Goal: Information Seeking & Learning: Learn about a topic

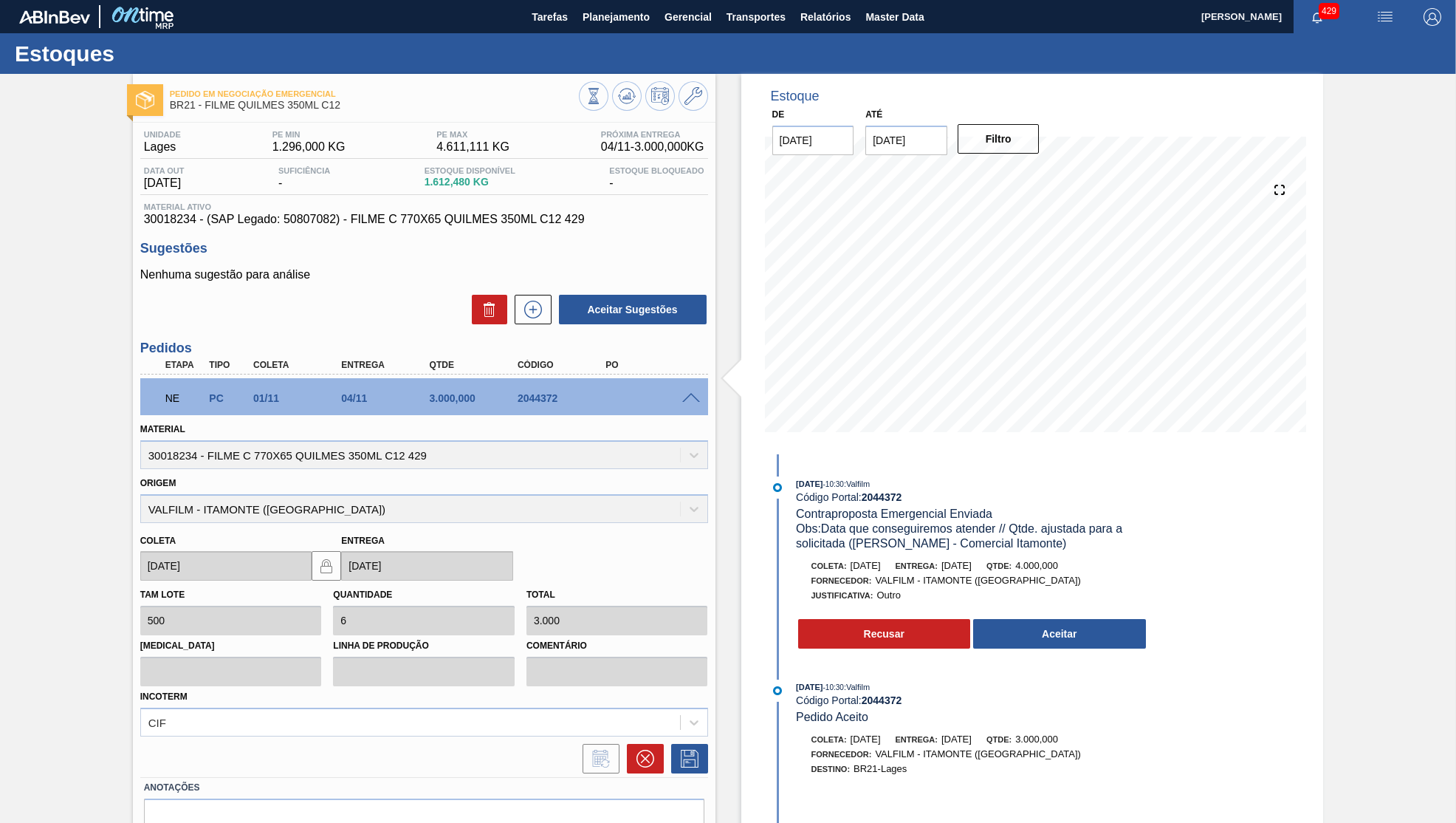
click at [1036, 635] on button "Aceitar" at bounding box center [1059, 634] width 172 height 29
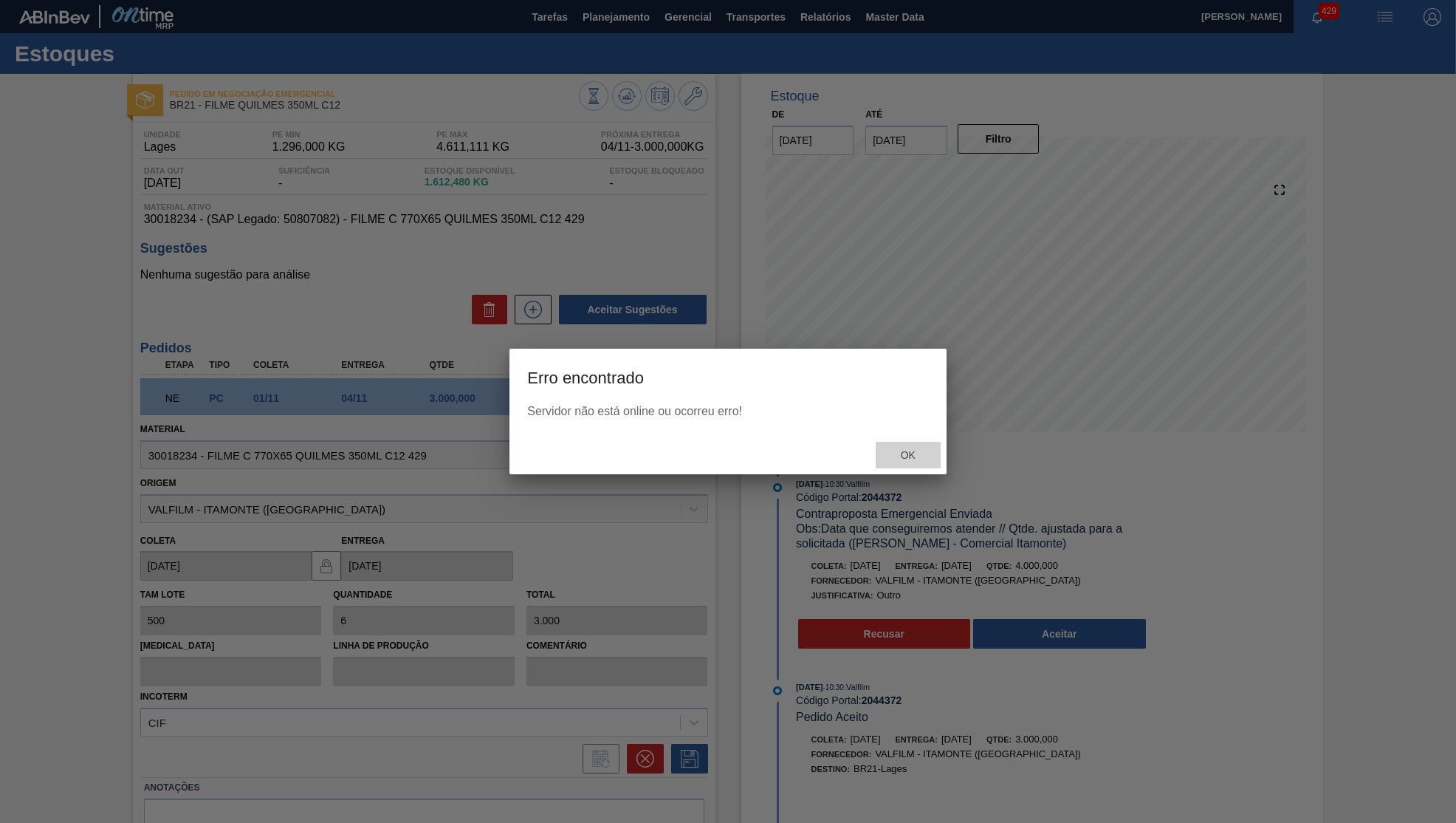
click at [934, 454] on div "Ok" at bounding box center [908, 455] width 65 height 27
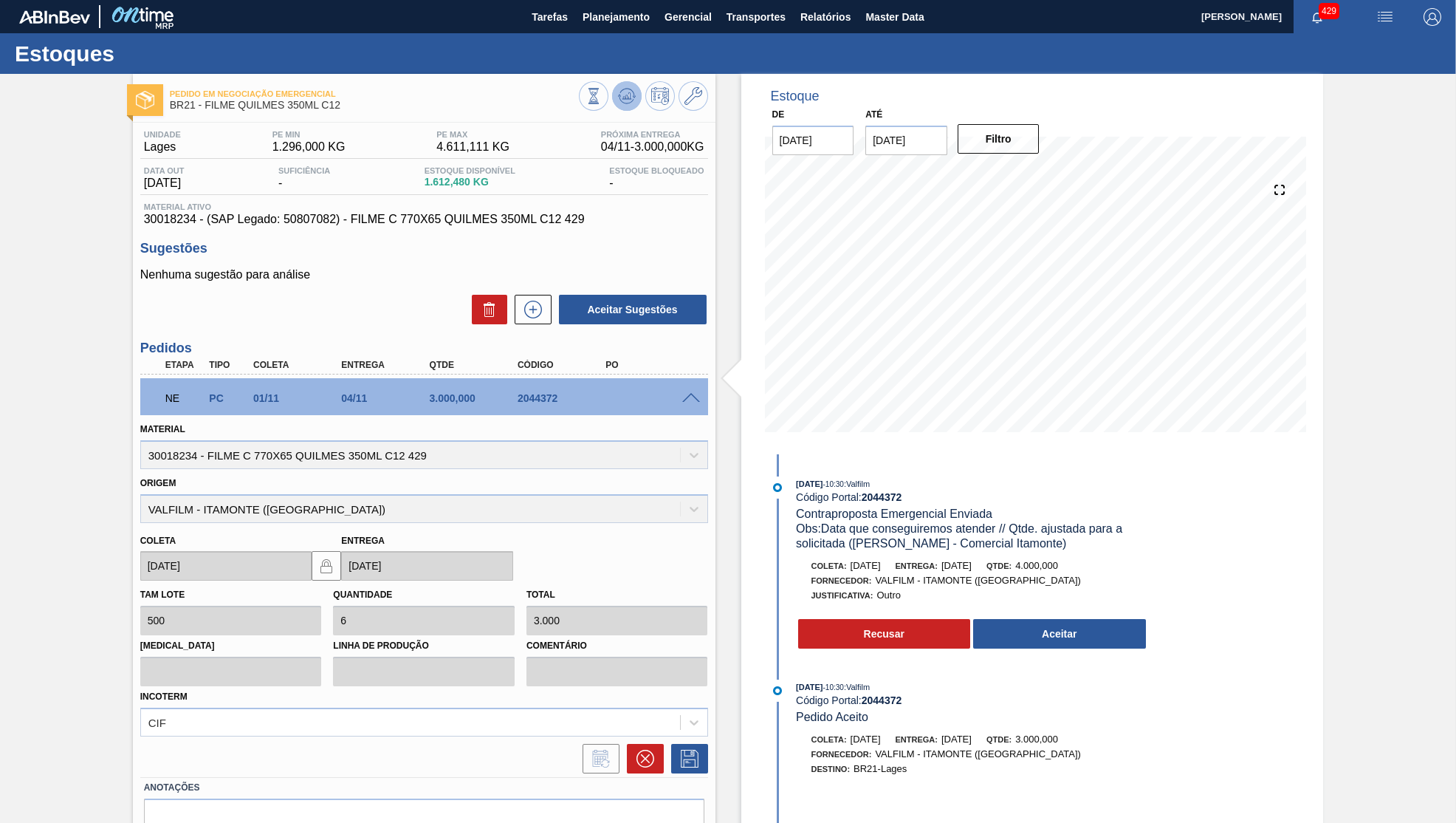
click at [621, 104] on icon at bounding box center [627, 96] width 18 height 18
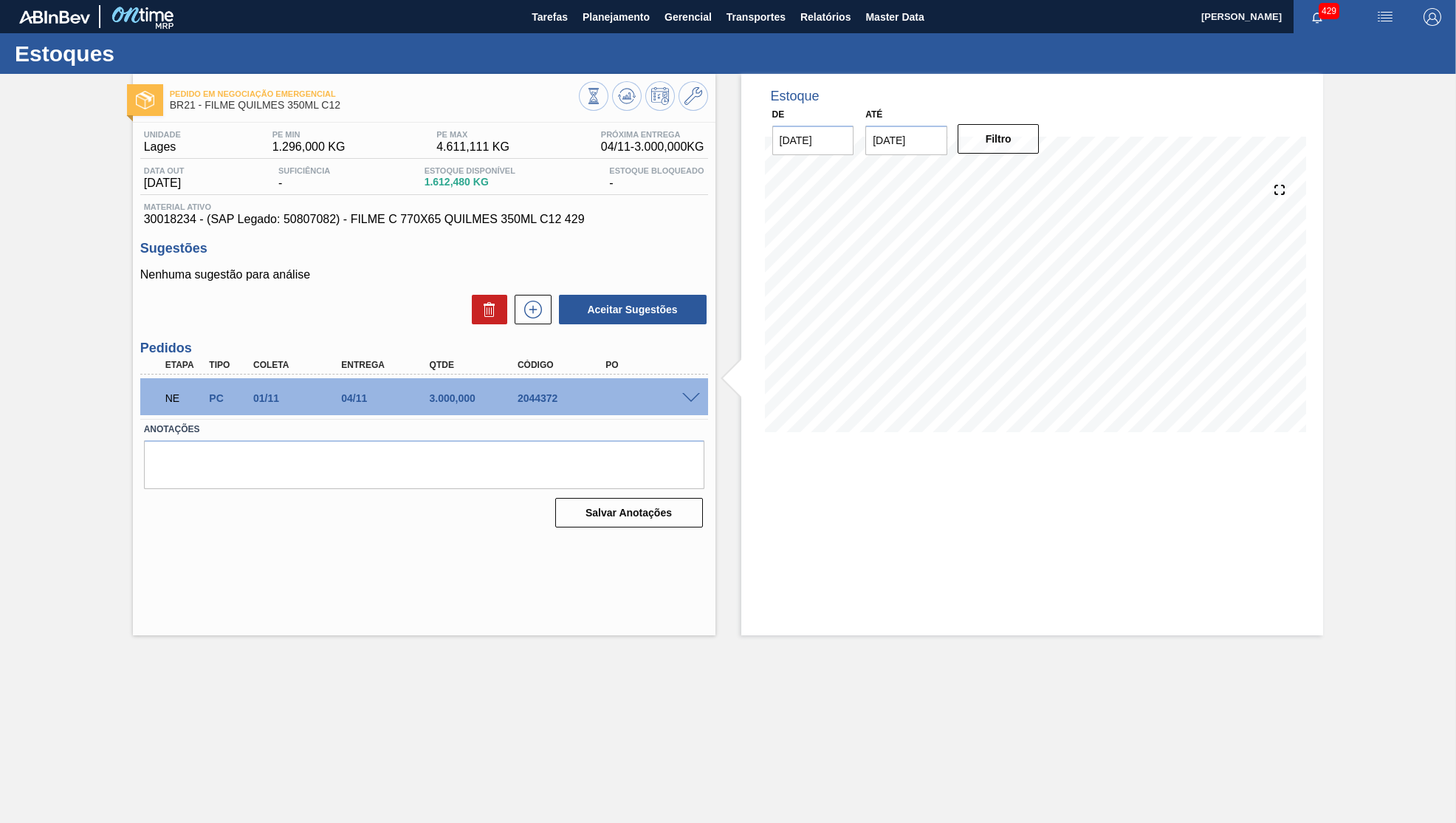
click at [457, 239] on div "Unidade Lages PE MIN 1.296,000 KG PE MAX 4.611,111 KG Próxima Entrega 04/11 - 3…" at bounding box center [424, 327] width 583 height 410
click at [441, 209] on span "Material ativo" at bounding box center [424, 207] width 560 height 9
click at [454, 225] on span "30018234 - (SAP Legado: 50807082) - FILME C 770X65 QUILMES 350ML C12 429" at bounding box center [424, 220] width 560 height 13
click at [453, 225] on span "30018234 - (SAP Legado: 50807082) - FILME C 770X65 QUILMES 350ML C12 429" at bounding box center [424, 220] width 560 height 13
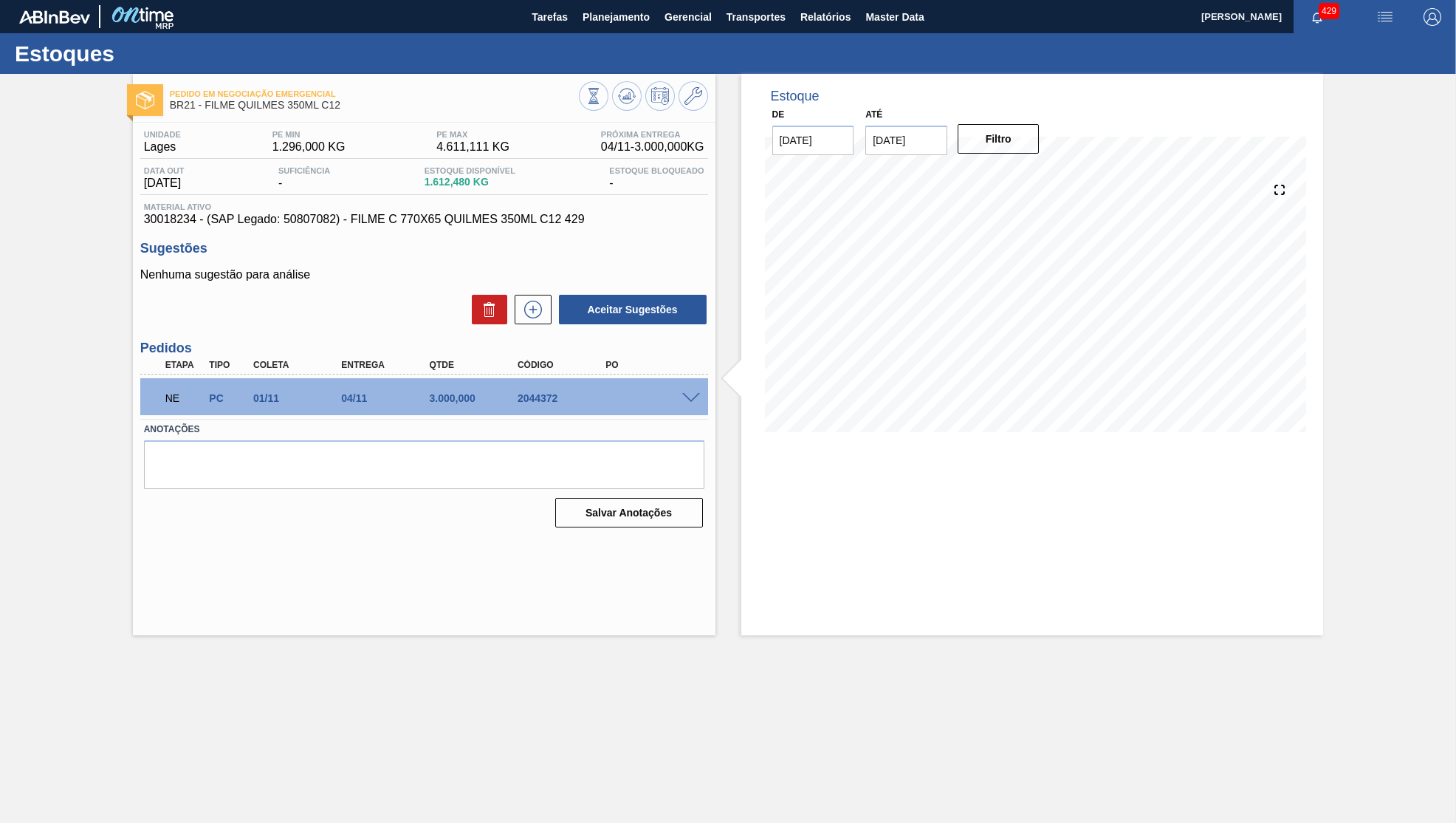
click at [451, 222] on span "30018234 - (SAP Legado: 50807082) - FILME C 770X65 QUILMES 350ML C12 429" at bounding box center [424, 220] width 560 height 13
click at [685, 401] on div "NE PC 01/11 04/11 3.000,000 2044372" at bounding box center [424, 396] width 568 height 37
click at [691, 396] on span at bounding box center [691, 398] width 18 height 11
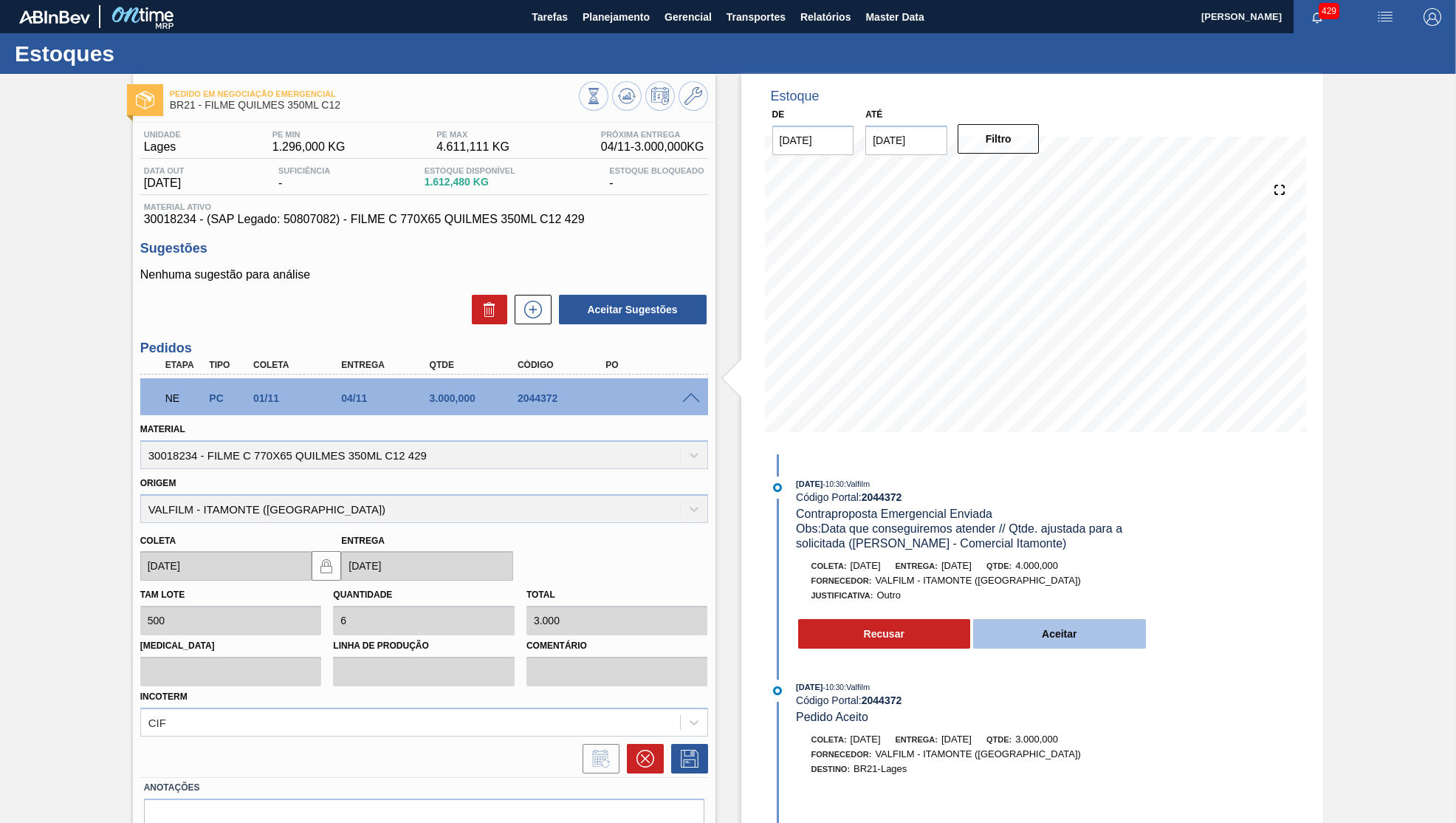
click at [1079, 626] on button "Aceitar" at bounding box center [1059, 634] width 172 height 29
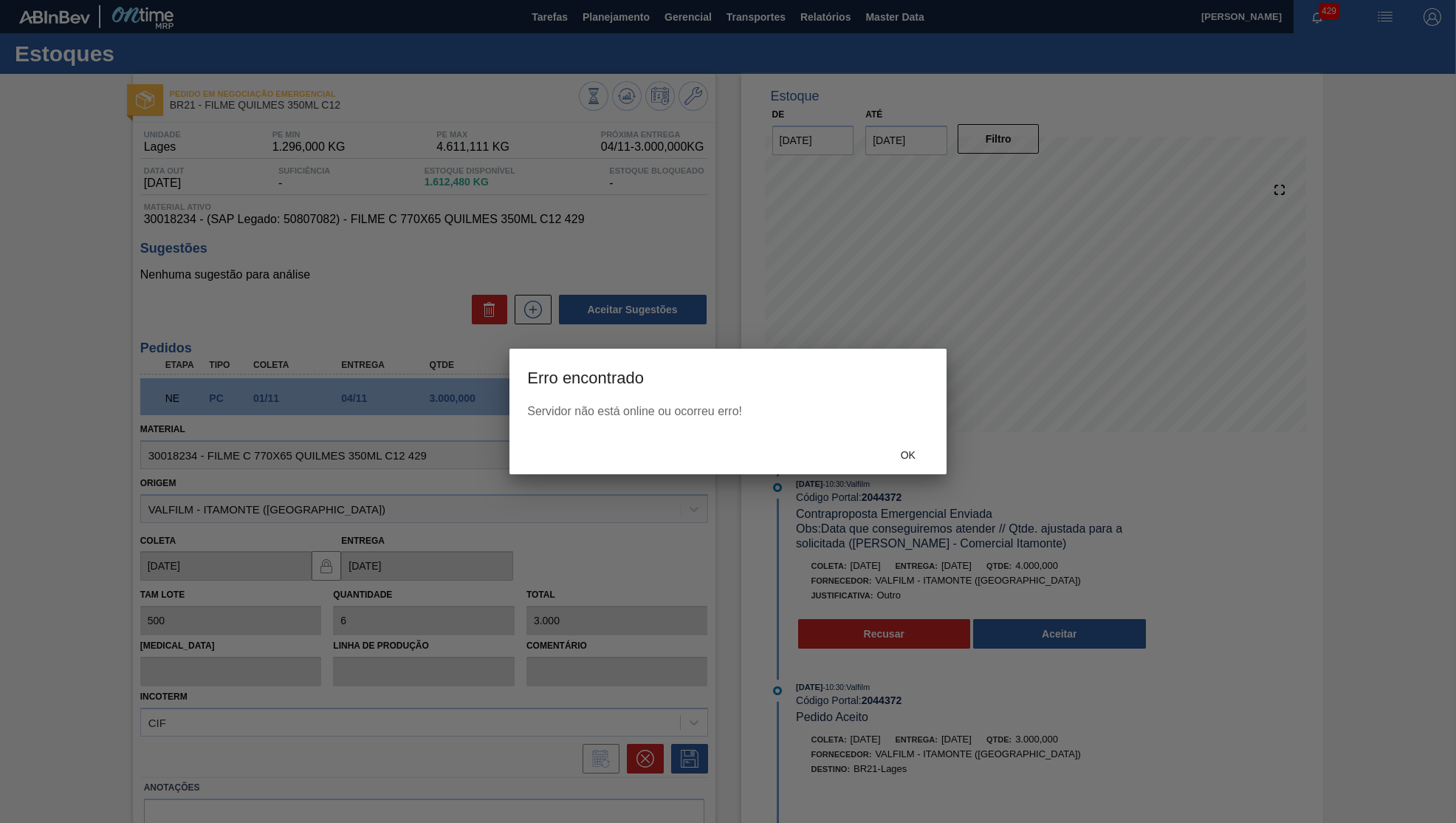
drag, startPoint x: 952, startPoint y: 441, endPoint x: 921, endPoint y: 454, distance: 33.6
click at [945, 443] on div "Erro encontrado Servidor não está online ou ocorreu erro! Ok" at bounding box center [728, 412] width 1456 height 823
click at [913, 459] on span "Ok" at bounding box center [908, 455] width 39 height 12
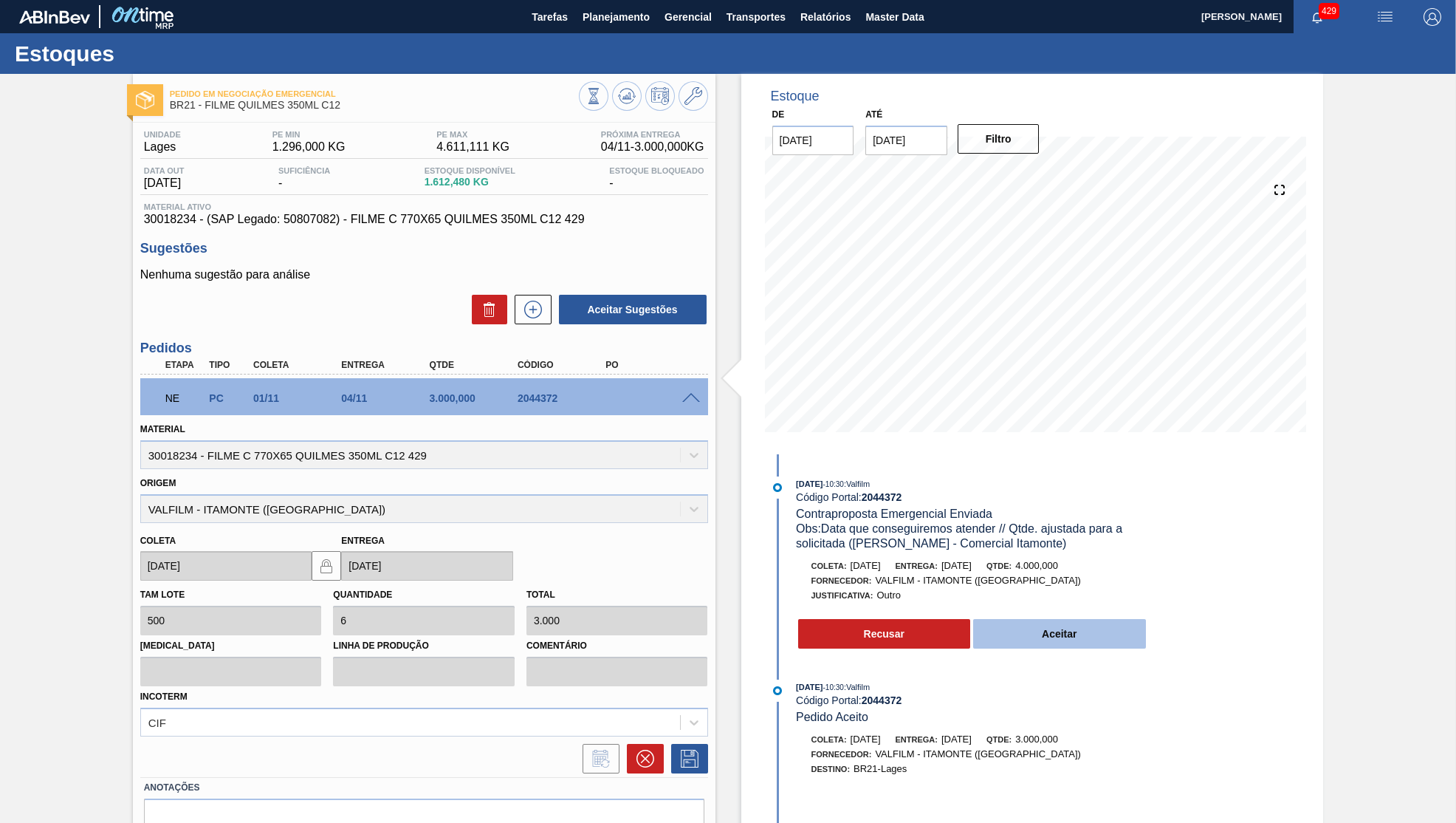
click at [1107, 640] on button "Aceitar" at bounding box center [1059, 634] width 172 height 29
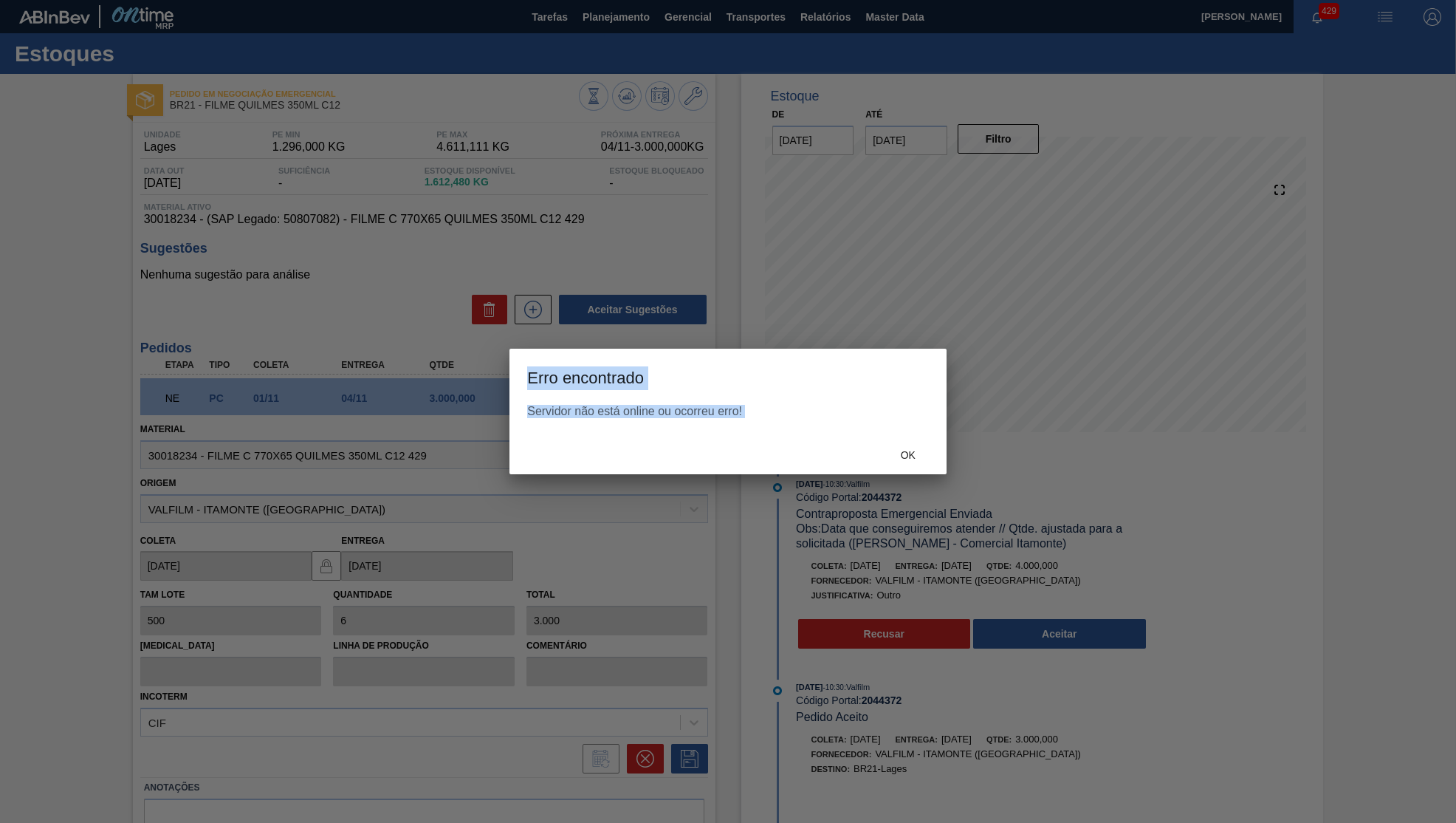
click at [928, 470] on div "Ok" at bounding box center [728, 455] width 437 height 39
click at [912, 451] on span "Ok" at bounding box center [908, 455] width 39 height 12
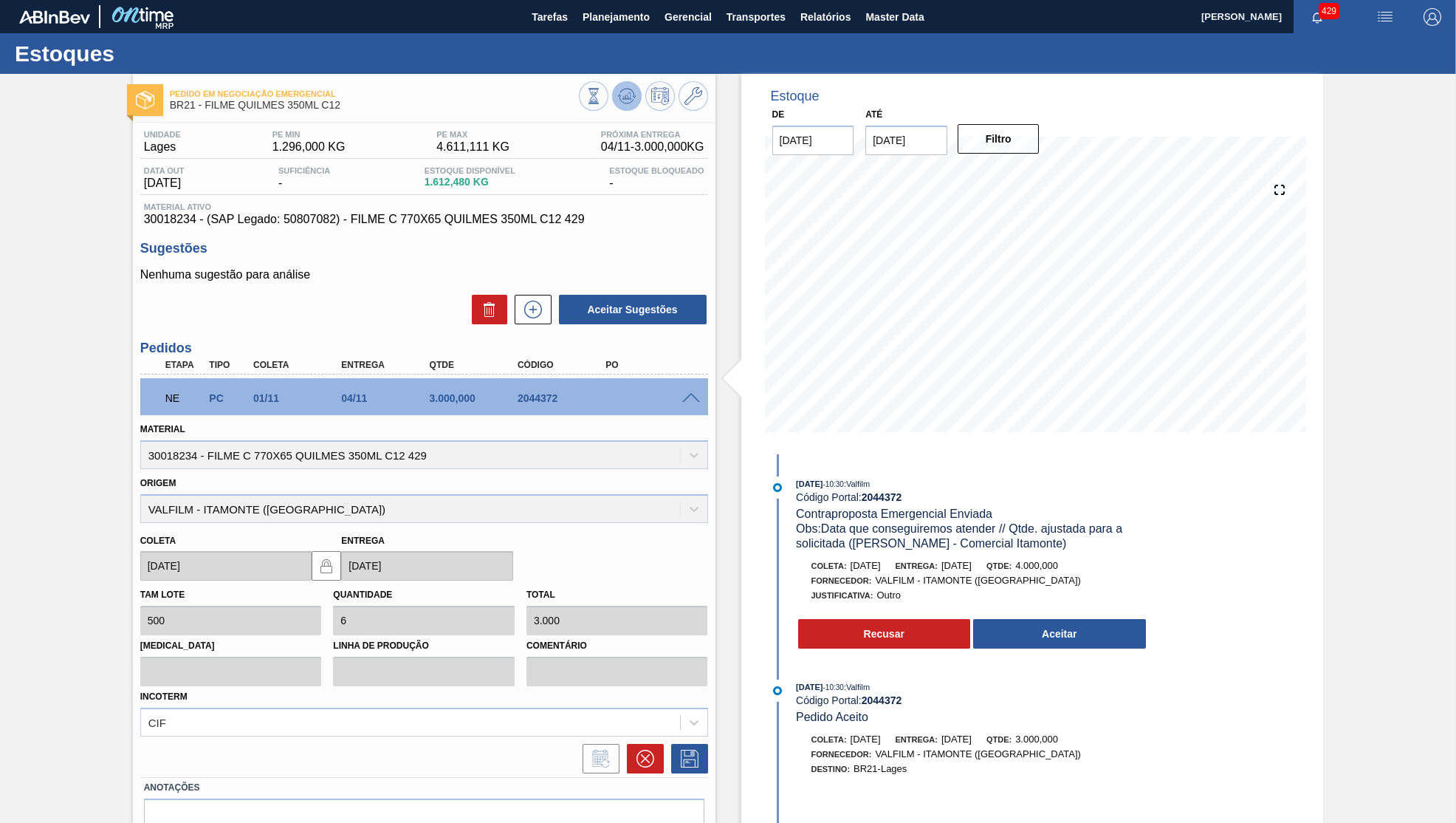
click at [626, 98] on icon at bounding box center [627, 96] width 18 height 18
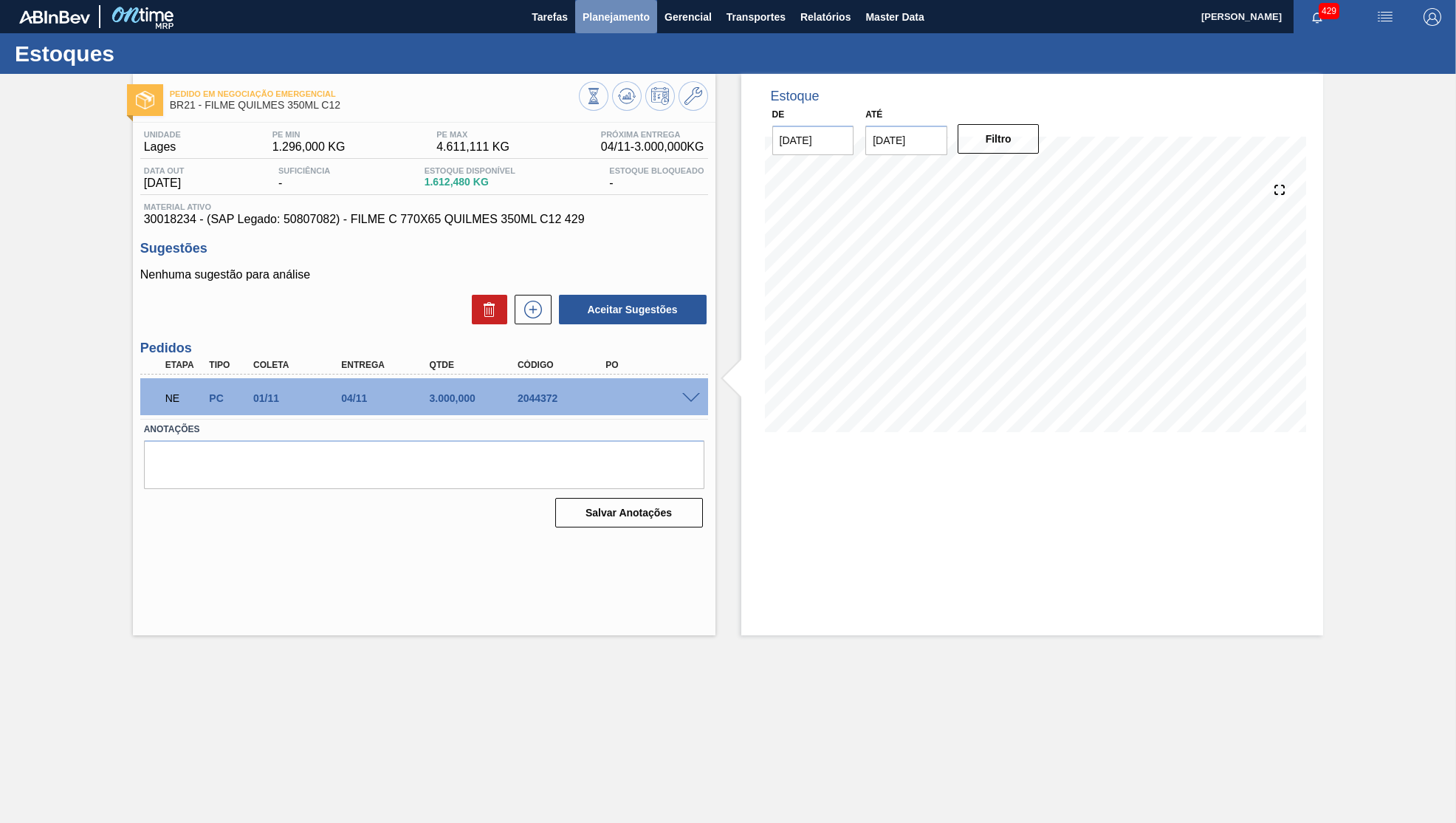
click at [607, 21] on span "Planejamento" at bounding box center [617, 17] width 67 height 18
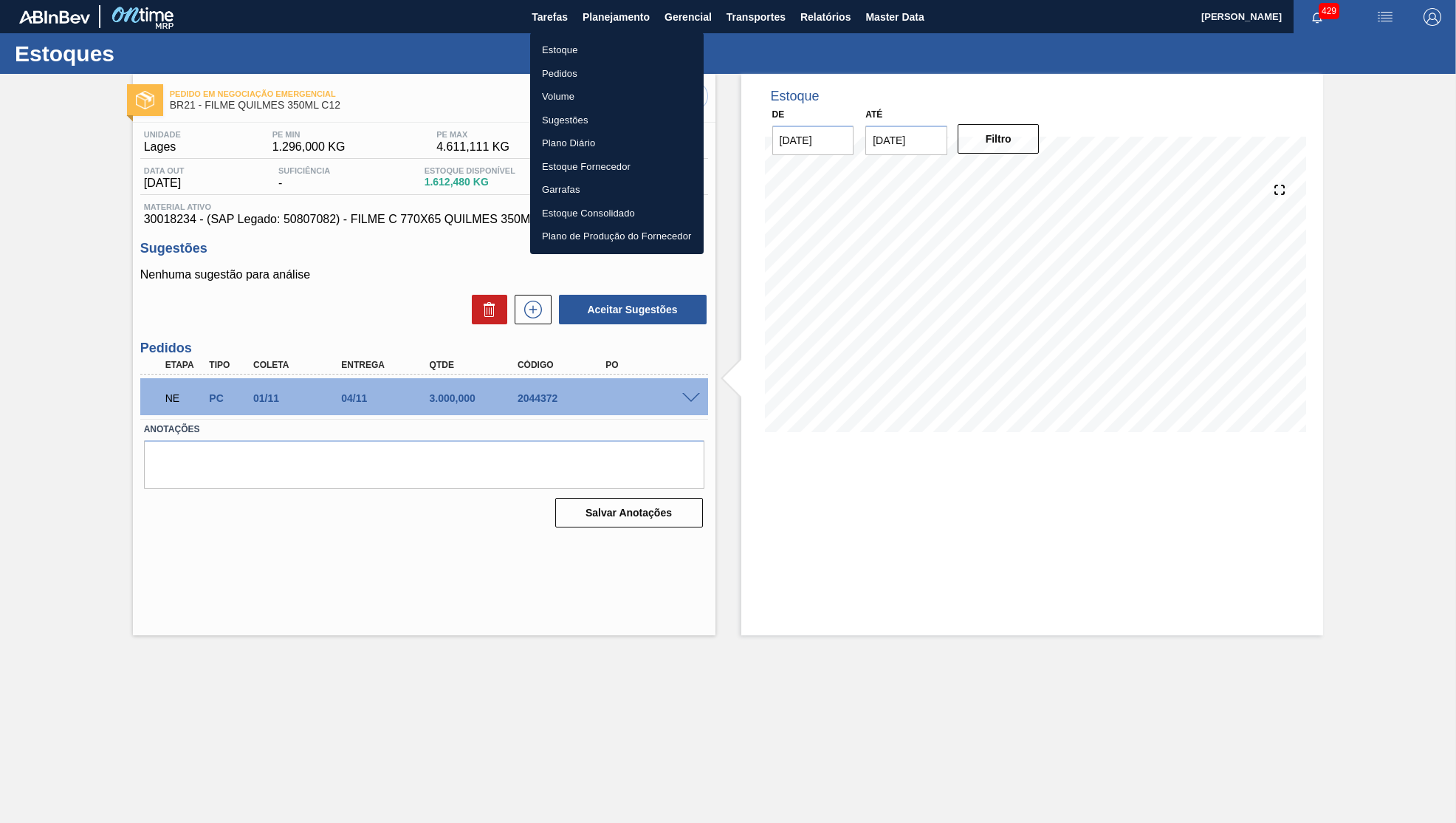
click at [595, 67] on li "Pedidos" at bounding box center [617, 74] width 173 height 24
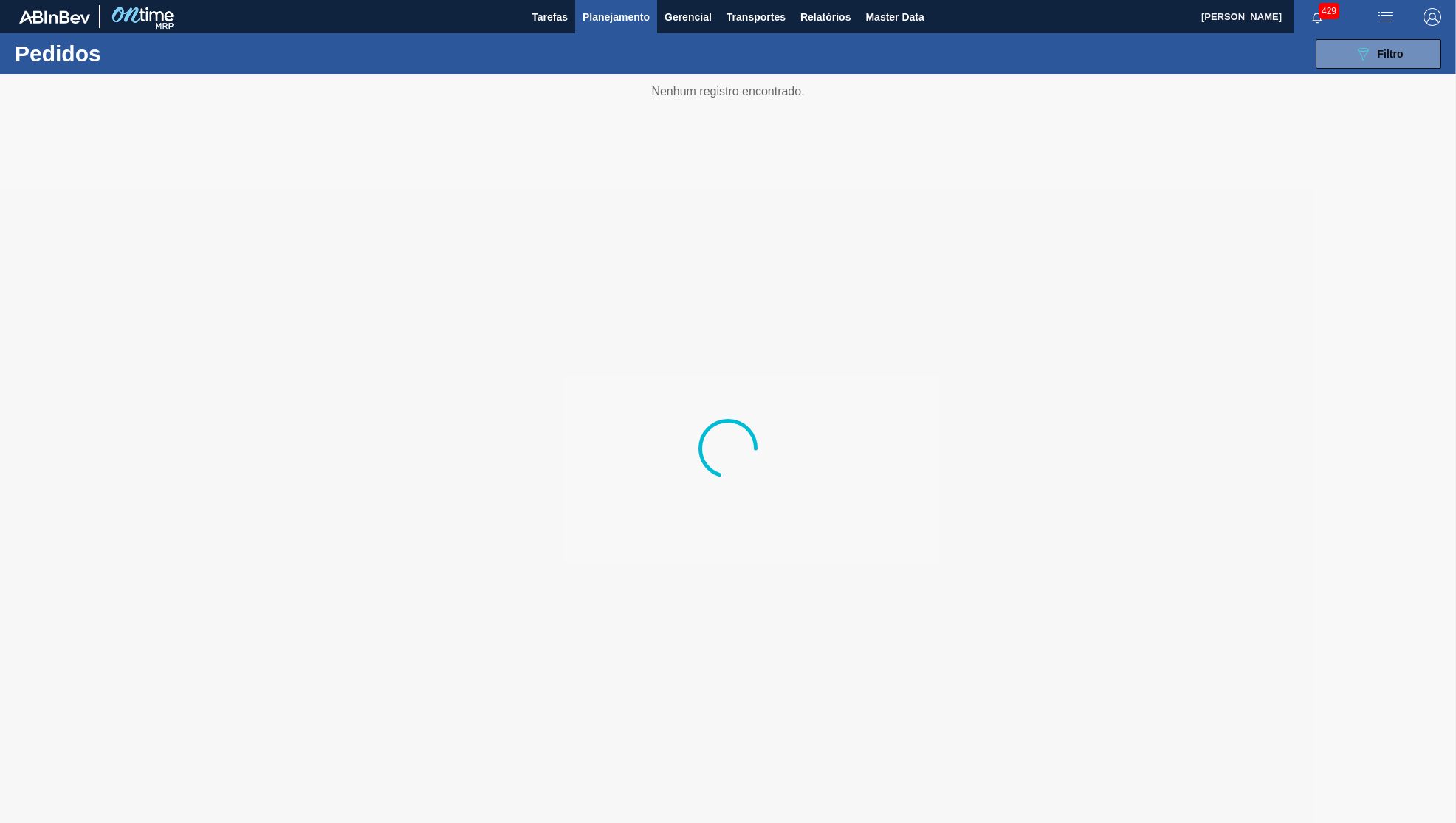
click at [634, 24] on span "Planejamento" at bounding box center [617, 17] width 67 height 18
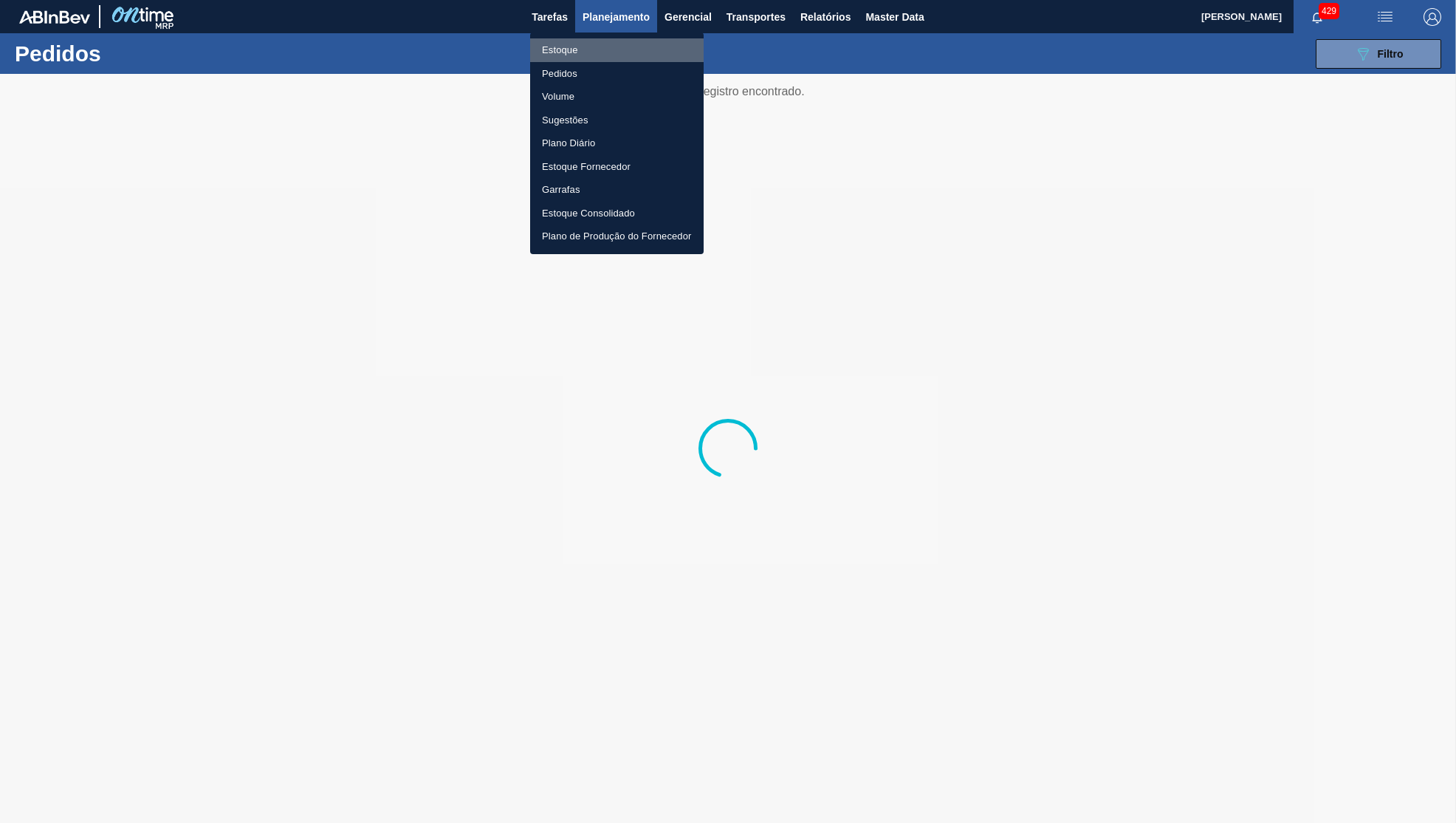
click at [574, 43] on li "Estoque" at bounding box center [617, 50] width 173 height 24
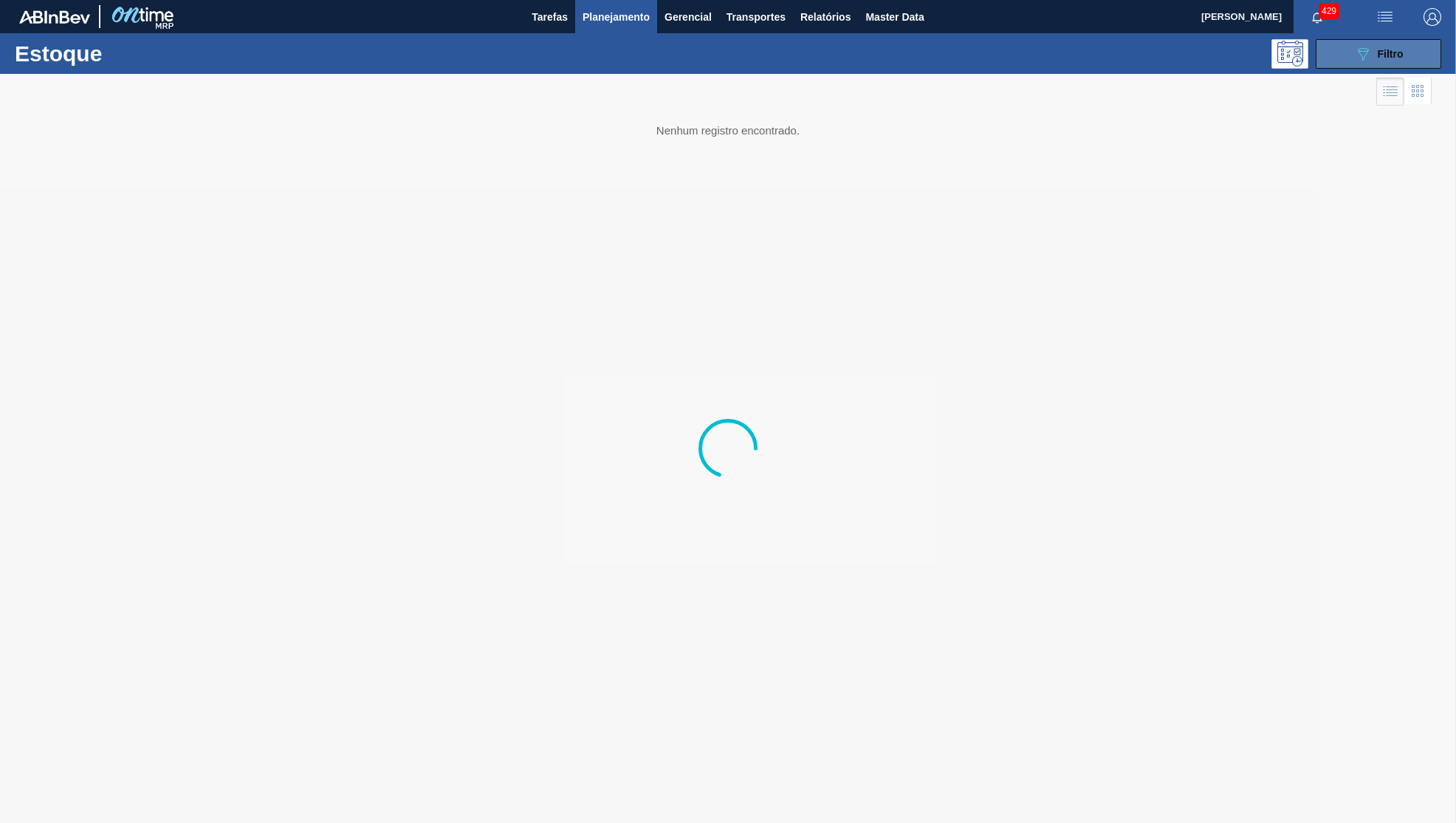
click at [1398, 61] on div "089F7B8B-B2A5-4AFE-B5C0-19BA573D28AC Filtro" at bounding box center [1379, 54] width 50 height 18
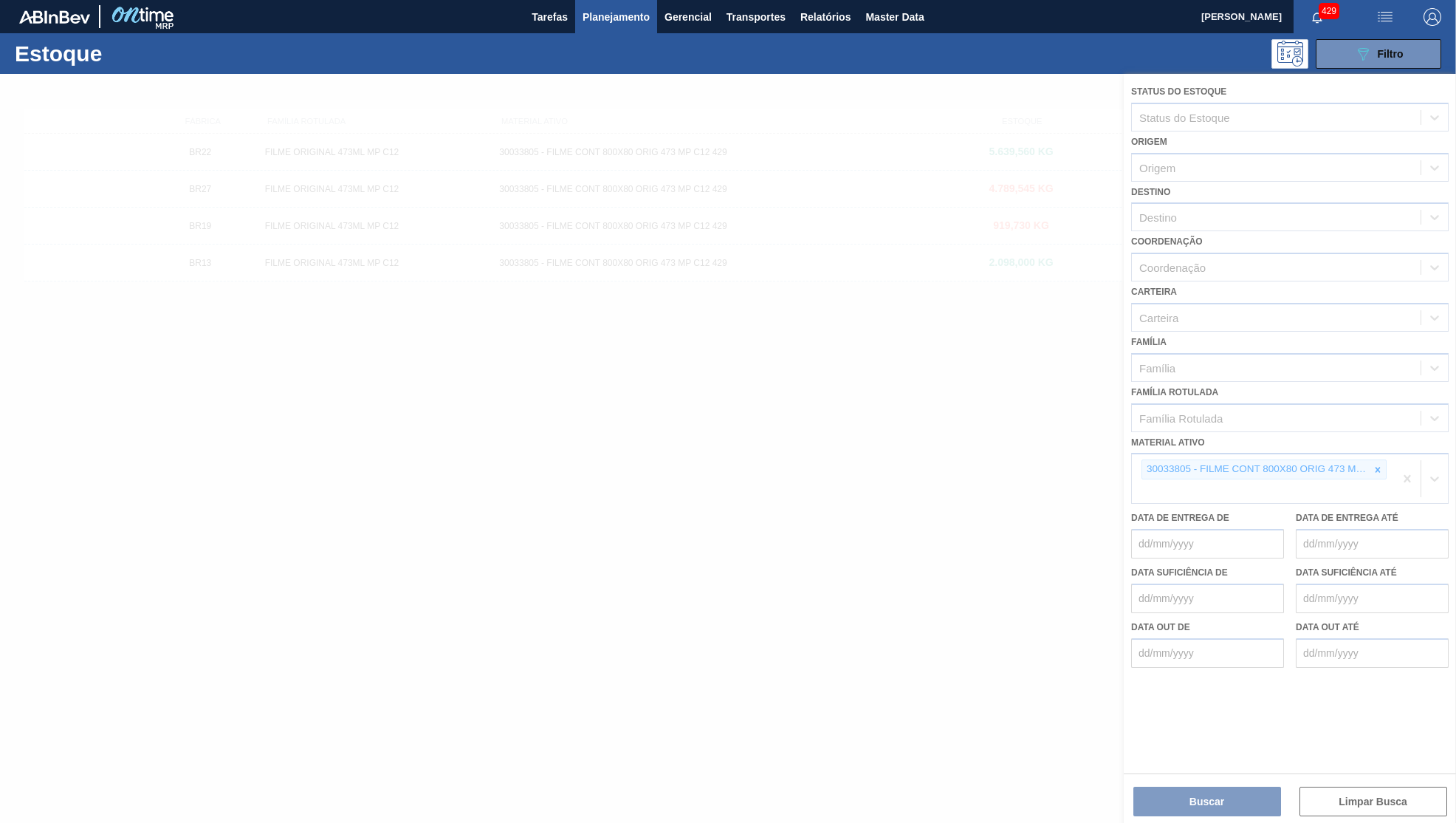
click at [1383, 450] on div at bounding box center [728, 449] width 1456 height 749
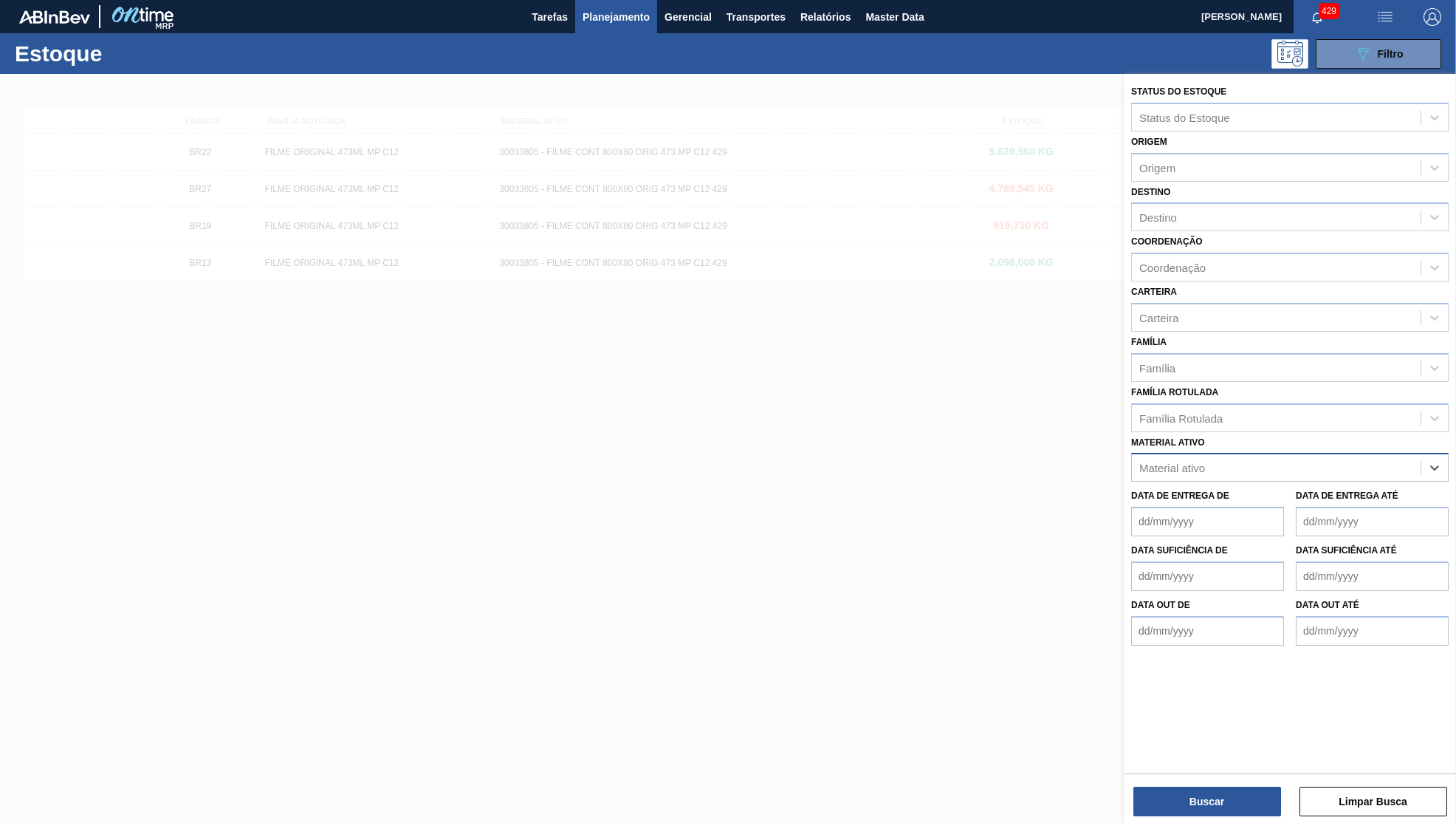
click at [1370, 457] on div "Material ativo" at bounding box center [1276, 467] width 289 height 21
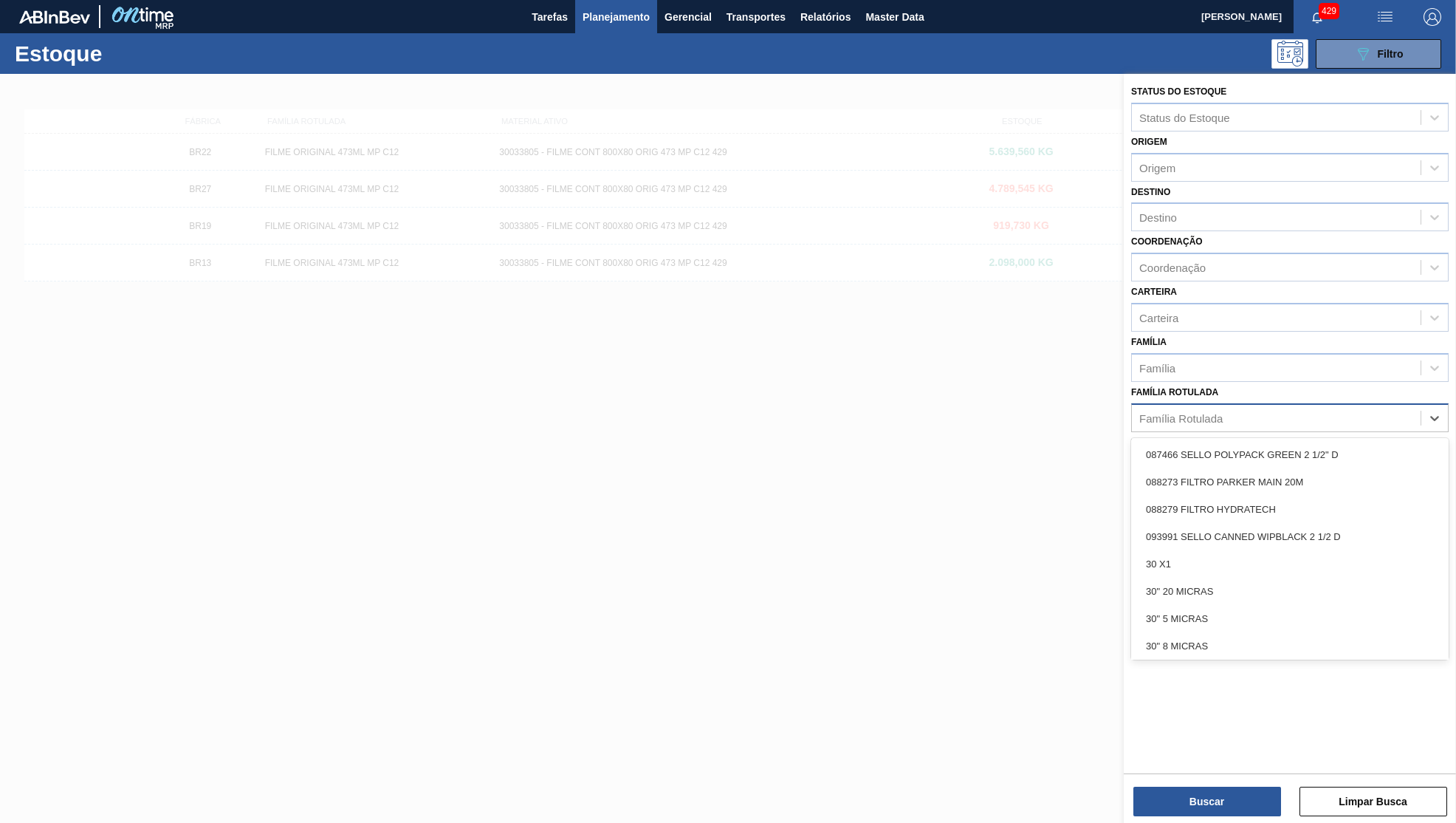
click at [1294, 407] on div "Família Rotulada" at bounding box center [1276, 417] width 289 height 21
type Rotulada "qr co"
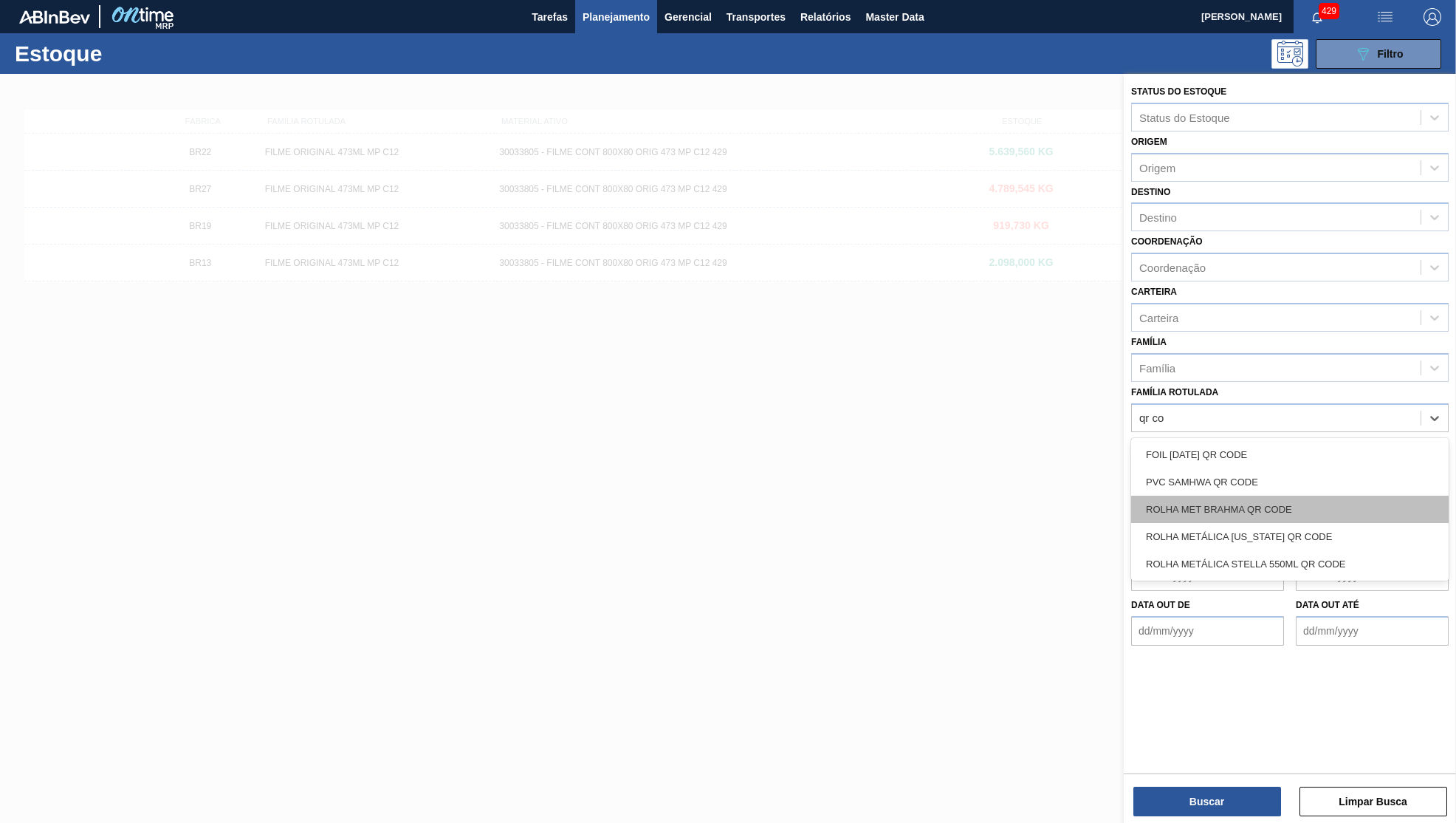
click at [1303, 496] on div "ROLHA MET BRAHMA QR CODE" at bounding box center [1289, 509] width 317 height 27
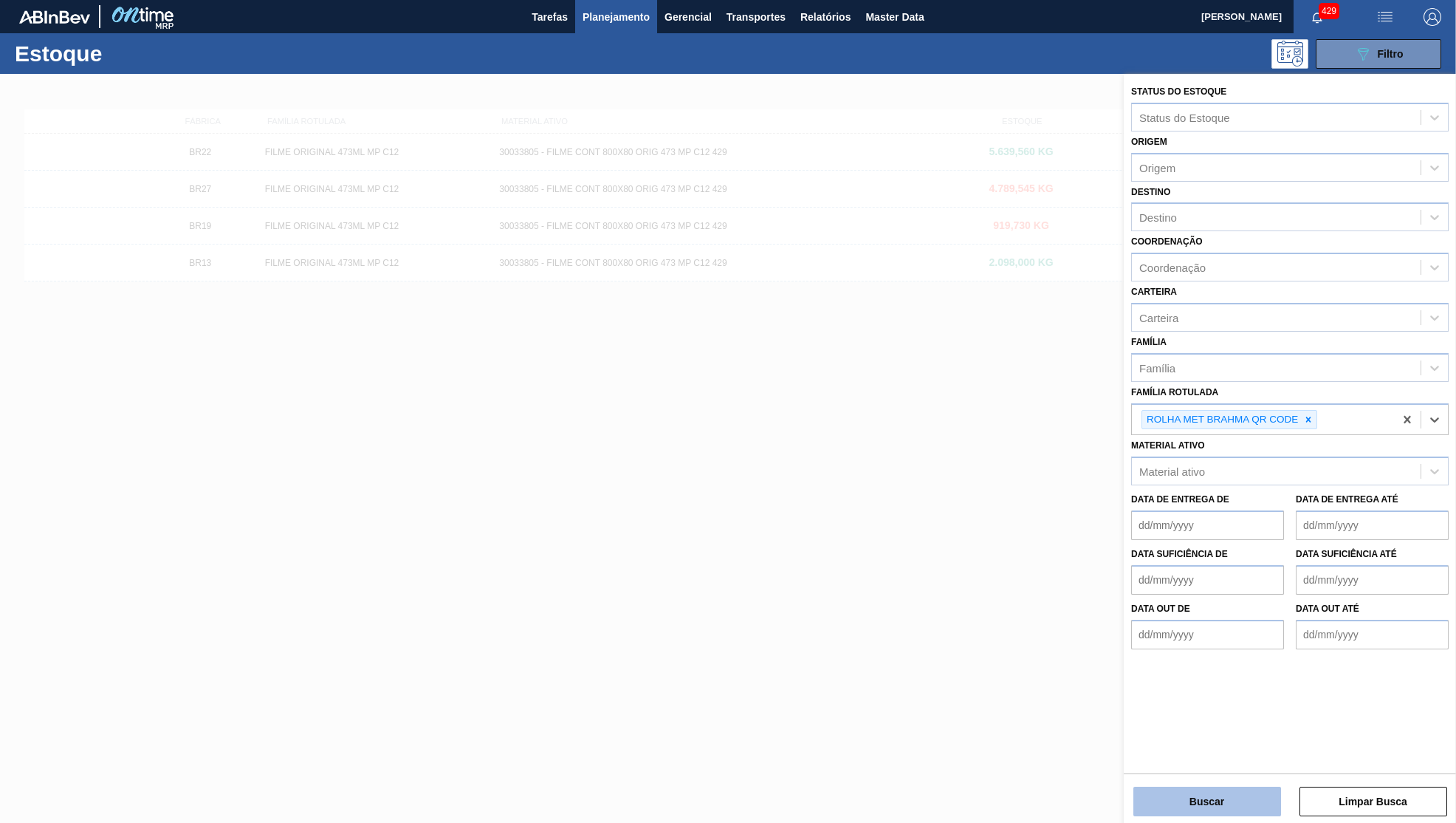
click at [1213, 792] on button "Buscar" at bounding box center [1207, 801] width 148 height 29
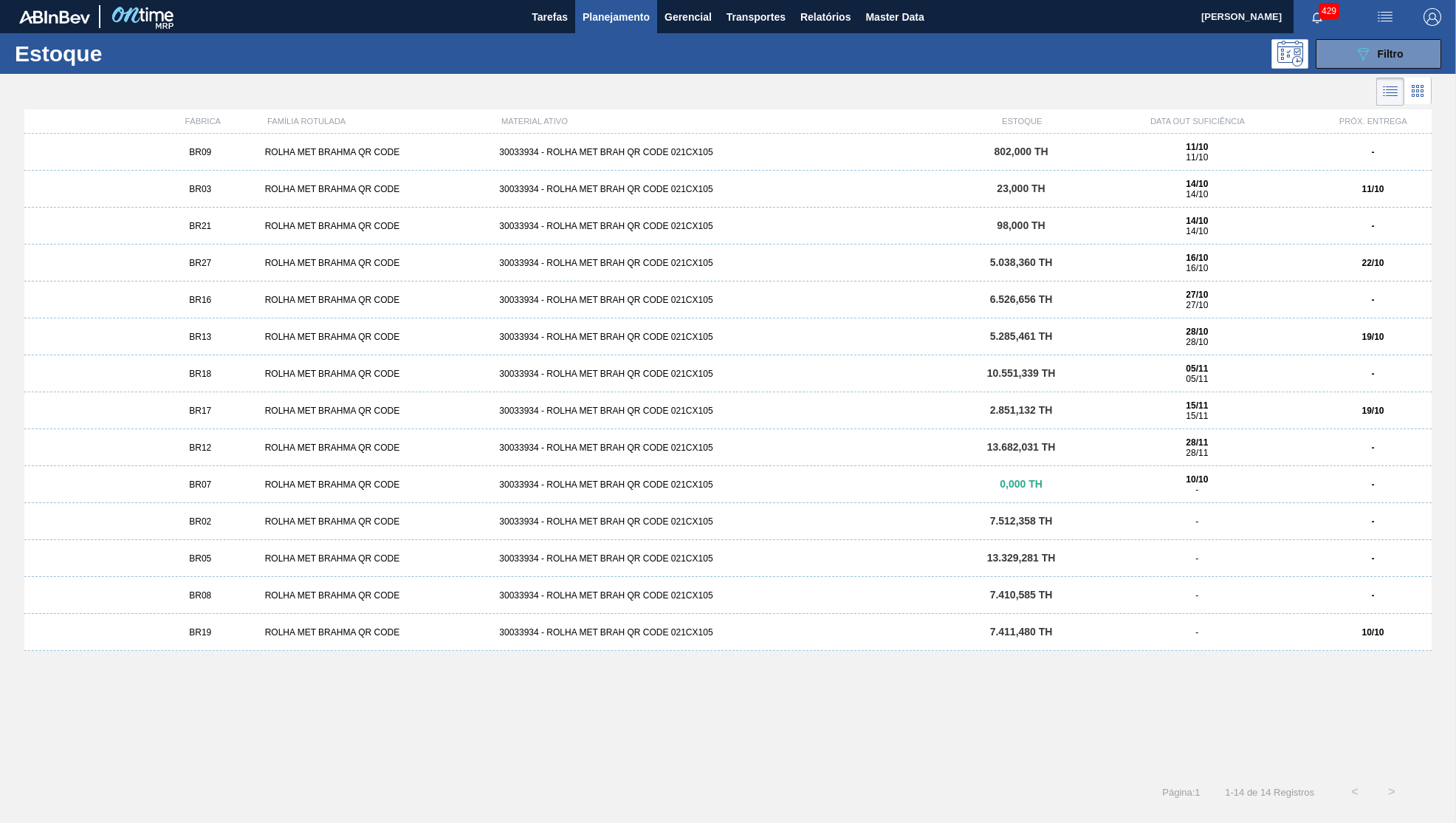
click at [201, 190] on span "BR03" at bounding box center [200, 189] width 22 height 10
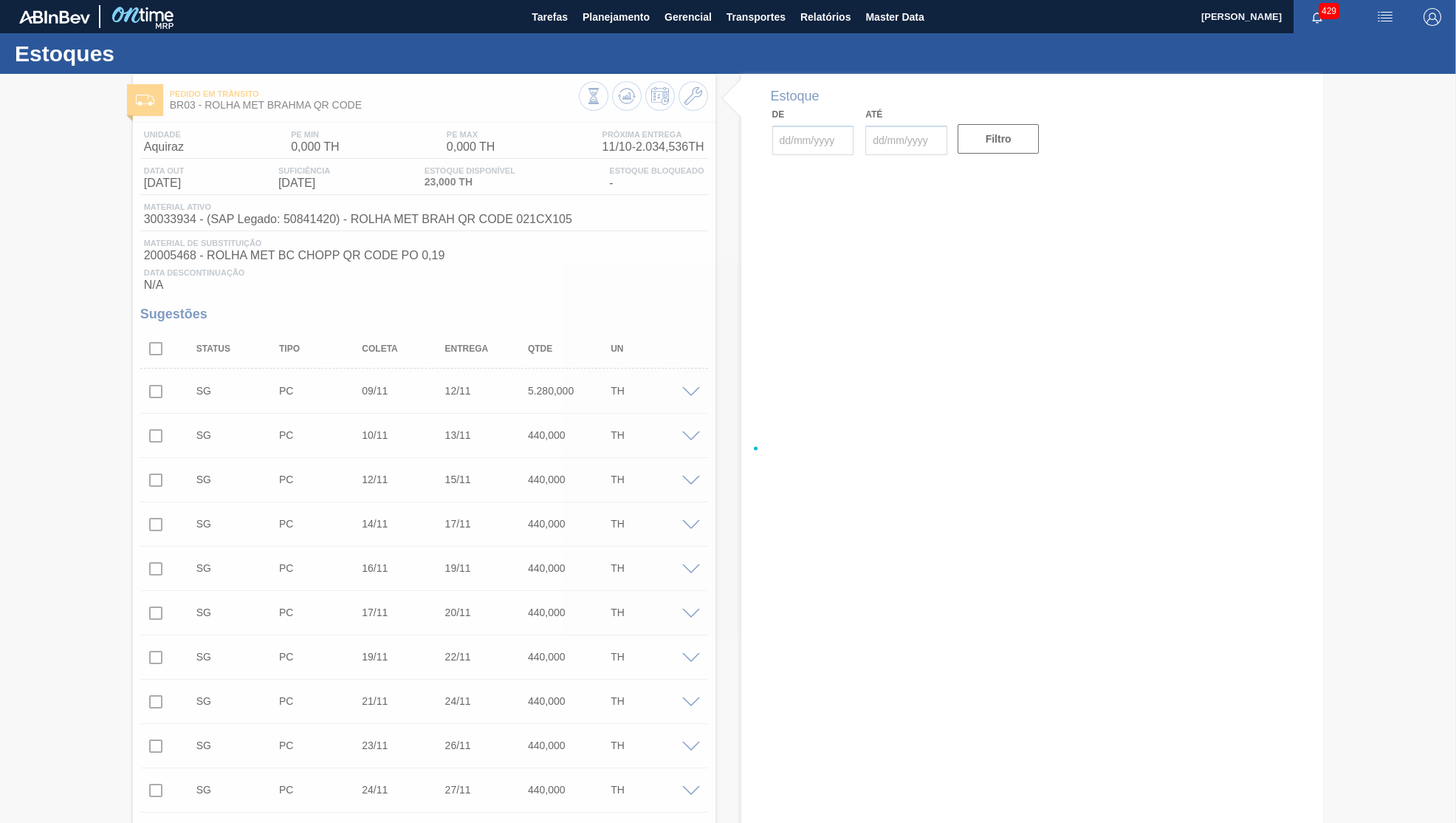
type input "[DATE]"
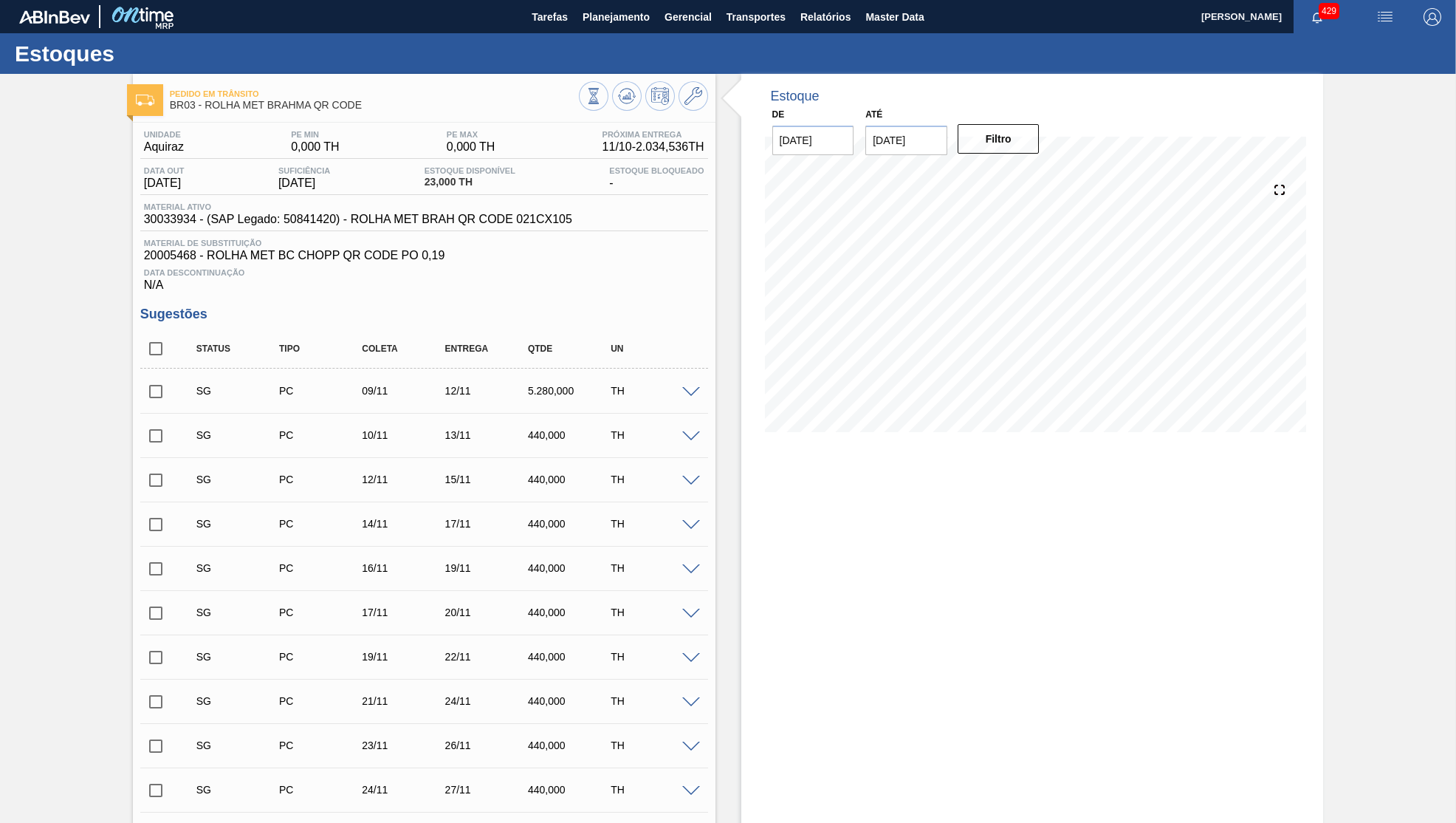
click at [501, 288] on div "Data Descontinuação N/A" at bounding box center [424, 277] width 568 height 29
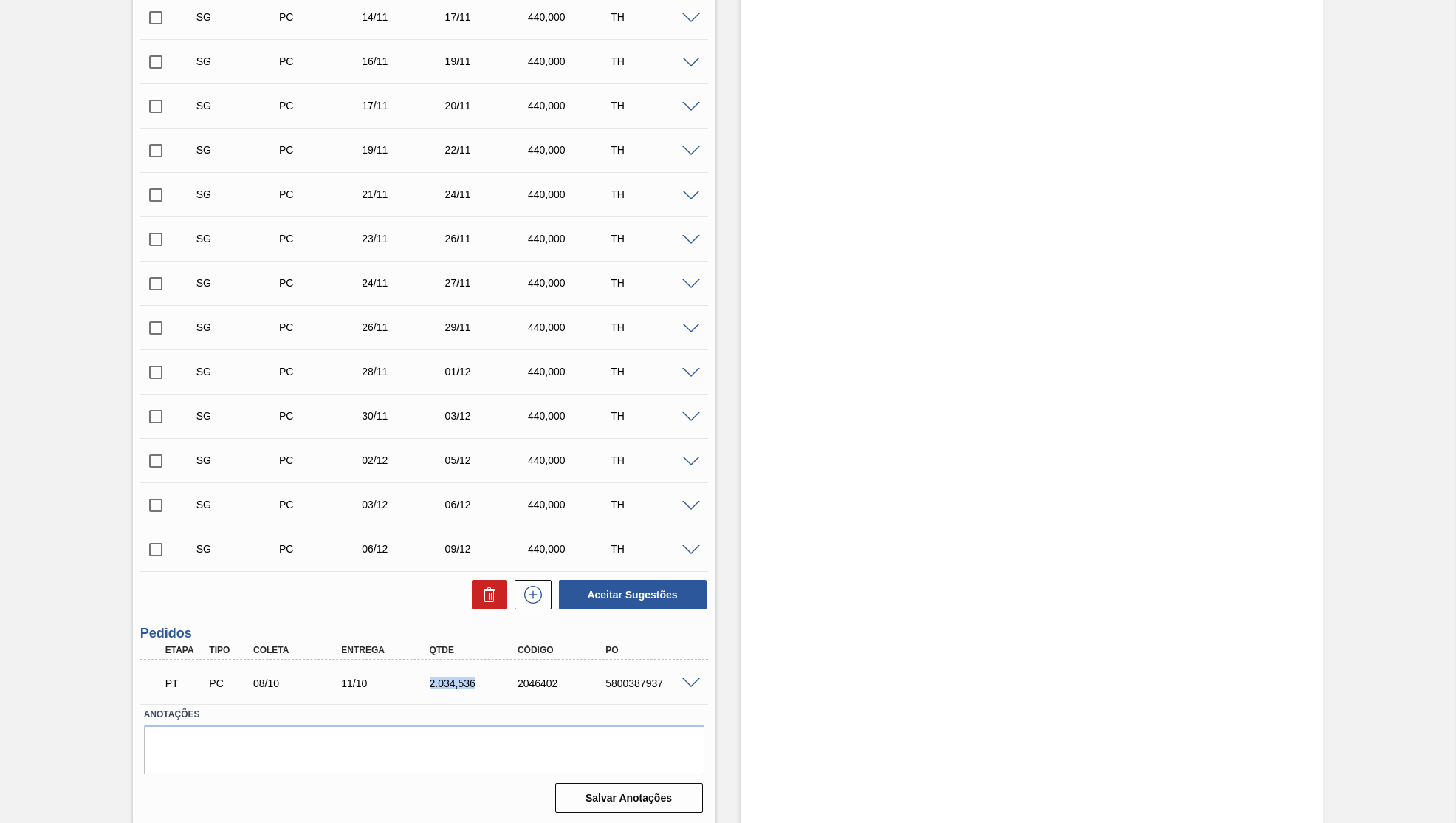
drag, startPoint x: 441, startPoint y: 696, endPoint x: 503, endPoint y: 694, distance: 62.0
click at [503, 694] on div "PT PC 08/10 11/10 2.034,[PHONE_NUMBER] 5800387937" at bounding box center [420, 682] width 529 height 29
copy div "2.034,536"
click at [410, 688] on div "11/10" at bounding box center [387, 683] width 99 height 12
click at [436, 686] on div "2.034,536" at bounding box center [476, 683] width 99 height 12
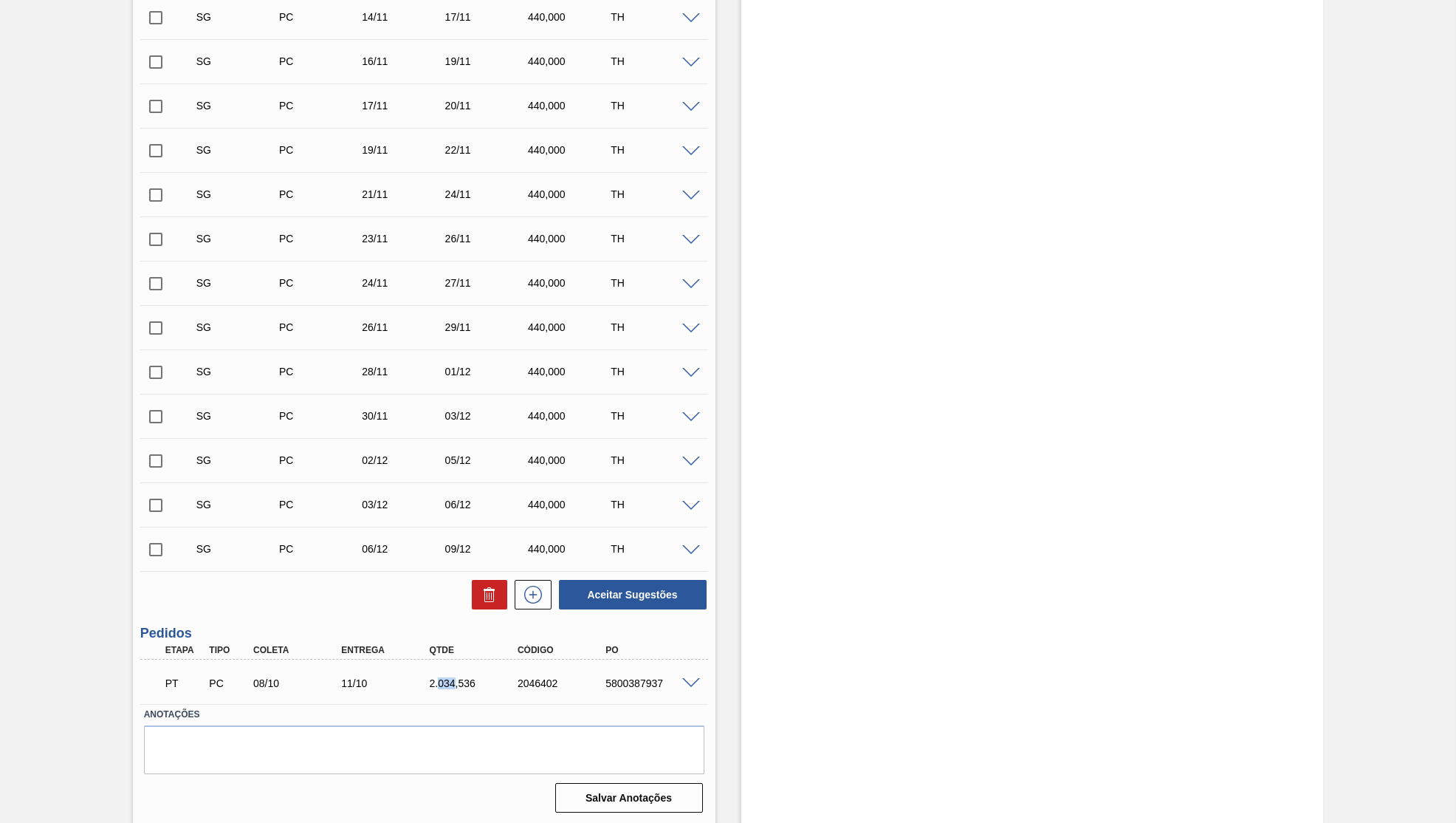
click at [436, 686] on div "2.034,536" at bounding box center [476, 683] width 99 height 12
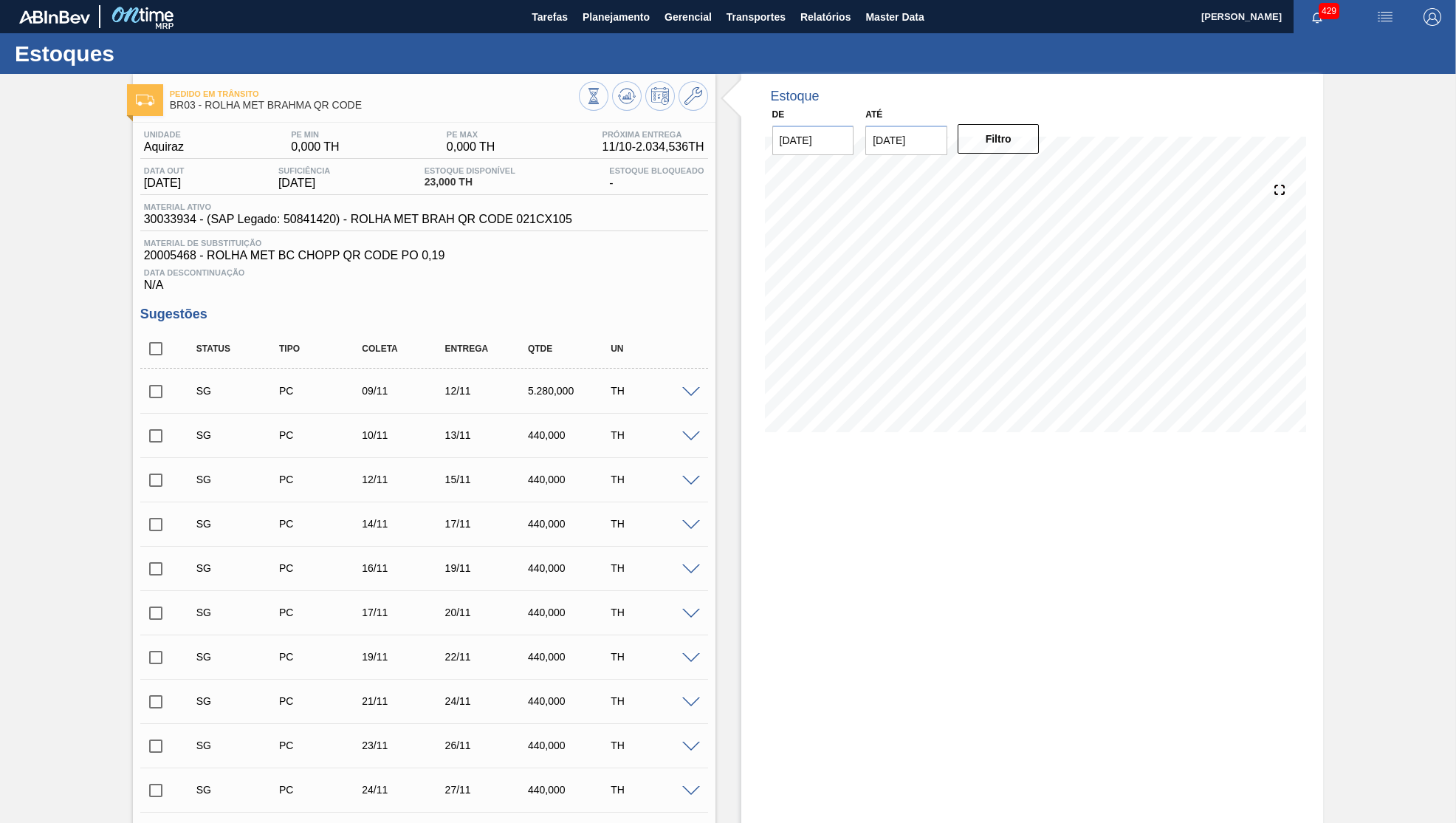
scroll to position [141, 0]
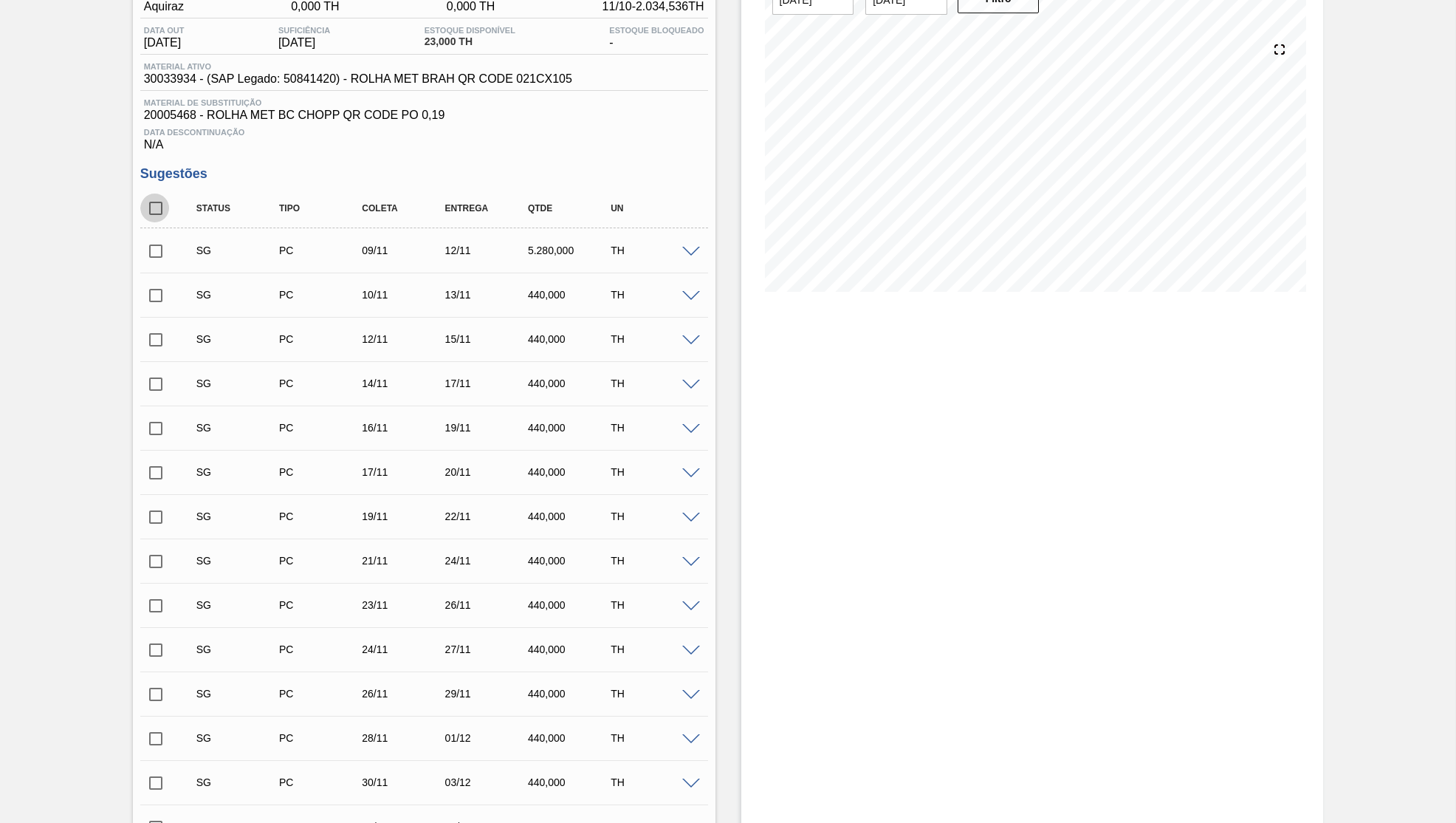
click at [149, 209] on input "checkbox" at bounding box center [156, 208] width 31 height 31
checkbox input "true"
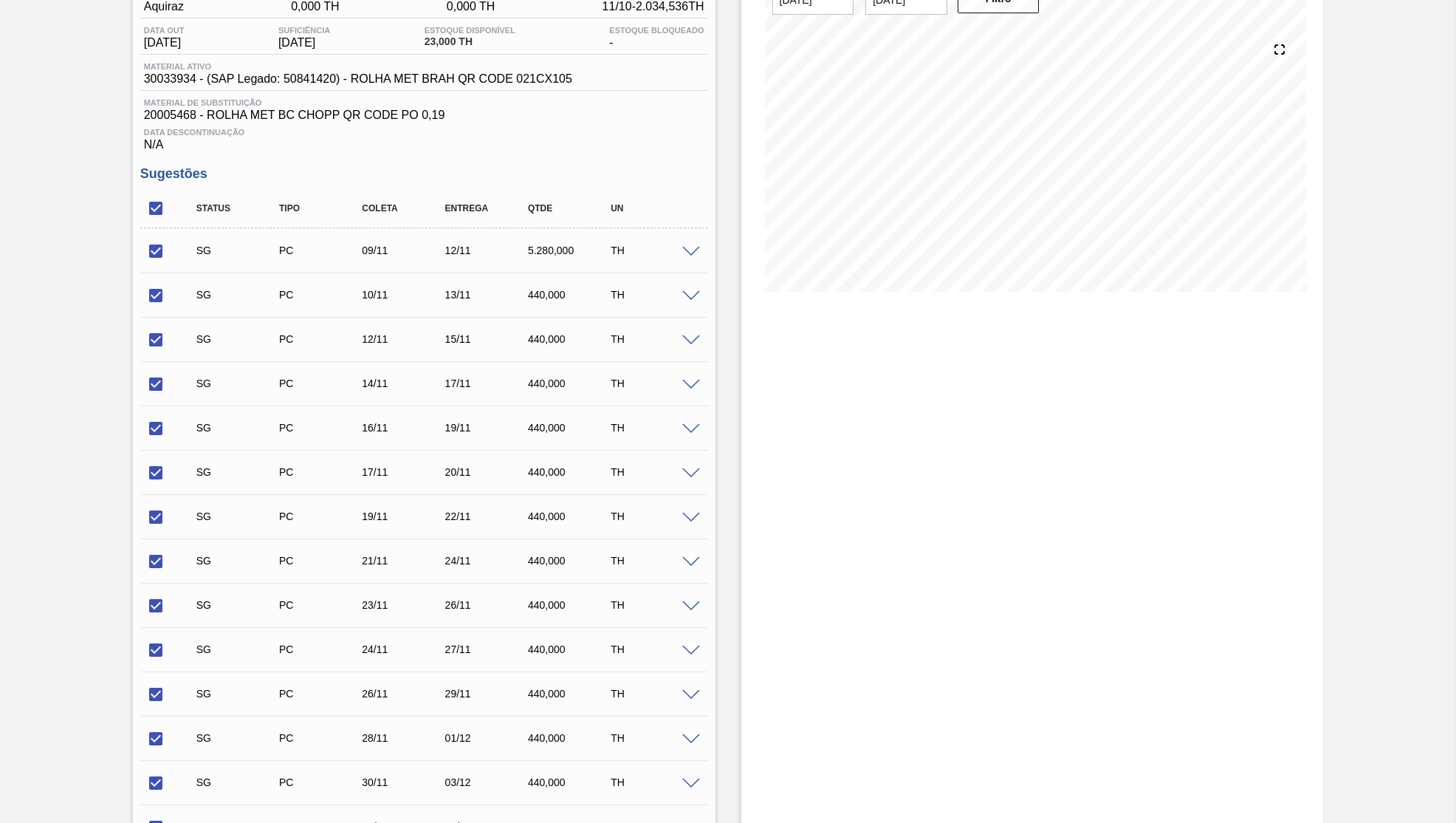
checkbox input "true"
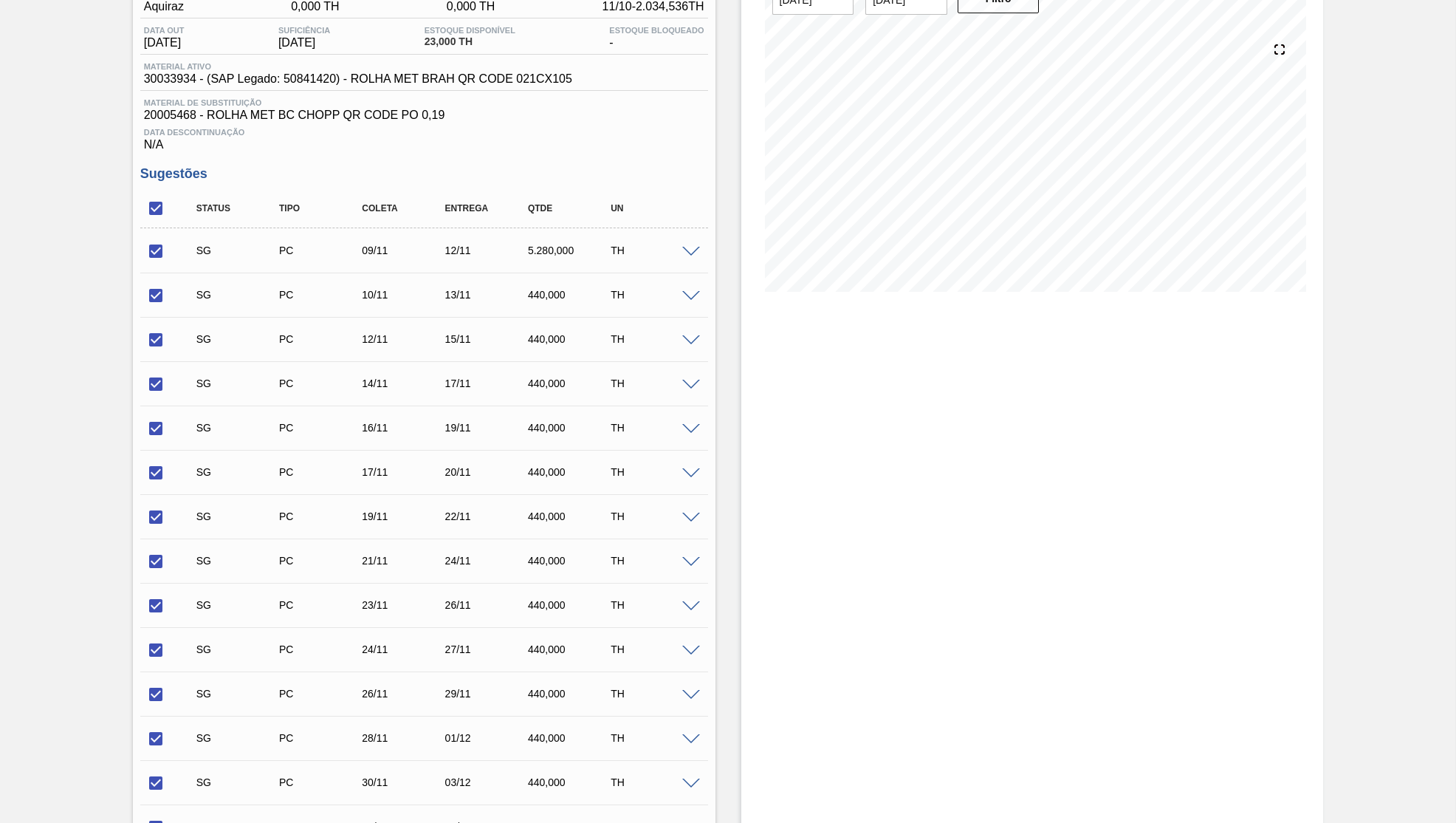
checkbox input "true"
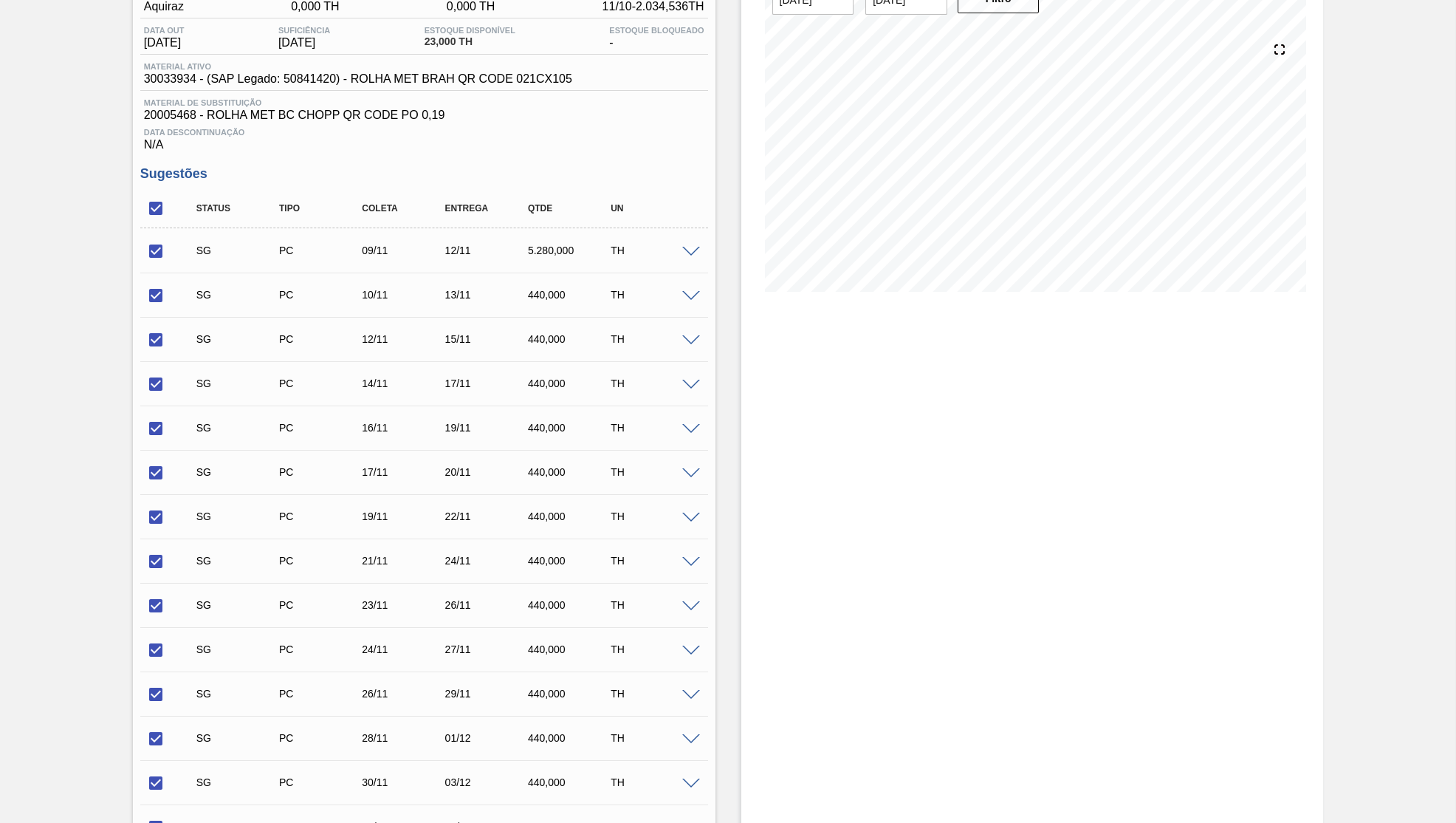
checkbox input "true"
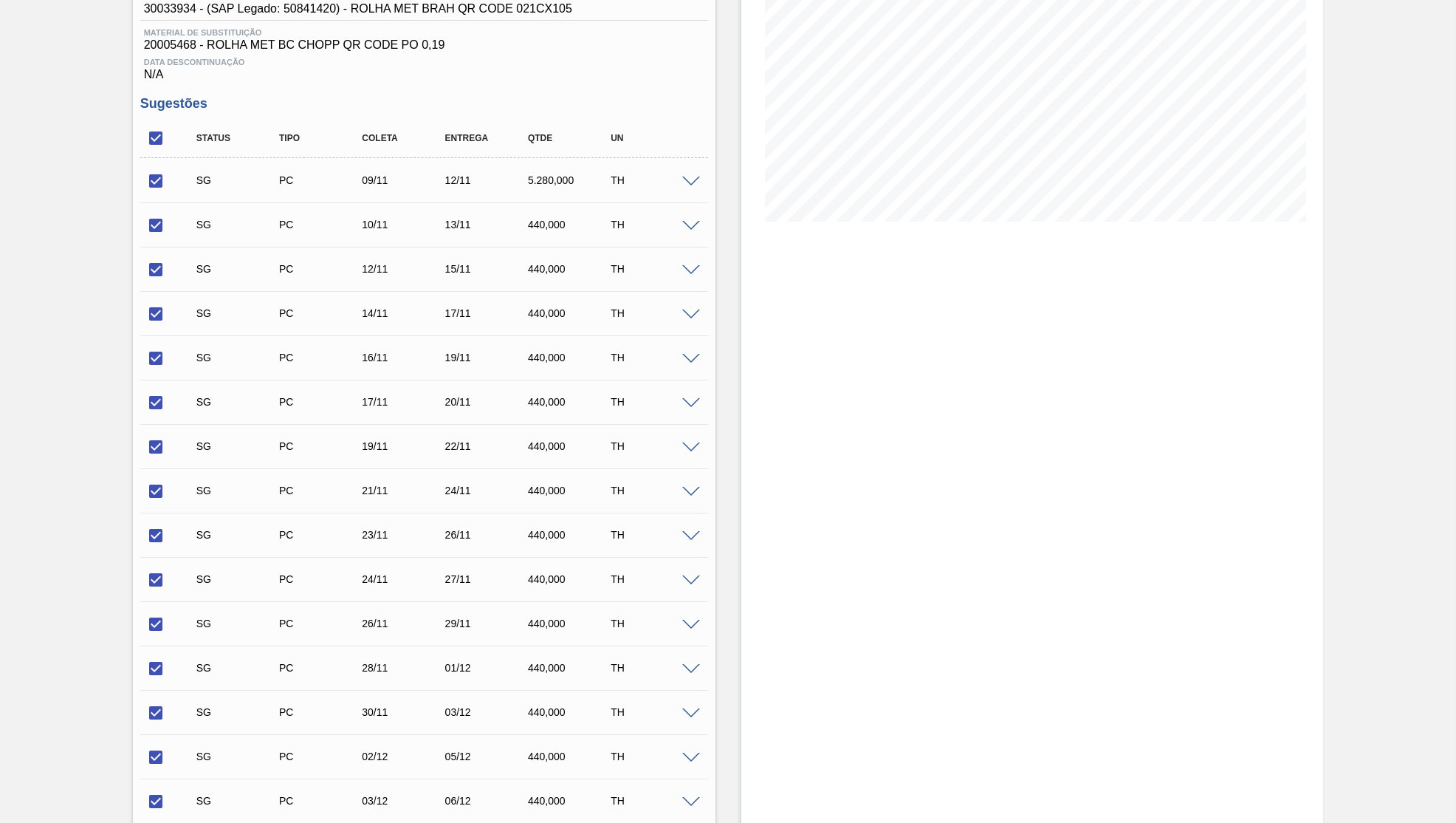
scroll to position [507, 0]
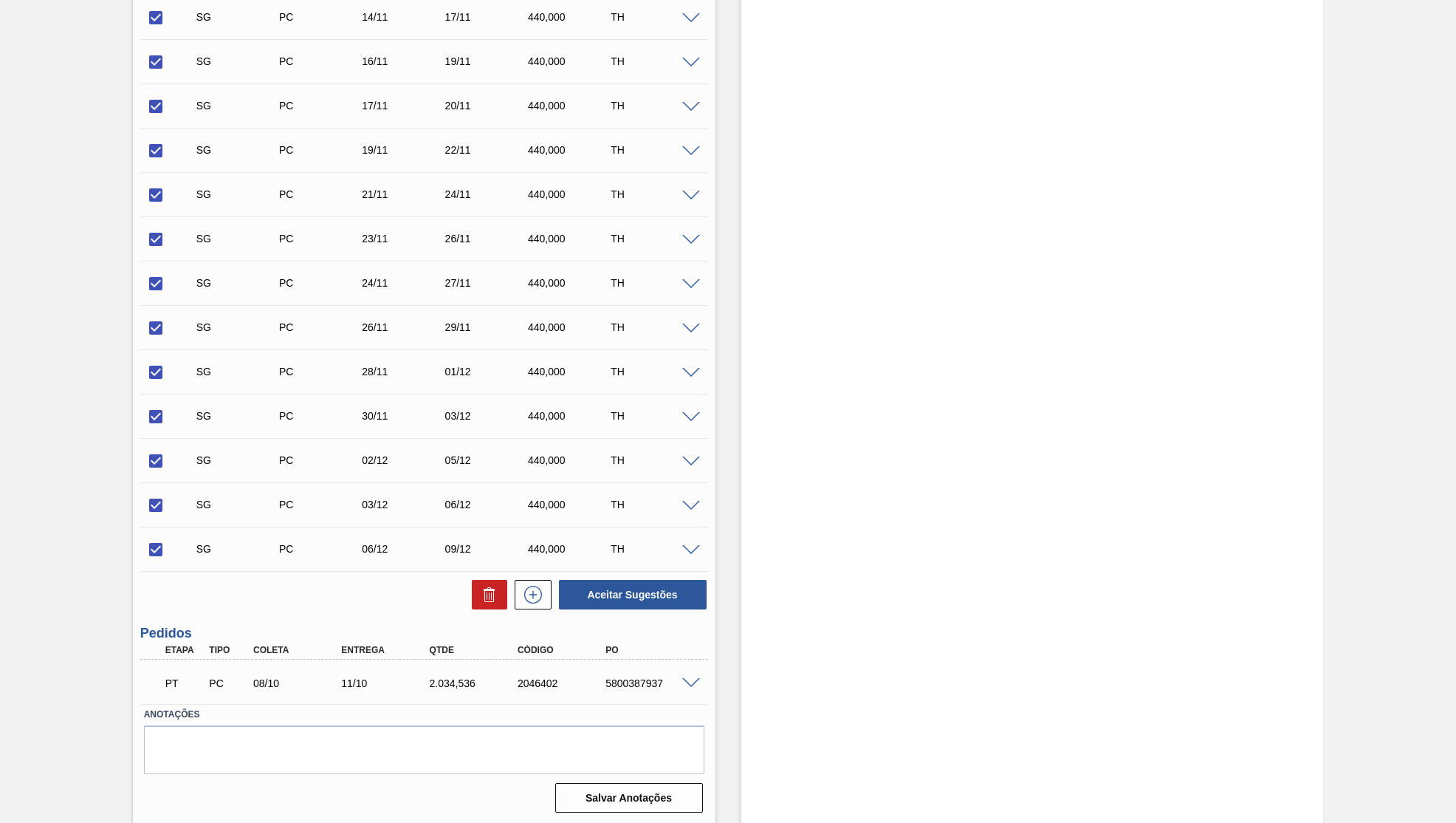
click at [486, 578] on div "Aceitar Sugestões" at bounding box center [424, 594] width 568 height 33
click at [474, 599] on button at bounding box center [490, 594] width 35 height 29
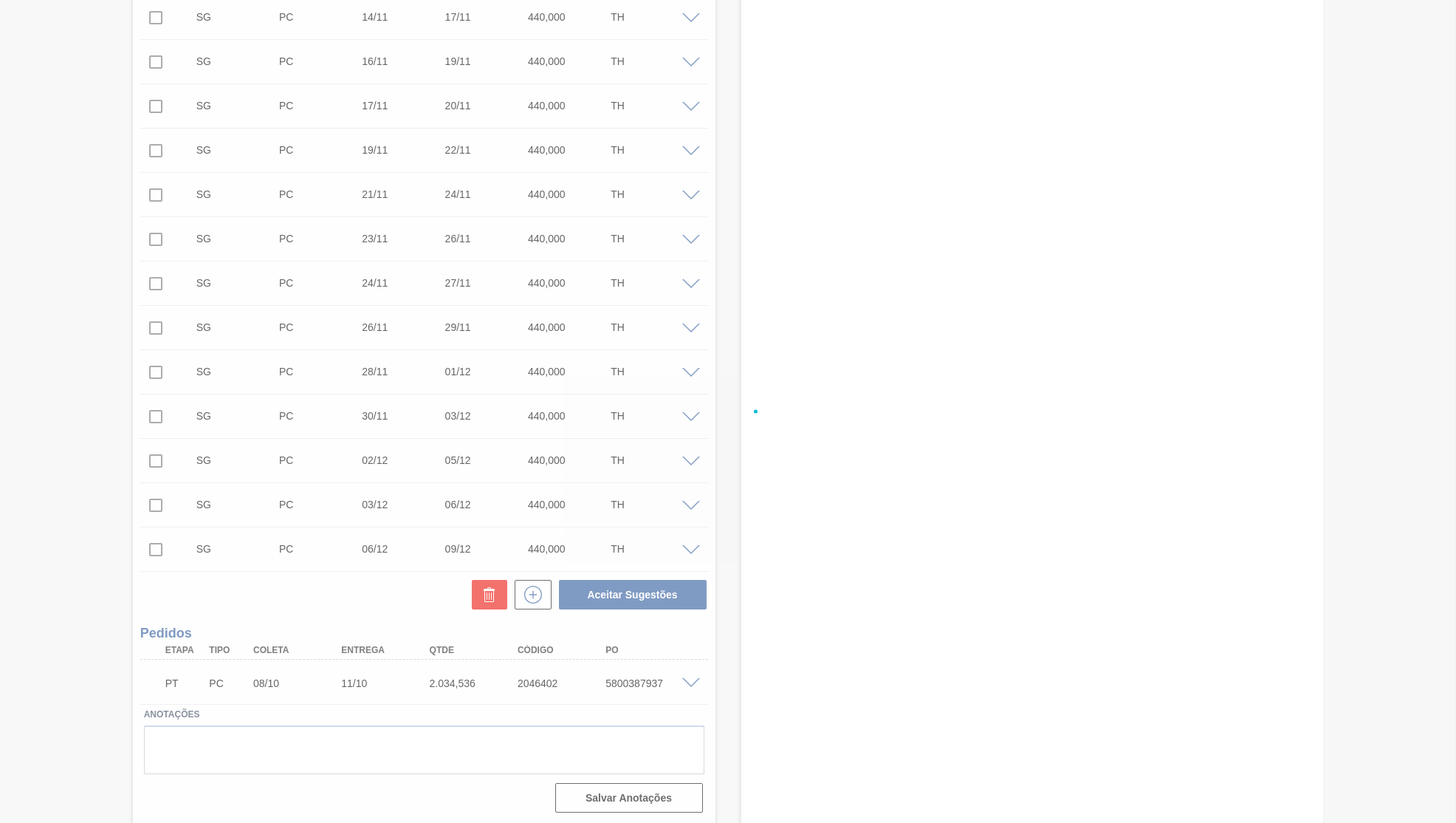
checkbox input "false"
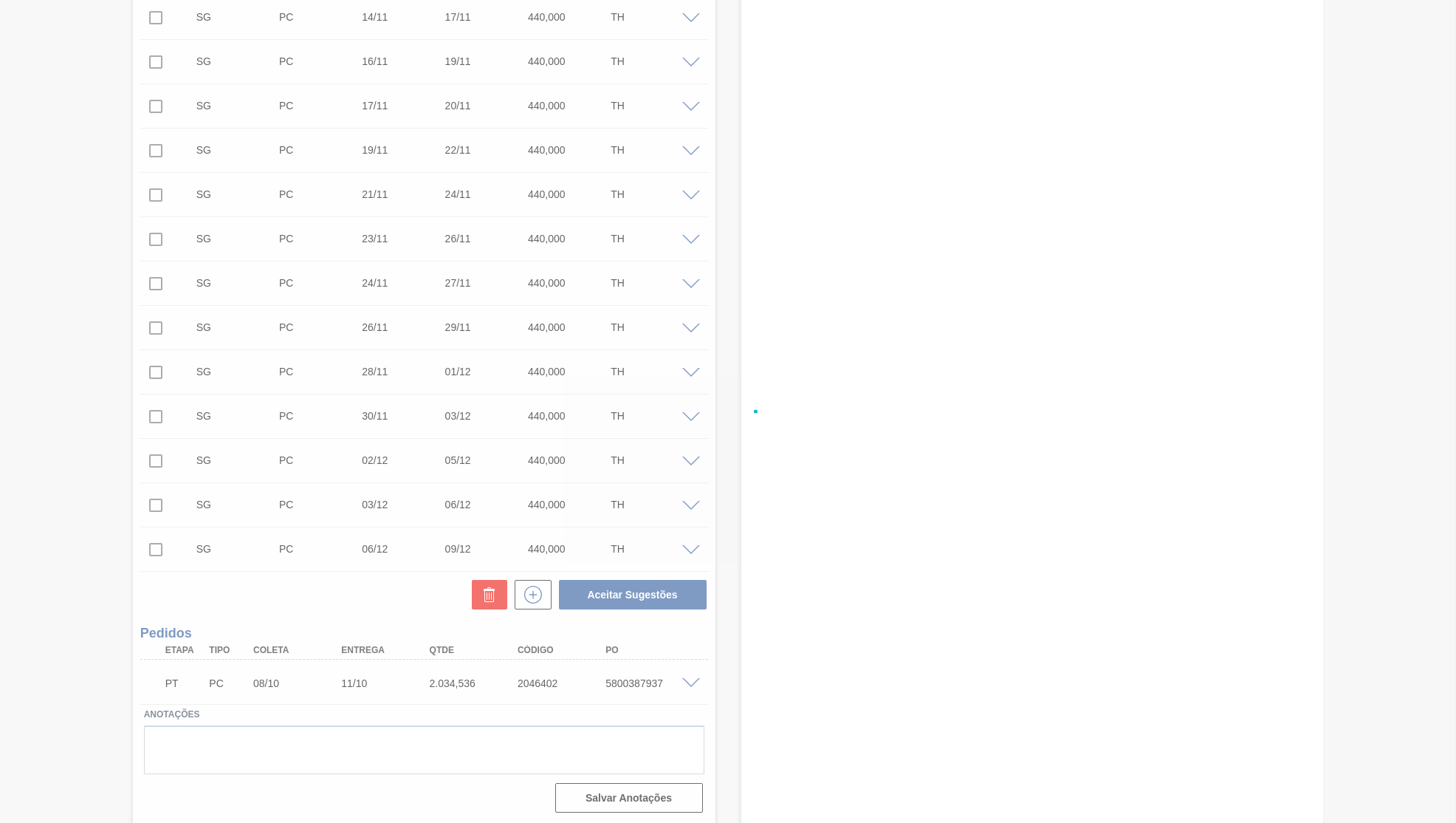
checkbox input "false"
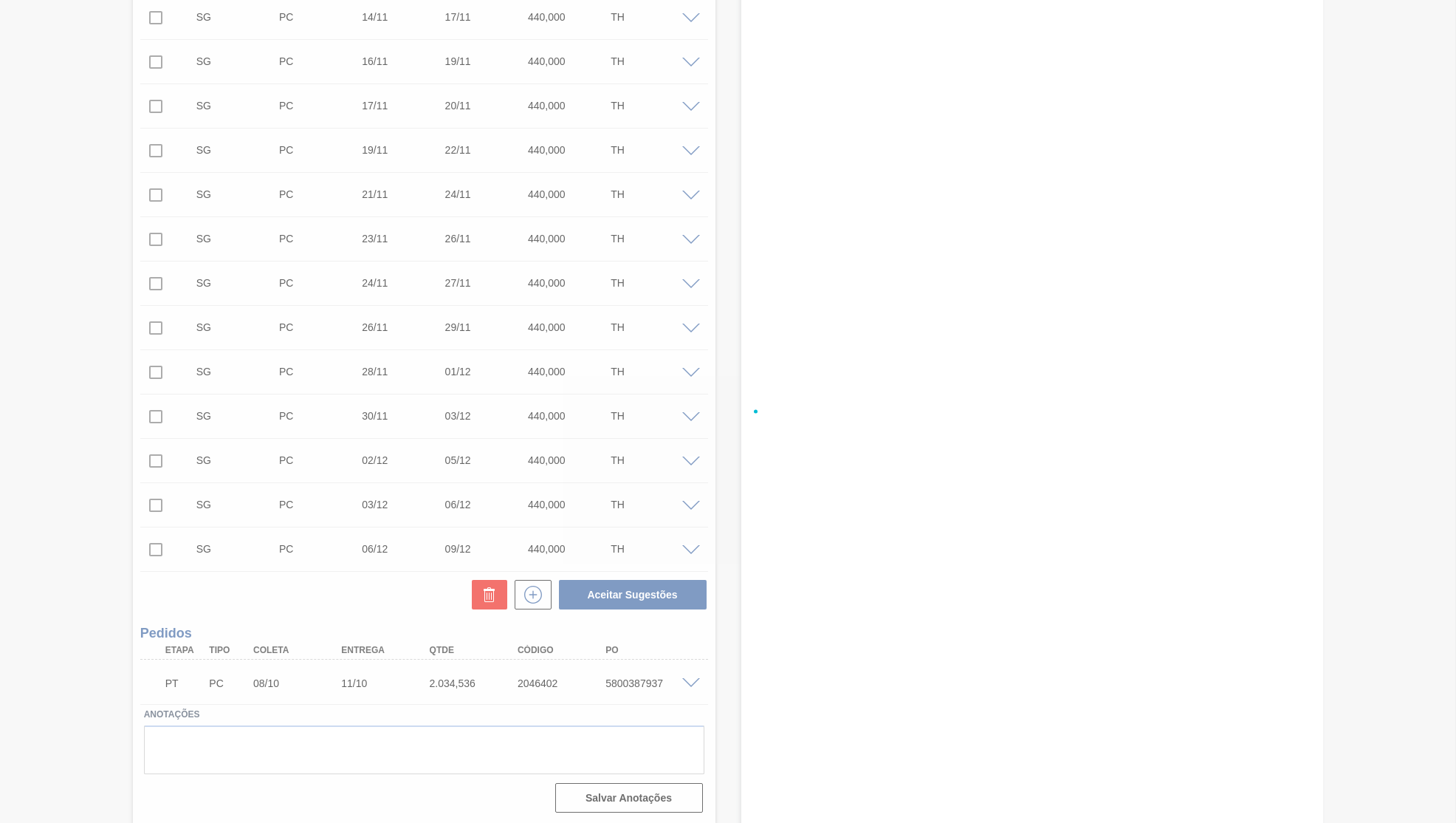
checkbox input "false"
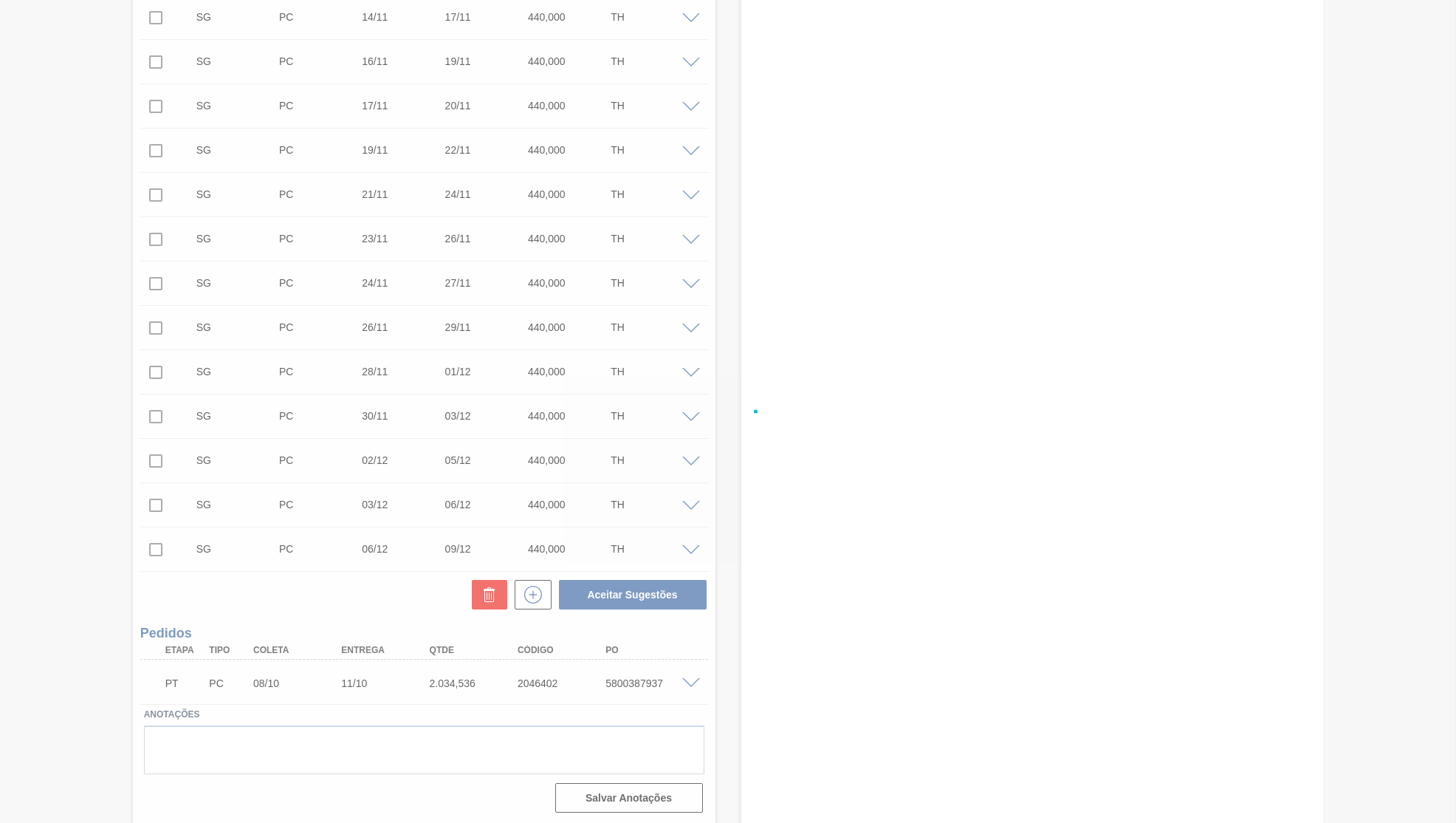
checkbox input "false"
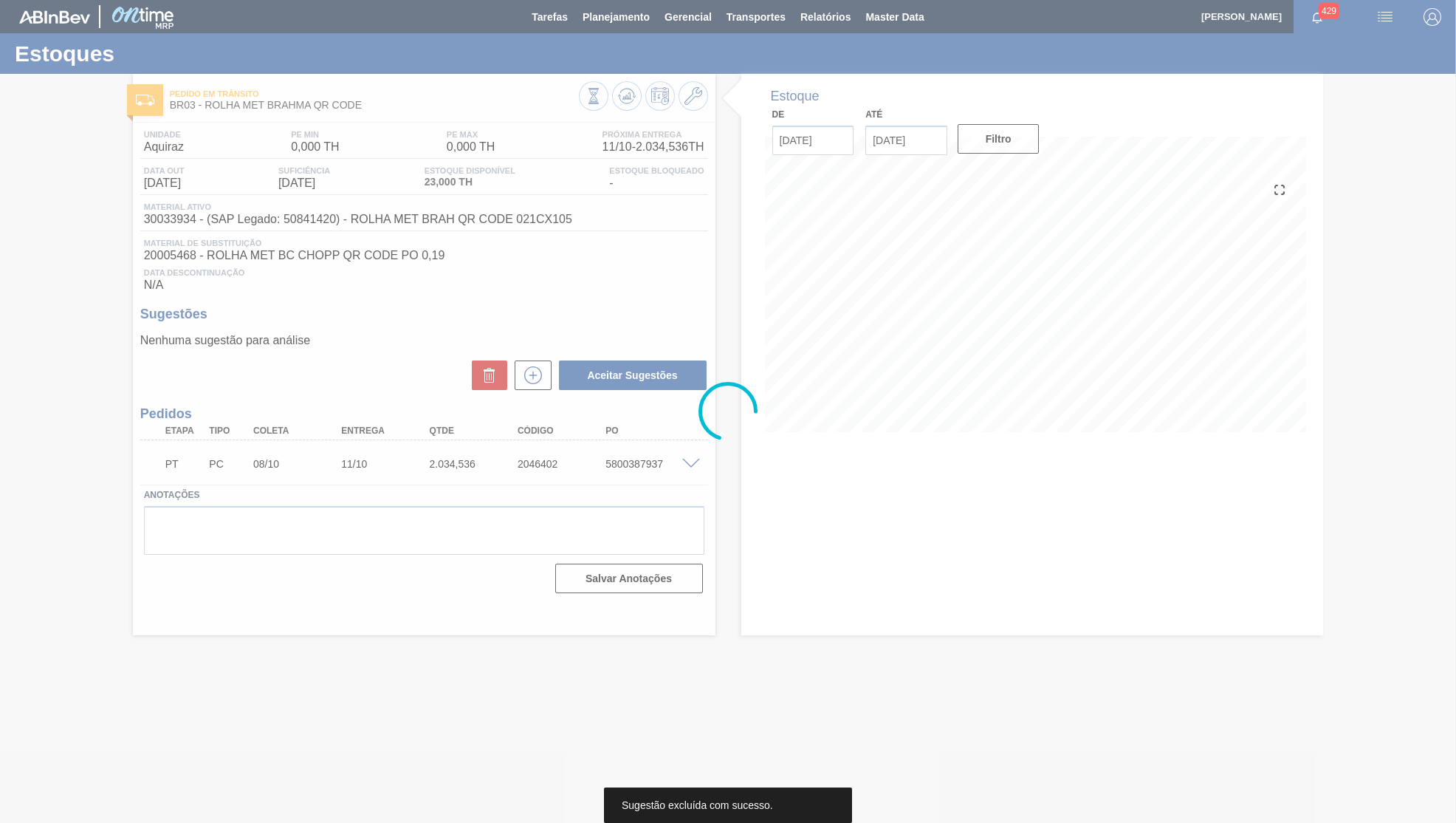
scroll to position [0, 0]
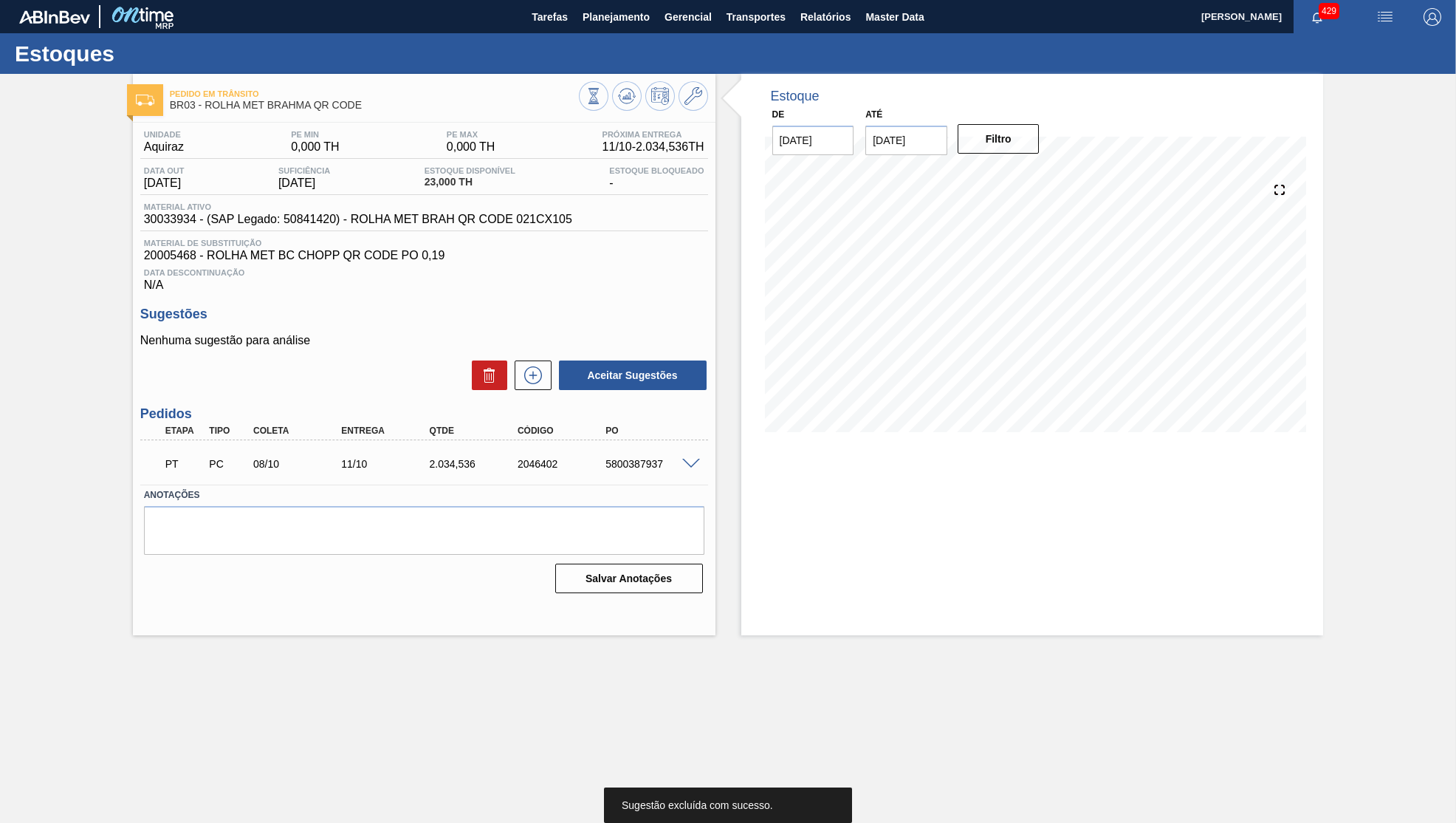
click at [556, 235] on div "Unidade Aquiraz PE MIN 0,000 TH PE MAX 0,000 TH Próxima Entrega 11/10 - 2.034,5…" at bounding box center [424, 210] width 568 height 162
click at [547, 362] on button at bounding box center [533, 374] width 37 height 29
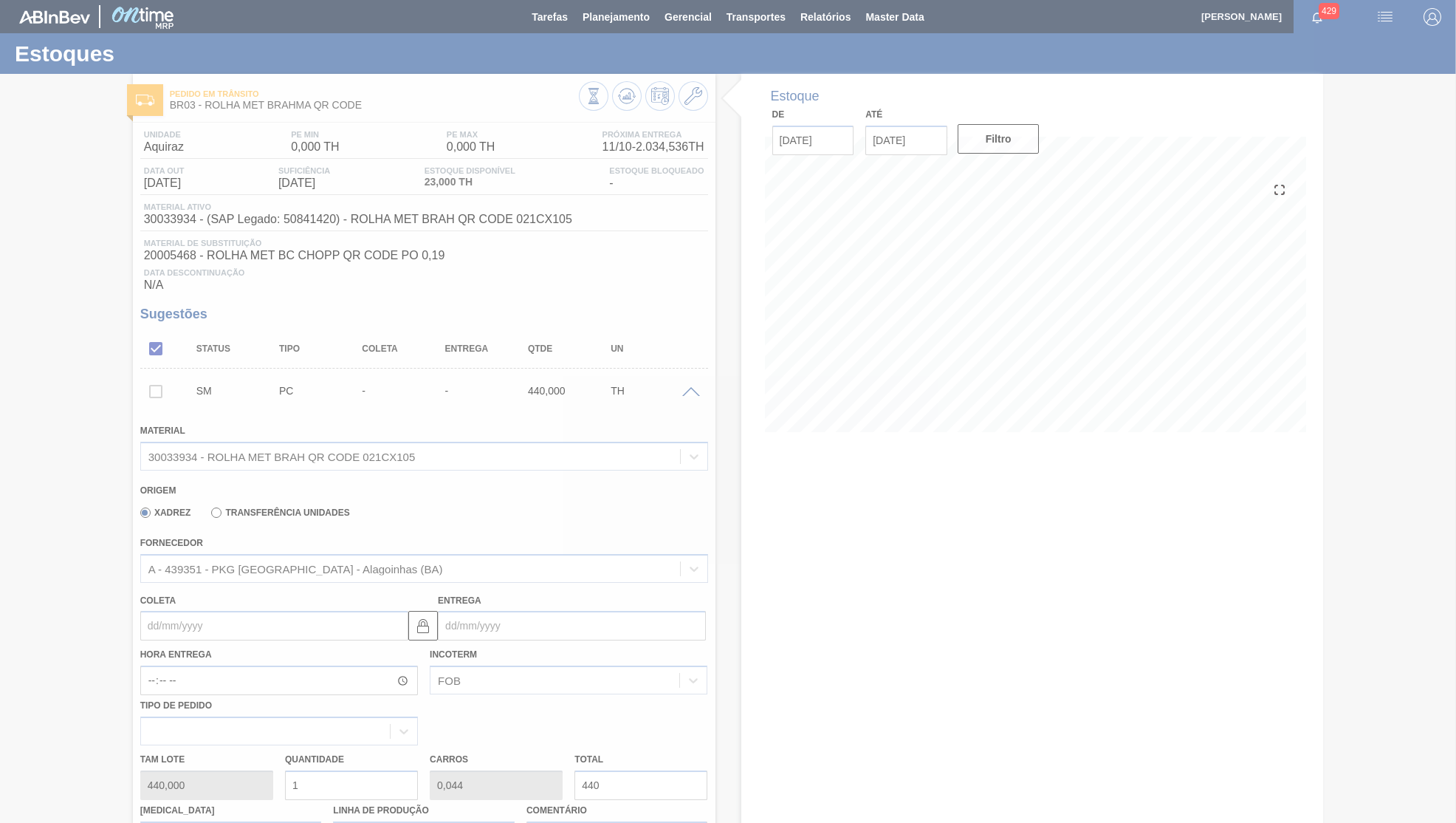
click at [256, 502] on div at bounding box center [728, 412] width 1456 height 823
click at [262, 512] on div at bounding box center [728, 412] width 1456 height 823
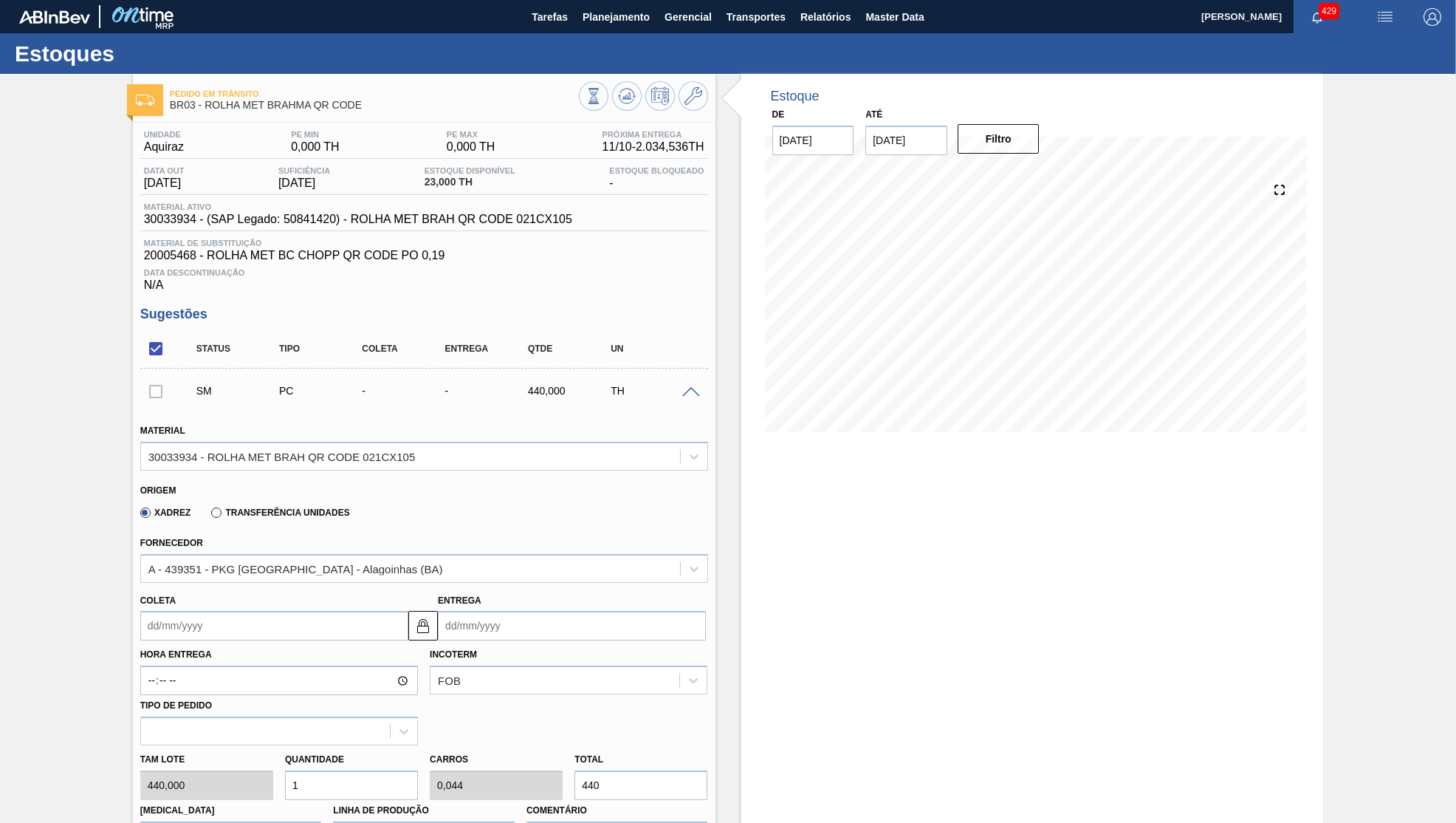
click at [262, 512] on label "Transferência Unidades" at bounding box center [280, 512] width 138 height 10
click at [209, 516] on input "Transferência Unidades" at bounding box center [209, 516] width 0 height 0
click at [275, 548] on div "Fornecedor BR02-[GEOGRAPHIC_DATA]" at bounding box center [424, 558] width 568 height 50
click at [297, 560] on div "BR02-[GEOGRAPHIC_DATA]" at bounding box center [410, 568] width 539 height 21
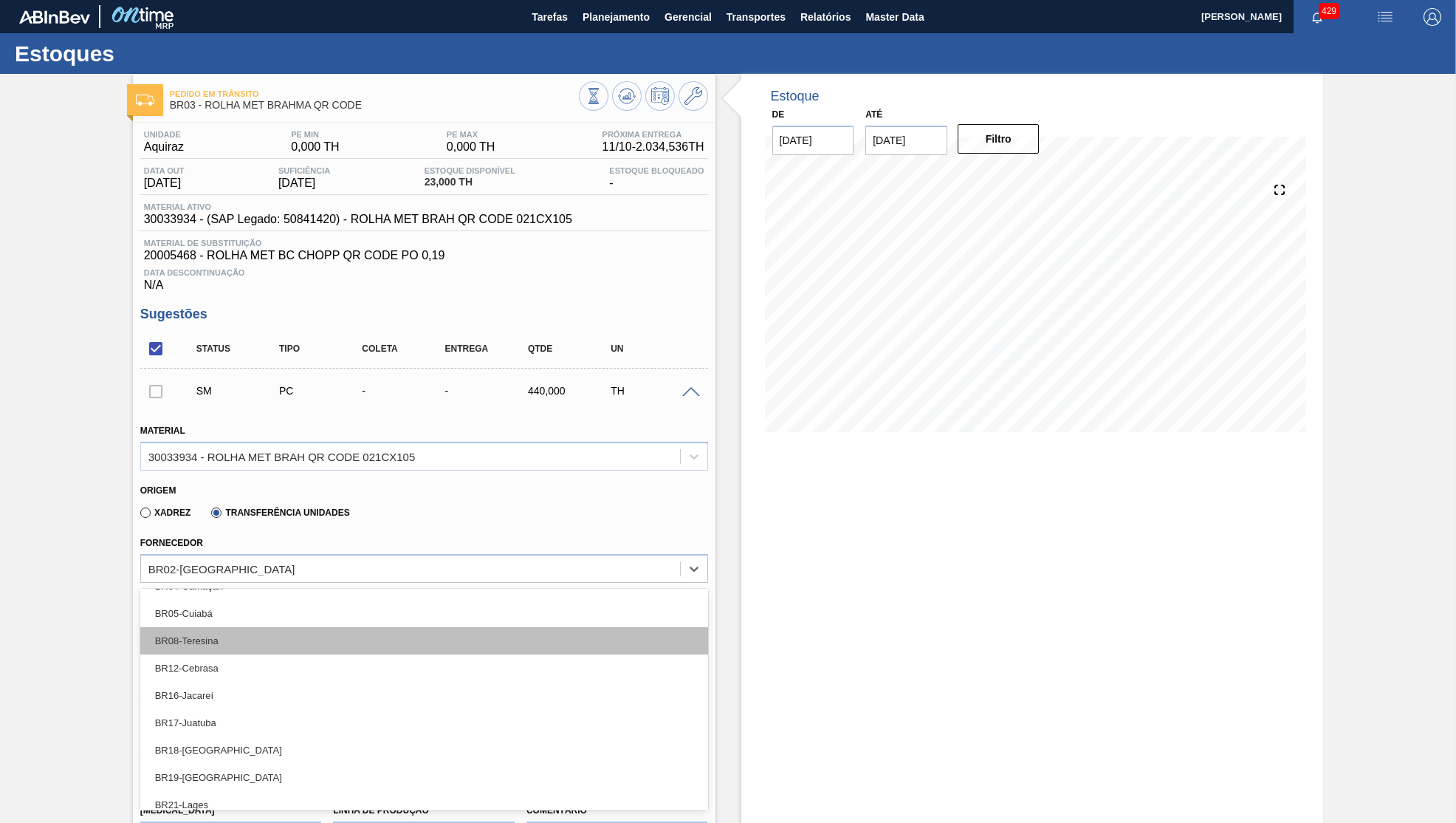
scroll to position [70, 0]
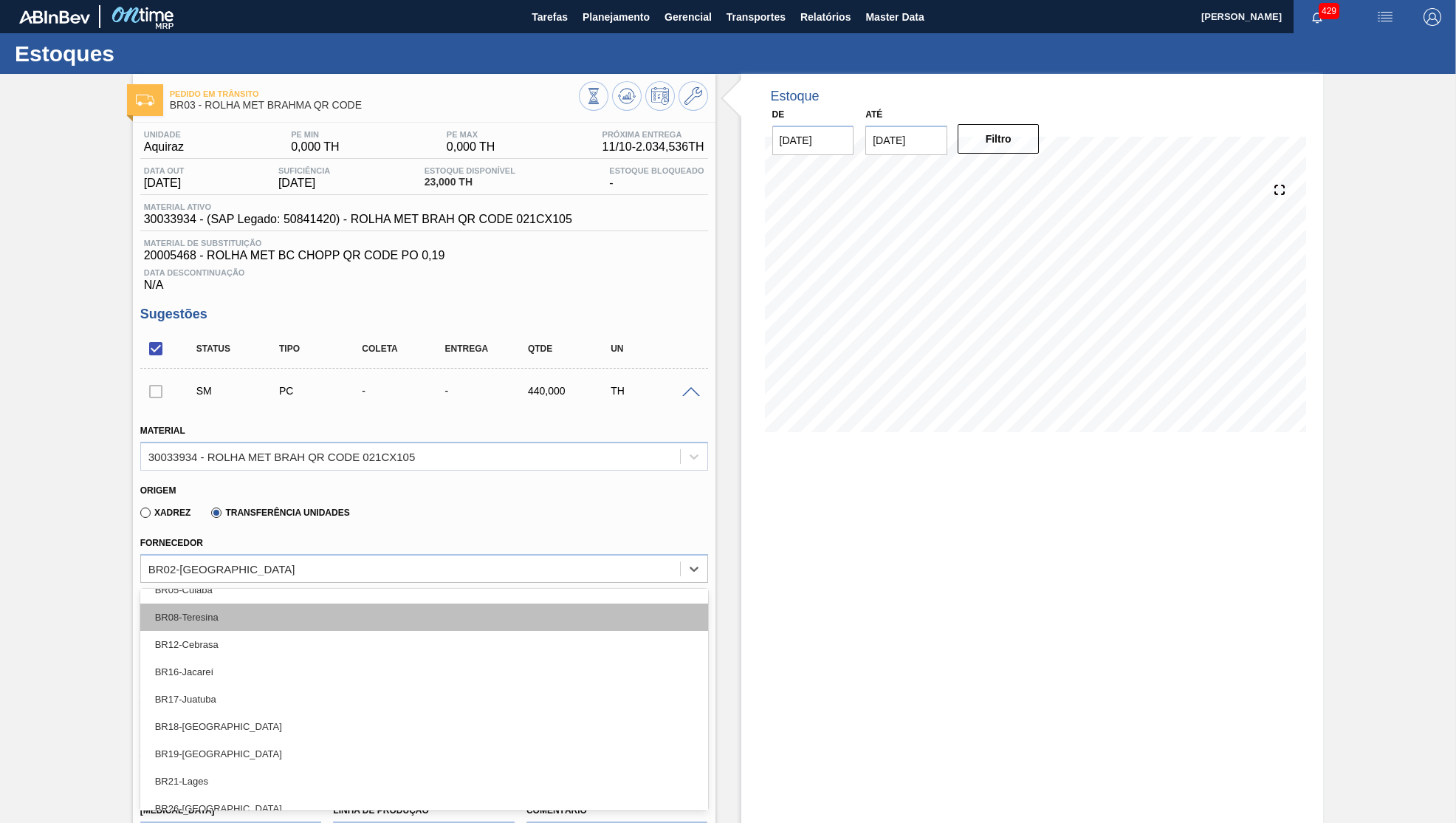
click at [233, 618] on div "BR08-Teresina" at bounding box center [424, 617] width 568 height 27
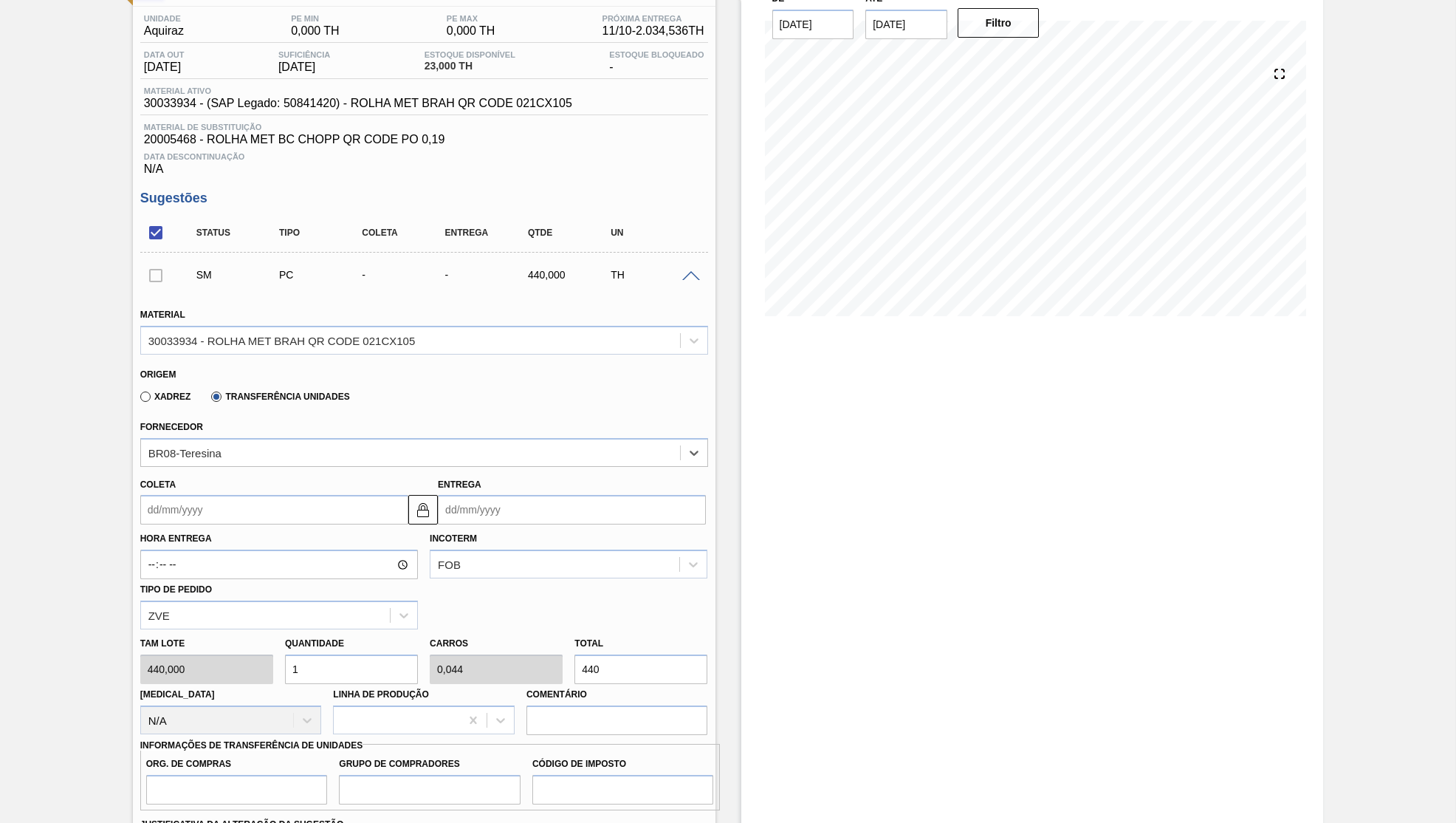
scroll to position [141, 0]
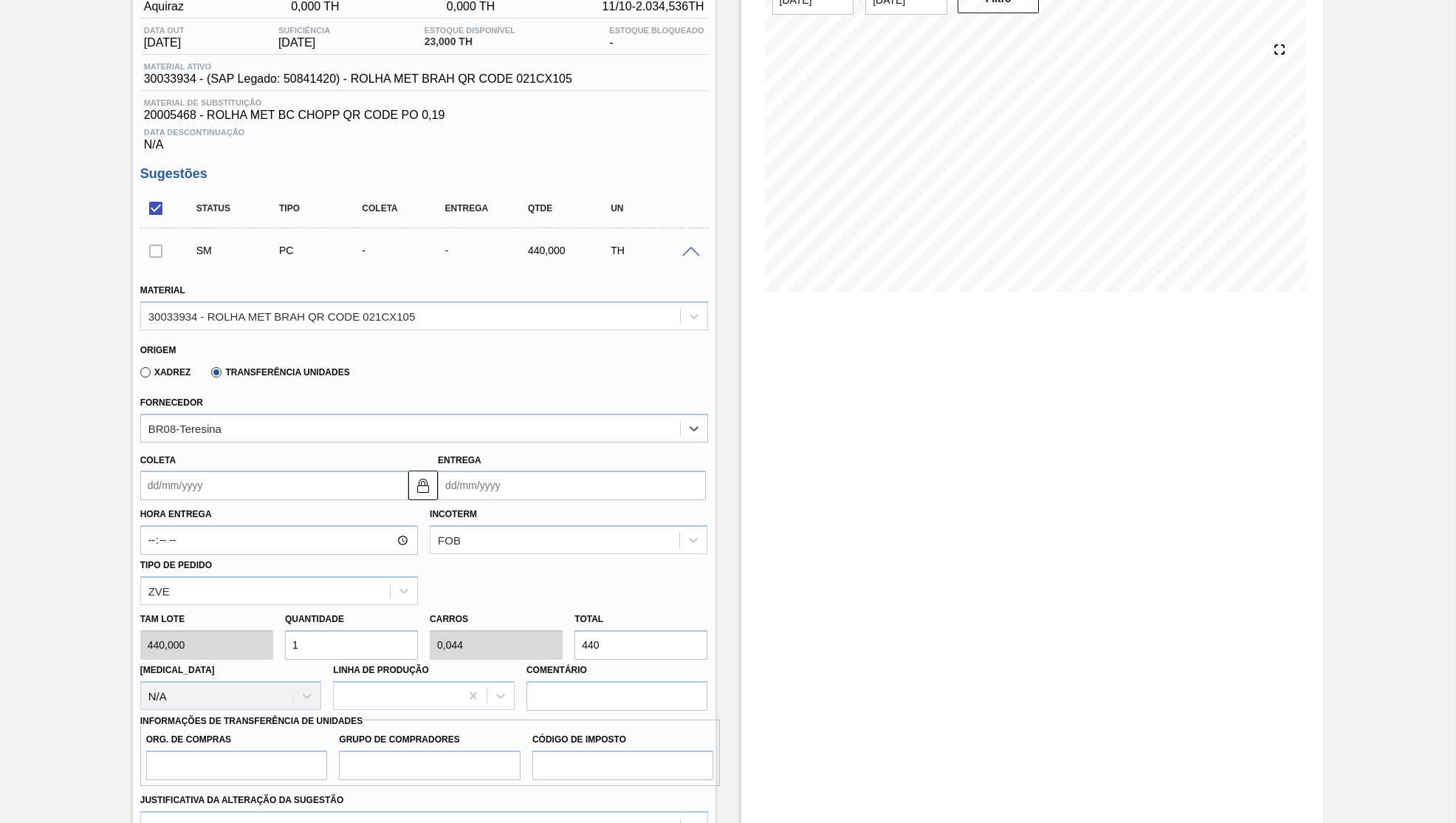
click at [244, 472] on input "Coleta" at bounding box center [274, 485] width 268 height 29
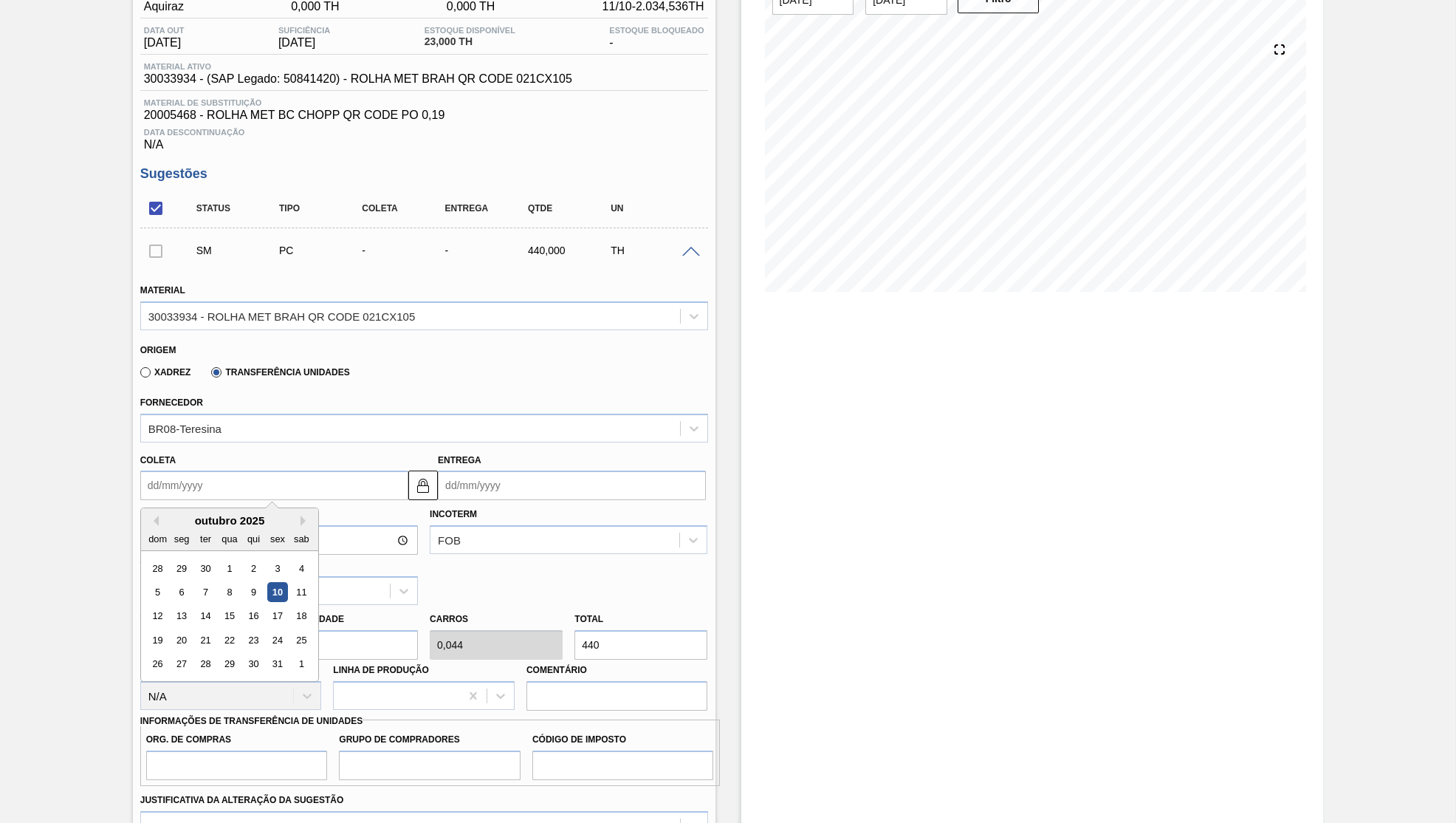
click at [267, 582] on div "10" at bounding box center [278, 592] width 20 height 20
type input "[DATE]"
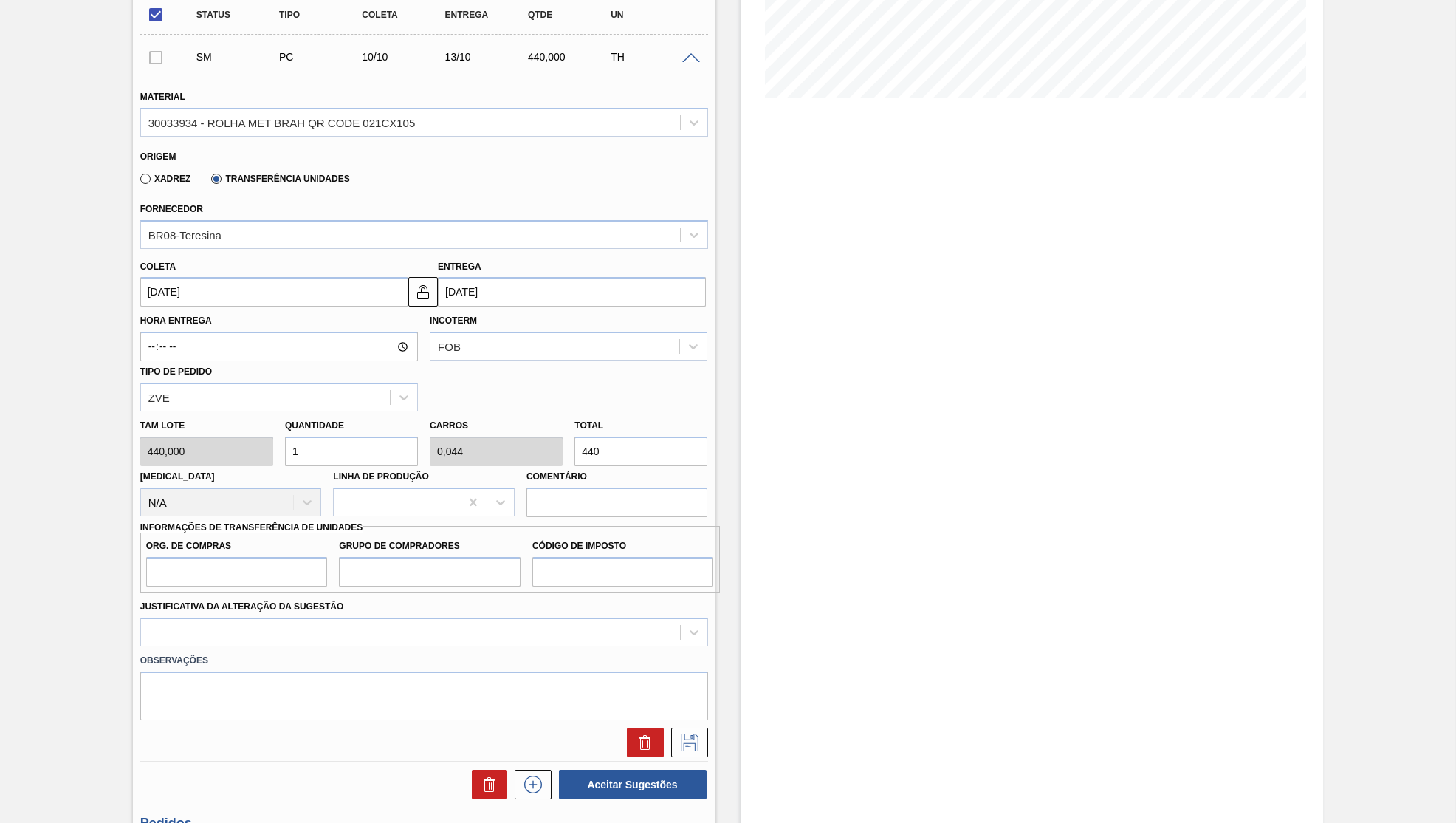
scroll to position [352, 0]
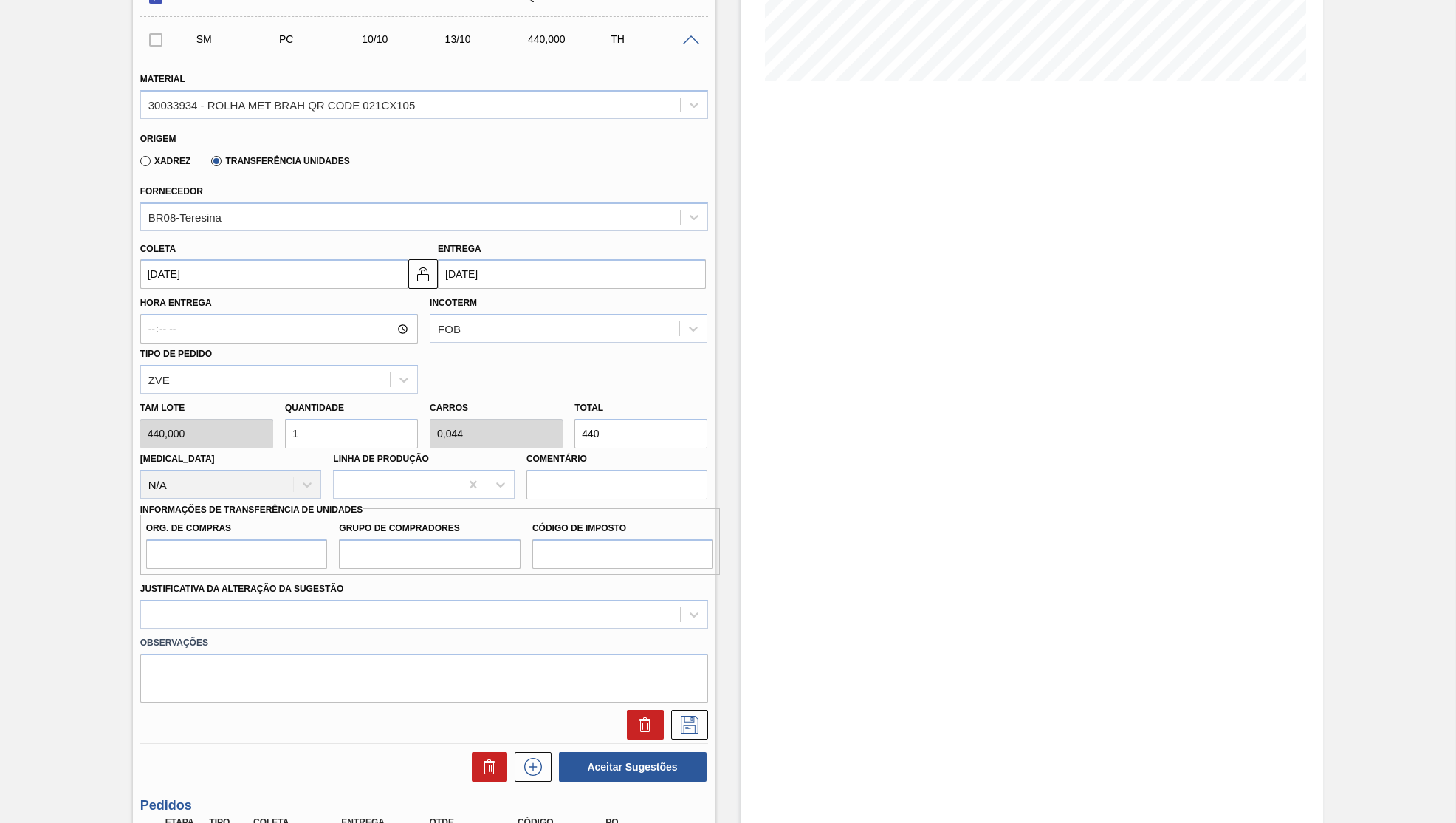
click at [574, 419] on input "440" at bounding box center [641, 433] width 133 height 29
type input "0,002"
type input "0"
type input "1"
type input "0,03"
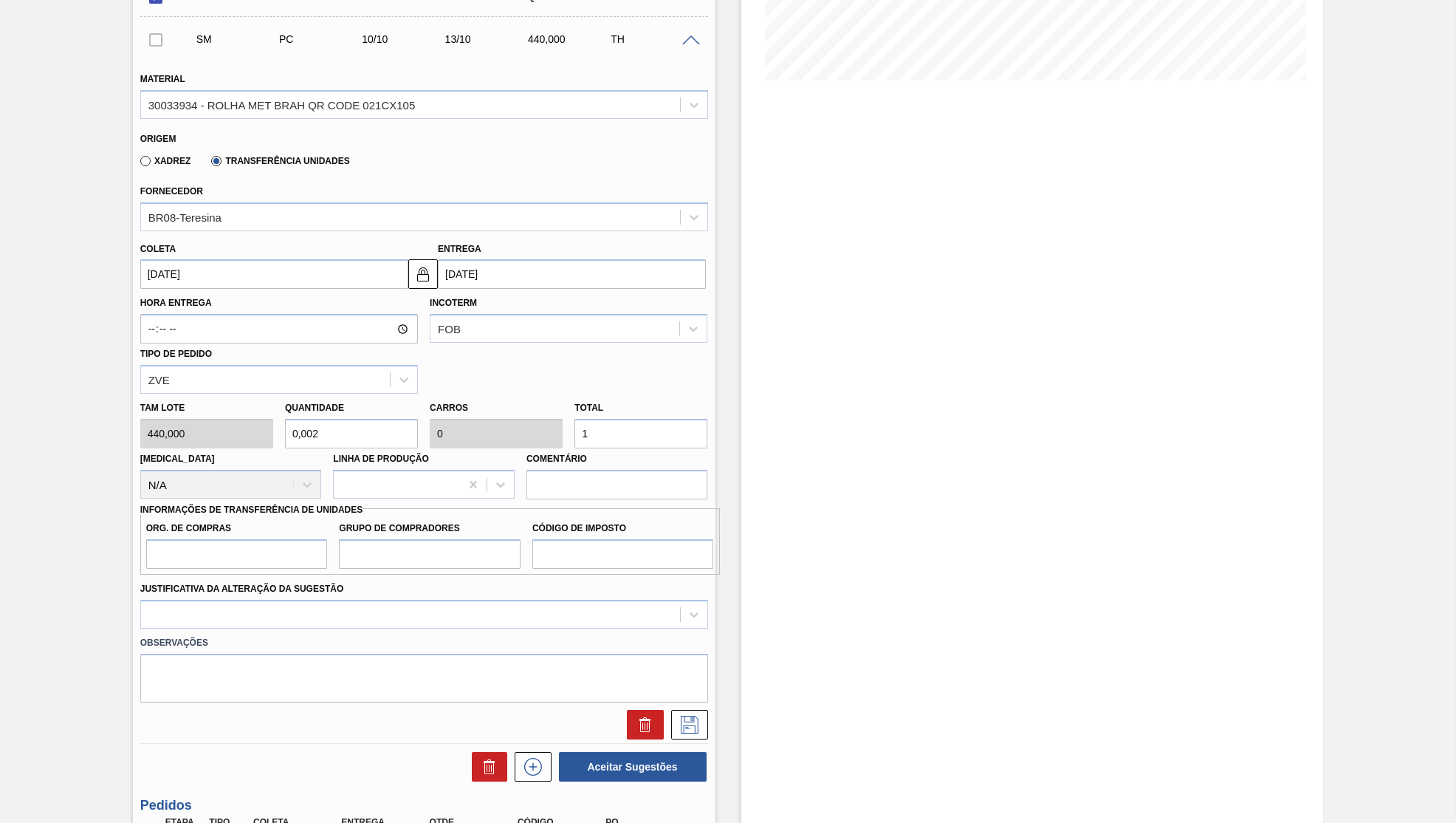
type input "0,001"
type input "13"
type input "0,3"
type input "0,013"
type input "132"
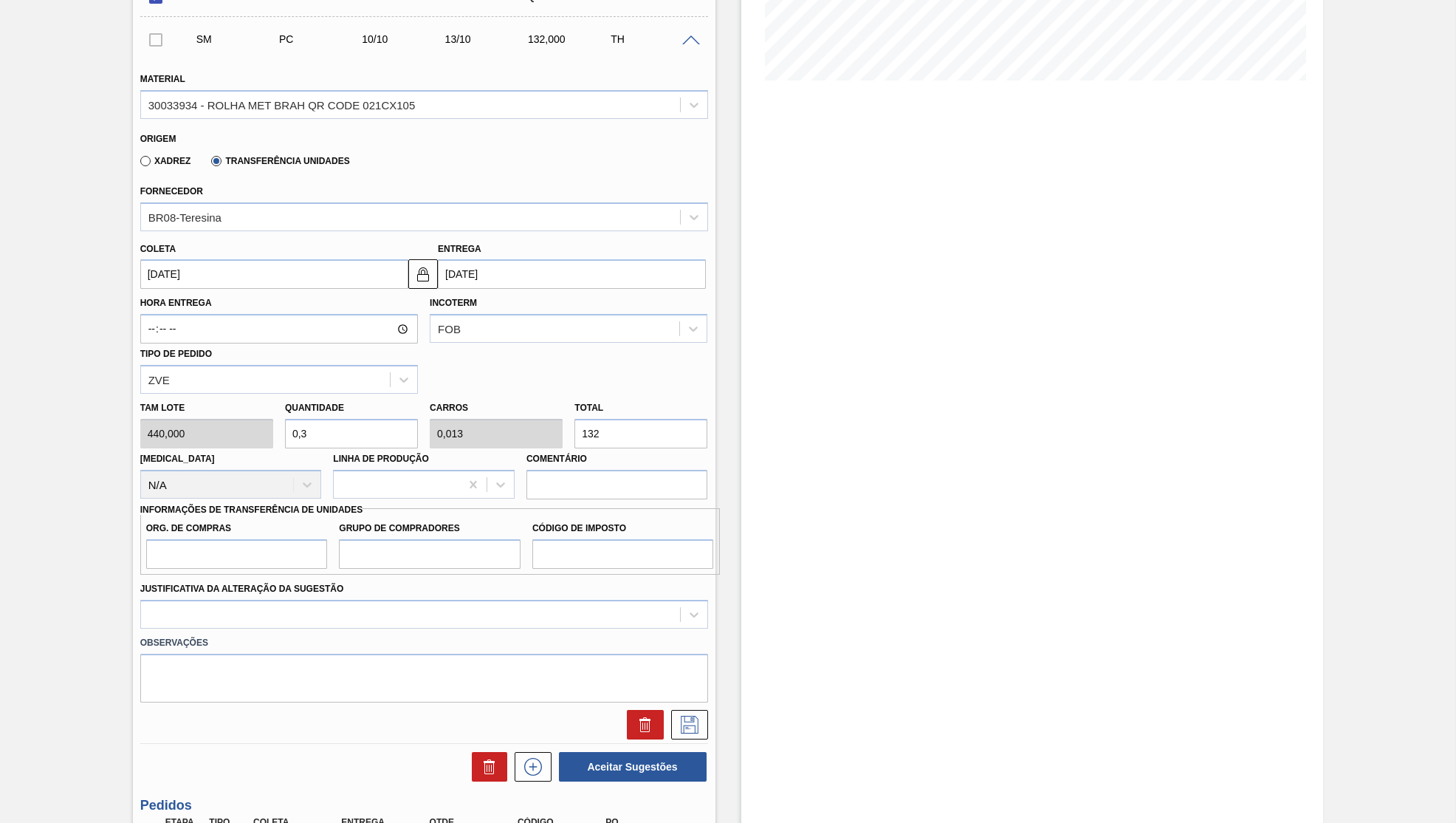
type input "3"
type input "0,132"
type input "1.320"
click at [326, 539] on input "Org. de Compras" at bounding box center [237, 554] width 182 height 29
click at [275, 539] on input "Org. de Compras" at bounding box center [237, 554] width 182 height 29
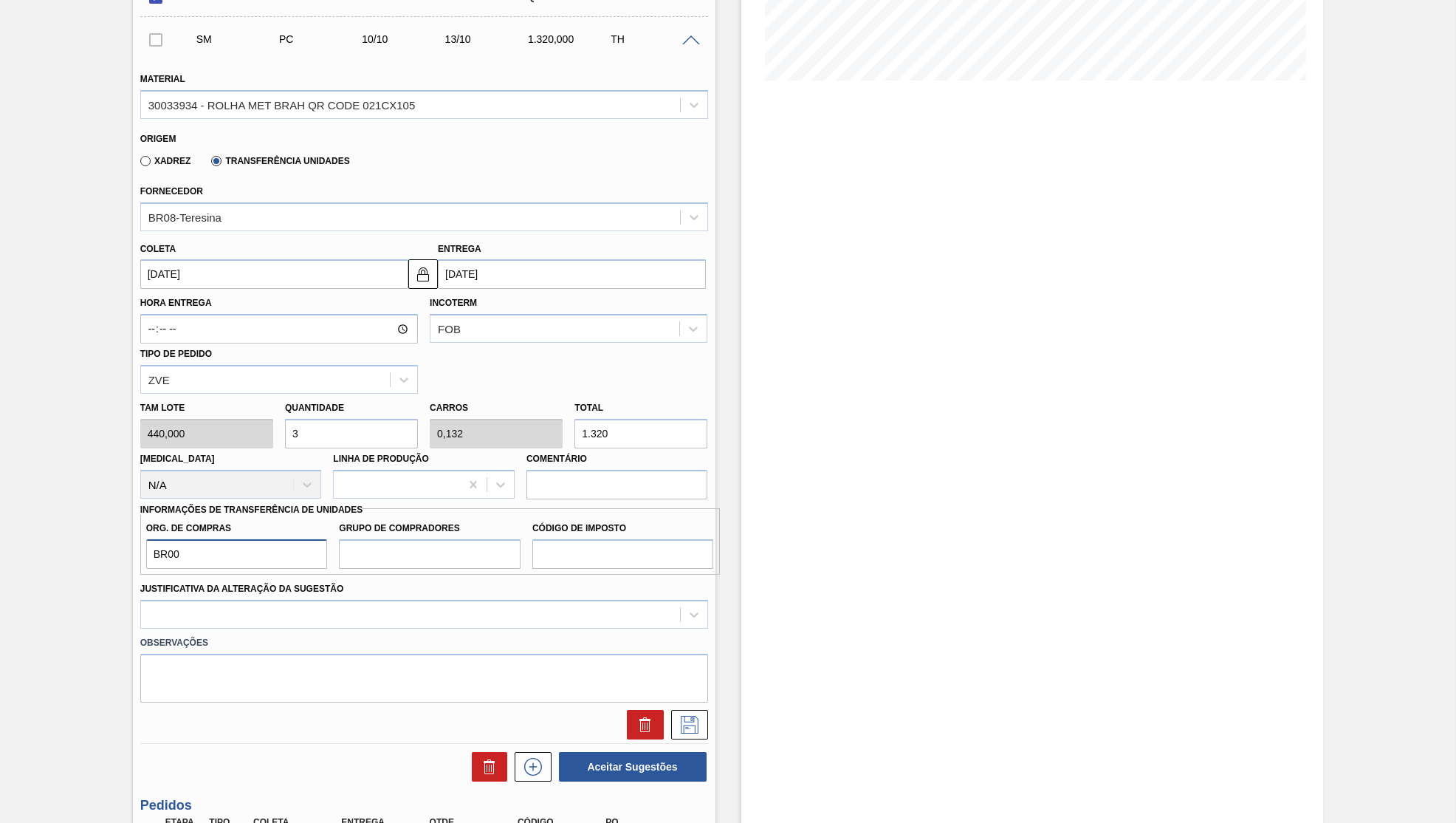
type input "BR00"
type input "B02"
type input "IZ"
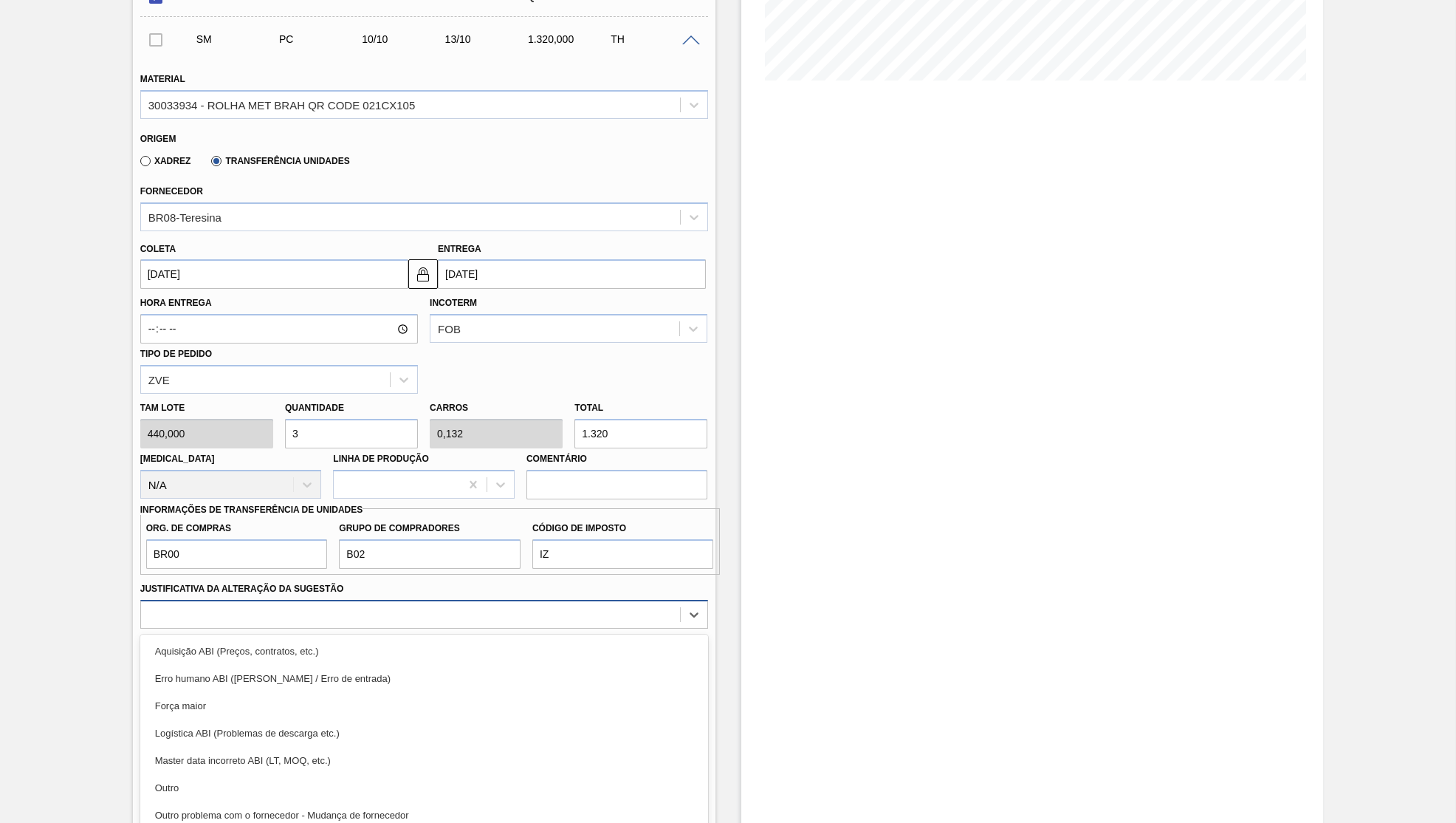
click at [188, 600] on div at bounding box center [424, 614] width 568 height 29
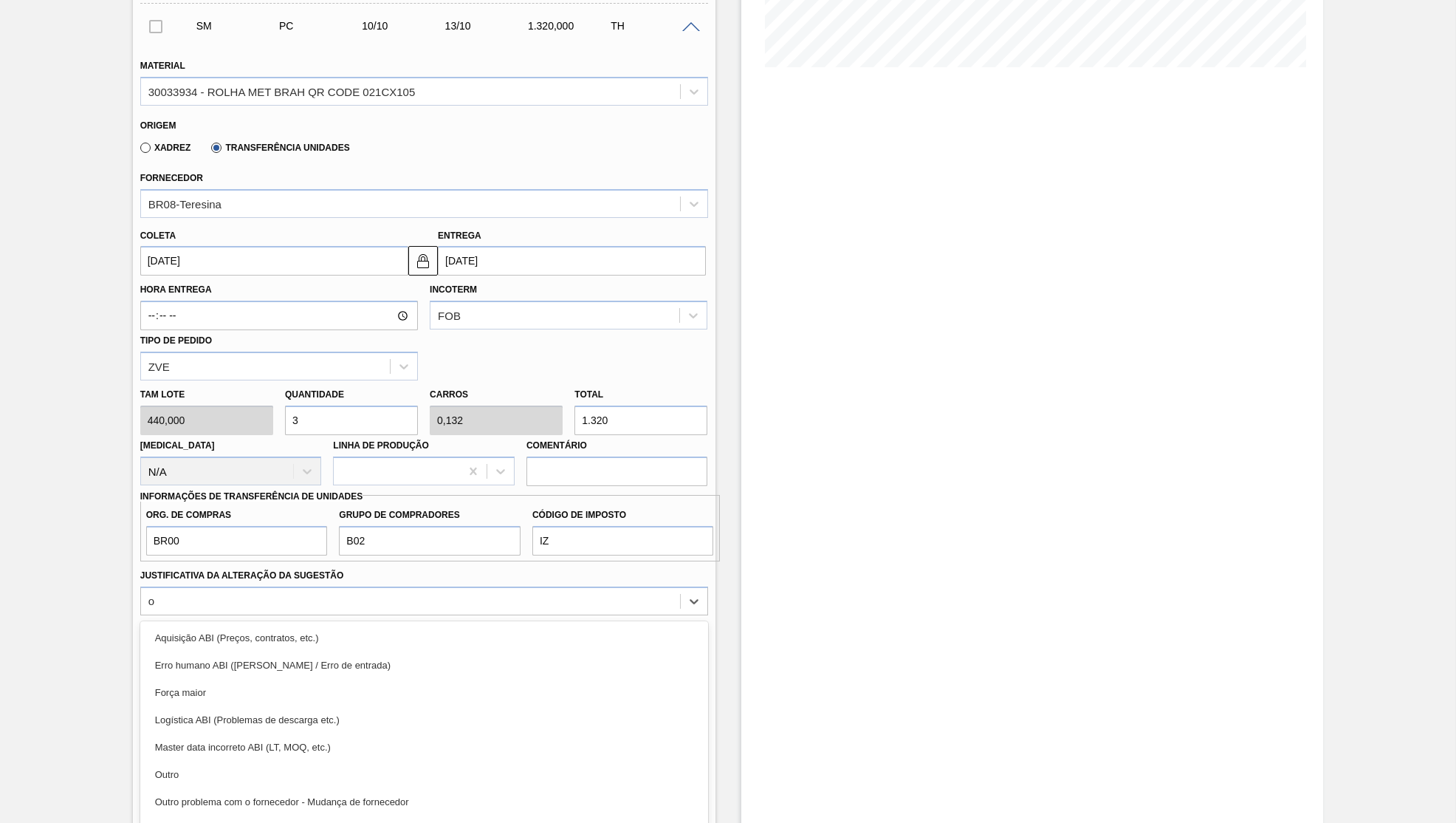
type Sugestão "ou"
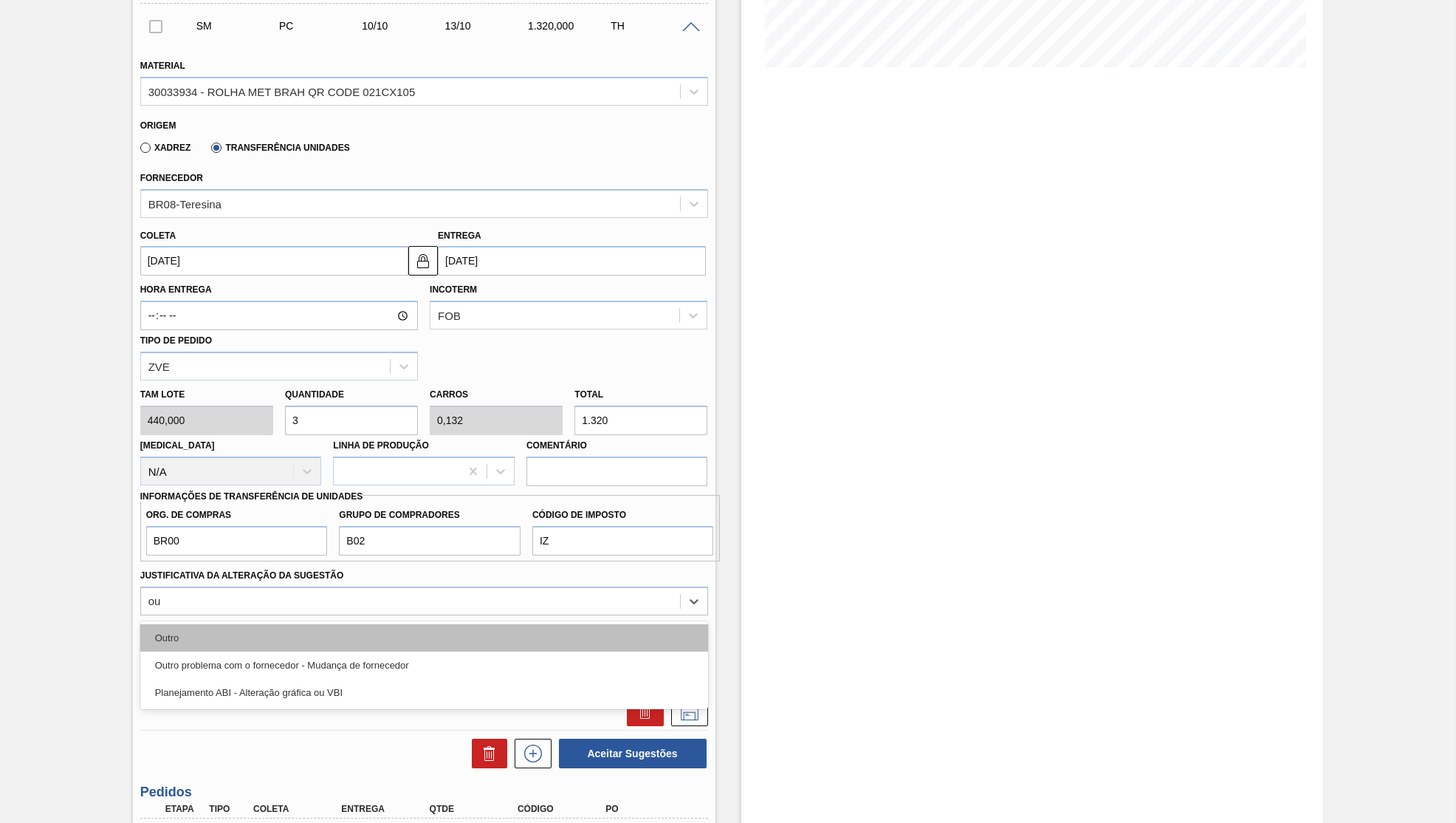
click at [227, 624] on div "Outro" at bounding box center [424, 638] width 568 height 27
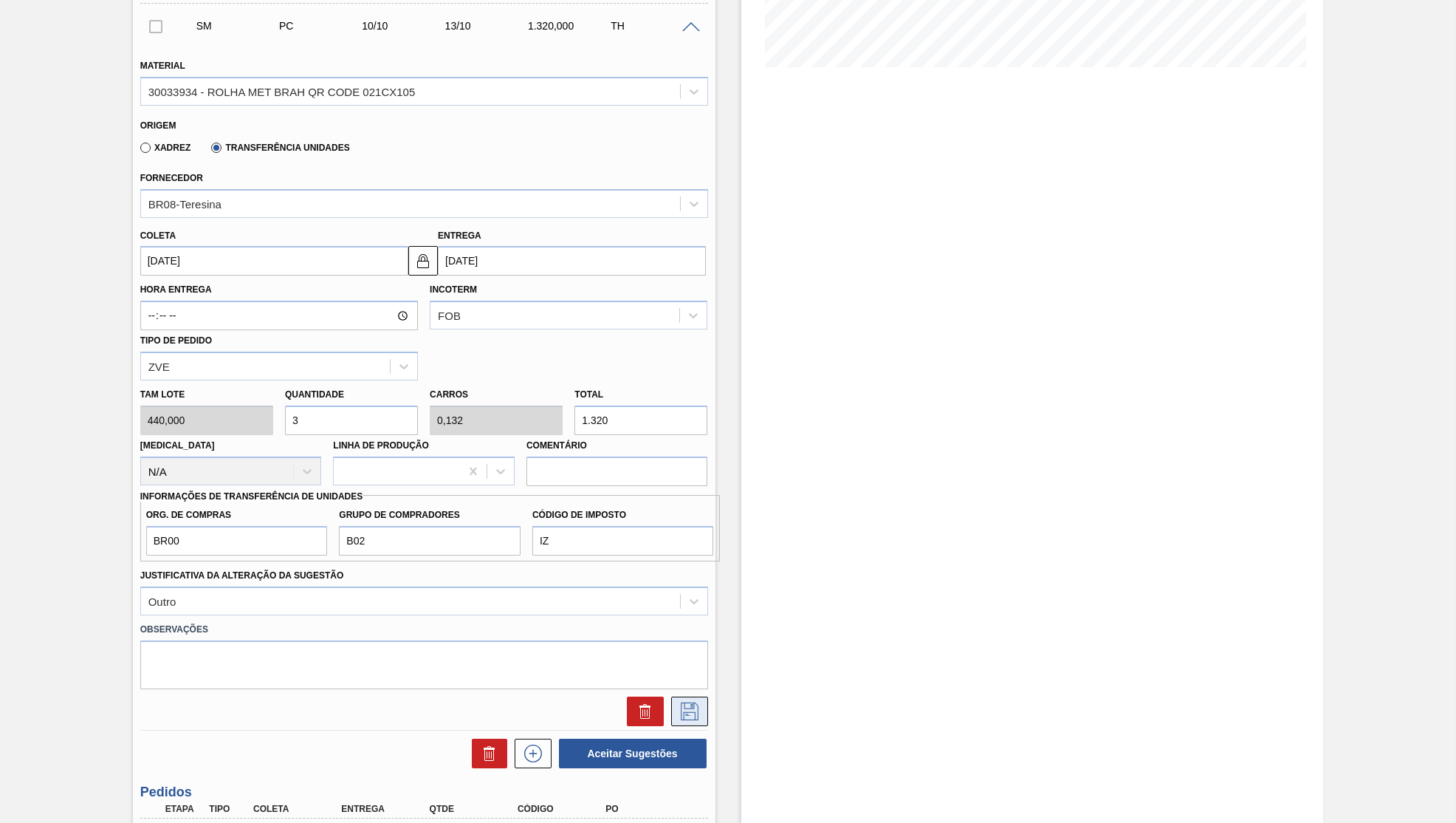
click at [696, 703] on icon at bounding box center [690, 711] width 24 height 18
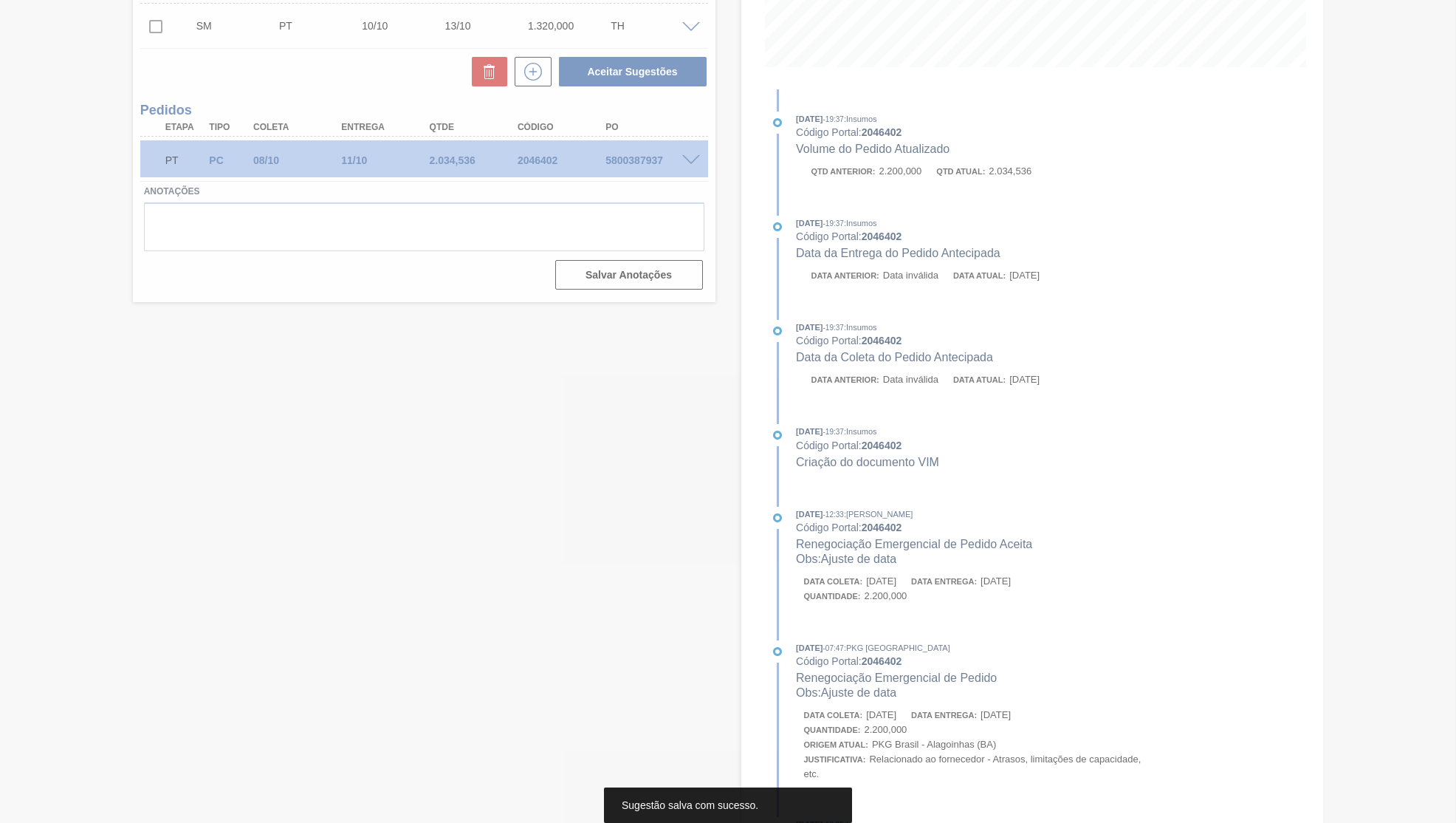
scroll to position [0, 0]
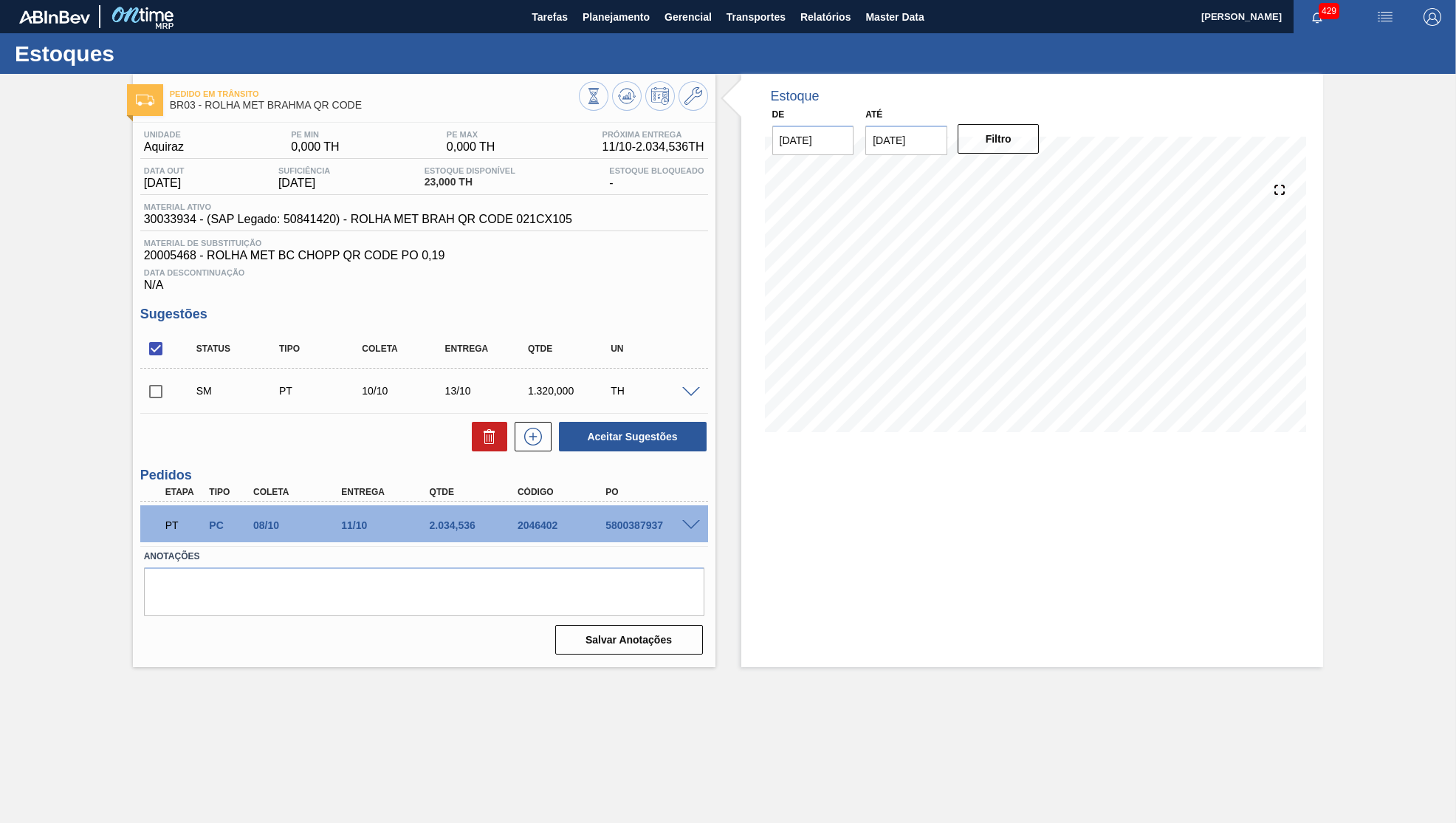
click at [167, 382] on input "checkbox" at bounding box center [156, 391] width 31 height 31
checkbox input "true"
click at [659, 429] on button "Aceitar Sugestões" at bounding box center [633, 436] width 148 height 29
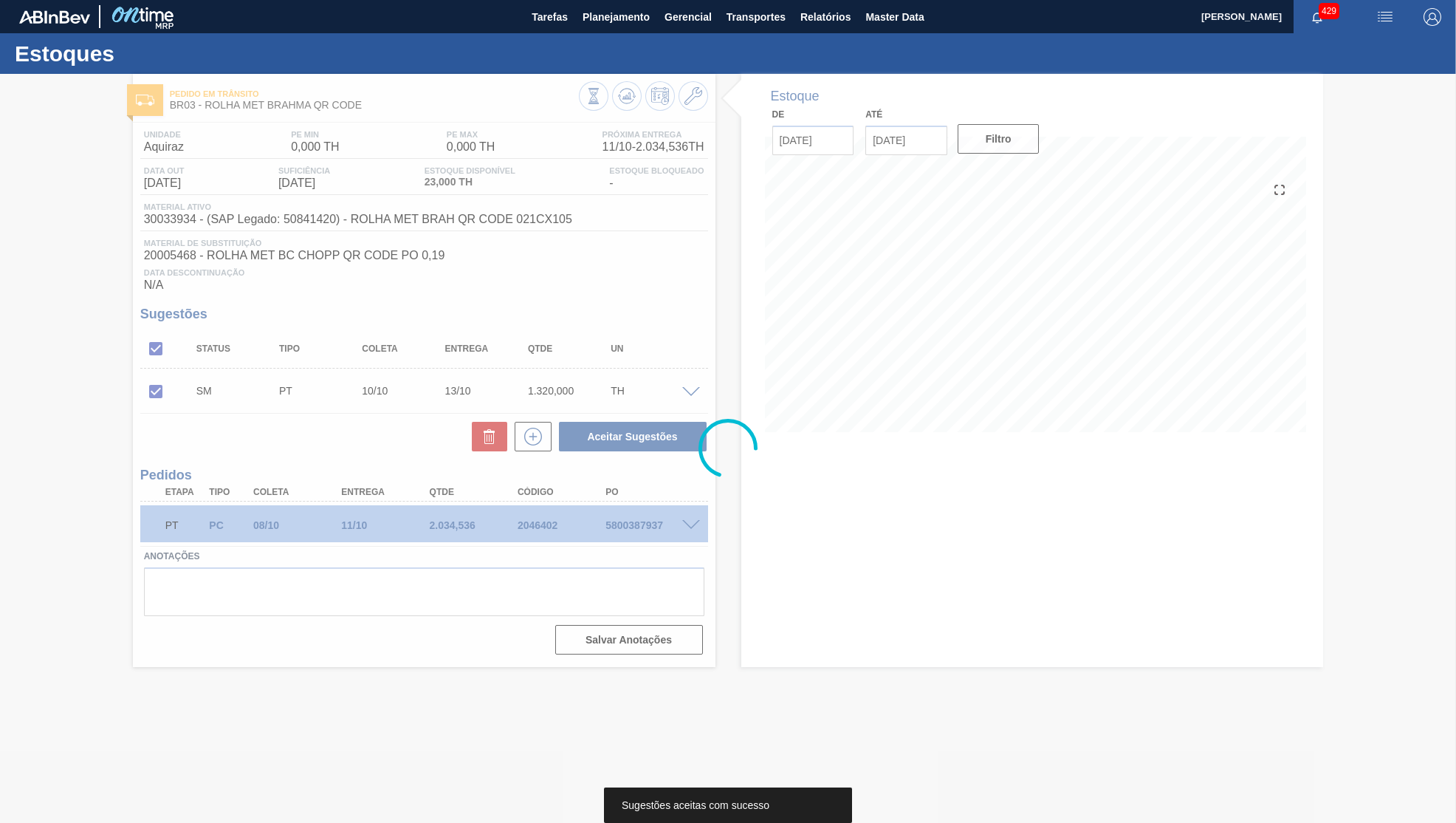
click at [391, 822] on div at bounding box center [728, 449] width 1456 height 749
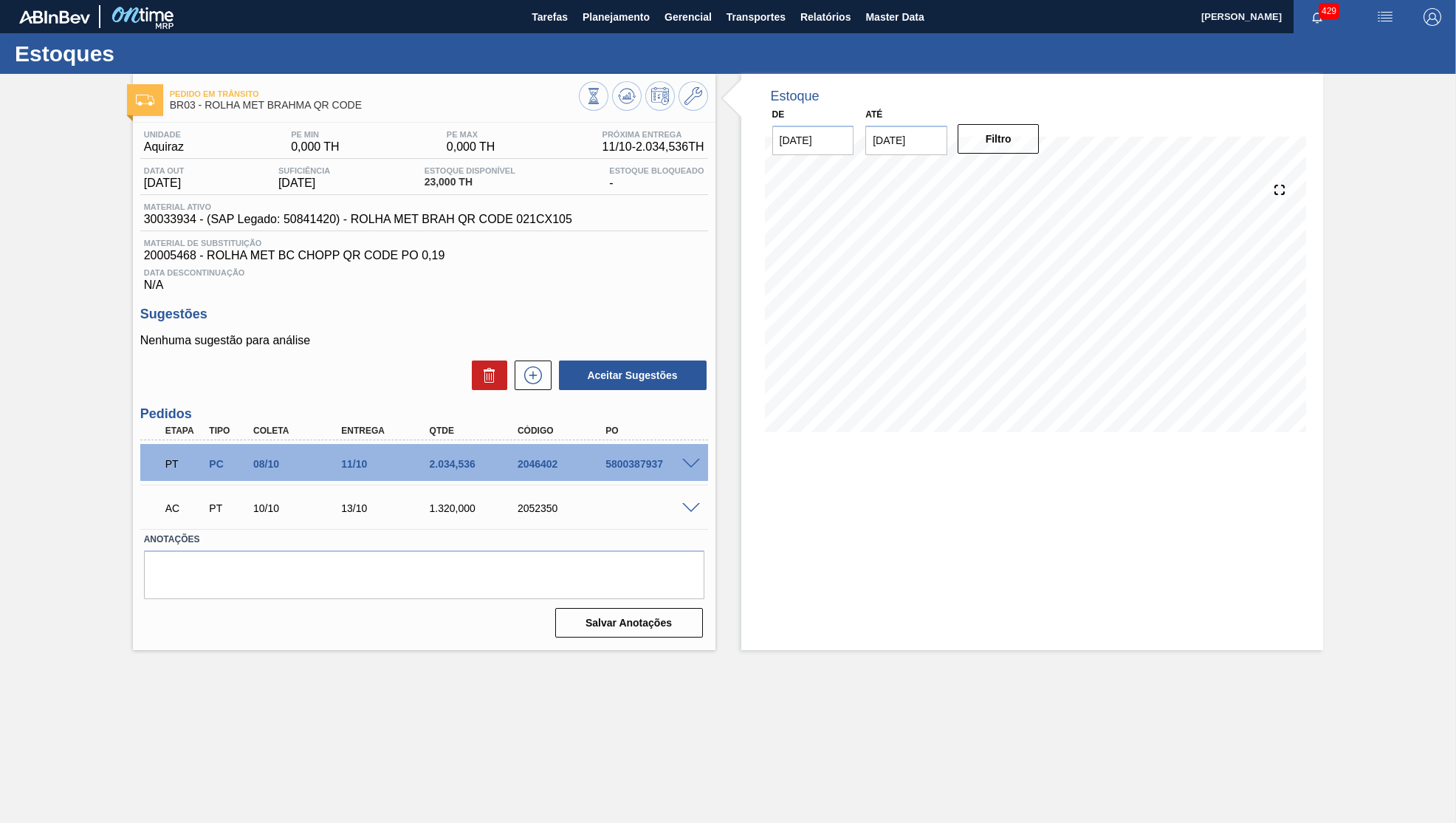
click at [690, 516] on div "AC PT 10/10 13/10 1.320,000 2052350" at bounding box center [424, 507] width 568 height 37
click at [686, 508] on span at bounding box center [691, 508] width 18 height 11
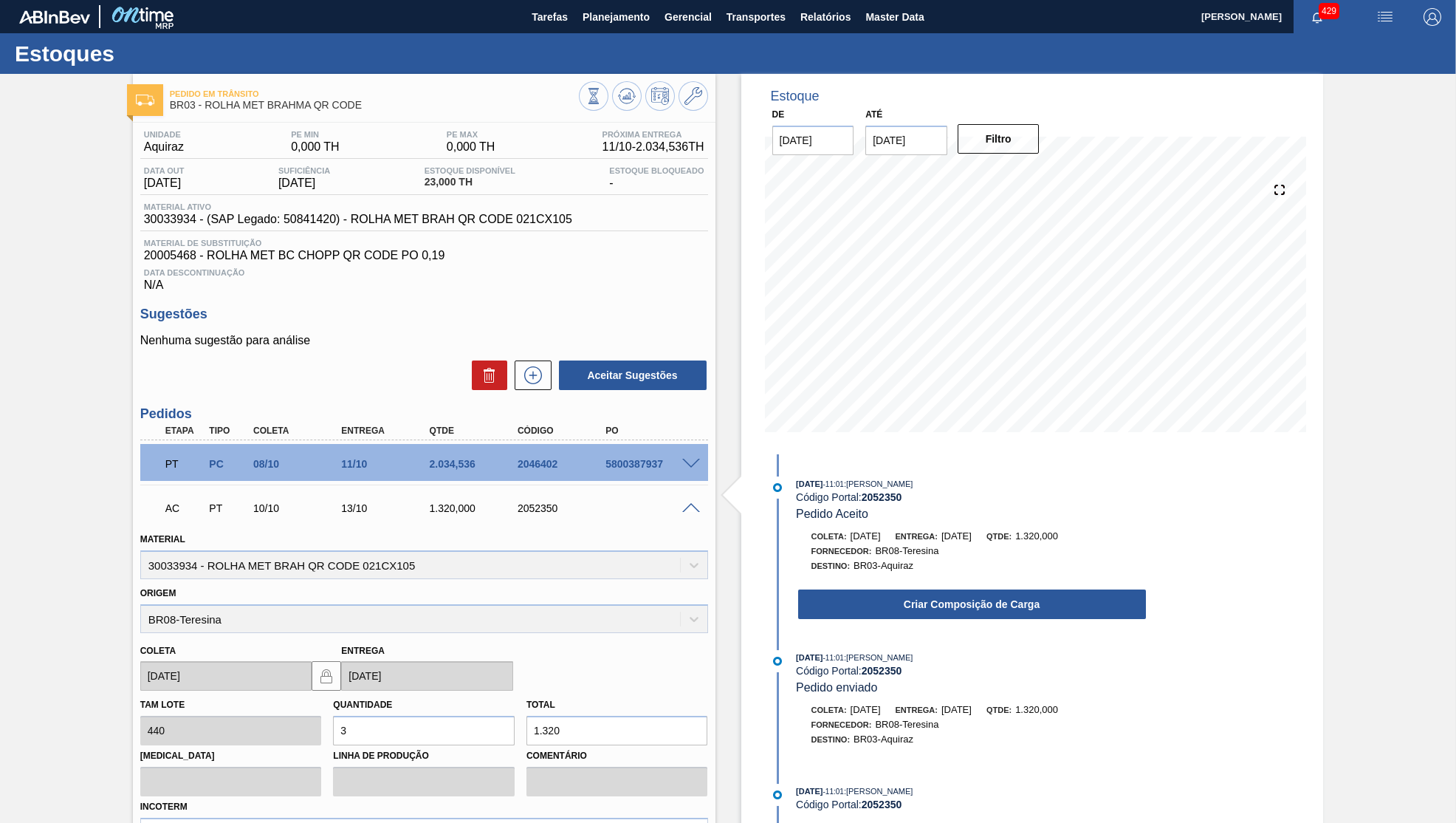
scroll to position [241, 0]
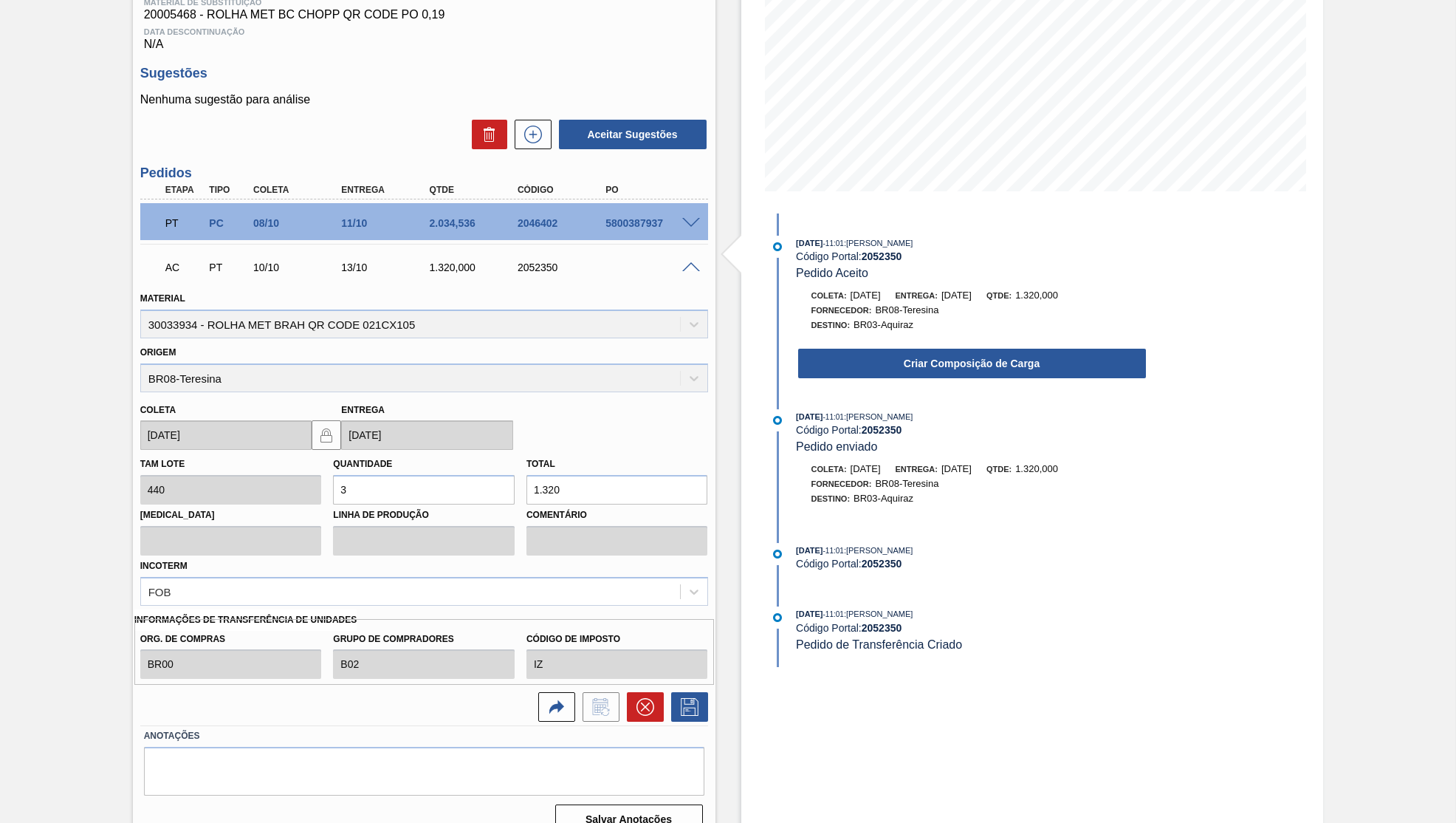
click at [1080, 330] on div "Coleta: [DATE] Entrega: [DATE] Qtde: 1.320,000 Fornecedor: BR08-Teresina Destin…" at bounding box center [957, 333] width 380 height 92
click at [1060, 362] on button "Criar Composição de Carga" at bounding box center [972, 363] width 347 height 29
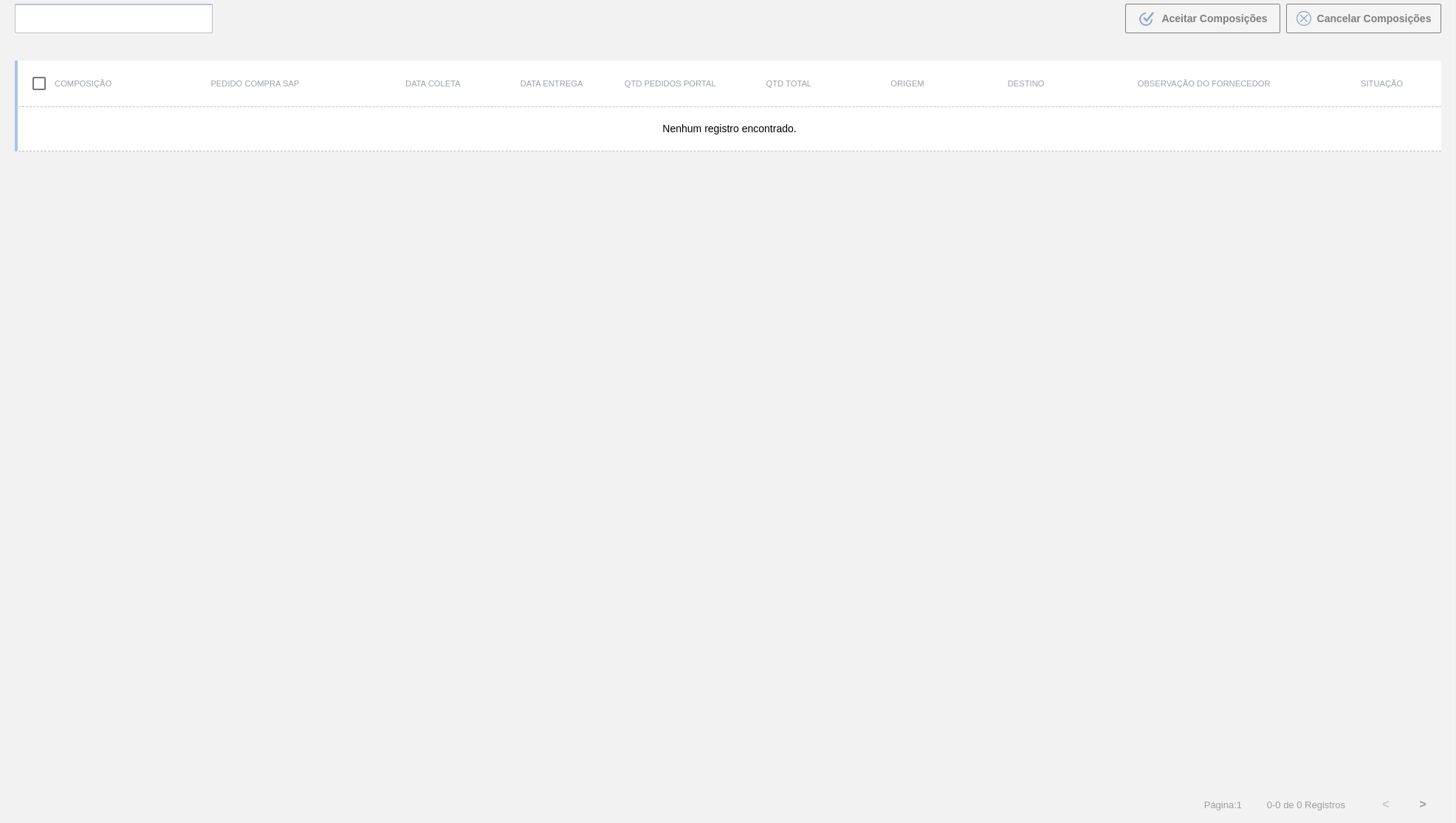
scroll to position [101, 0]
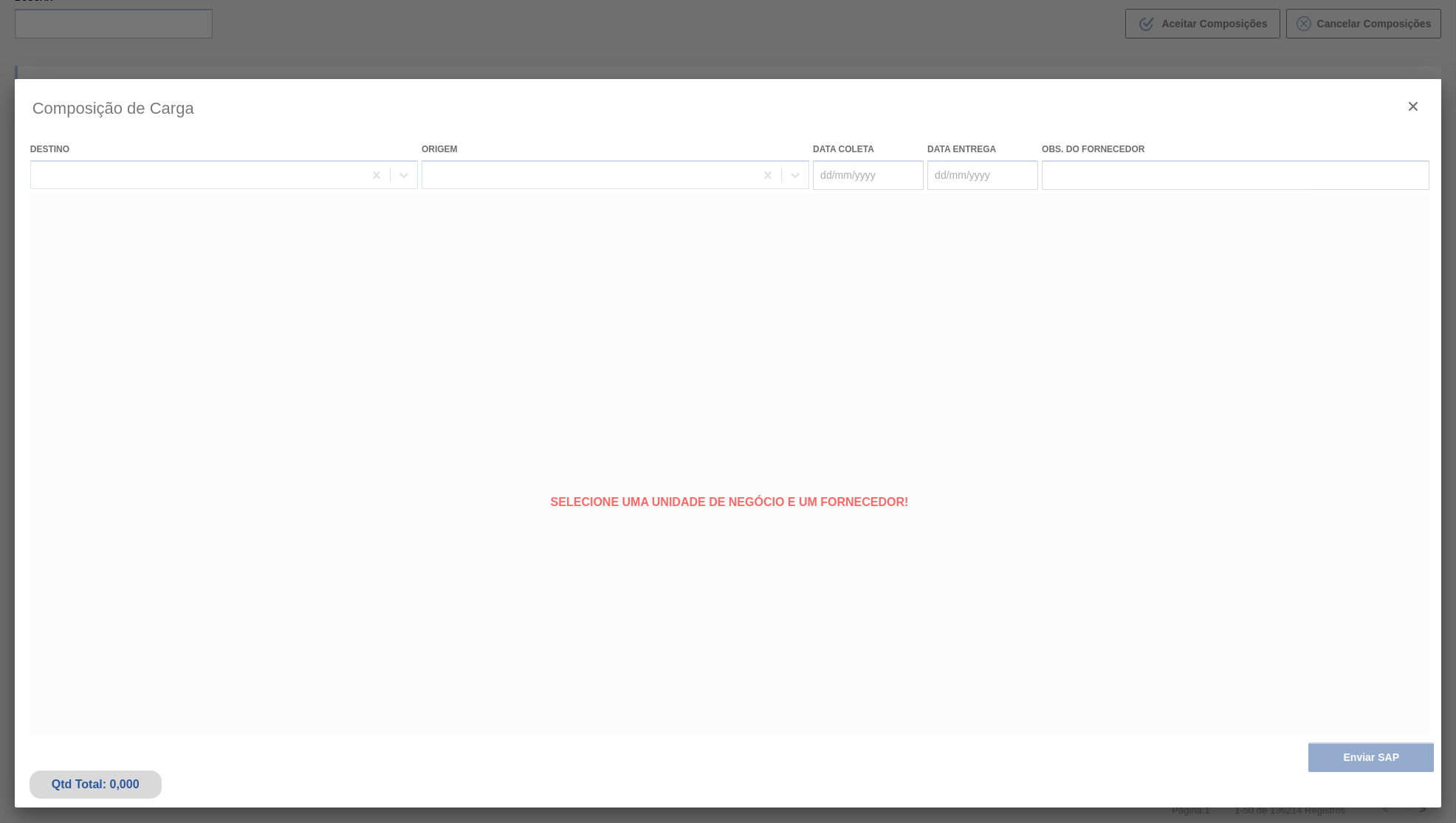
type coleta "[DATE]"
type Entrega "[DATE]"
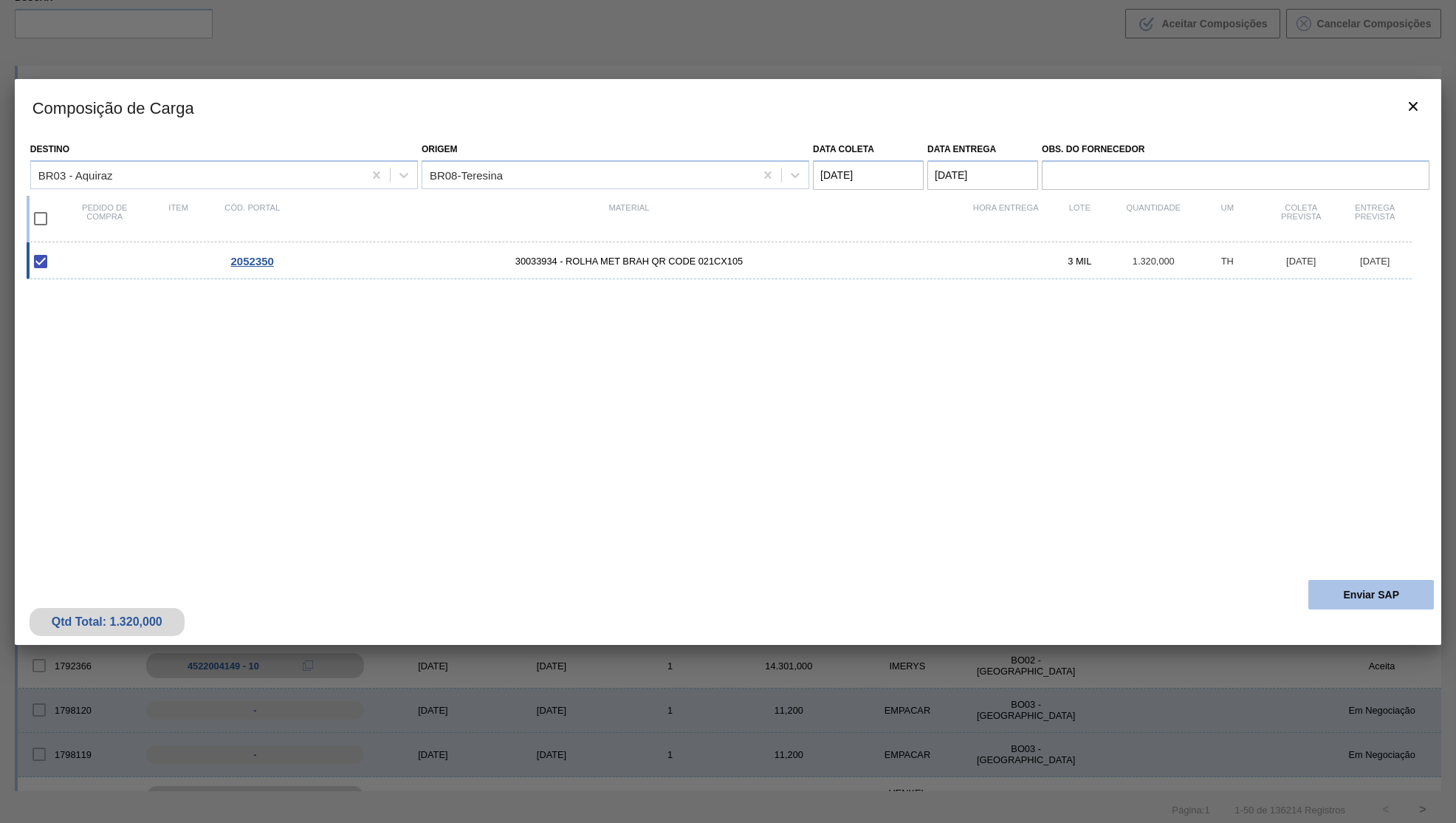
click at [1348, 762] on div at bounding box center [728, 412] width 1456 height 823
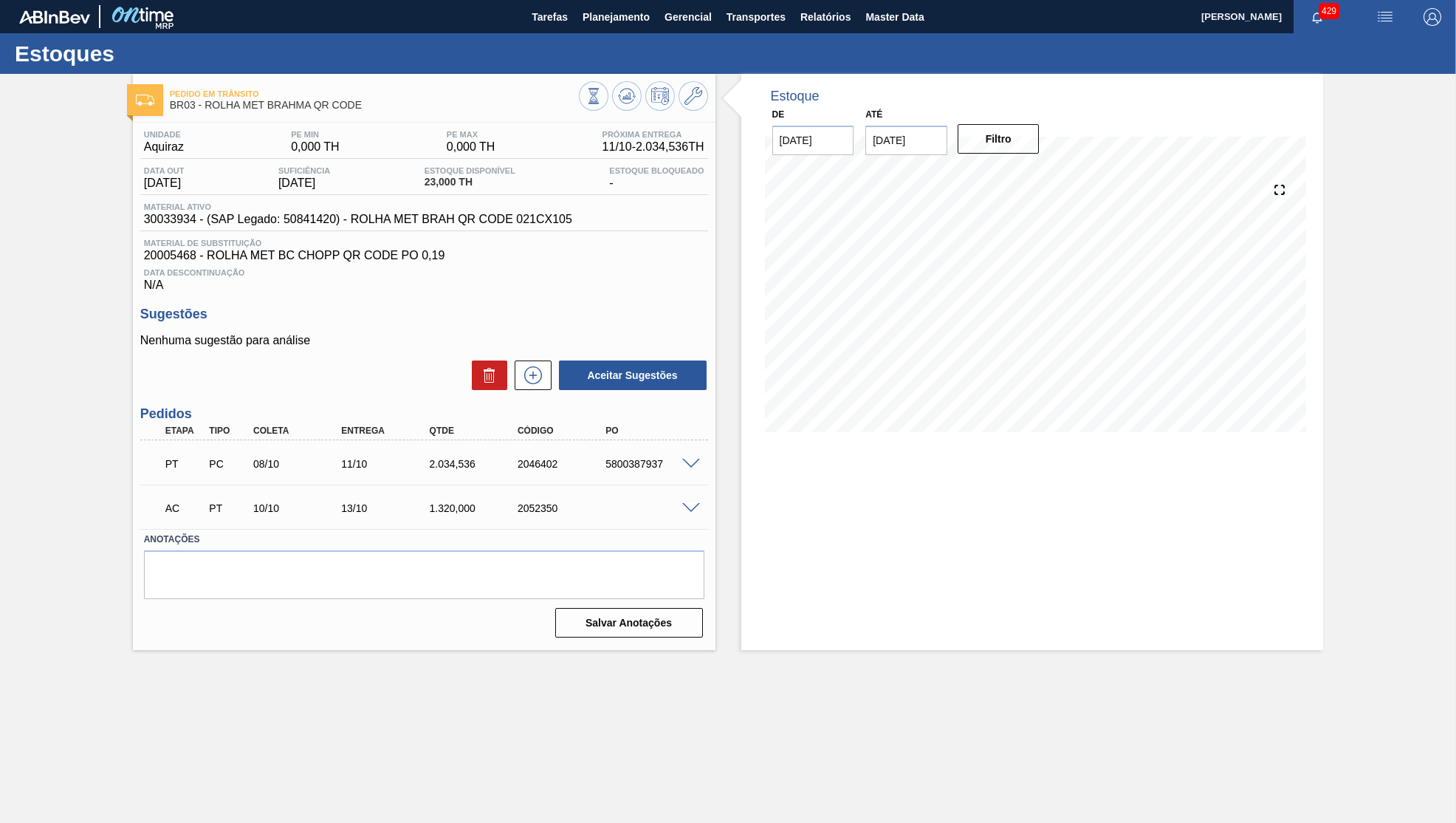
click at [690, 503] on span at bounding box center [691, 508] width 18 height 11
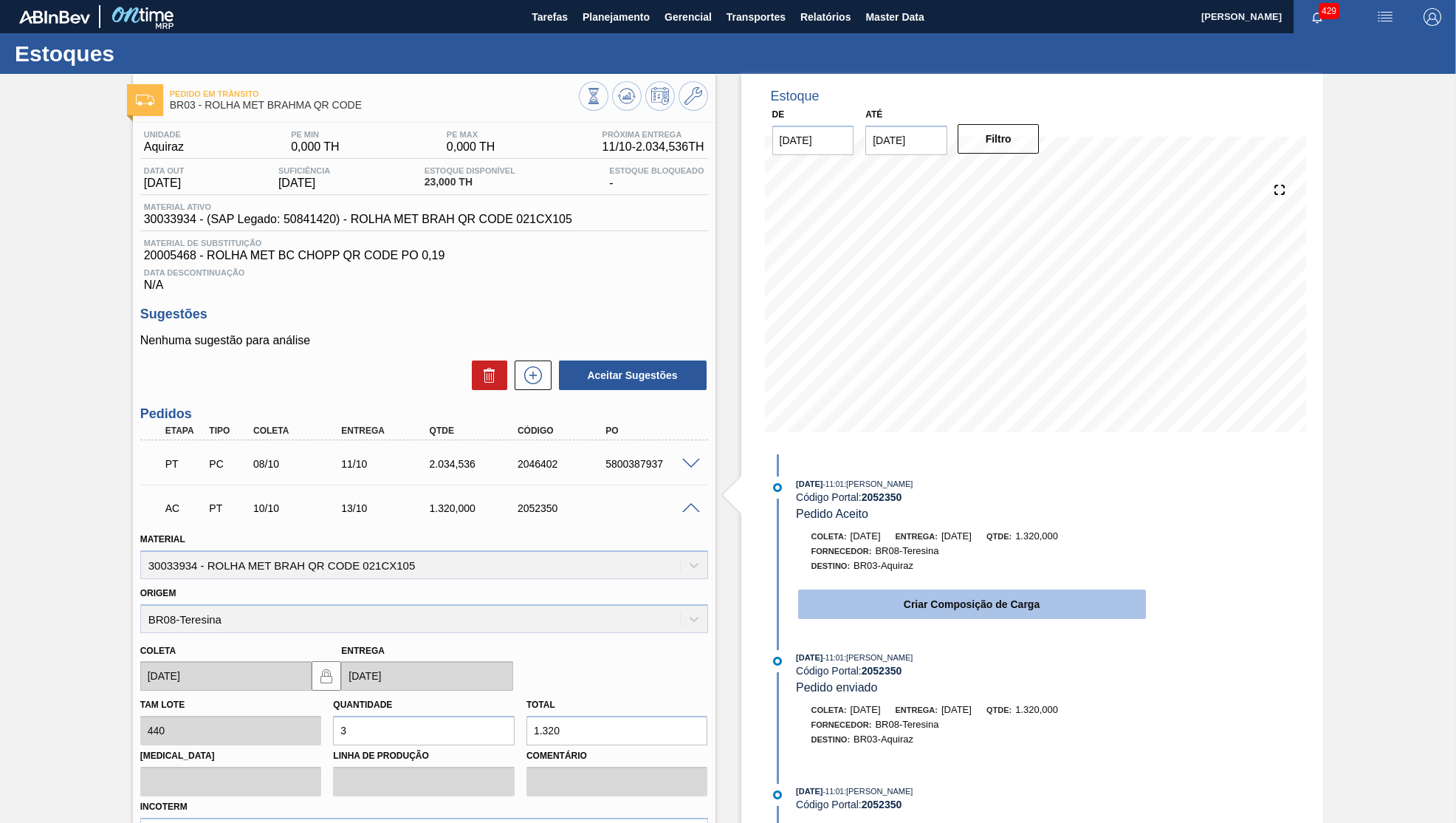
click at [877, 592] on button "Criar Composição de Carga" at bounding box center [972, 604] width 347 height 29
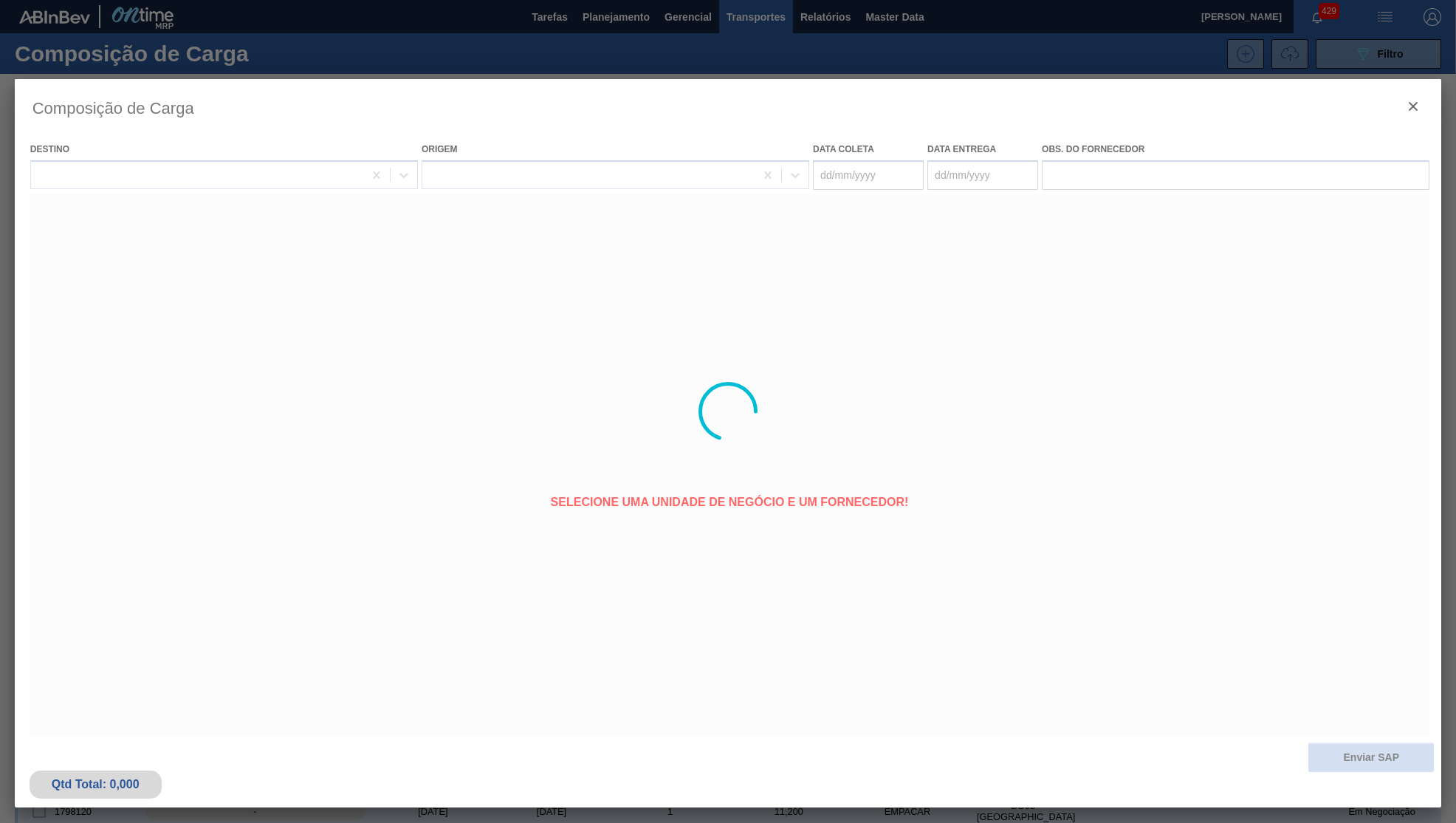
type coleta "[DATE]"
type Entrega "[DATE]"
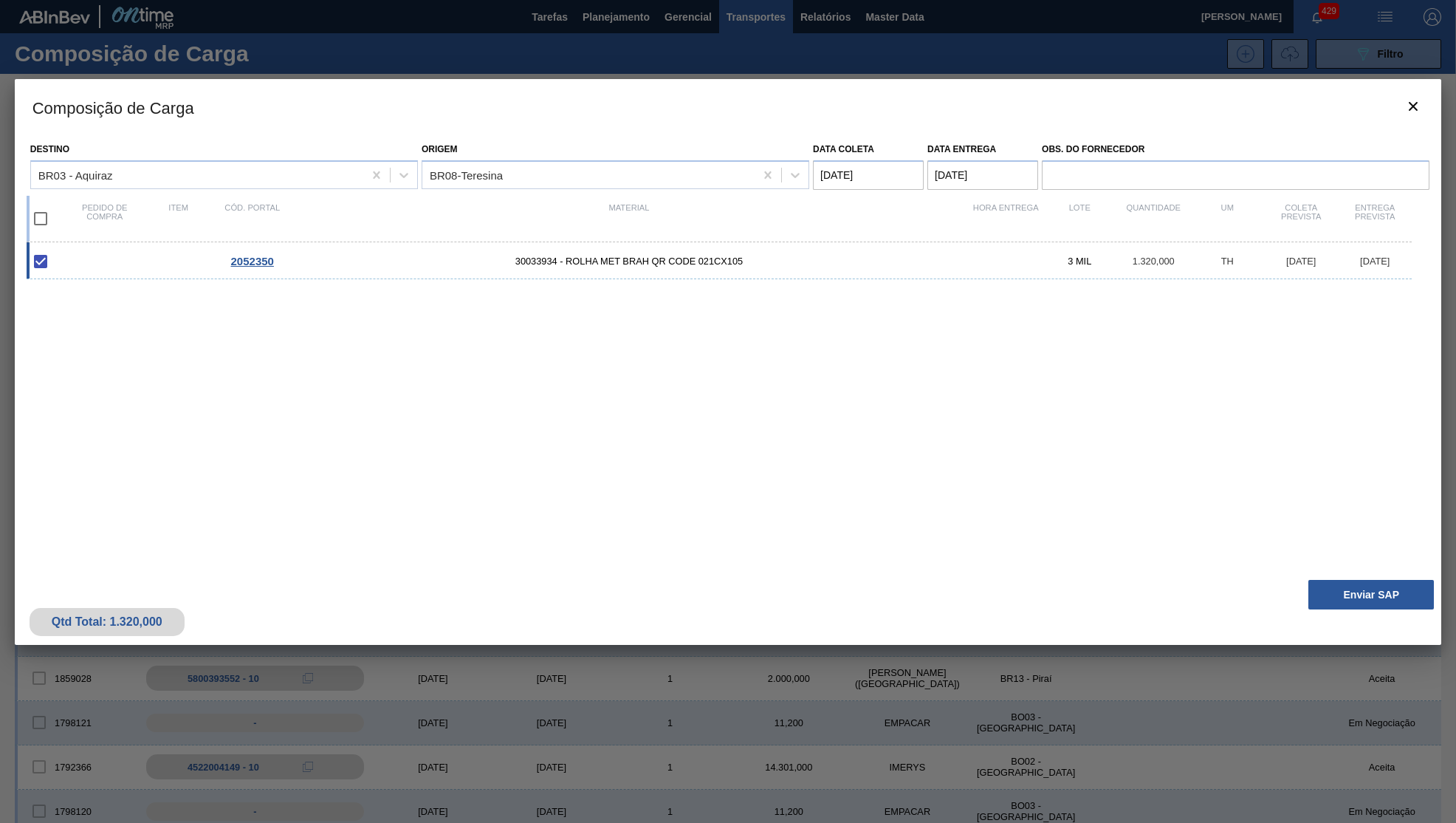
click at [1394, 760] on div at bounding box center [728, 412] width 1456 height 823
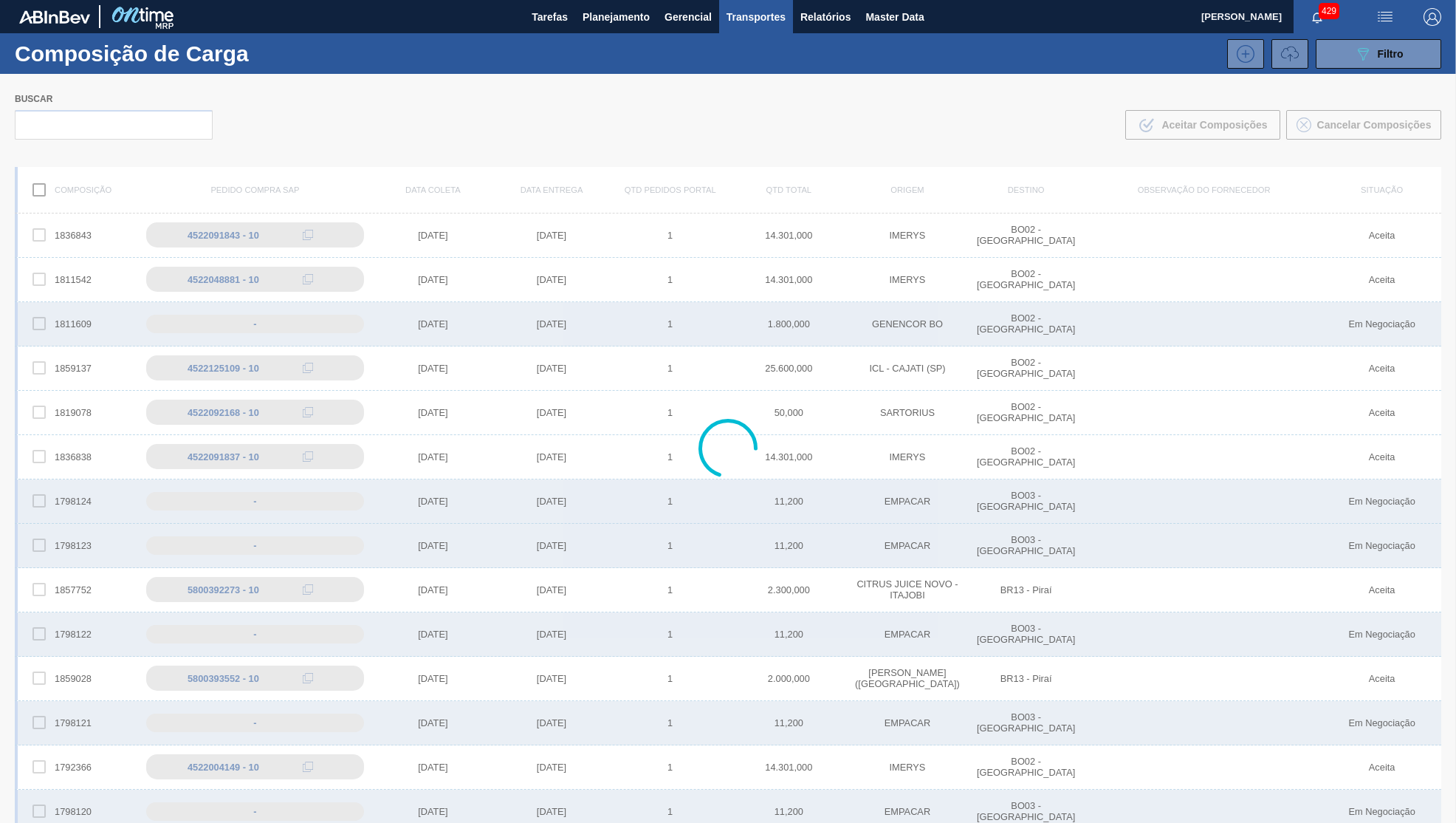
click at [1359, 619] on div at bounding box center [728, 449] width 1456 height 749
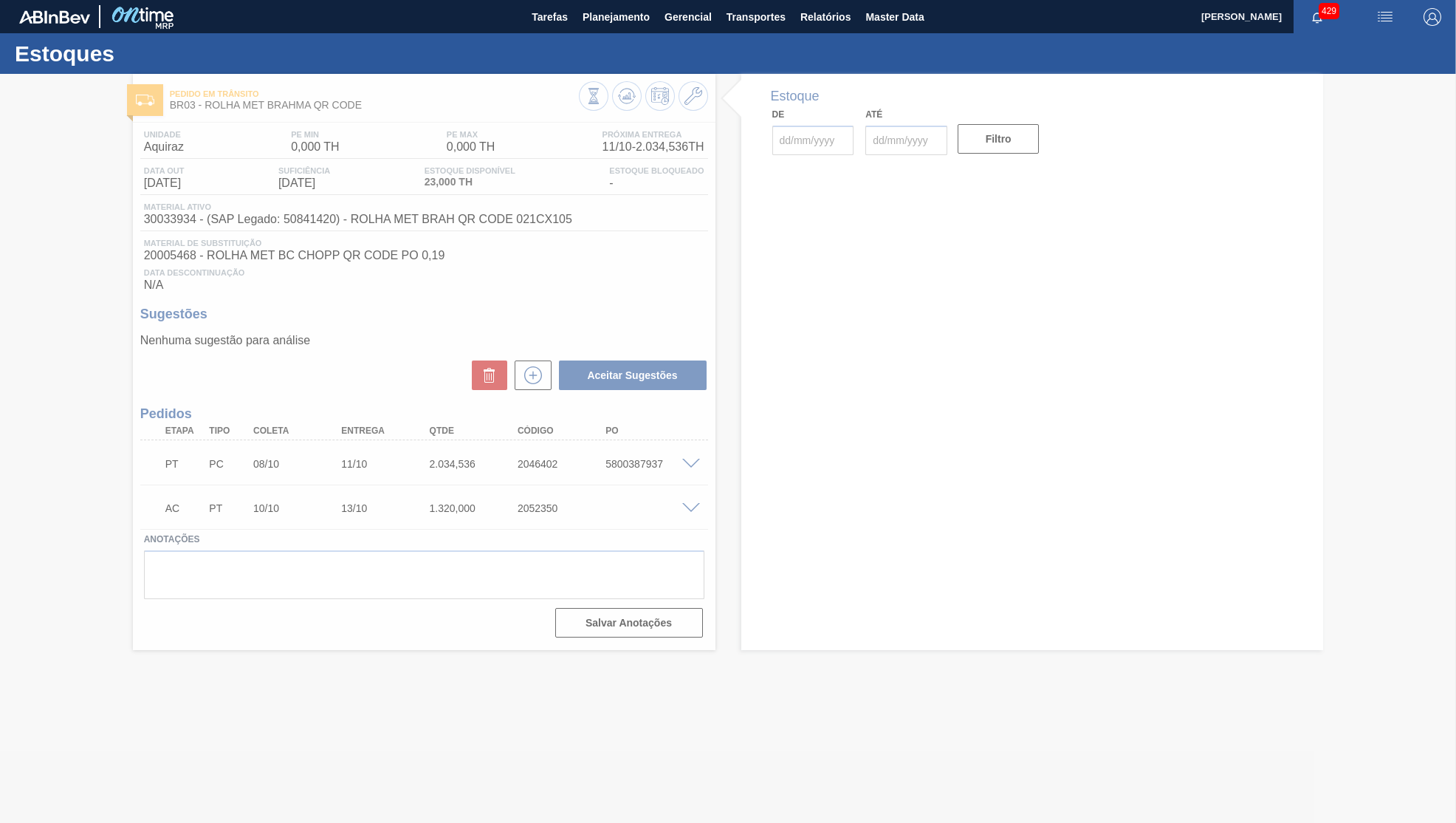
type input "[DATE]"
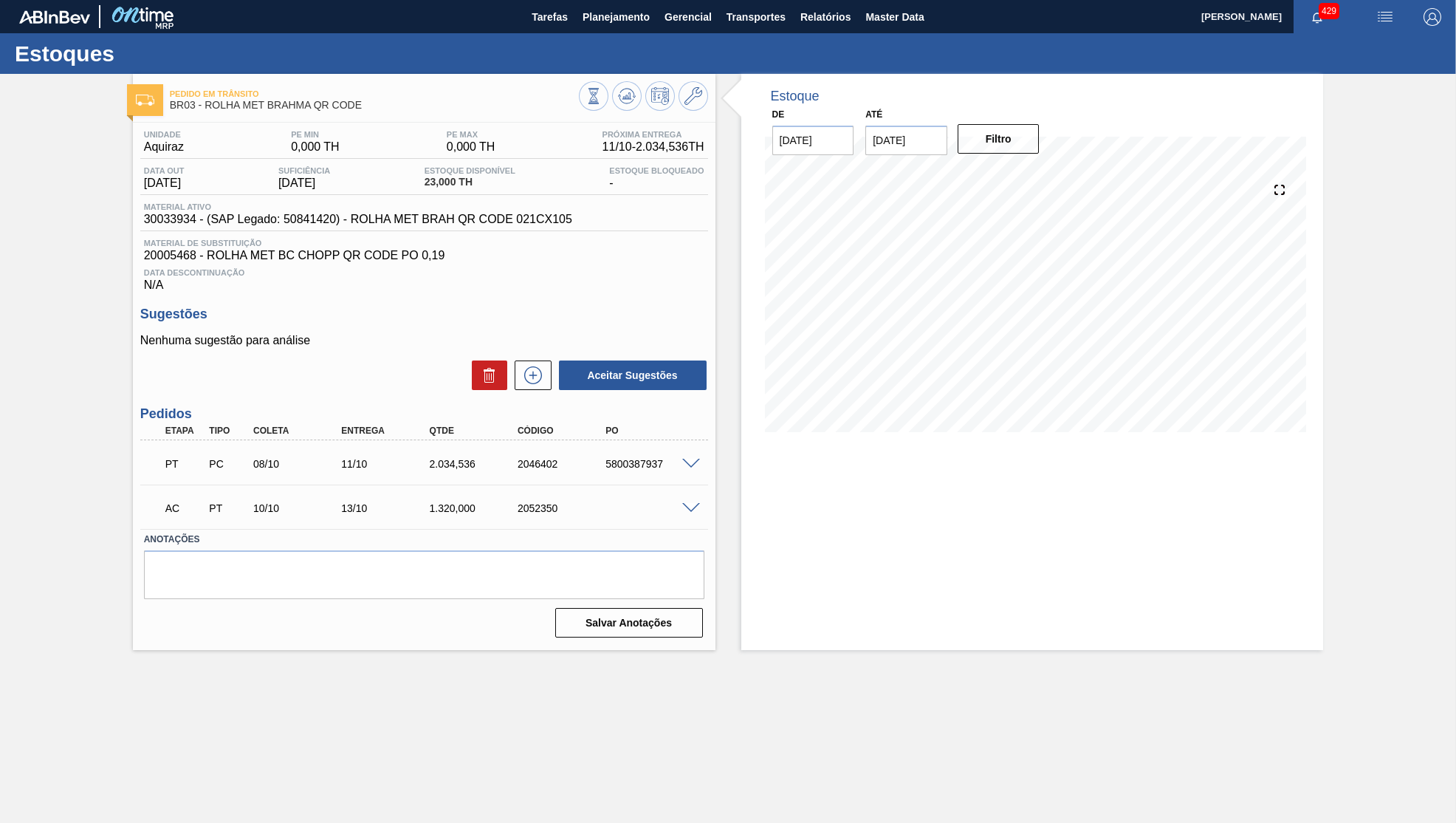
click at [690, 510] on span at bounding box center [691, 508] width 18 height 11
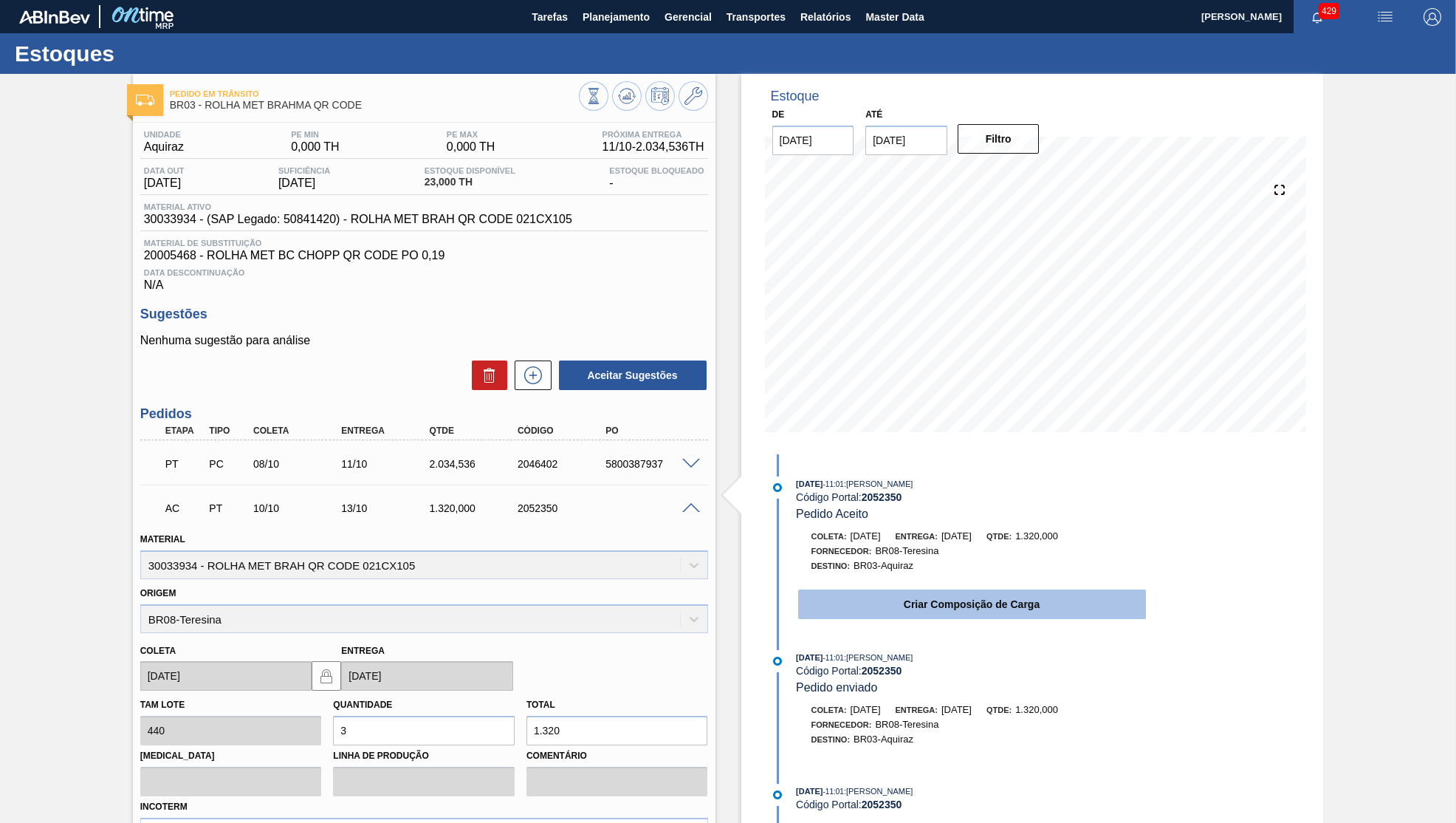
click at [1047, 594] on button "Criar Composição de Carga" at bounding box center [972, 604] width 347 height 29
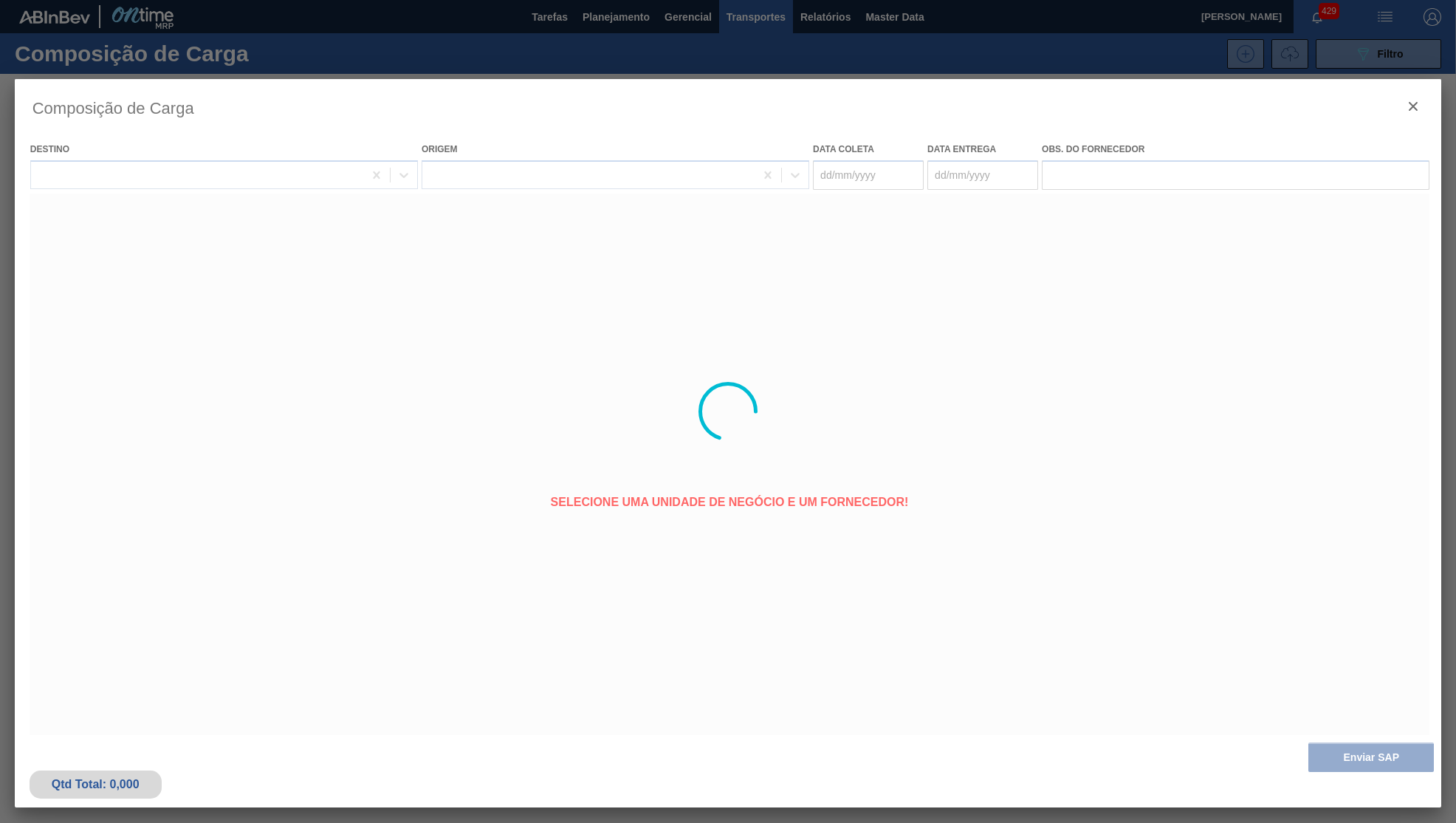
type coleta "[DATE]"
type Entrega "[DATE]"
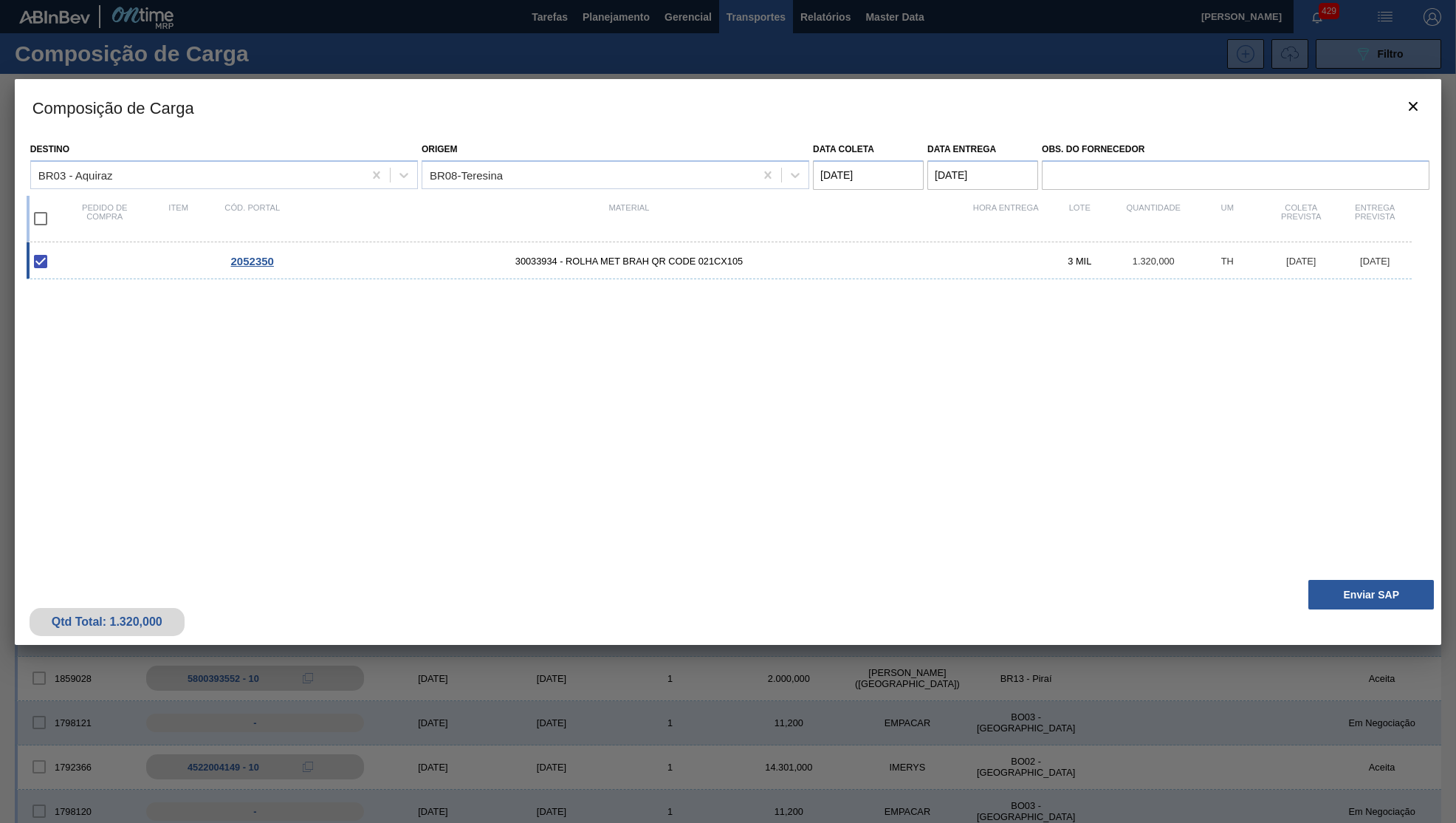
click at [1363, 756] on div at bounding box center [728, 412] width 1456 height 823
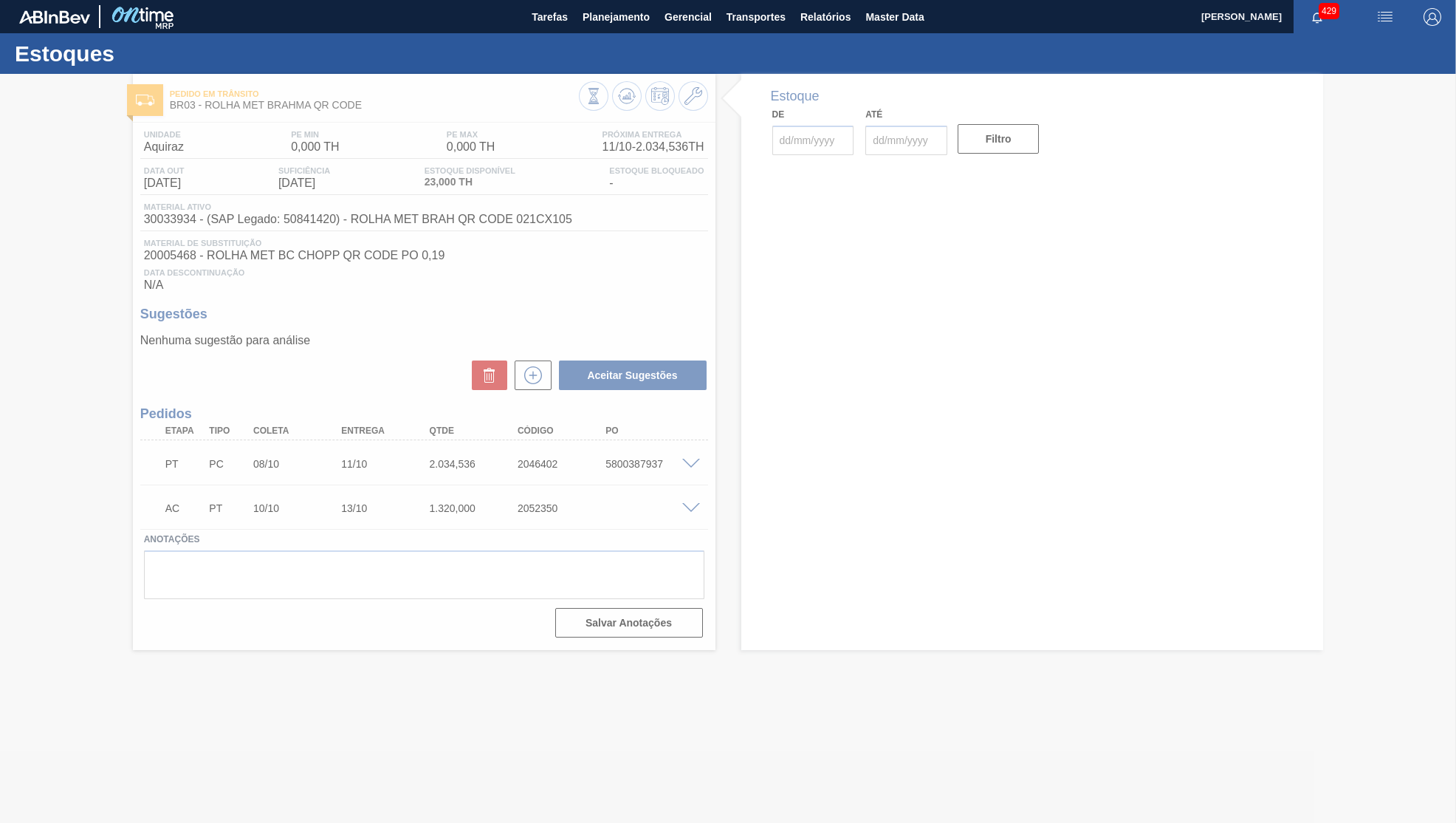
type input "[DATE]"
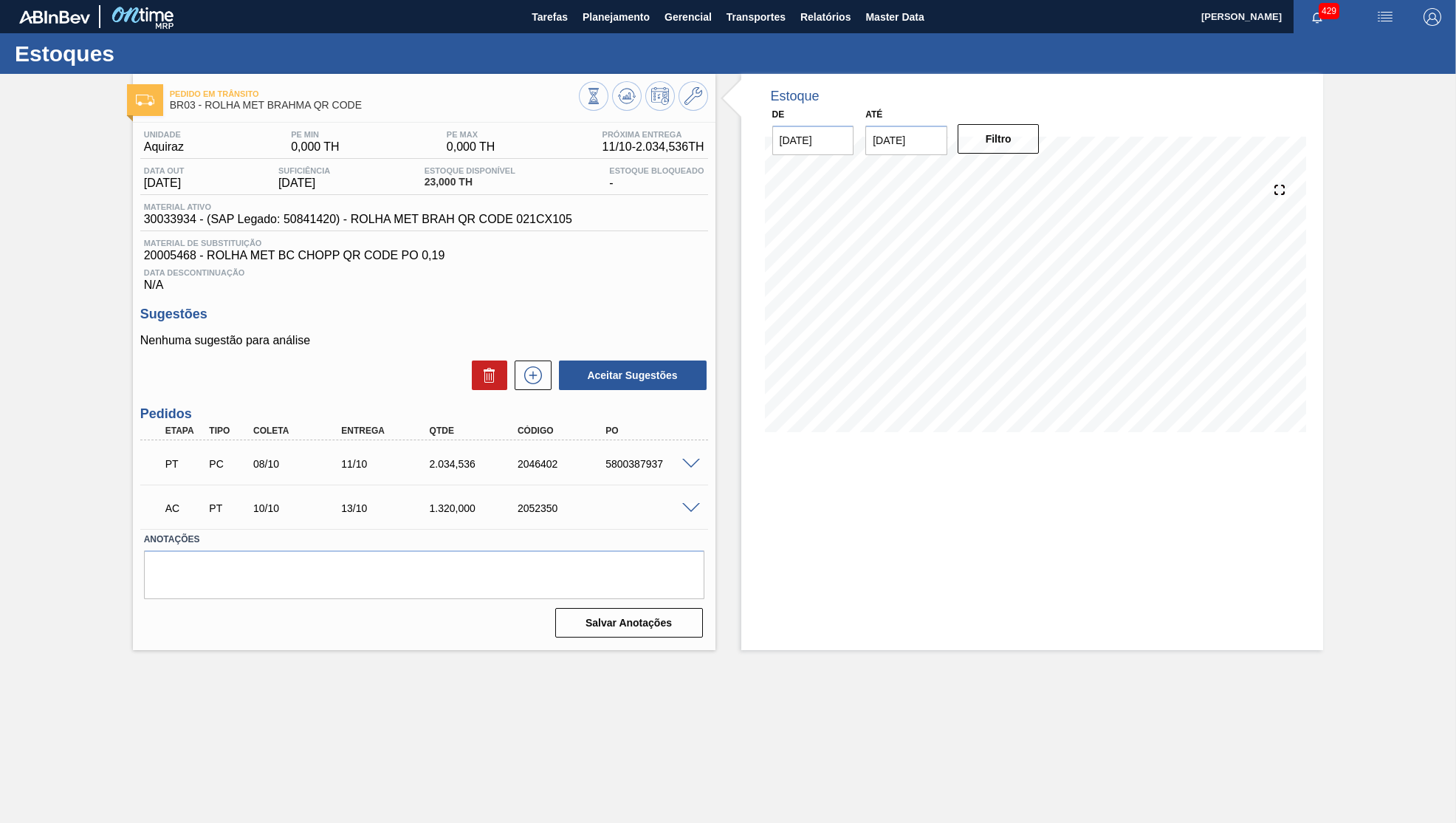
click at [696, 509] on span at bounding box center [691, 508] width 18 height 11
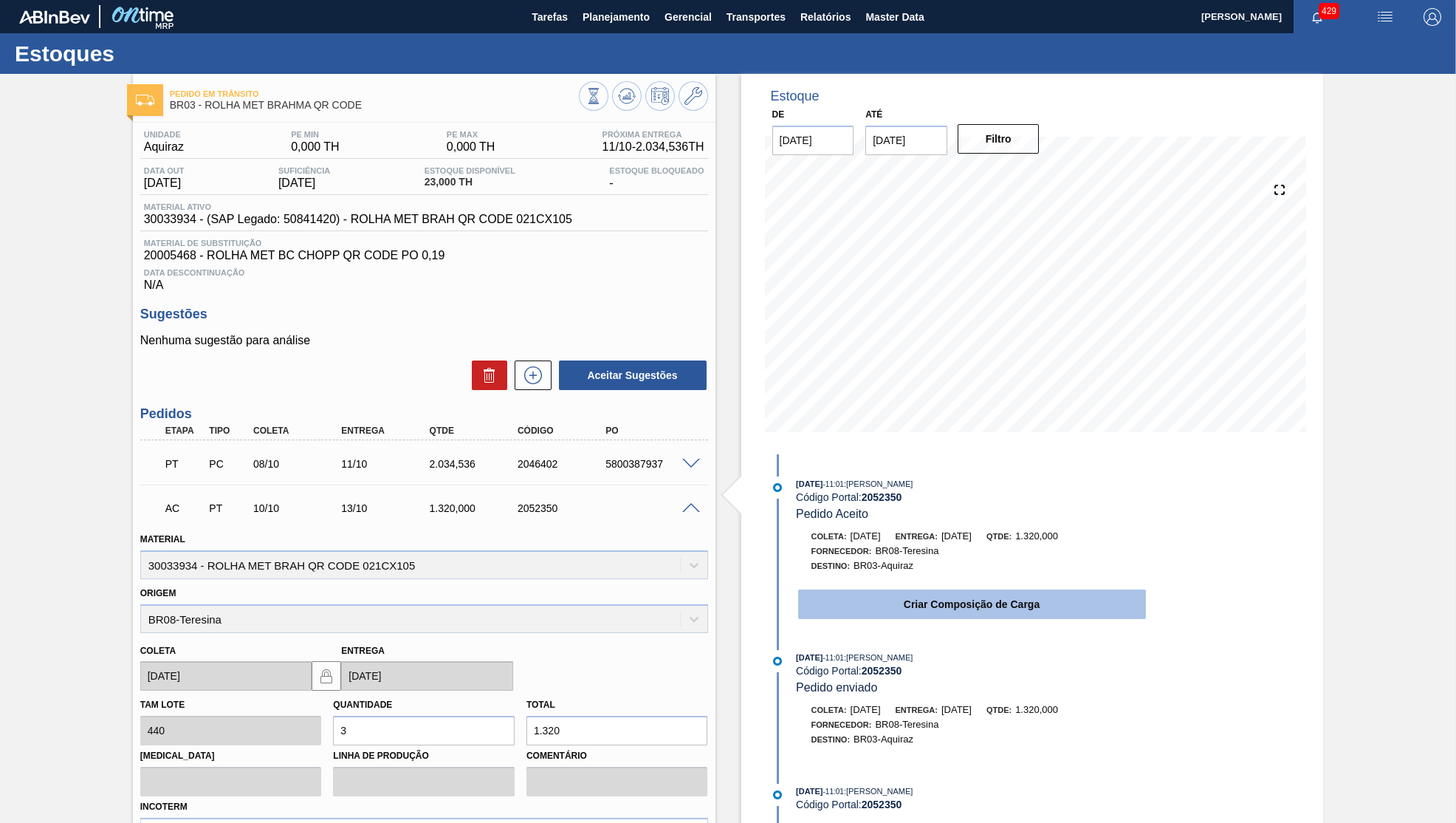
click at [1041, 590] on button "Criar Composição de Carga" at bounding box center [972, 604] width 347 height 29
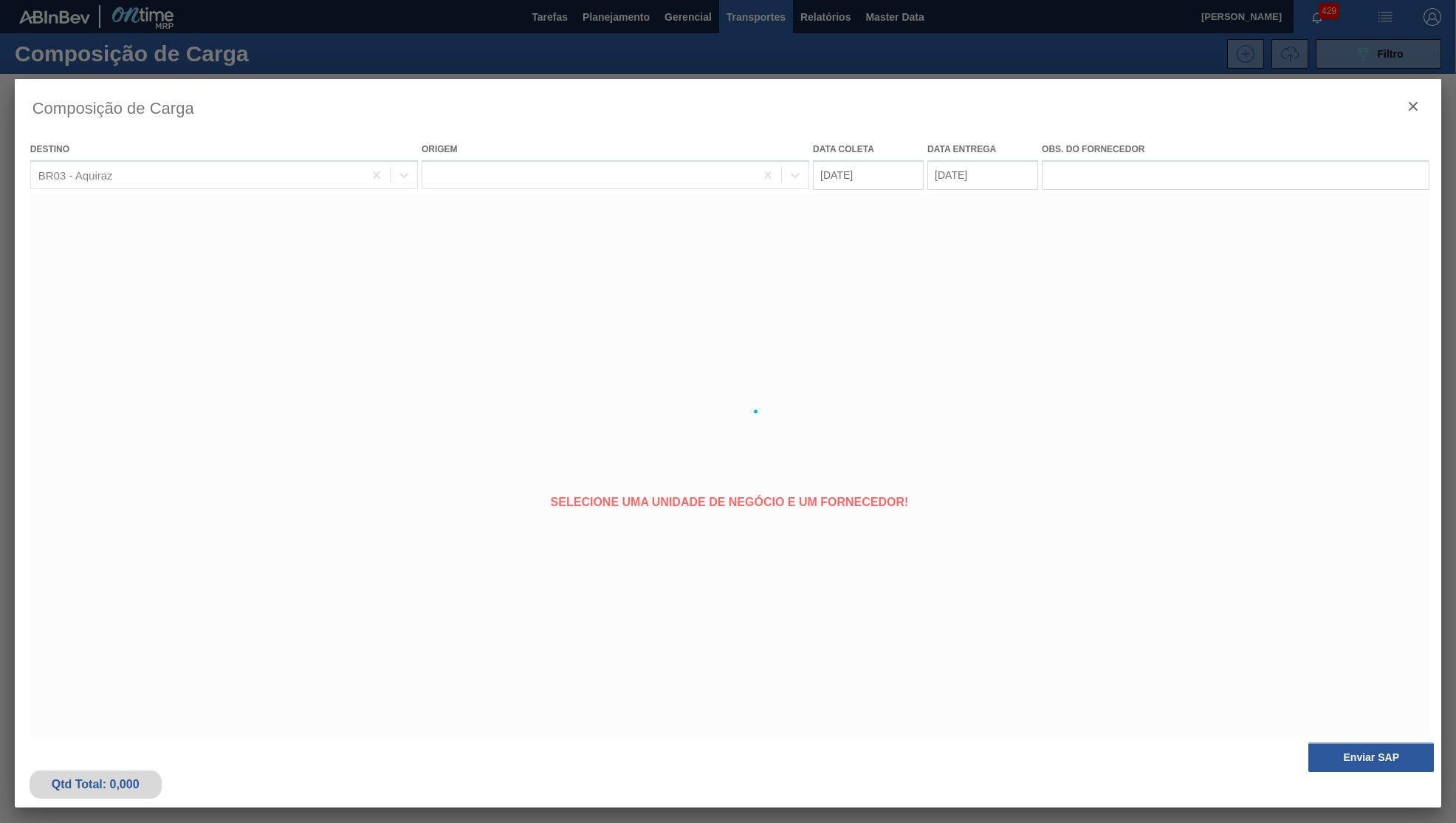
type coleta "[DATE]"
type Entrega "[DATE]"
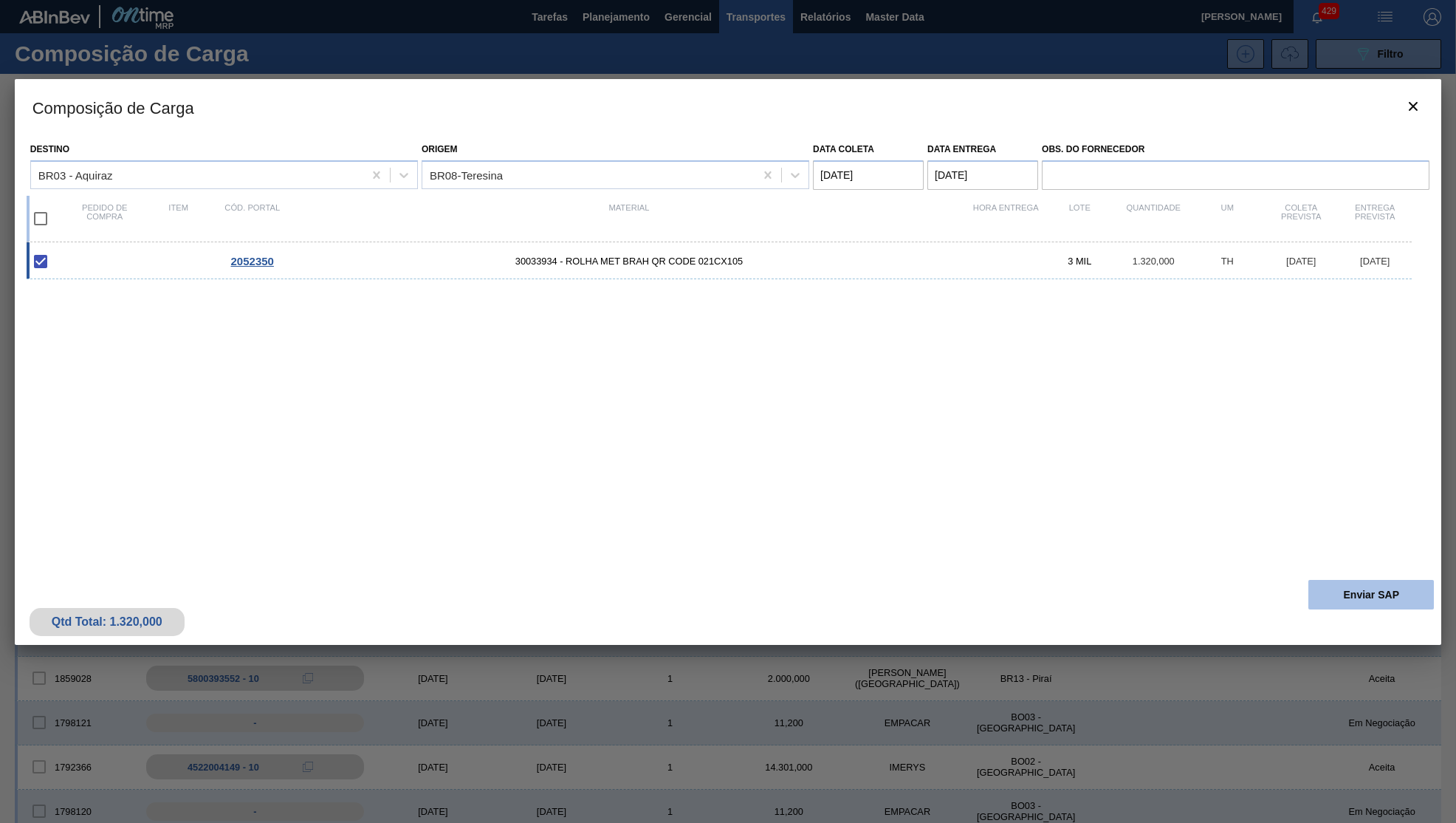
click at [1326, 581] on button "Enviar SAP" at bounding box center [1370, 594] width 125 height 29
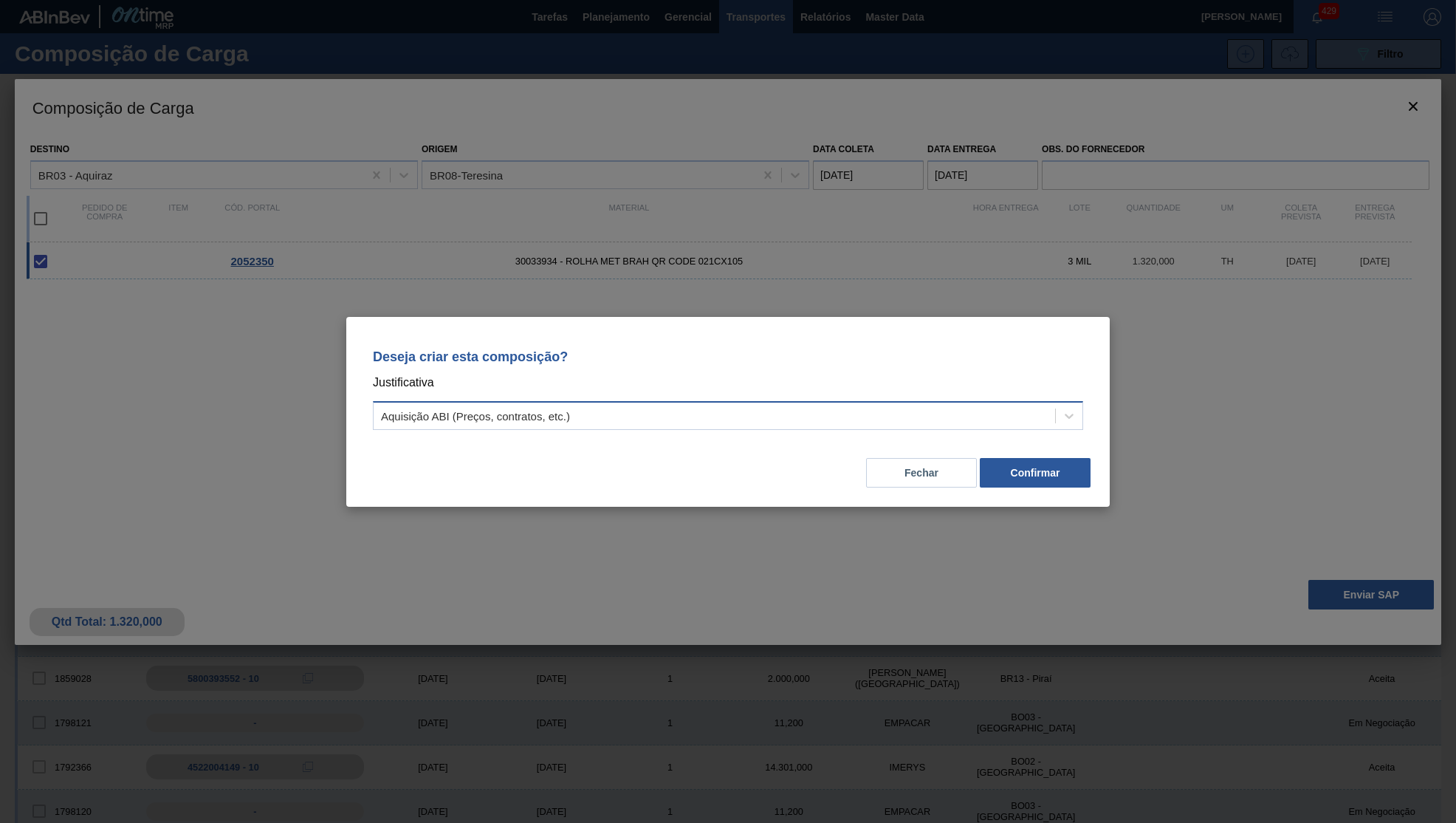
click at [740, 402] on div "Aquisição ABI (Preços, contratos, etc.)" at bounding box center [728, 416] width 710 height 29
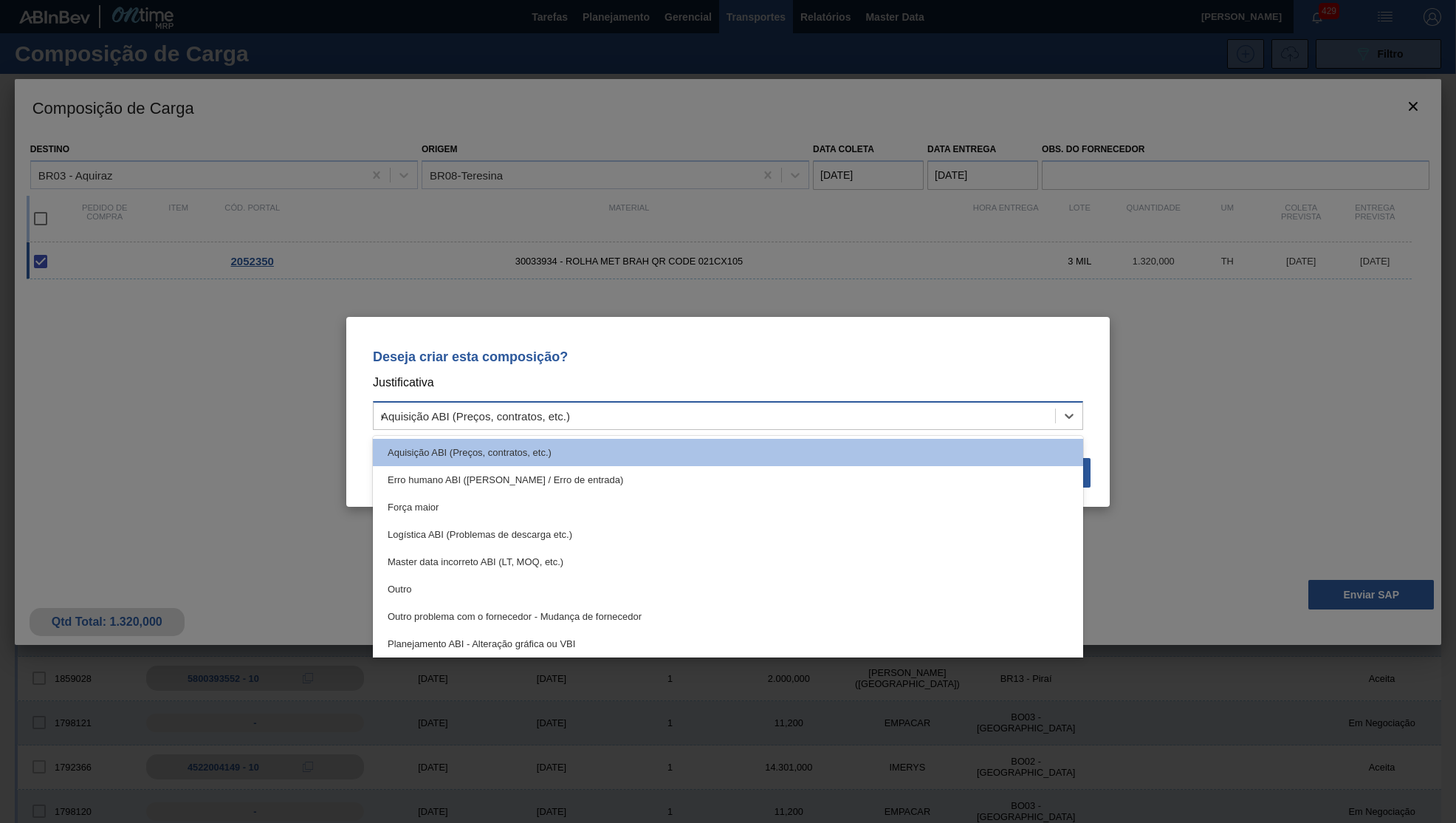
type input "ou"
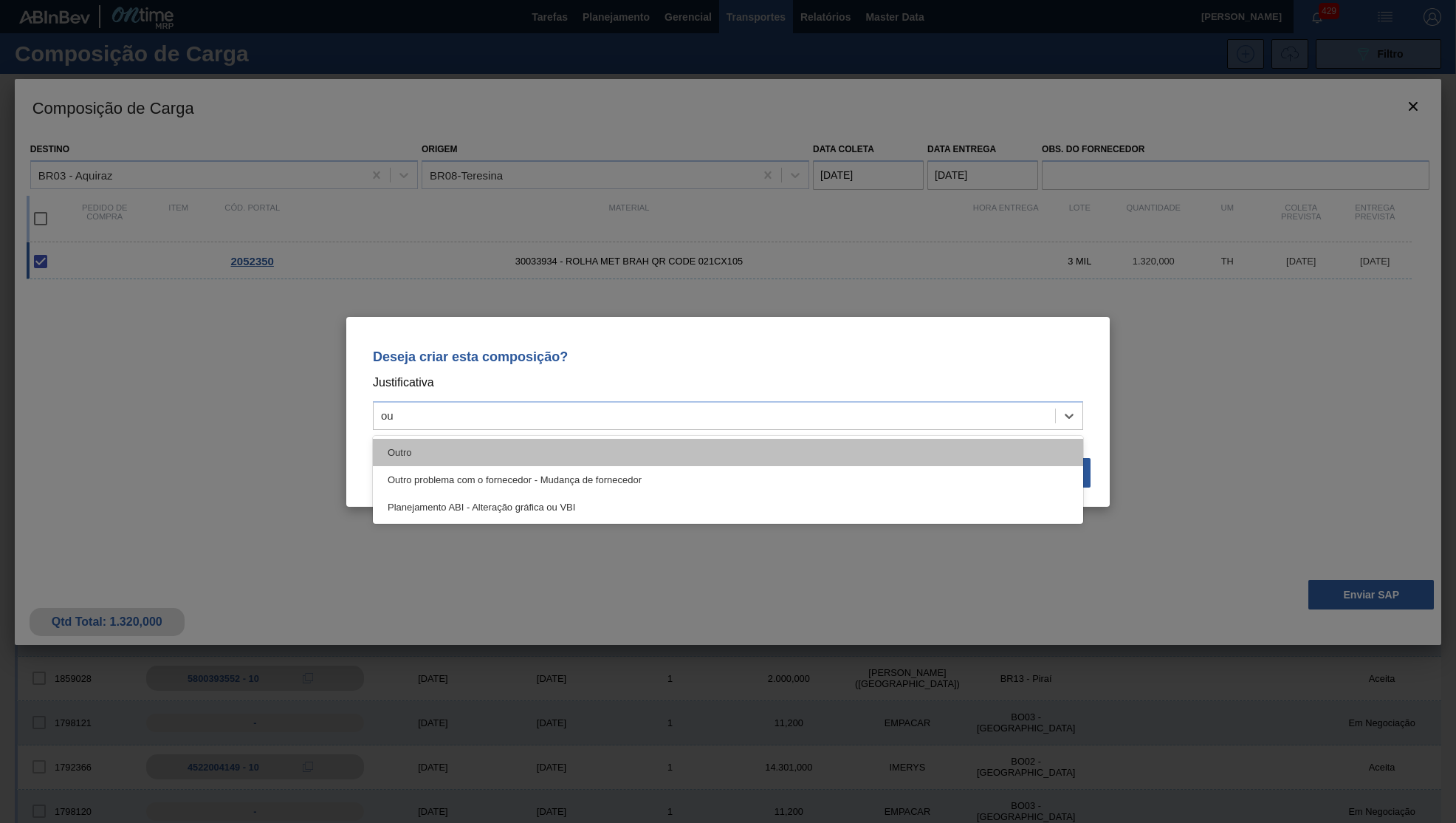
click at [440, 449] on div "Outro" at bounding box center [728, 452] width 710 height 27
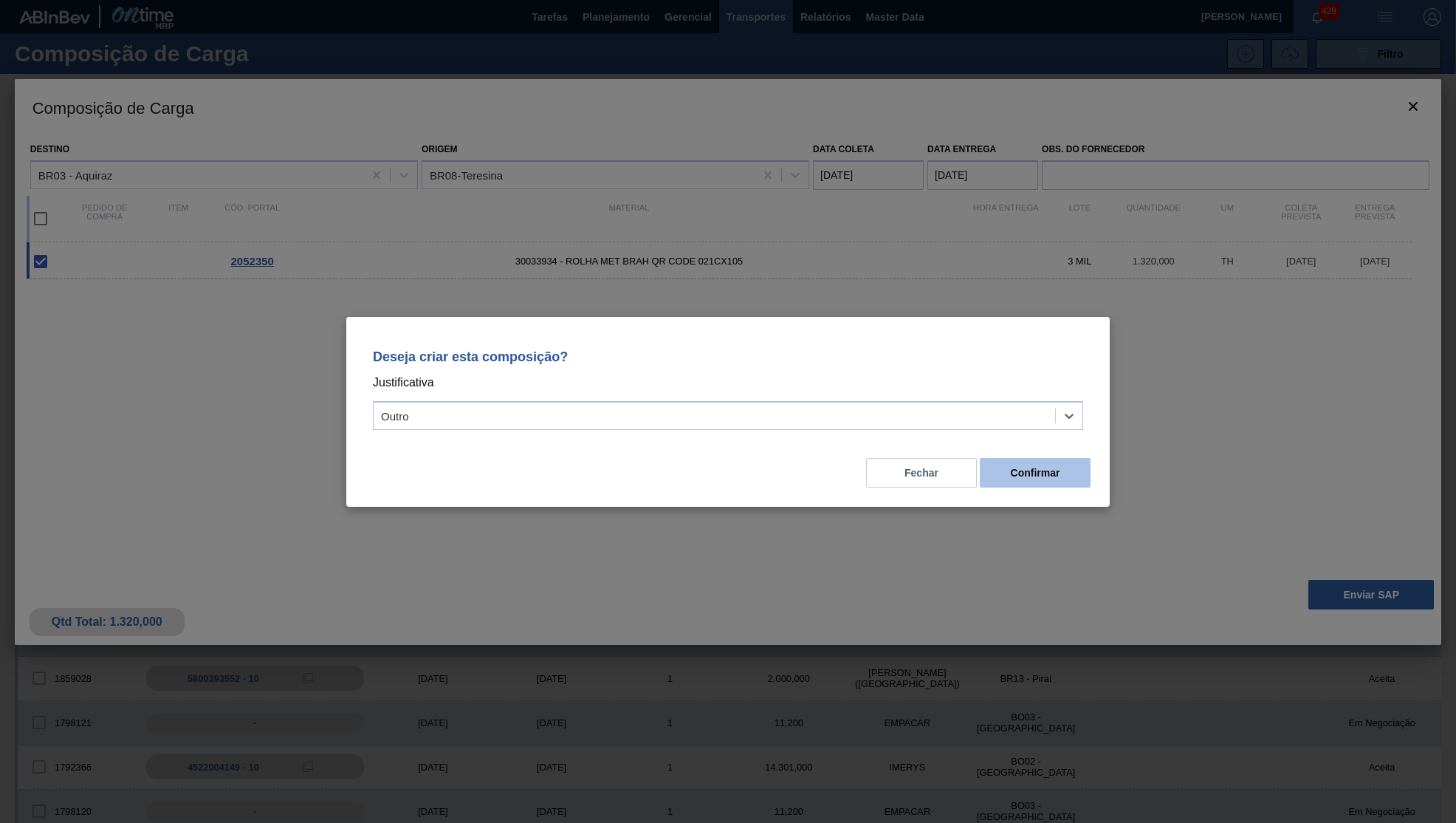
click at [1068, 480] on button "Confirmar" at bounding box center [1035, 472] width 111 height 29
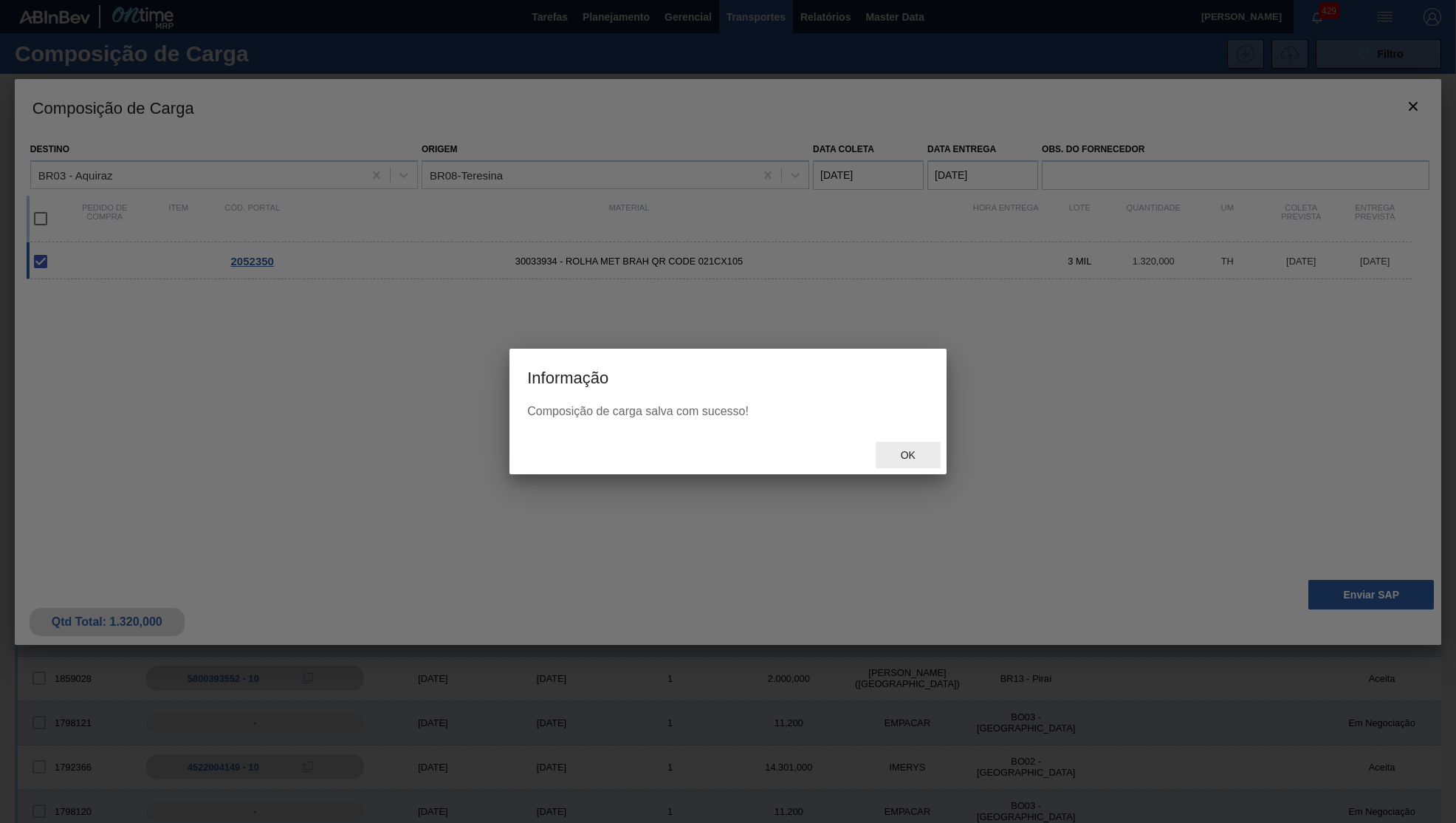
click at [934, 449] on div "Ok" at bounding box center [908, 455] width 65 height 27
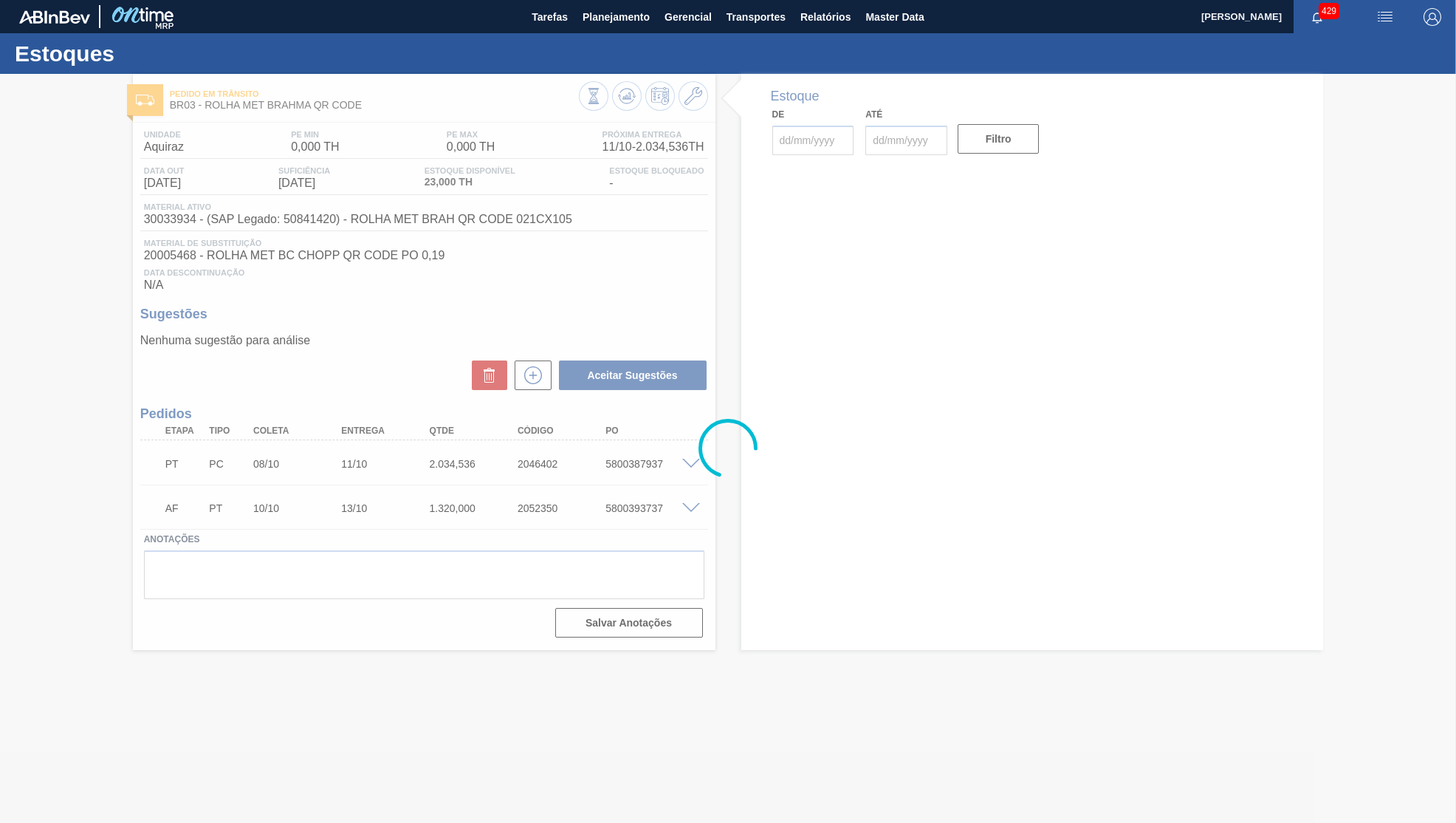
type input "[DATE]"
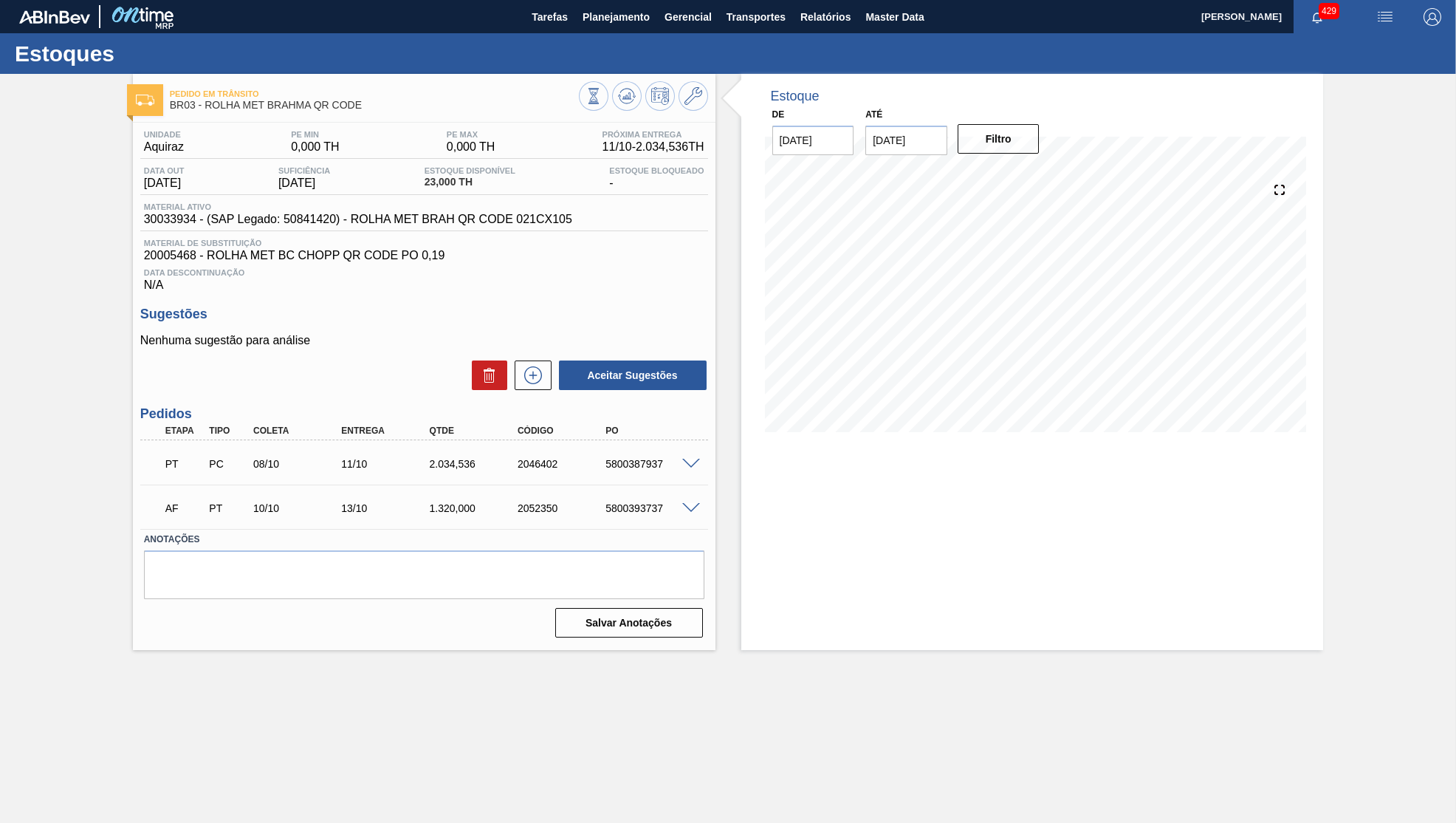
click at [652, 507] on div "5800393737" at bounding box center [651, 508] width 99 height 12
click at [653, 507] on div "5800393737" at bounding box center [651, 508] width 99 height 12
click at [601, 18] on span "Planejamento" at bounding box center [617, 17] width 67 height 18
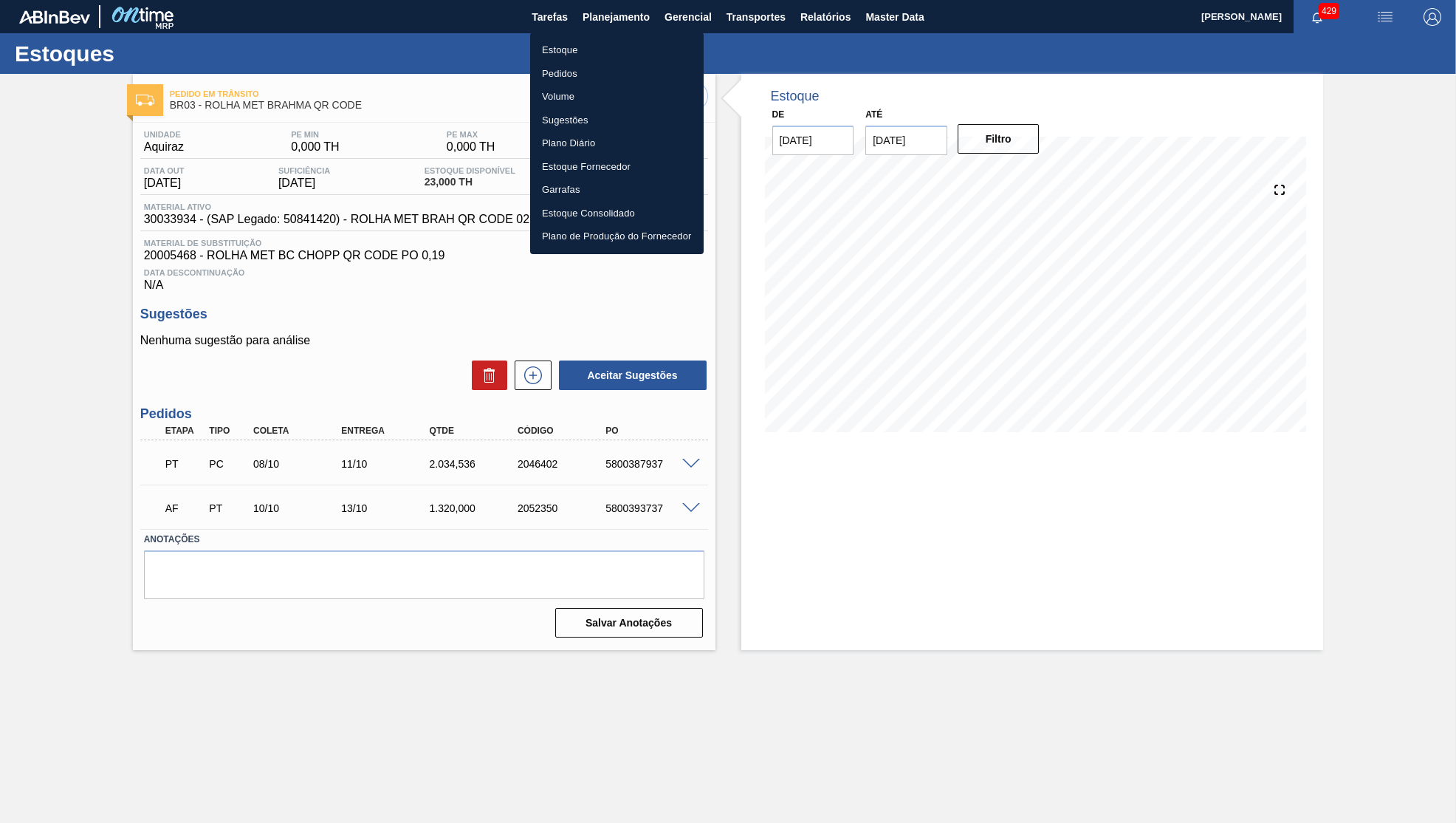
click at [552, 51] on li "Estoque" at bounding box center [617, 50] width 173 height 24
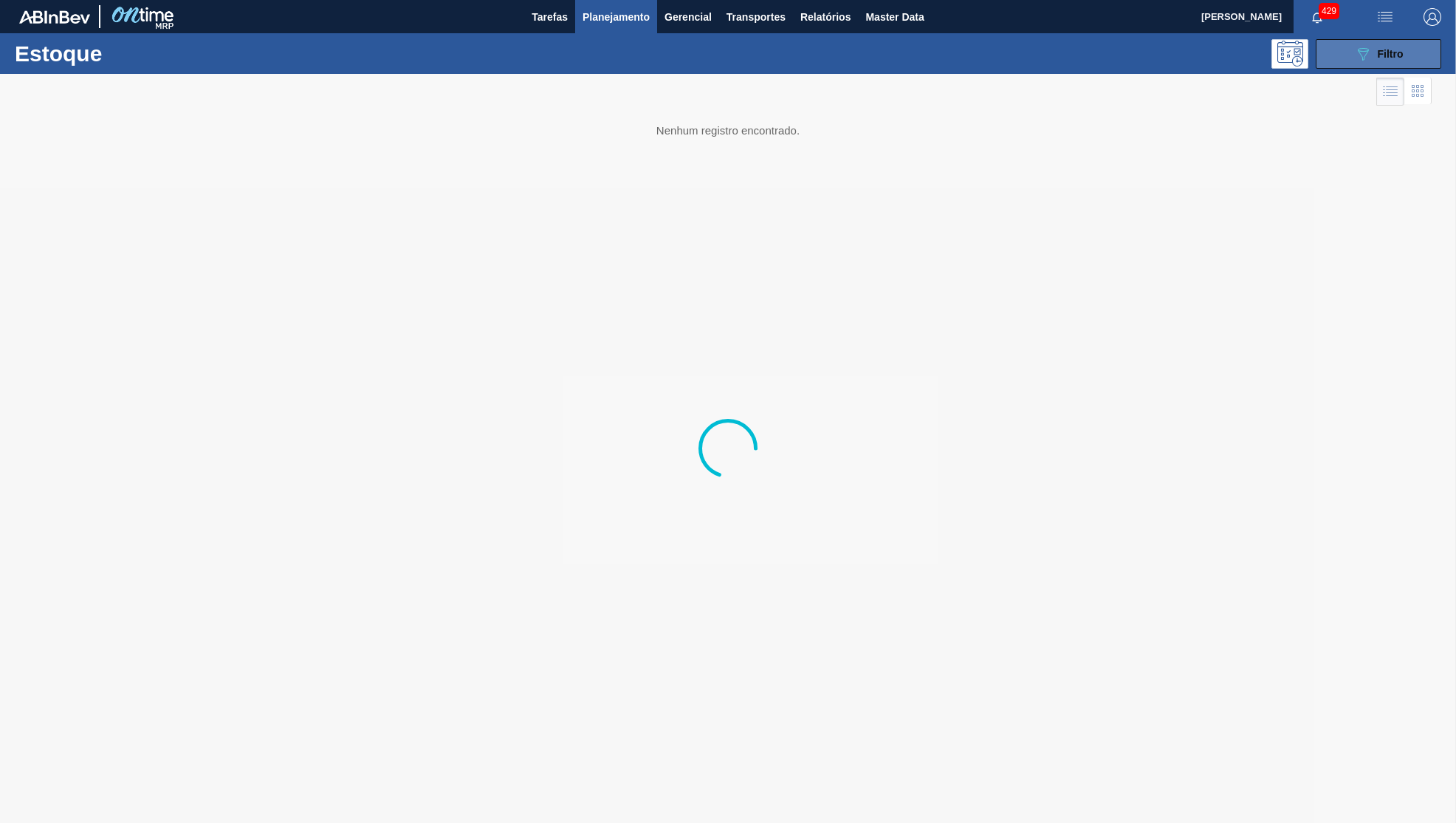
click at [1383, 51] on span "Filtro" at bounding box center [1390, 54] width 26 height 12
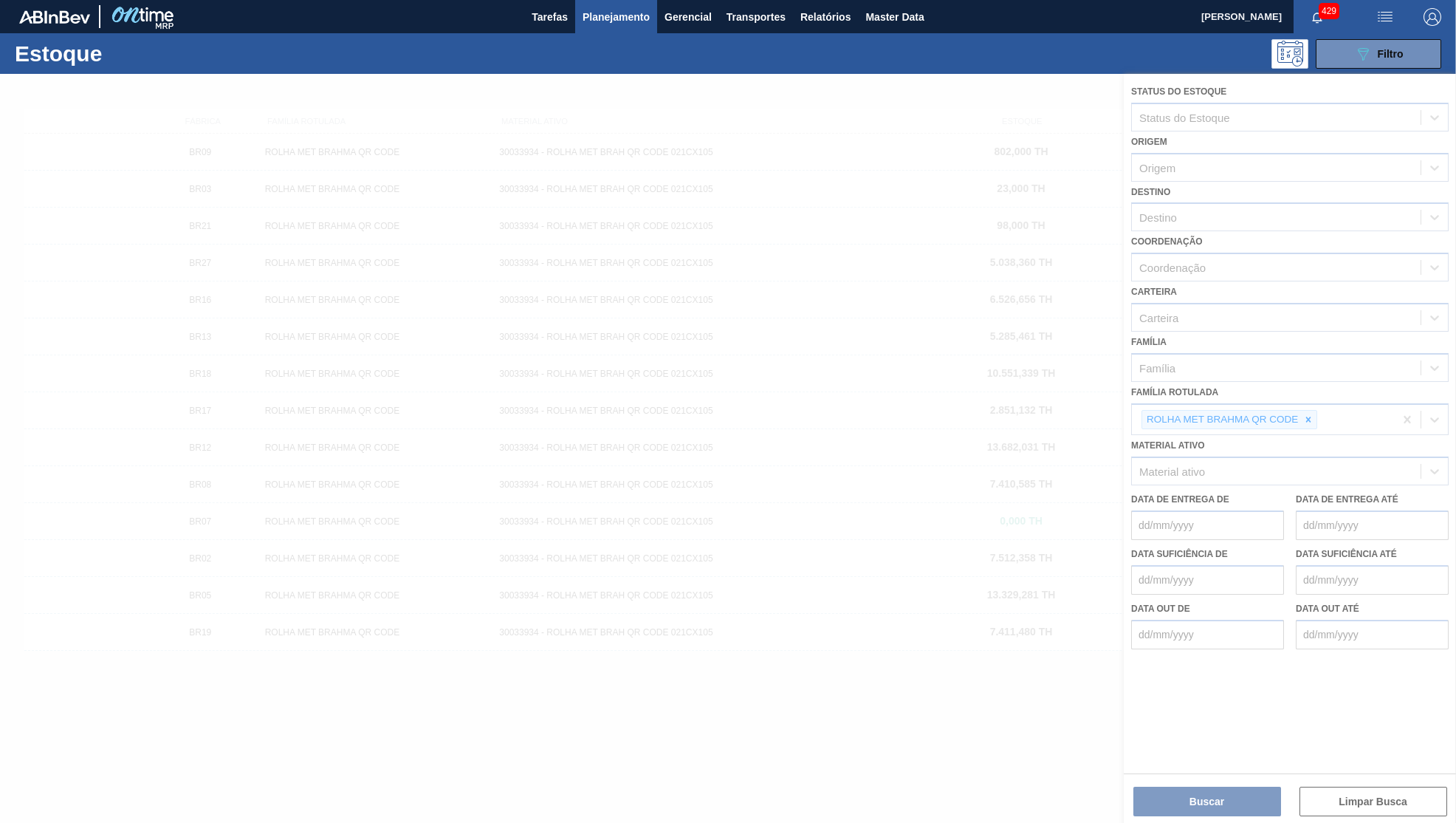
click at [1309, 398] on div at bounding box center [728, 449] width 1456 height 749
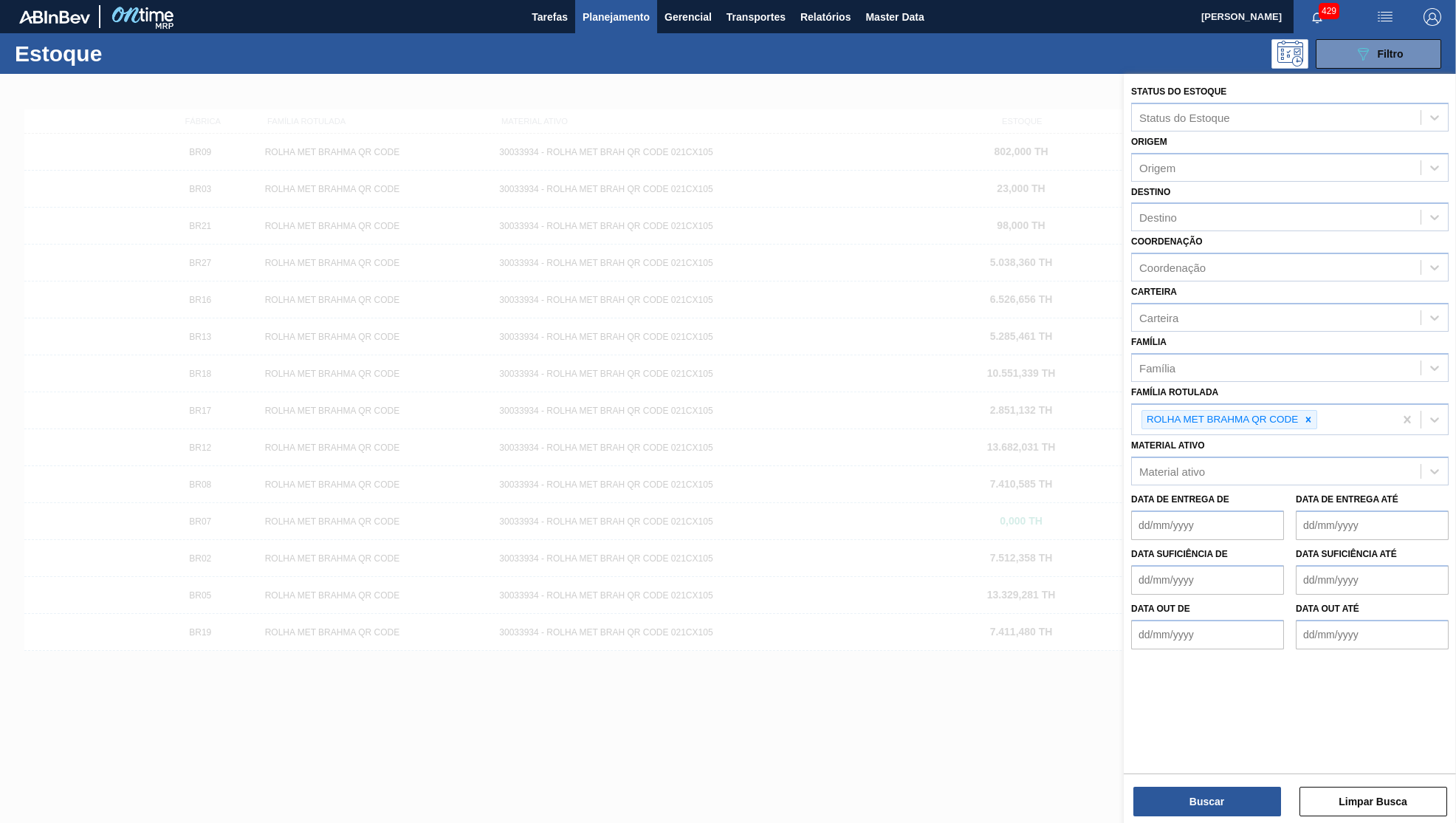
click at [1309, 417] on icon at bounding box center [1309, 419] width 5 height 5
click at [1293, 481] on div "Data de Entrega de Data de Entrega até" at bounding box center [1290, 508] width 330 height 55
click at [1269, 457] on div "Material ativo" at bounding box center [1276, 467] width 289 height 21
paste ativo "30018583"
type ativo "30018583"
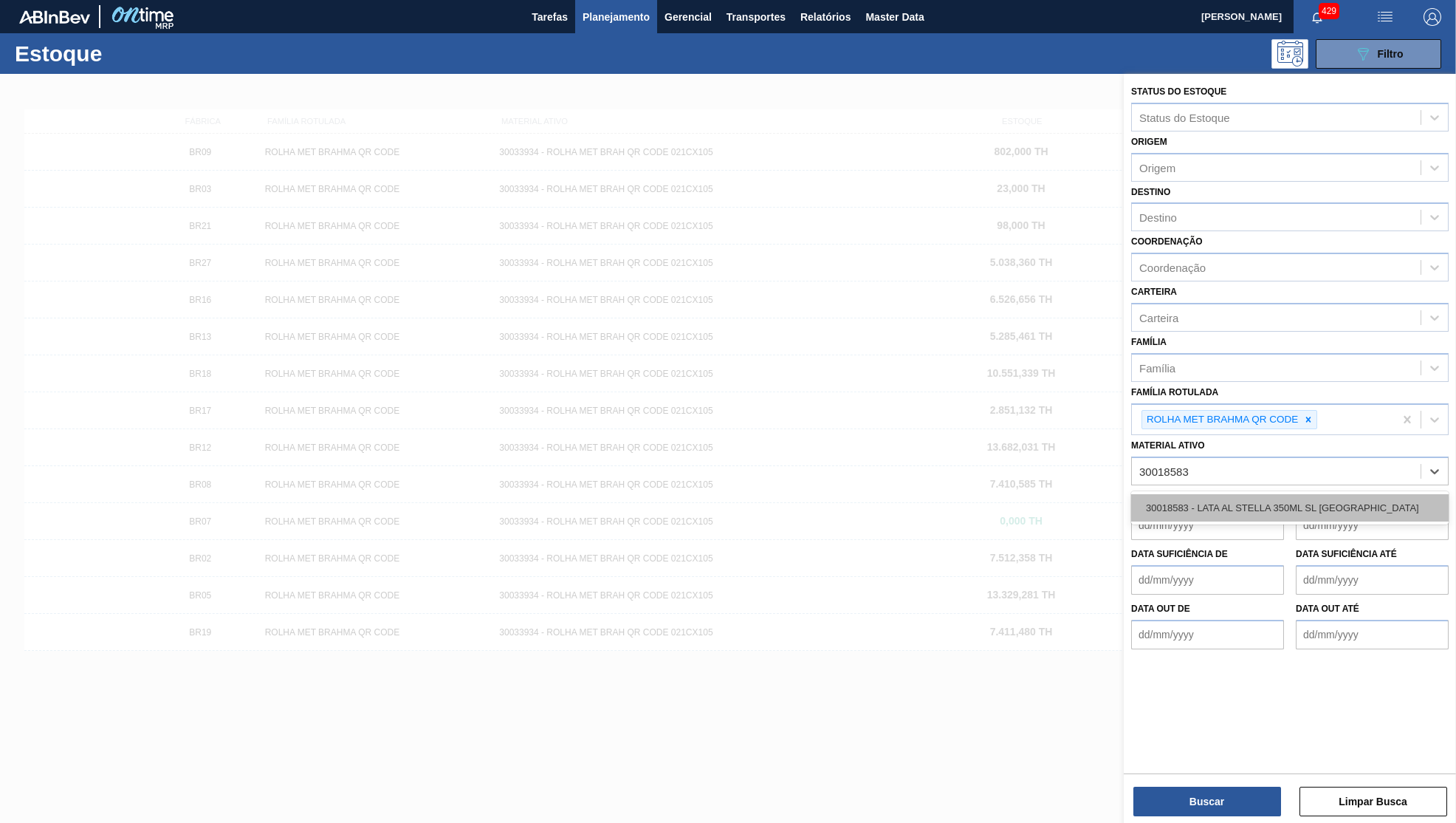
click at [1245, 494] on div "30018583 - LATA AL STELLA 350ML SL [GEOGRAPHIC_DATA]" at bounding box center [1289, 507] width 317 height 27
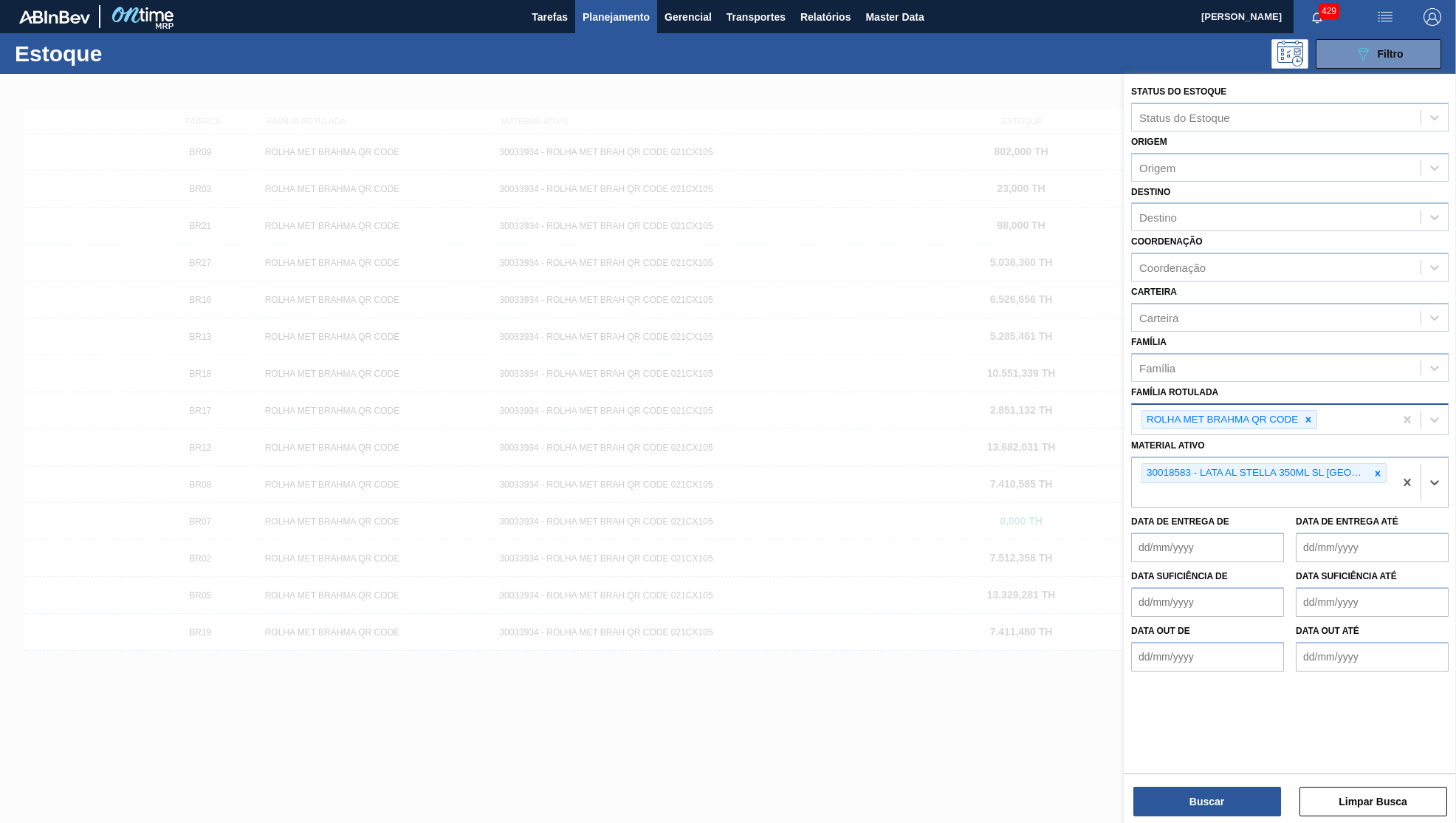
click at [1300, 411] on div "ROLHA MET BRAHMA QR CODE" at bounding box center [1221, 420] width 158 height 19
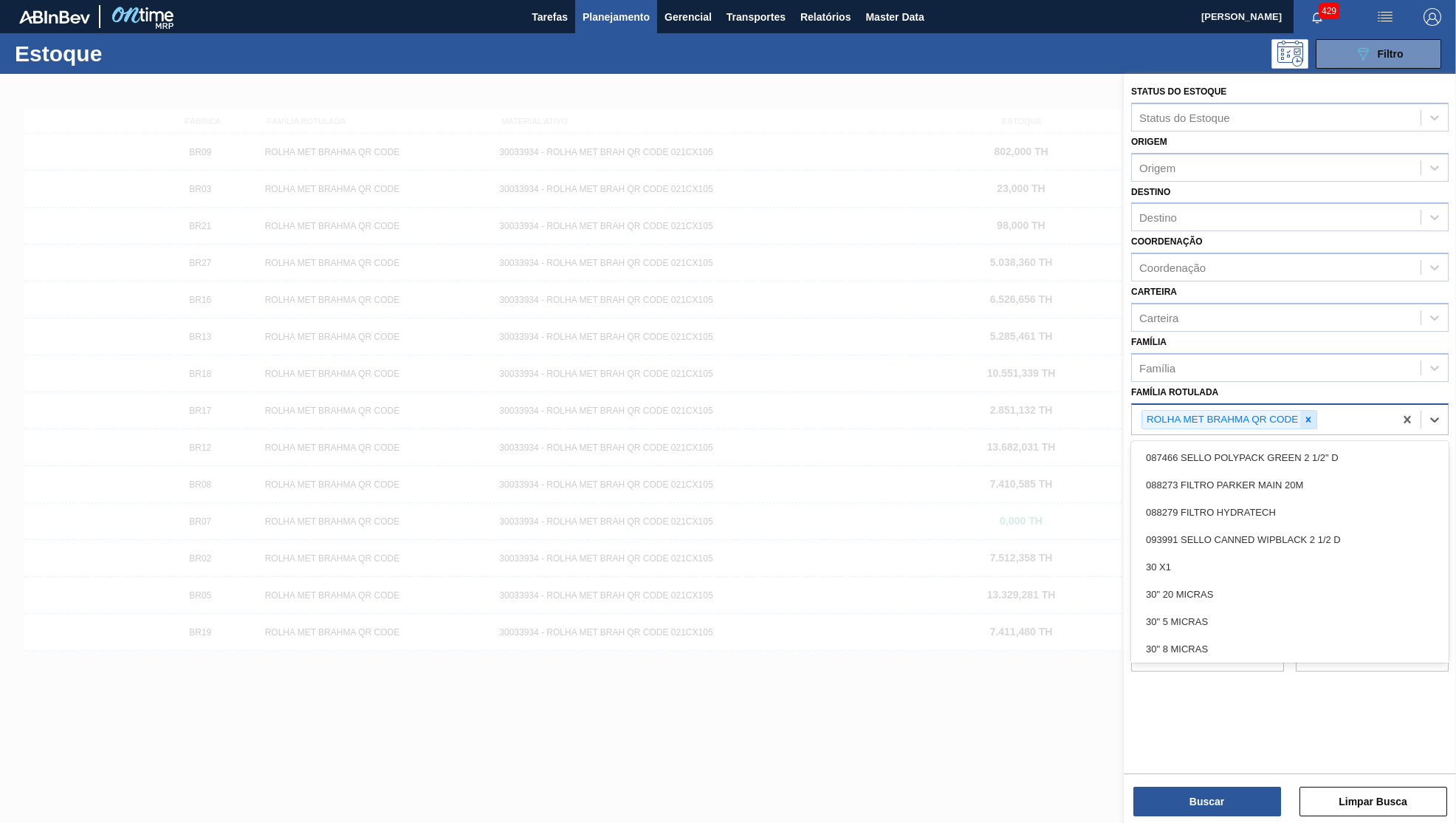
click at [1313, 411] on div at bounding box center [1308, 420] width 16 height 19
click at [1223, 777] on div "Buscar Limpar Busca" at bounding box center [1289, 794] width 332 height 41
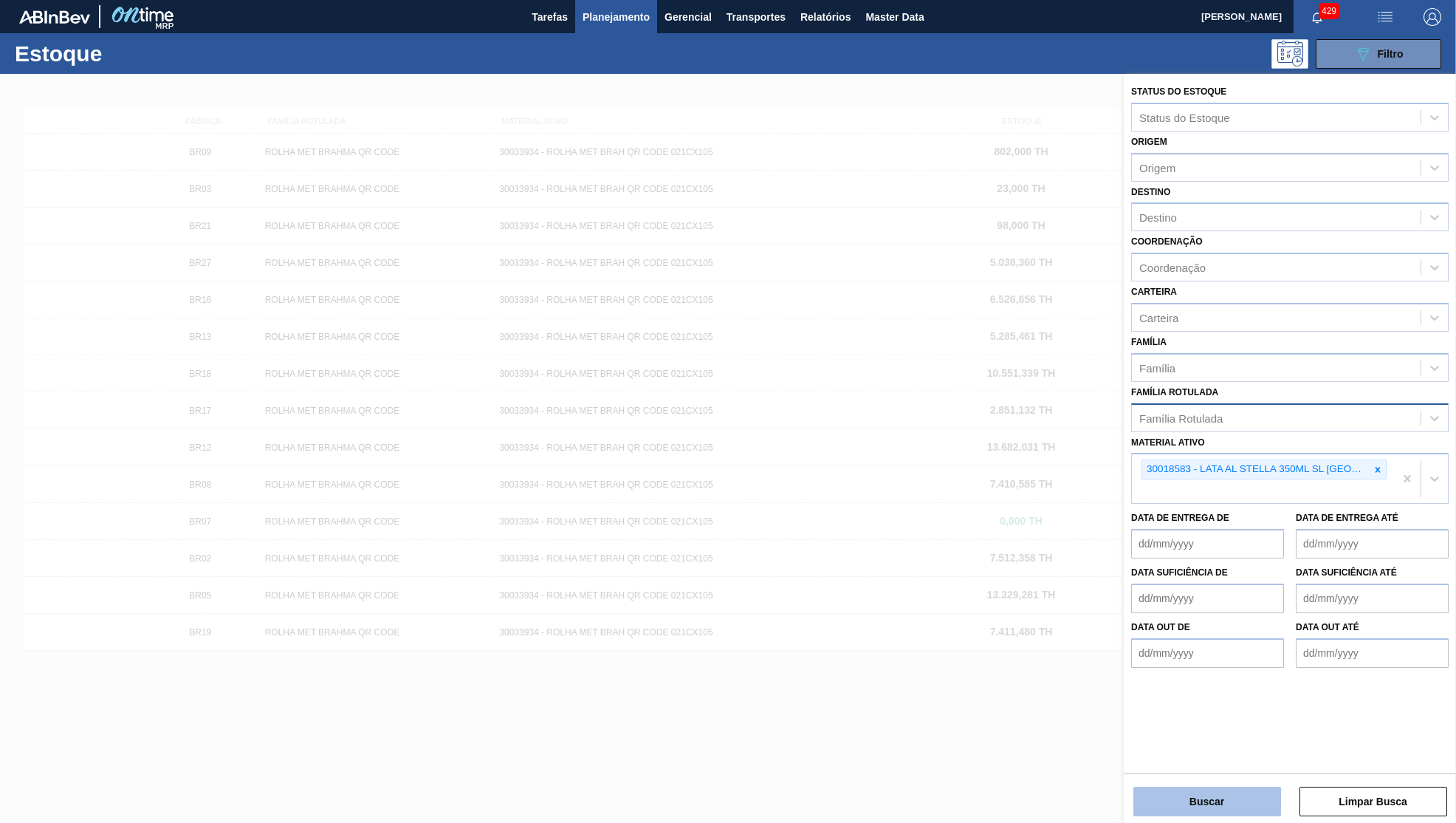
click at [1219, 799] on button "Buscar" at bounding box center [1207, 801] width 148 height 29
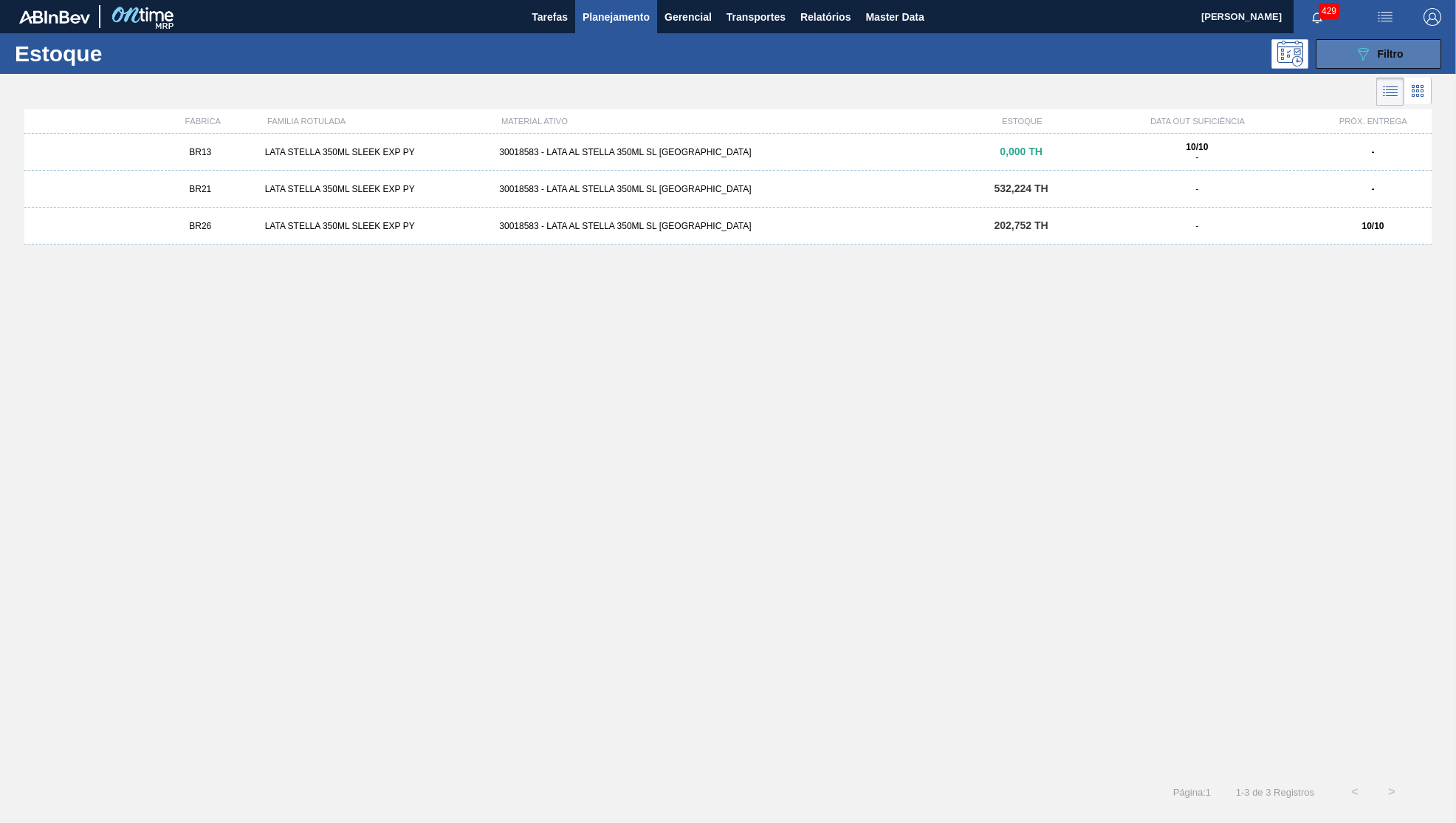
click at [1404, 56] on button "089F7B8B-B2A5-4AFE-B5C0-19BA573D28AC Filtro" at bounding box center [1378, 54] width 125 height 29
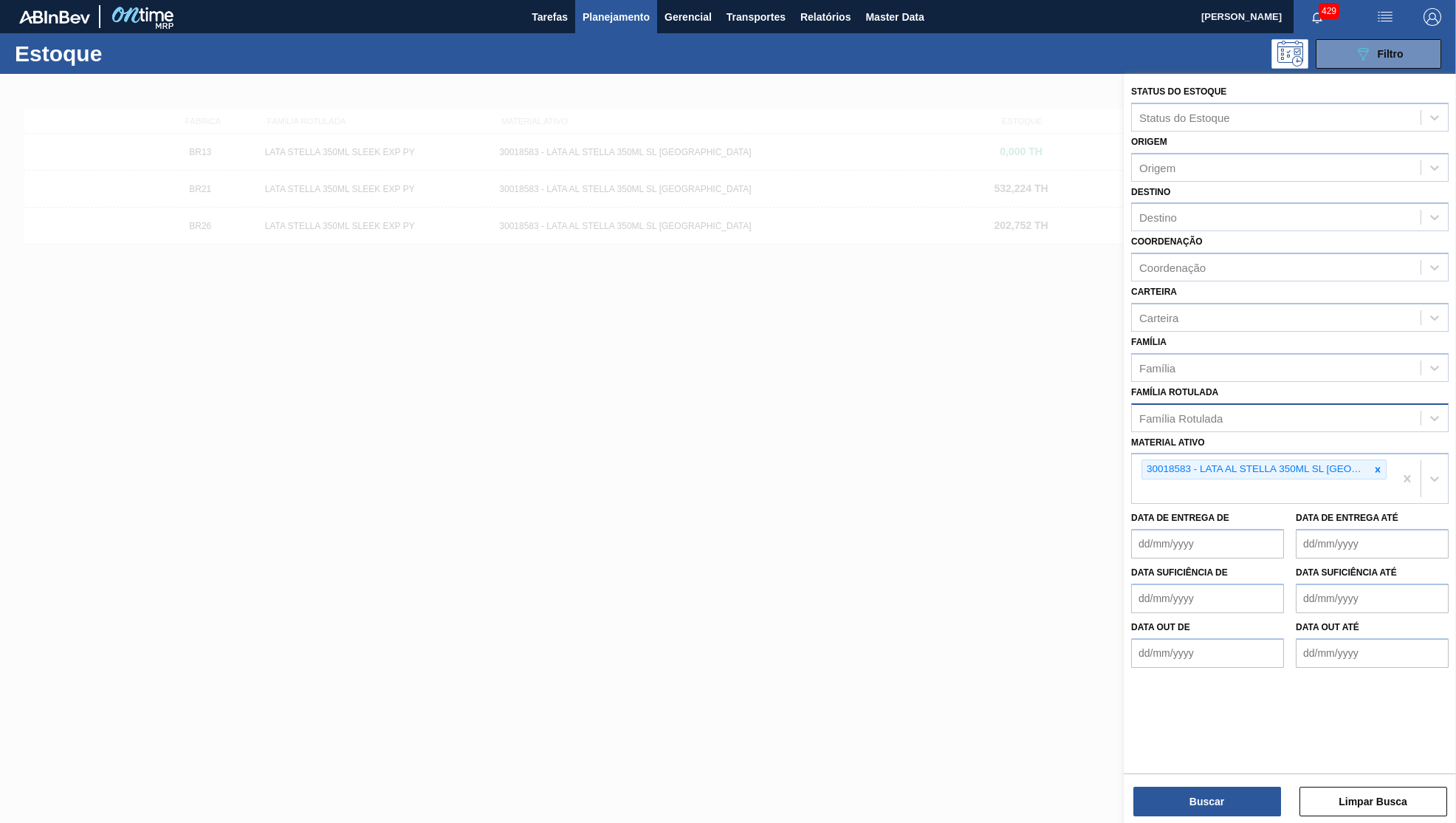
click at [1390, 433] on div "Material ativo 30018583 - LATA AL STELLA 350ML SL [GEOGRAPHIC_DATA]" at bounding box center [1289, 469] width 317 height 72
click at [1383, 460] on div at bounding box center [1377, 470] width 16 height 19
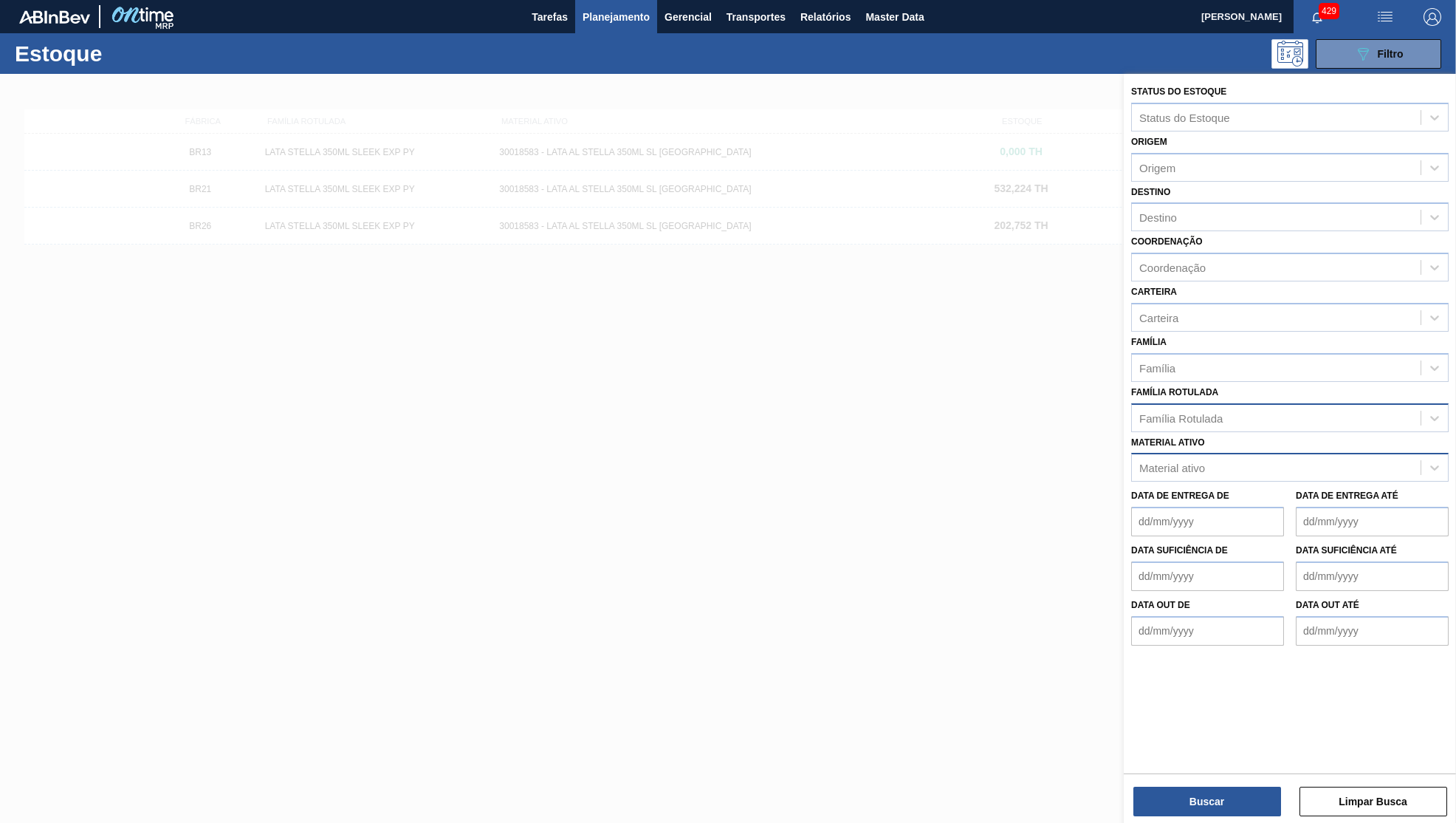
click at [1332, 433] on div "Material ativo Material ativo" at bounding box center [1289, 458] width 317 height 50
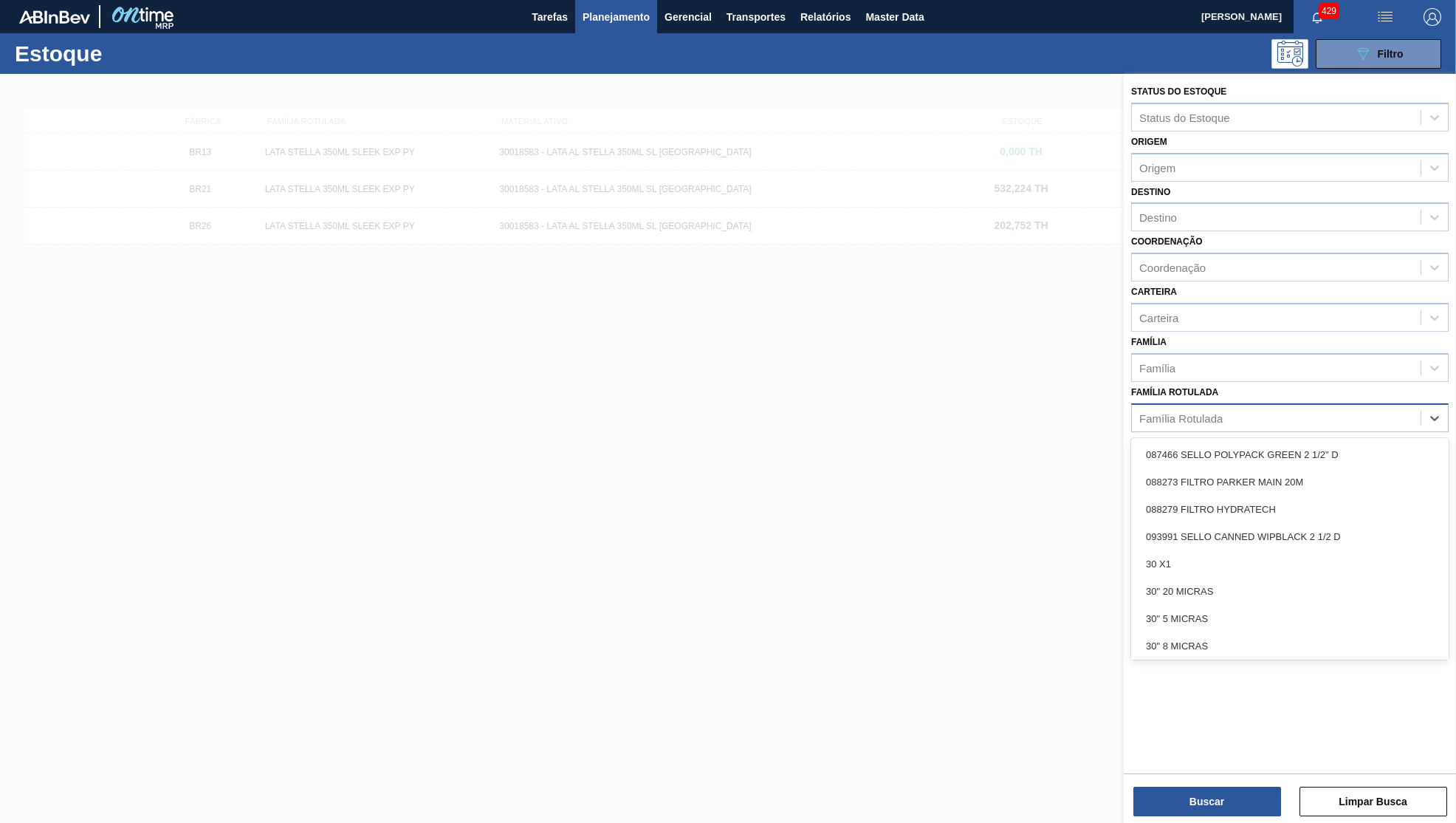
click at [1275, 407] on div "Família Rotulada" at bounding box center [1276, 417] width 289 height 21
paste Rotulada "AROMA NATURAL TASTESENSE"
type Rotulada "AROMA NATURAL TASTESENSE"
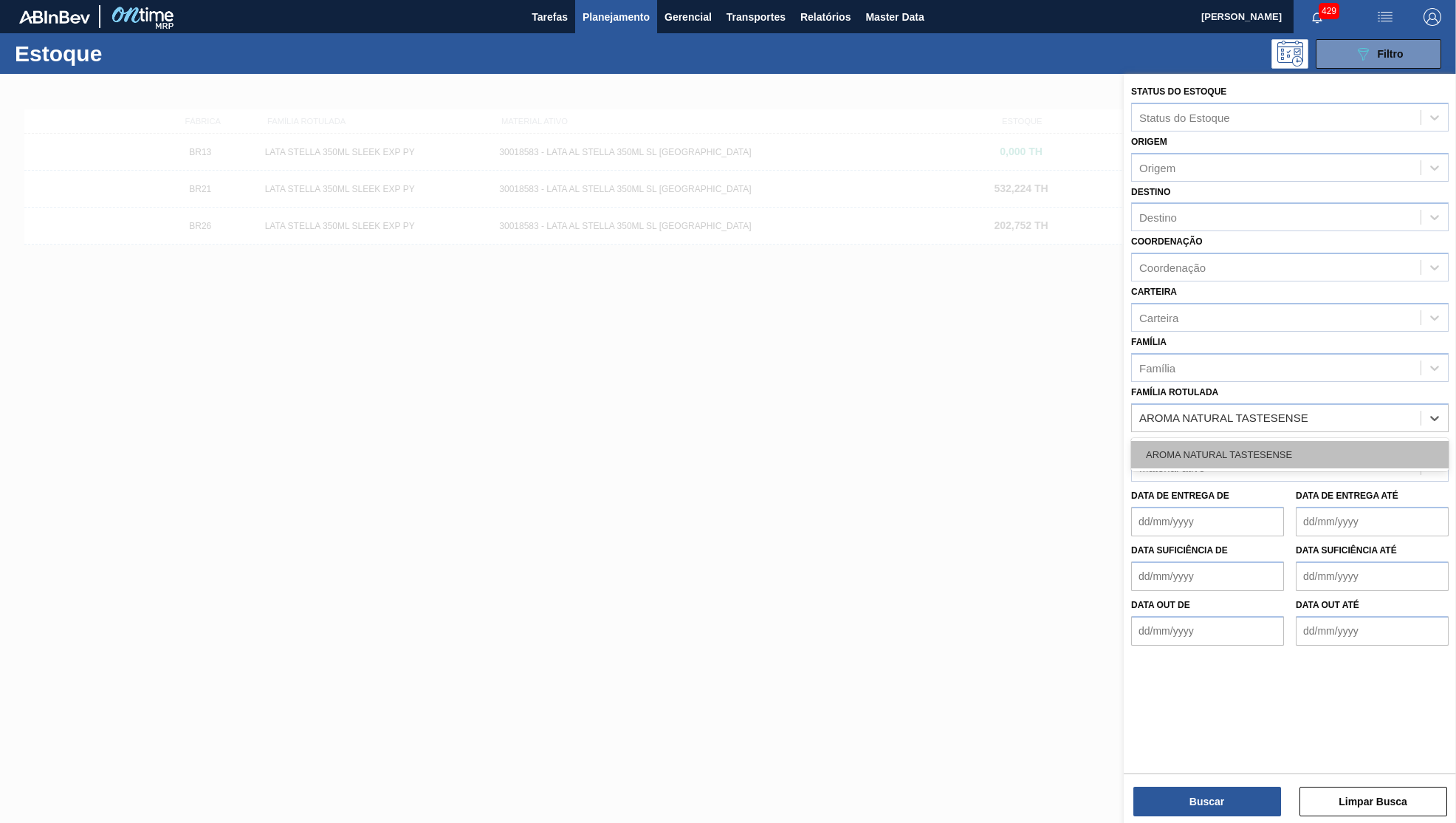
click at [1283, 441] on div "AROMA NATURAL TASTESENSE" at bounding box center [1289, 454] width 317 height 27
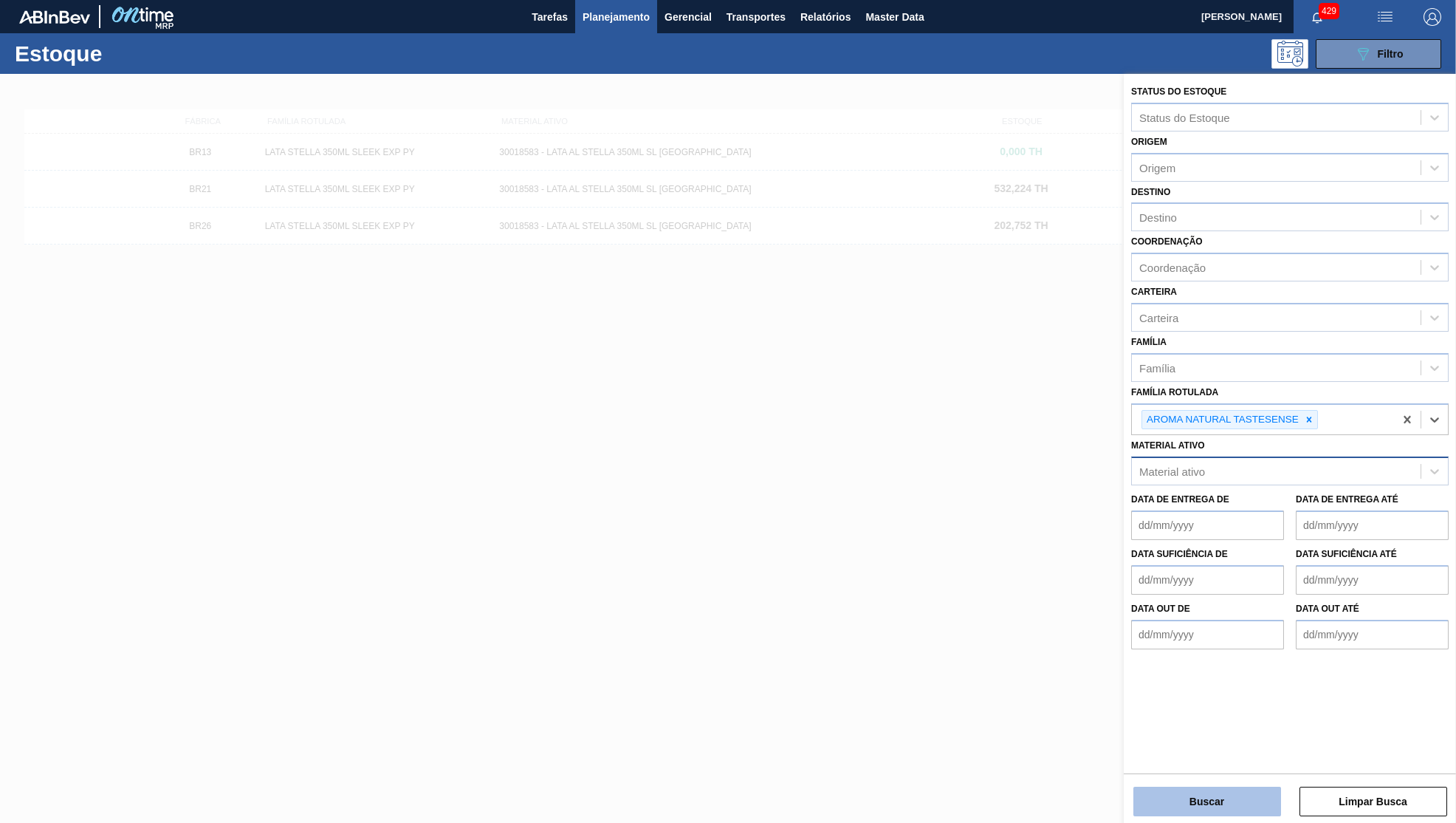
click at [1196, 799] on button "Buscar" at bounding box center [1207, 801] width 148 height 29
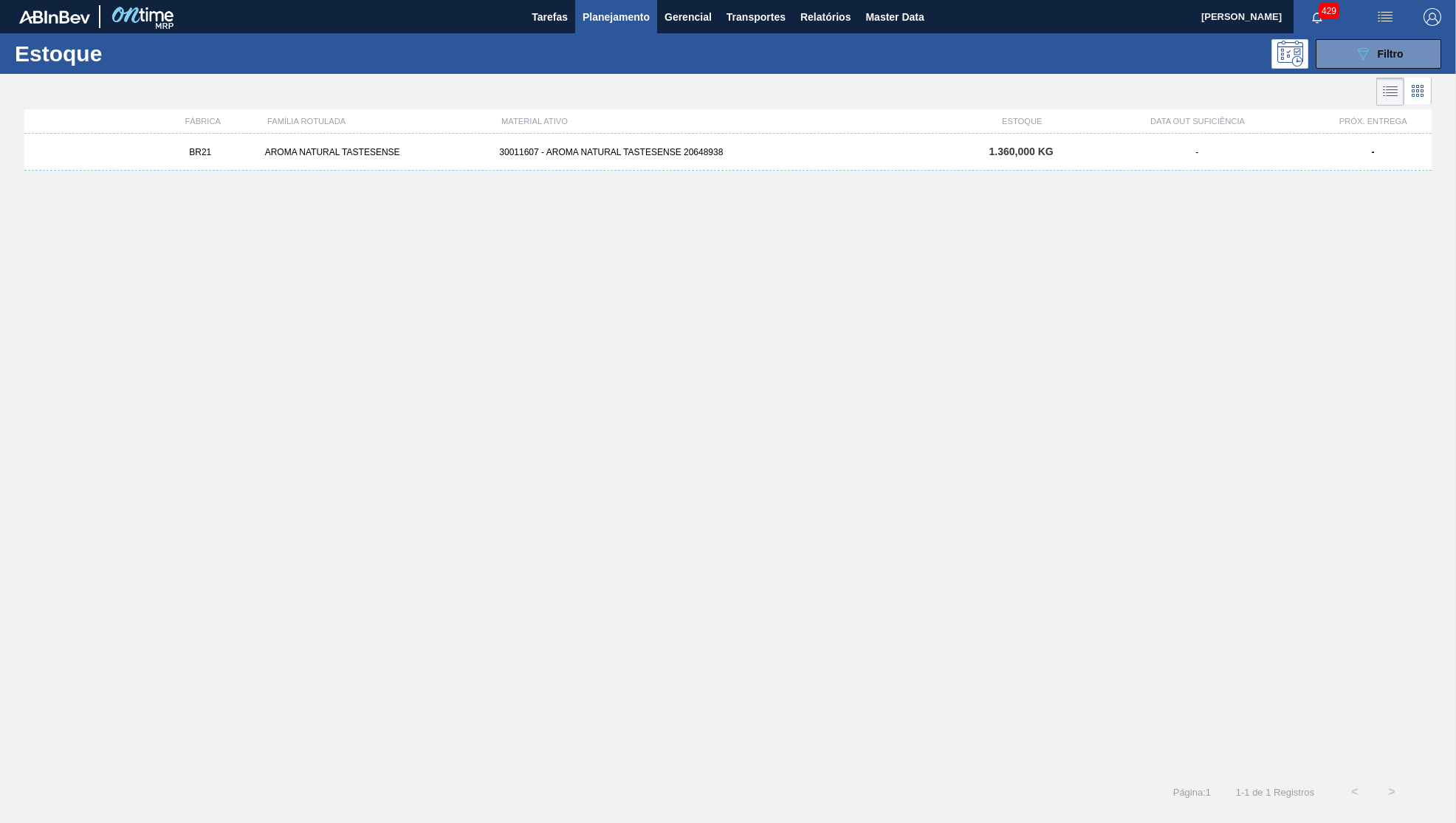
click at [761, 152] on div "30011607 - AROMA NATURAL TASTESENSE 20648938" at bounding box center [727, 152] width 469 height 10
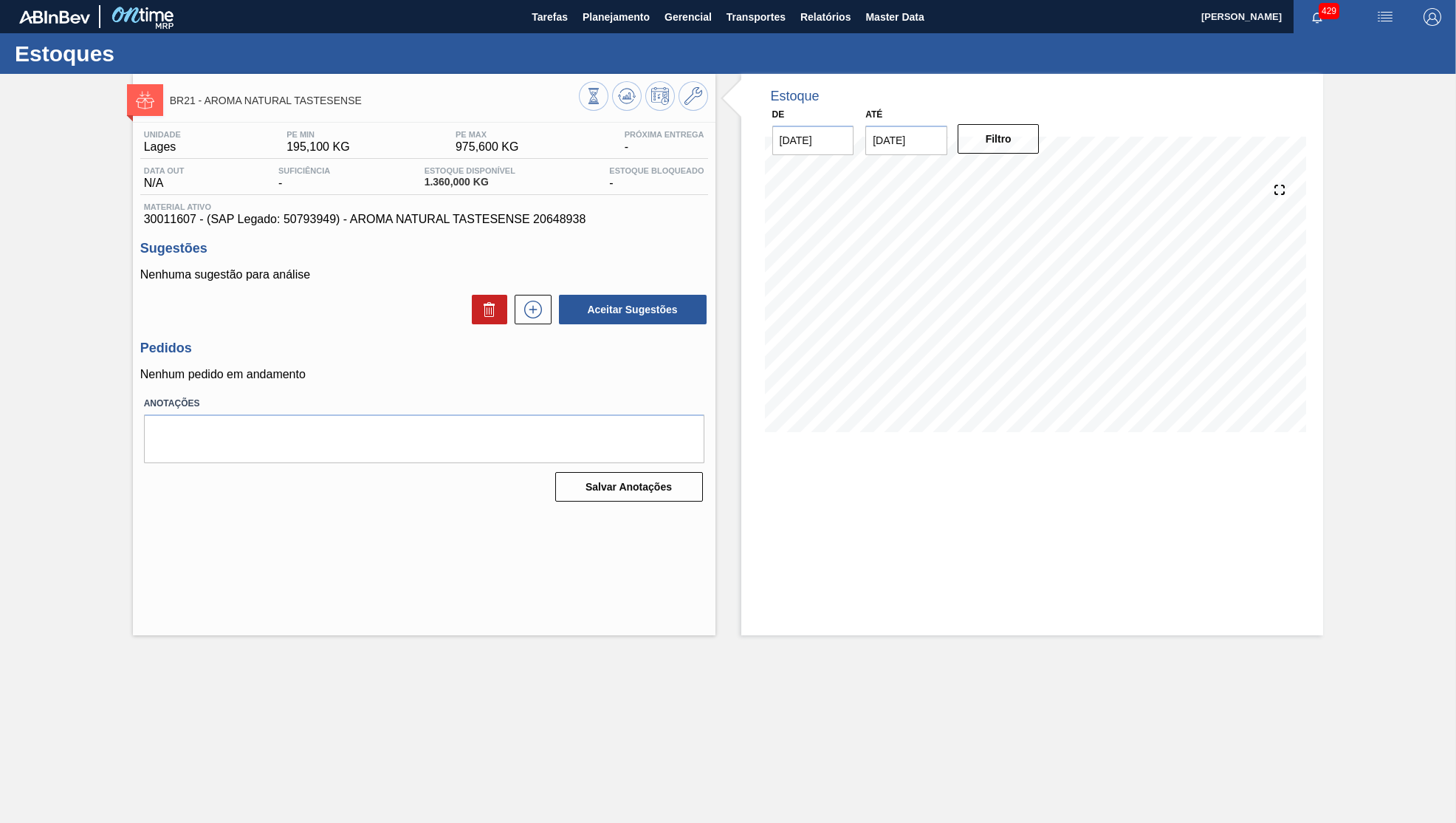
click at [601, 45] on div "Estoques" at bounding box center [728, 54] width 1456 height 40
click at [608, 34] on div "Estoques" at bounding box center [728, 54] width 1456 height 40
click at [607, 29] on button "Planejamento" at bounding box center [616, 17] width 82 height 34
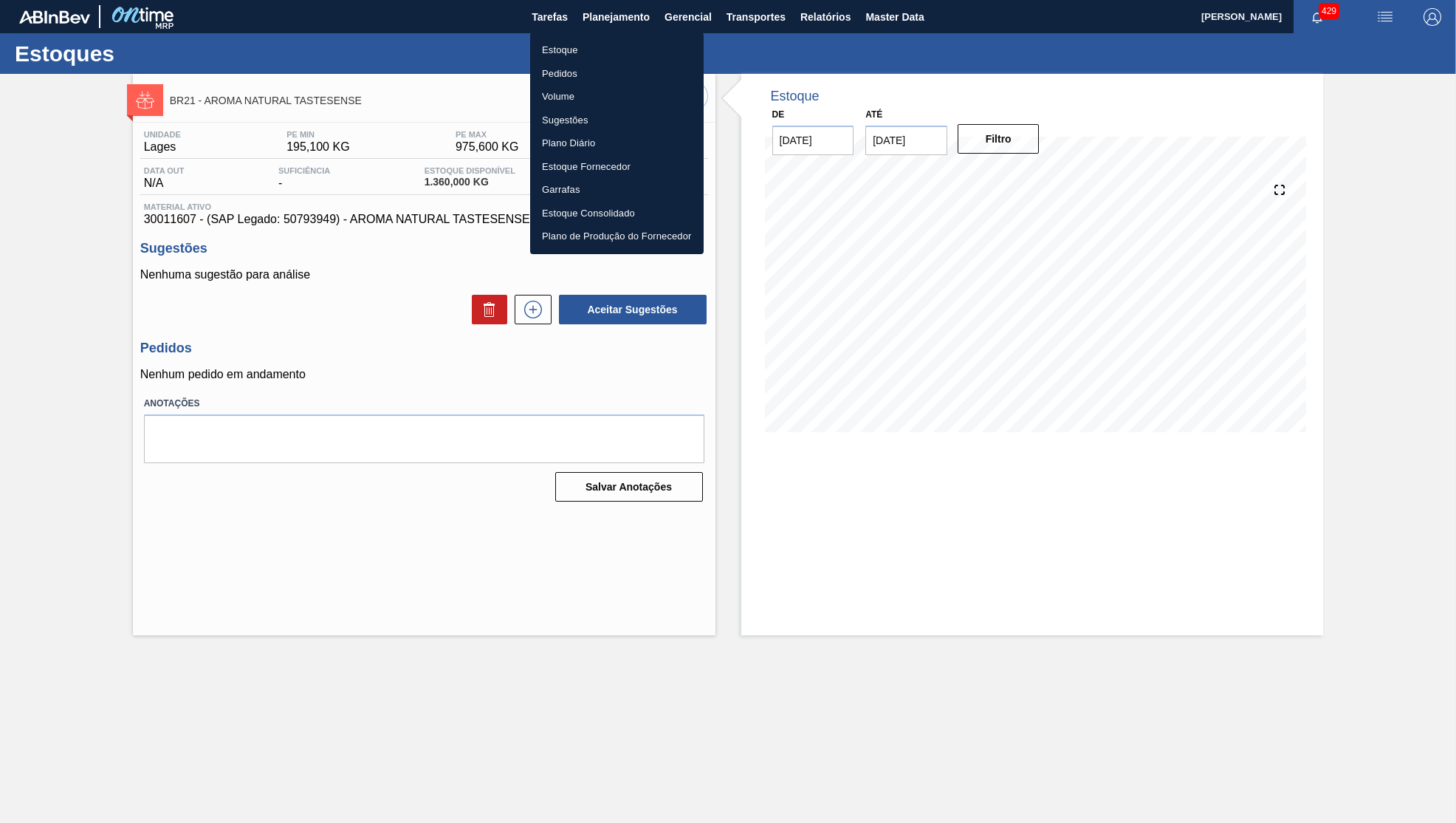
click at [552, 55] on li "Estoque" at bounding box center [617, 50] width 173 height 24
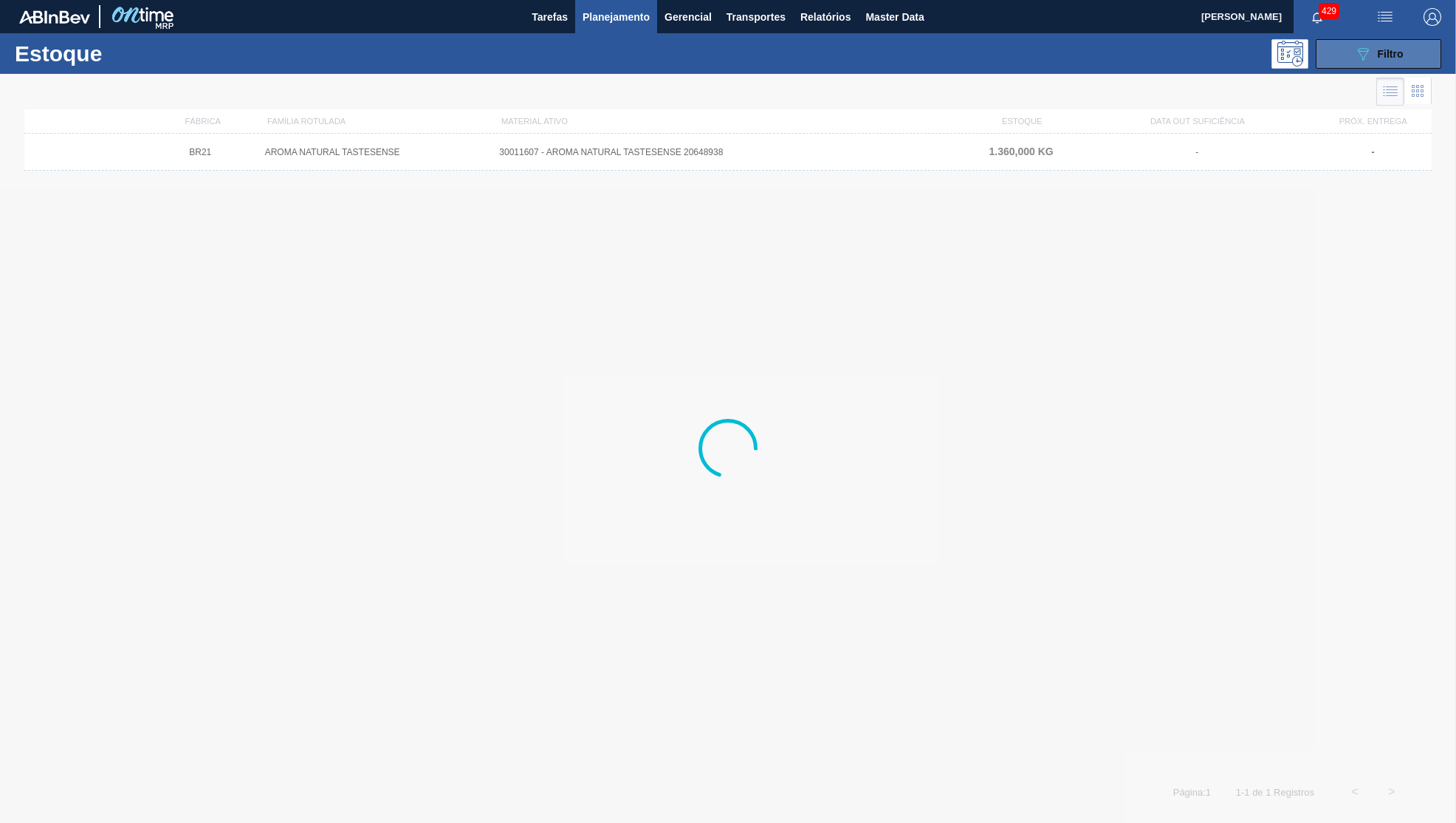
click at [1335, 56] on button "089F7B8B-B2A5-4AFE-B5C0-19BA573D28AC Filtro" at bounding box center [1378, 54] width 125 height 29
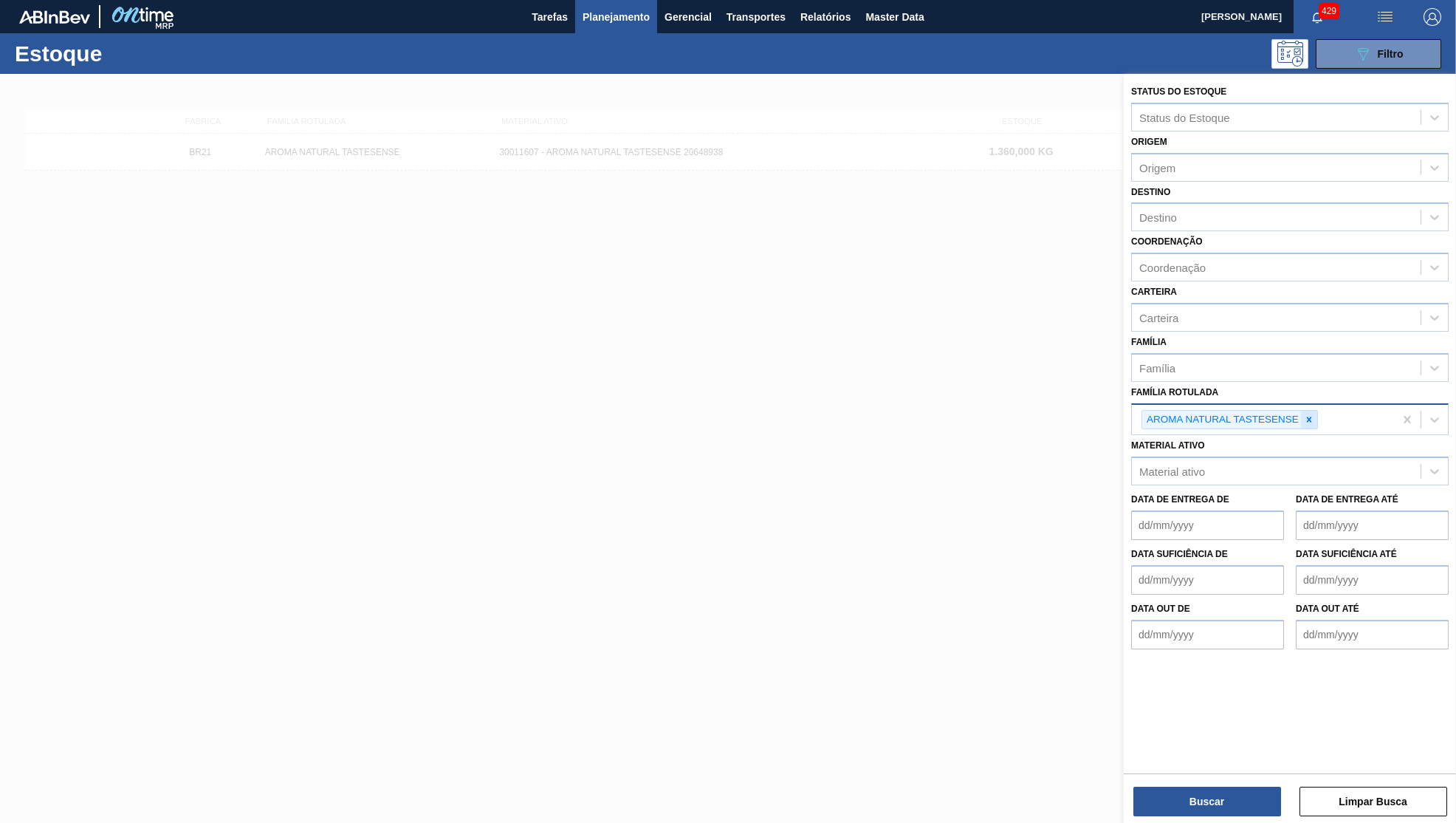
click at [1315, 414] on icon at bounding box center [1309, 419] width 10 height 10
paste Rotulada "CAIXA CARTAO BASKET CORONA CERO 330ML"
type Rotulada "CAIXA CARTAO BASKET CORONA CERO 330ML"
click at [1301, 446] on div "CAIXA CARTAO BASKET CORONA CERO 330ML" at bounding box center [1289, 455] width 317 height 34
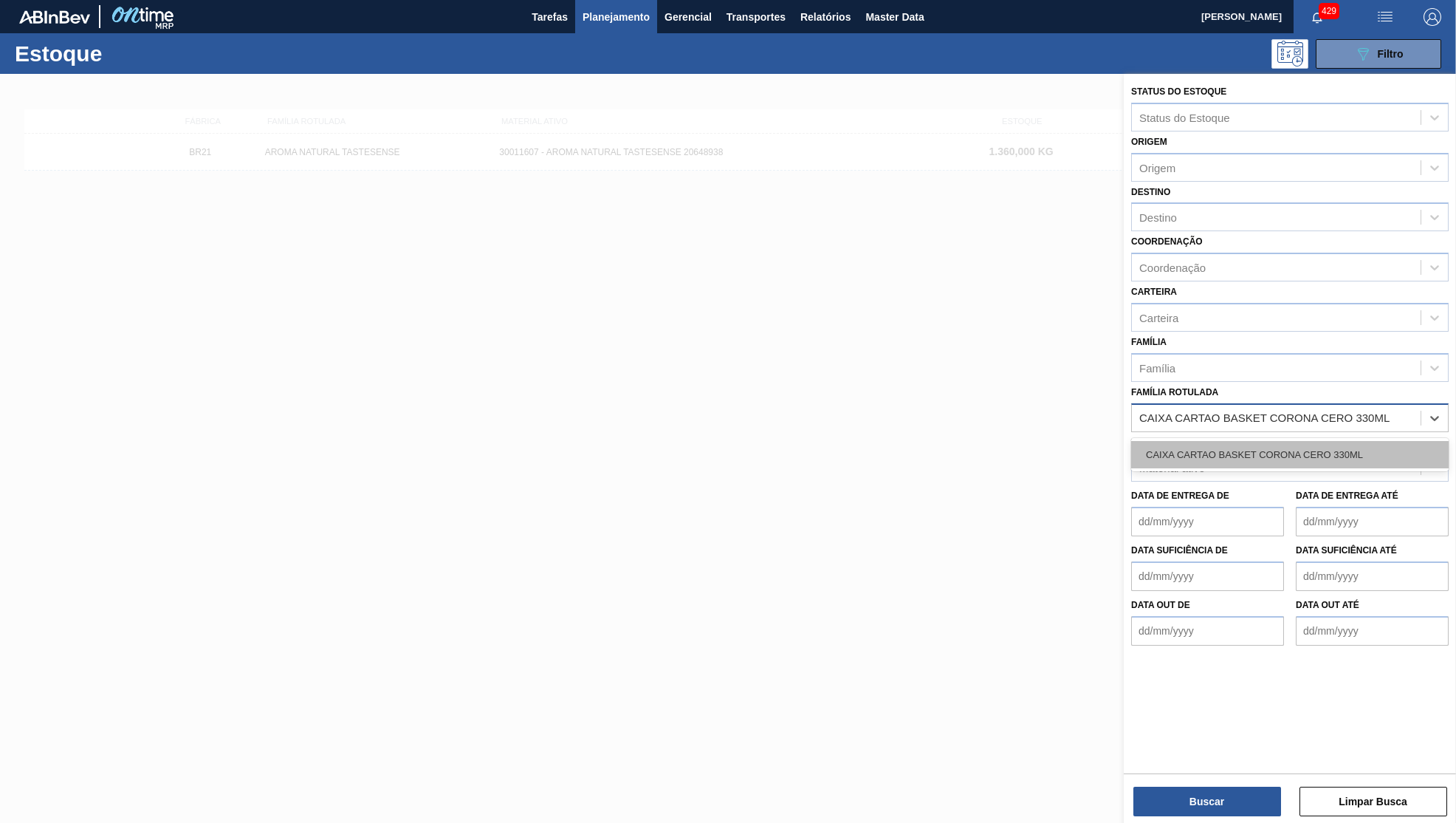
click at [1293, 441] on div "CAIXA CARTAO BASKET CORONA CERO 330ML" at bounding box center [1289, 454] width 317 height 27
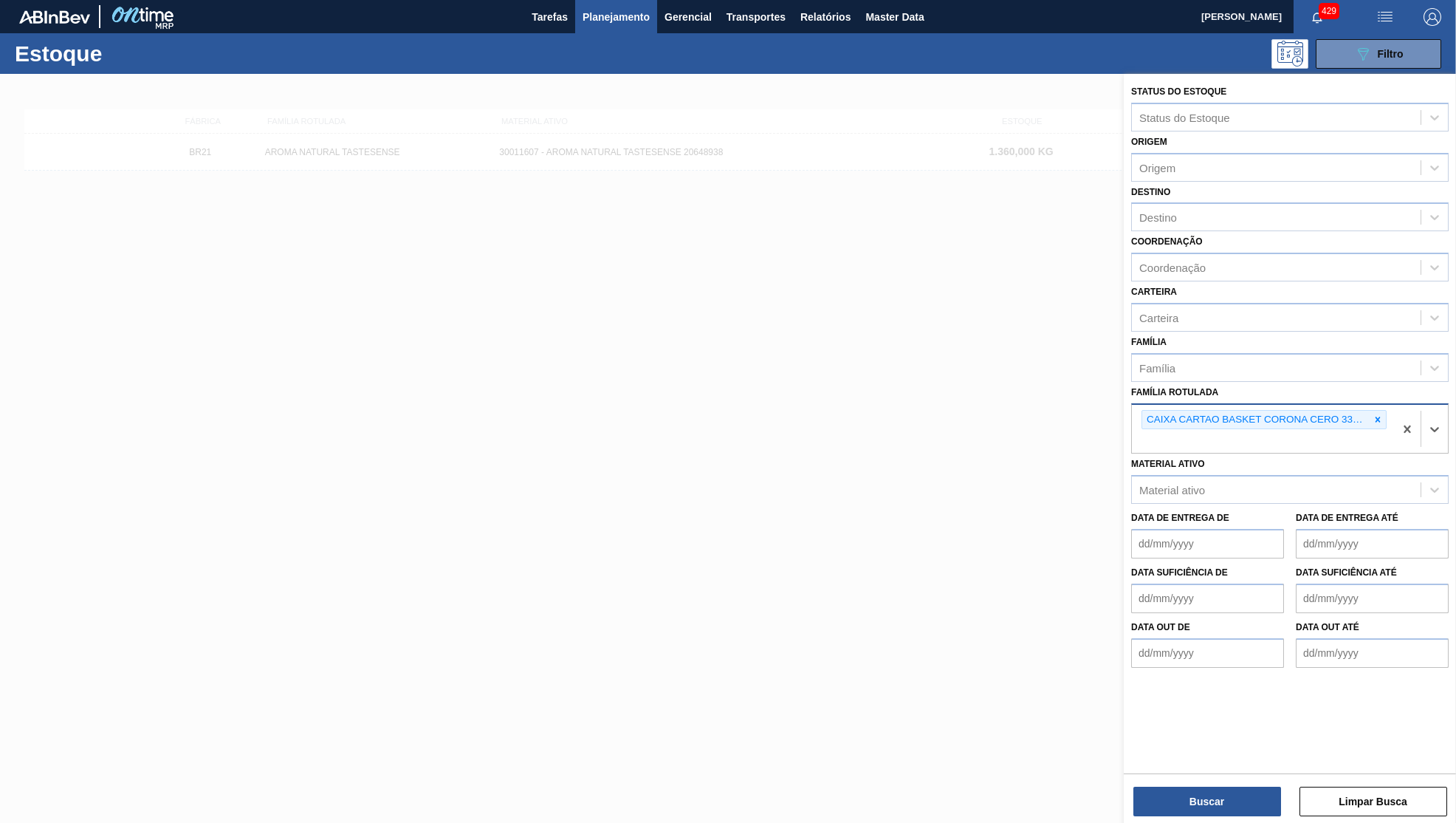
click at [1204, 786] on div "Buscar Limpar Busca" at bounding box center [1289, 794] width 332 height 41
click at [1206, 789] on button "Buscar" at bounding box center [1207, 801] width 148 height 29
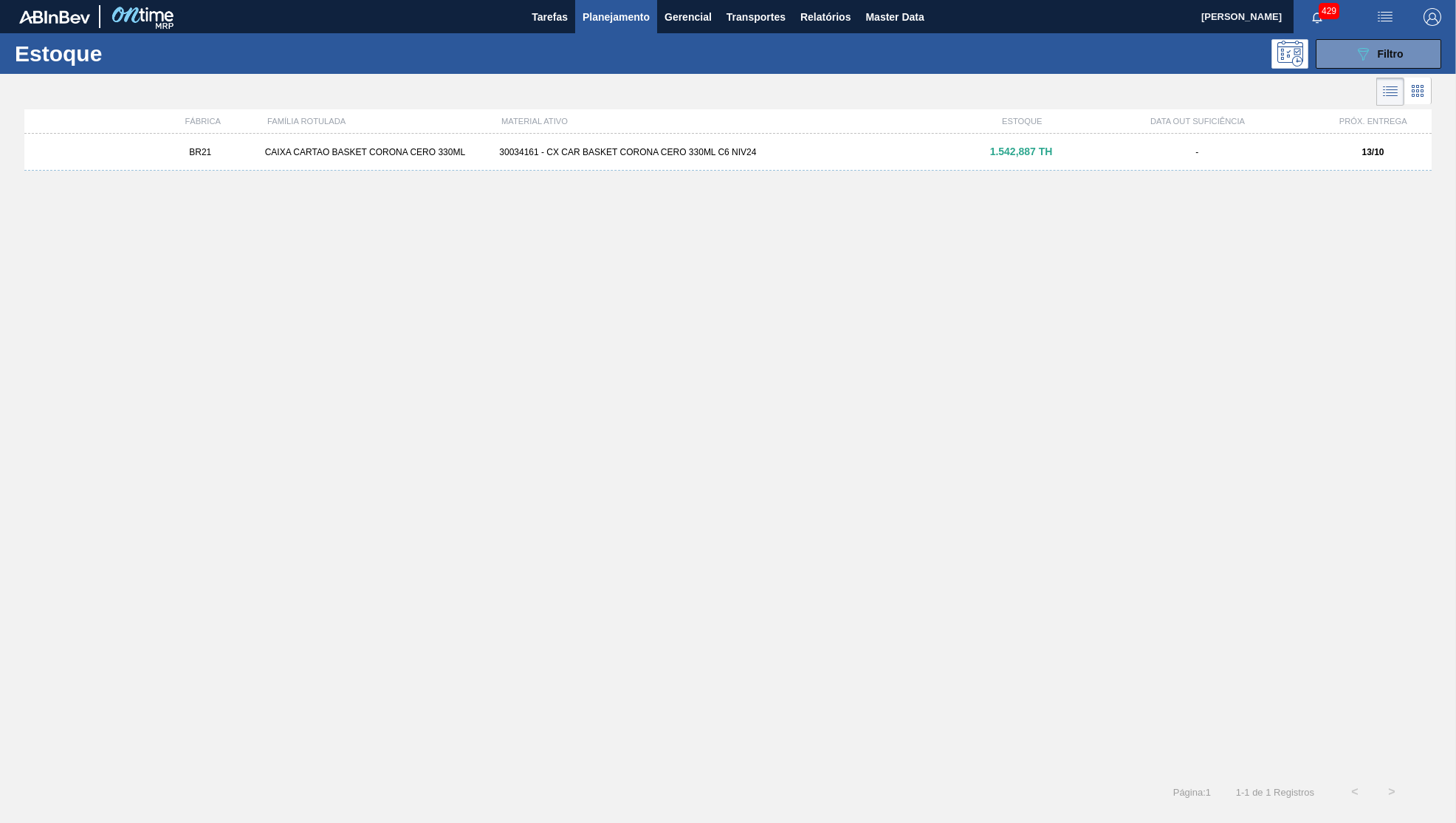
click at [1020, 161] on div "BR21 CAIXA CARTAO BASKET CORONA CERO 330ML 30034161 - CX CAR BASKET CORONA CERO…" at bounding box center [728, 152] width 1407 height 37
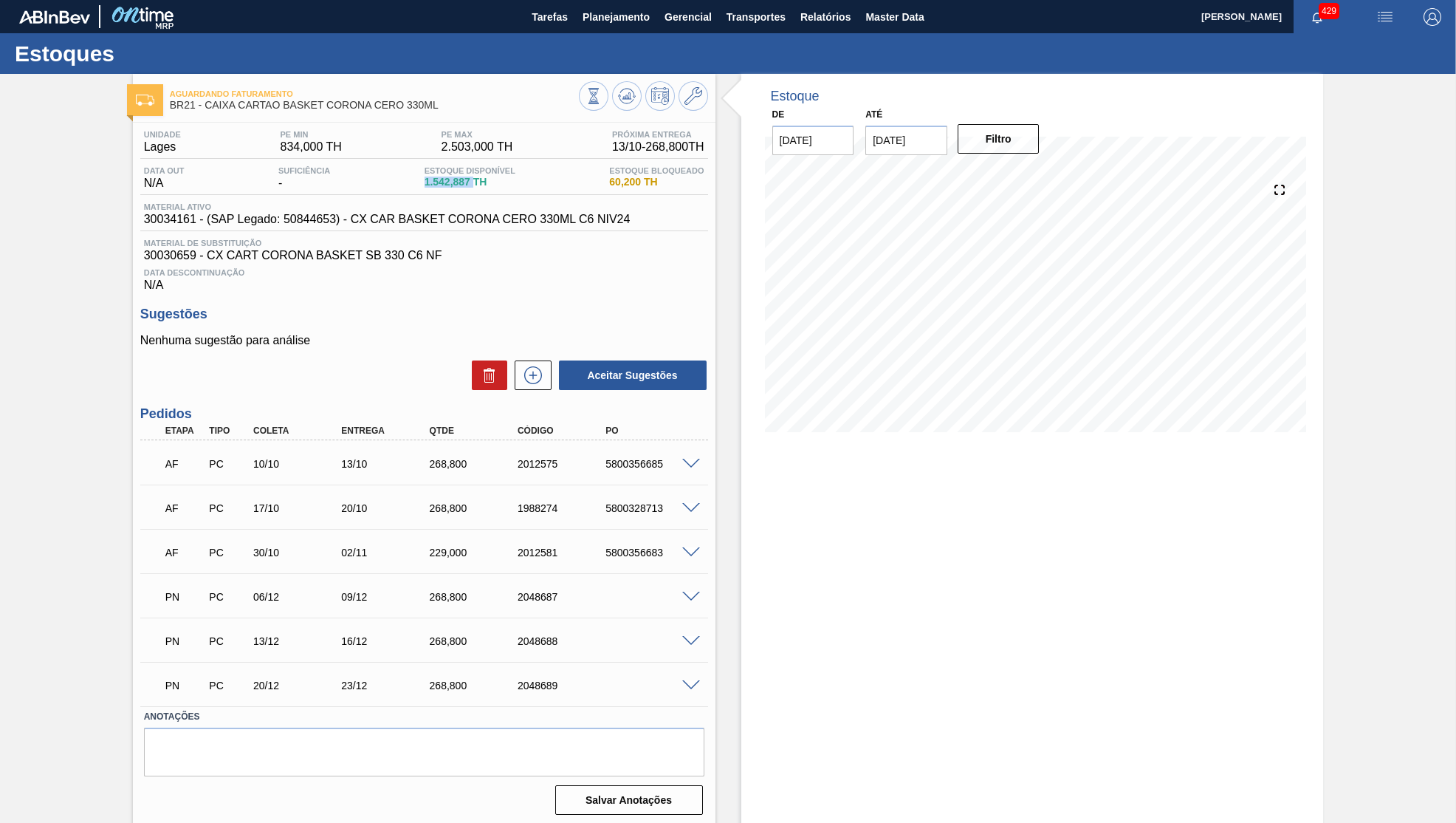
drag, startPoint x: 456, startPoint y: 176, endPoint x: 414, endPoint y: 188, distance: 43.7
click at [425, 188] on span "1.542,887 TH" at bounding box center [470, 182] width 91 height 11
copy span "1.542,887"
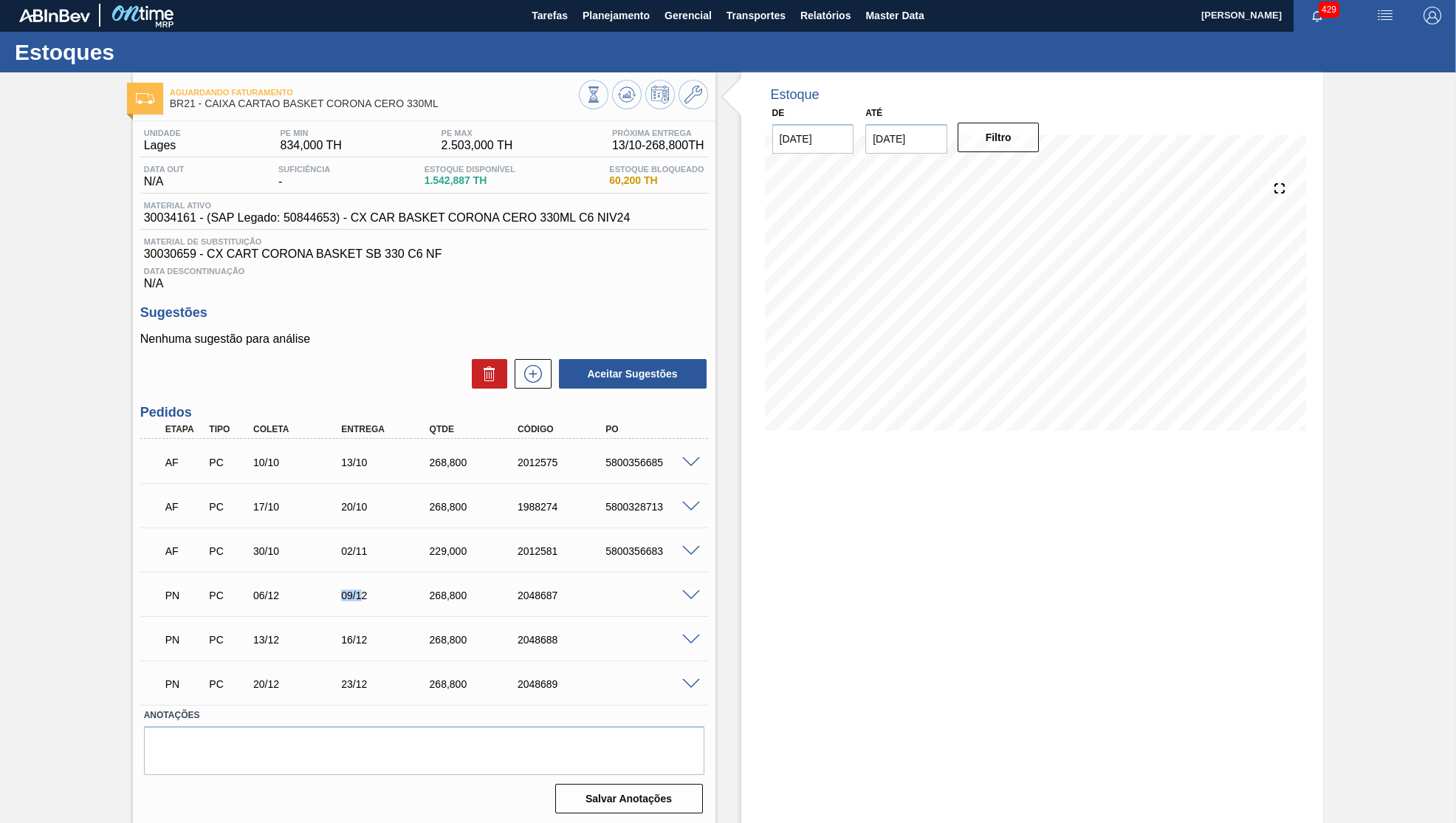
drag, startPoint x: 335, startPoint y: 597, endPoint x: 363, endPoint y: 602, distance: 28.4
click at [348, 599] on div "06/12" at bounding box center [299, 596] width 99 height 12
drag, startPoint x: 328, startPoint y: 626, endPoint x: 376, endPoint y: 636, distance: 49.0
click at [376, 630] on div "PN PC 13/12 16/12 268,[PHONE_NUMBER]" at bounding box center [420, 638] width 529 height 29
drag, startPoint x: 394, startPoint y: 698, endPoint x: 432, endPoint y: 701, distance: 38.1
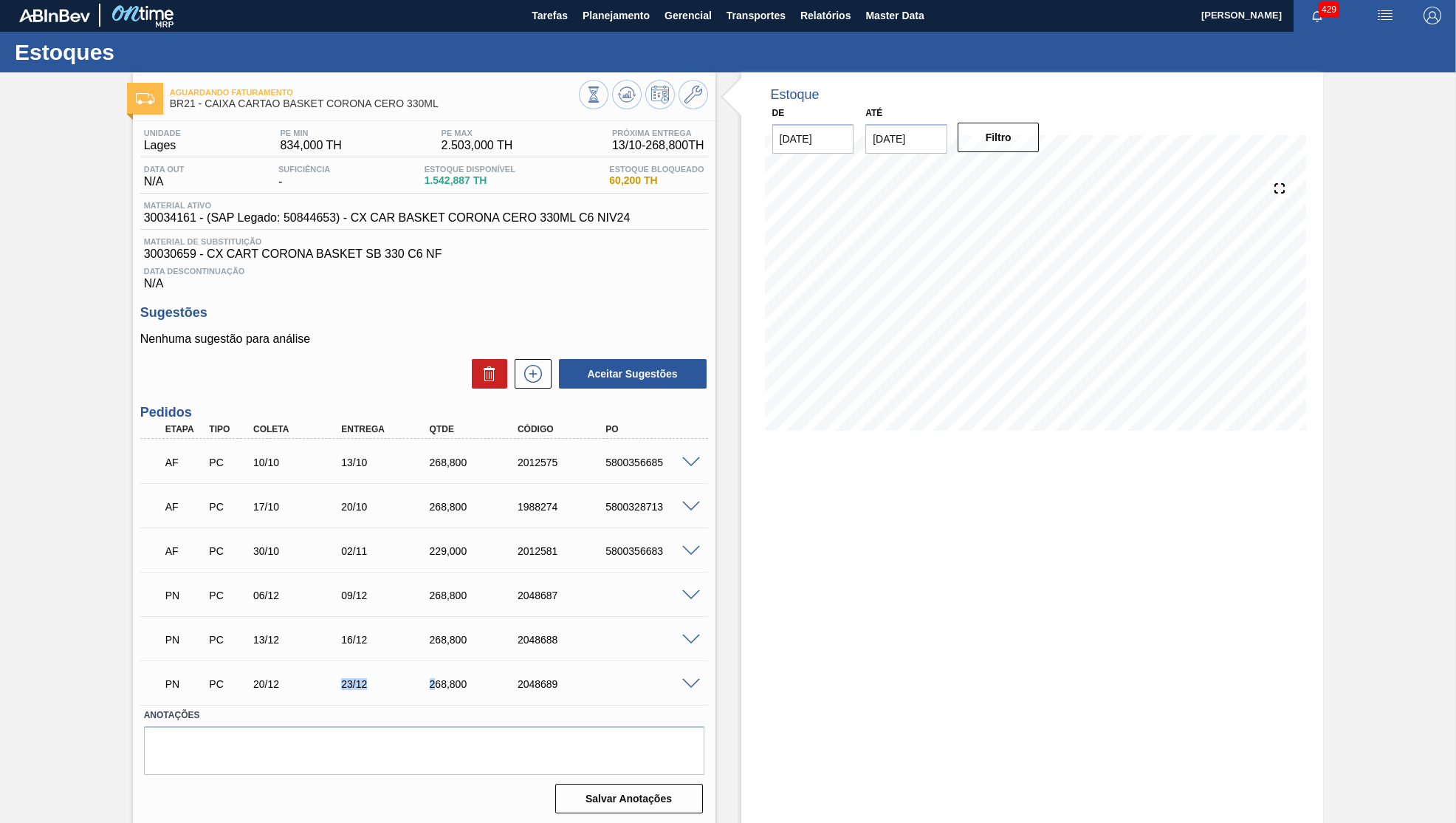
click at [432, 701] on div "PN PC 20/12 23/12 268,[PHONE_NUMBER] Material 30034161 - CX CAR BASKET CORONA C…" at bounding box center [424, 682] width 568 height 45
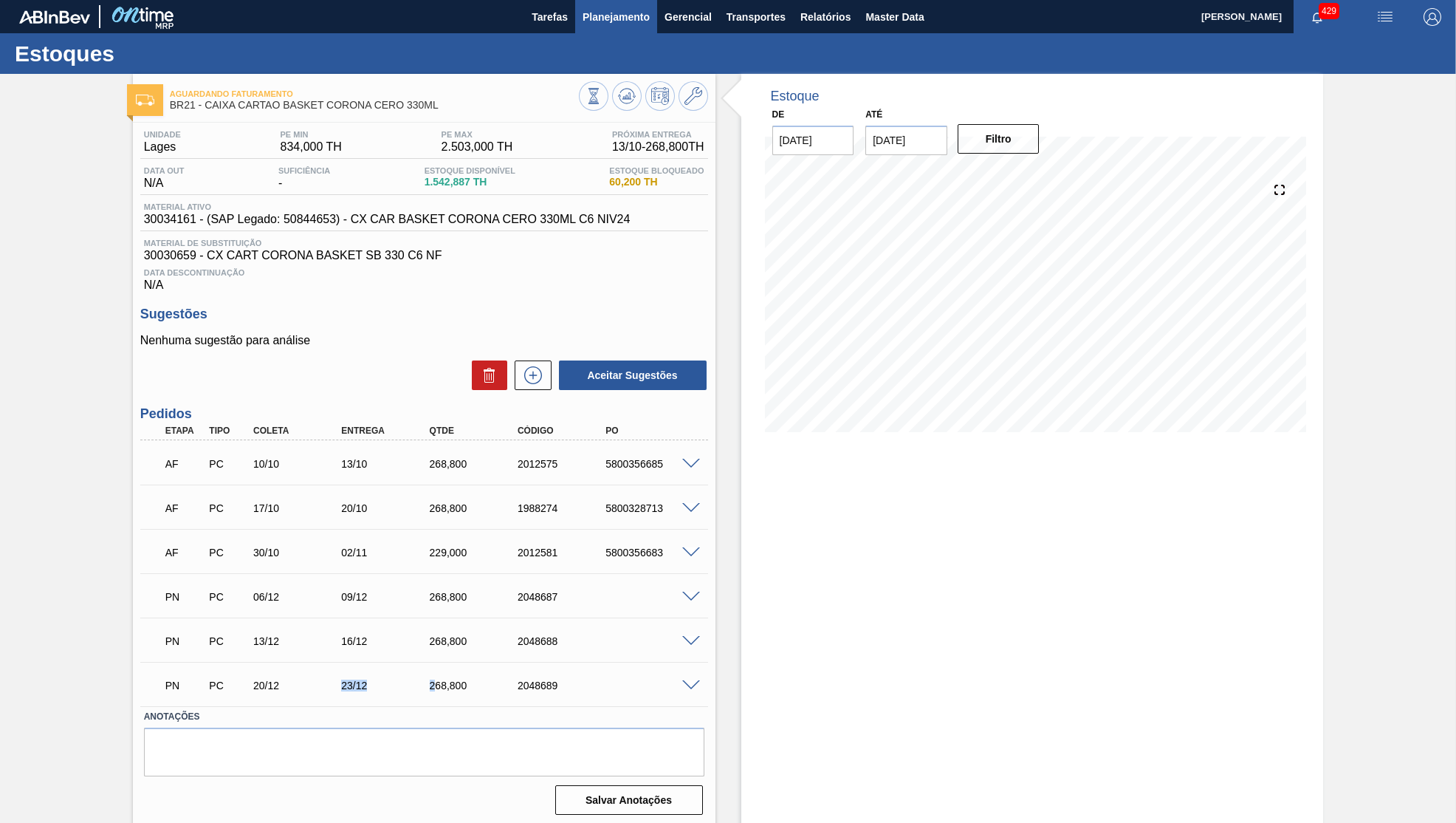
click at [592, 17] on span "Planejamento" at bounding box center [617, 17] width 67 height 18
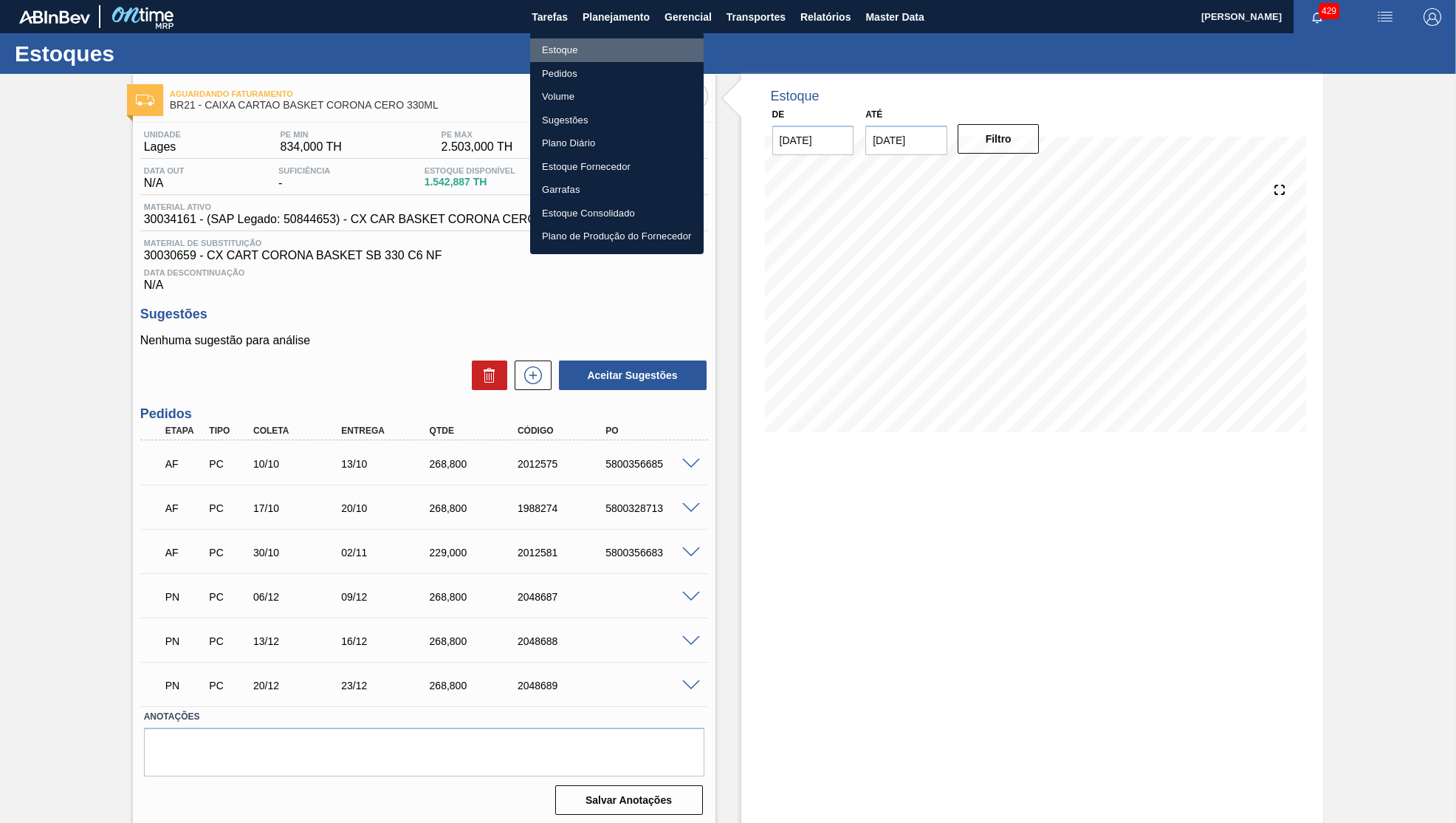
click at [579, 45] on li "Estoque" at bounding box center [617, 50] width 173 height 24
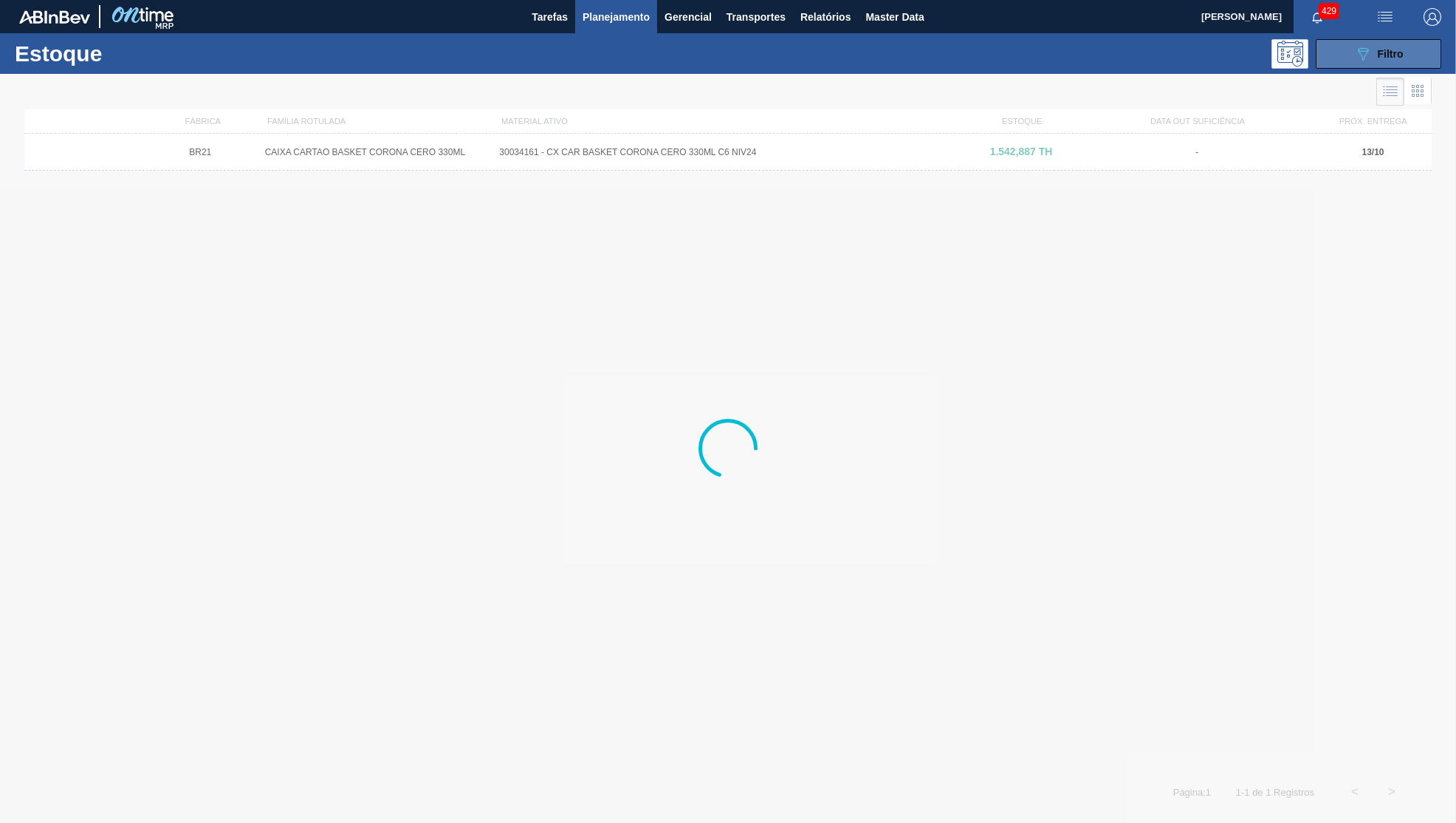
click at [1369, 43] on button "089F7B8B-B2A5-4AFE-B5C0-19BA573D28AC Filtro" at bounding box center [1378, 54] width 125 height 29
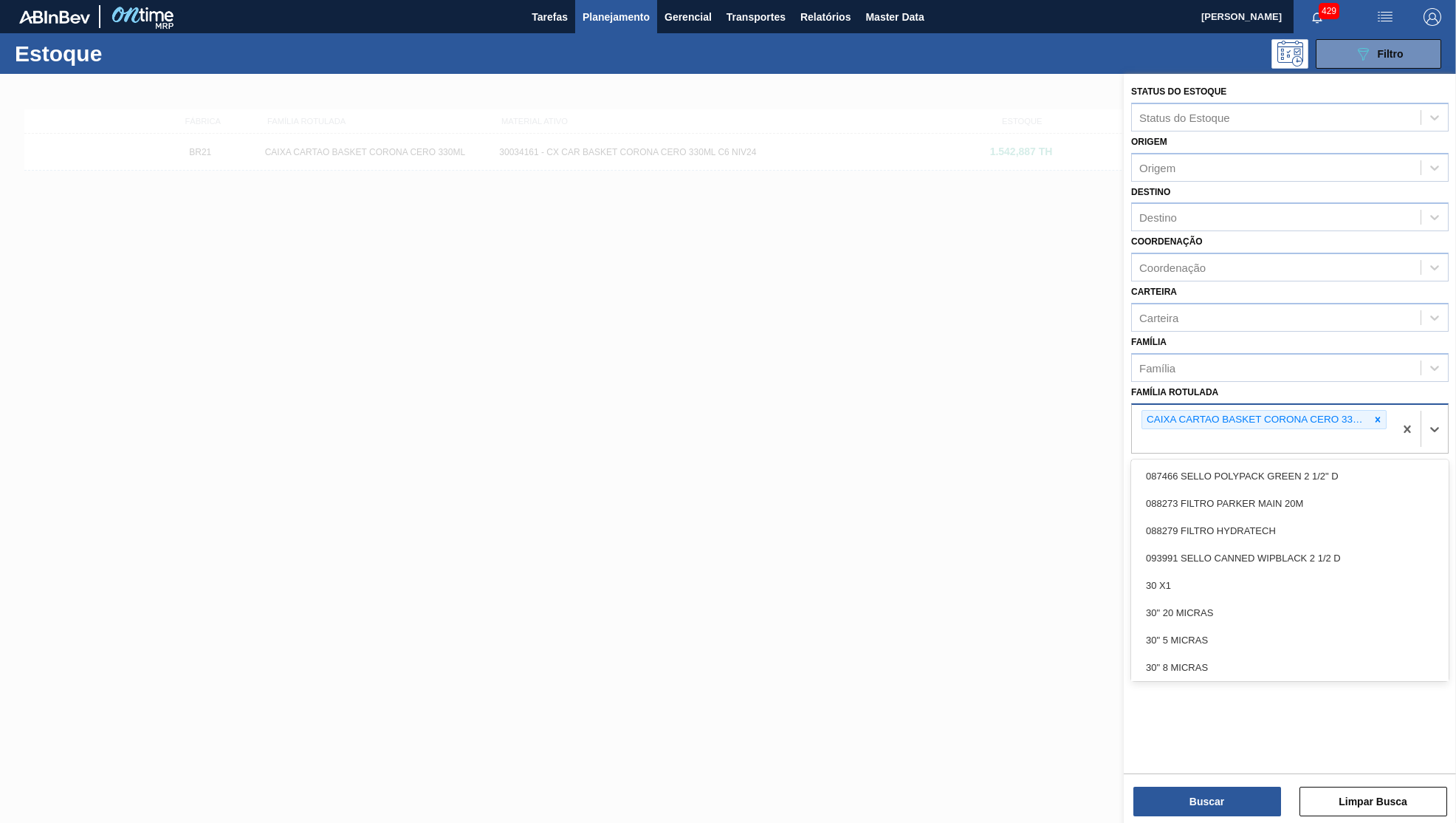
click at [1387, 405] on div "CAIXA CARTAO BASKET CORONA CERO 330ML" at bounding box center [1263, 429] width 262 height 49
click at [1379, 417] on icon at bounding box center [1378, 419] width 5 height 5
paste Rotulada "CAIXA DE PAPELAO CORONA CERO 330ML"
type Rotulada "CAIXA DE PAPELAO CORONA CERO 330ML"
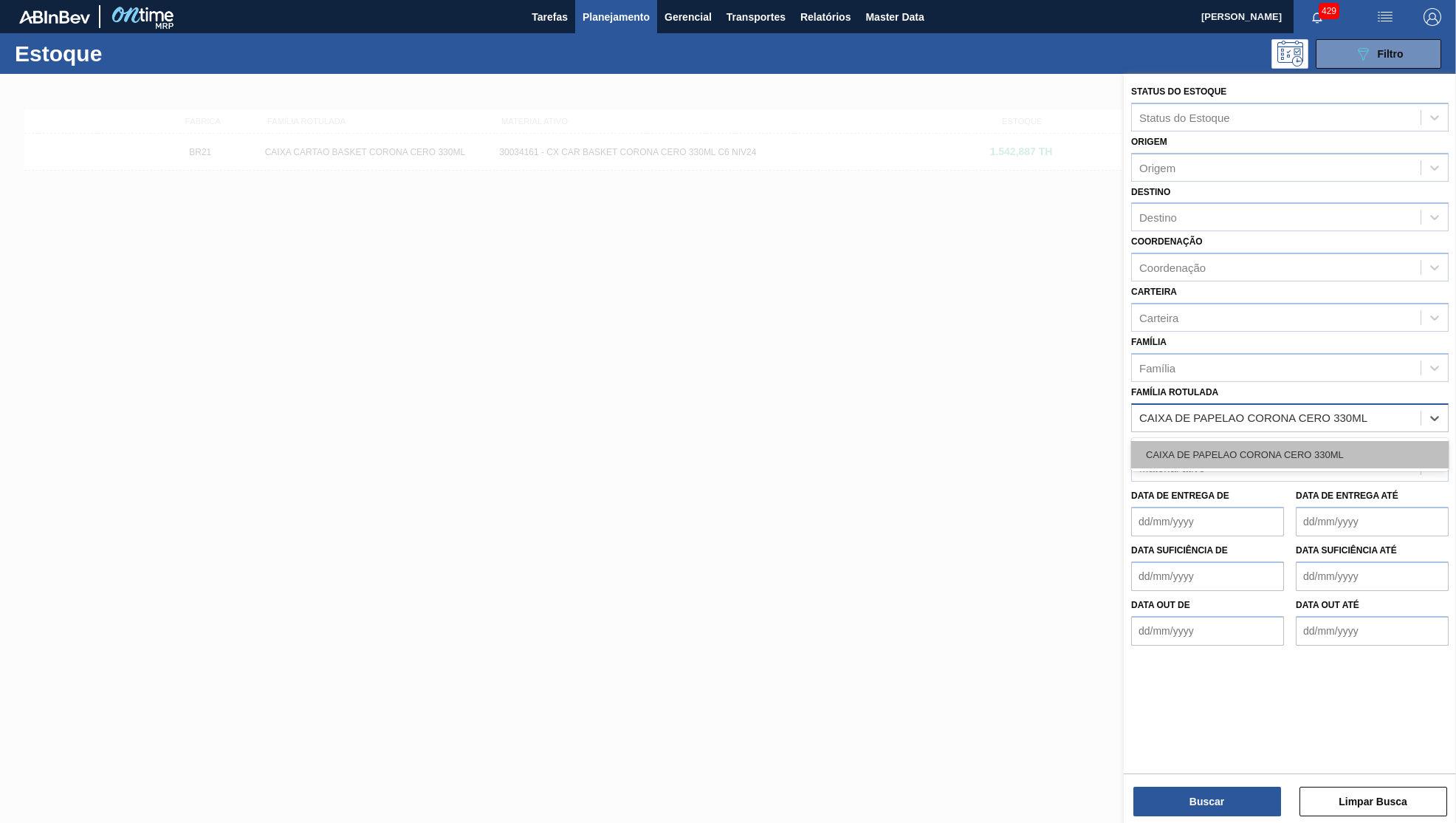
click at [1273, 441] on div "CAIXA DE PAPELAO CORONA CERO 330ML" at bounding box center [1289, 454] width 317 height 27
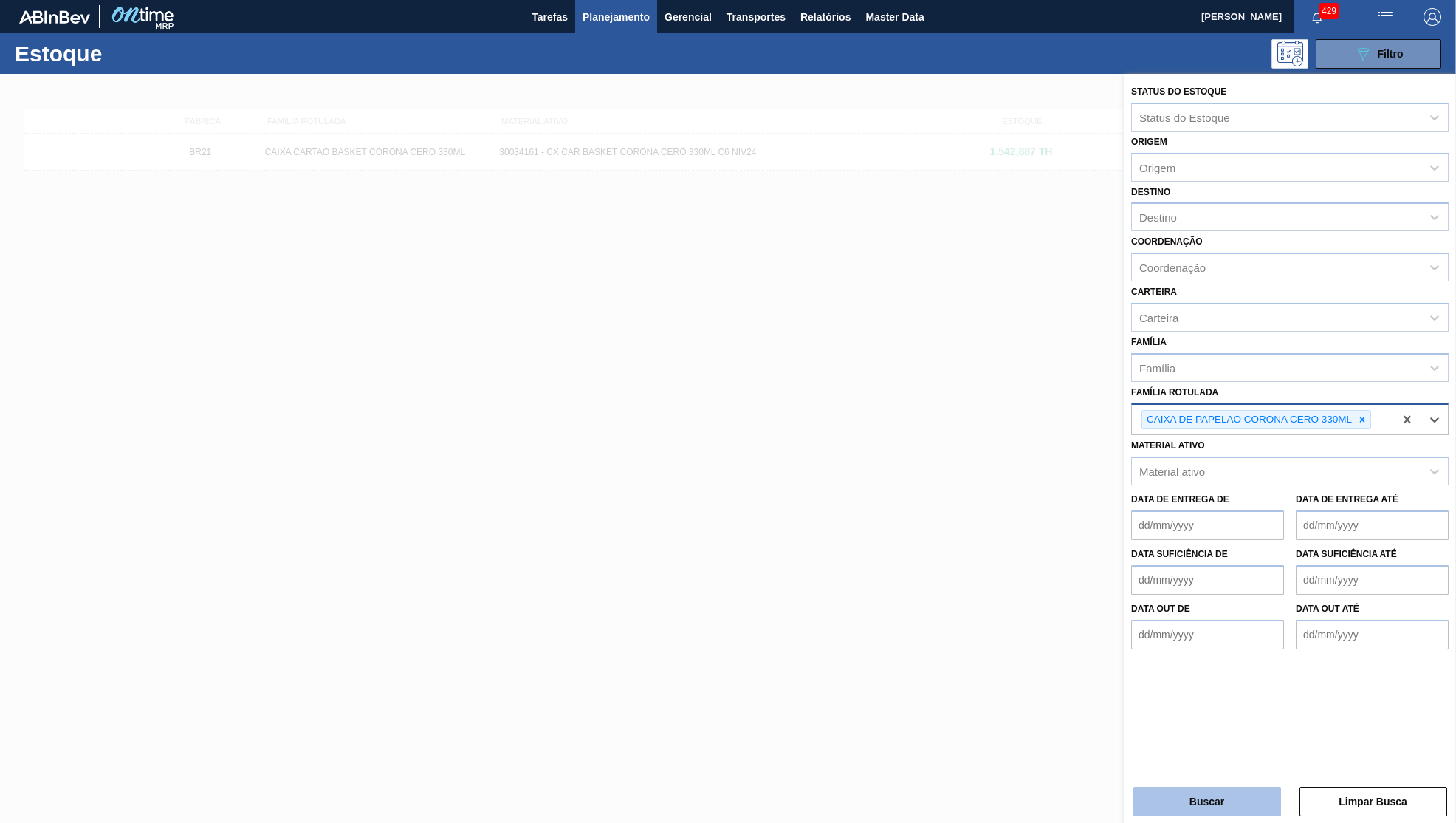
click at [1198, 799] on button "Buscar" at bounding box center [1207, 801] width 148 height 29
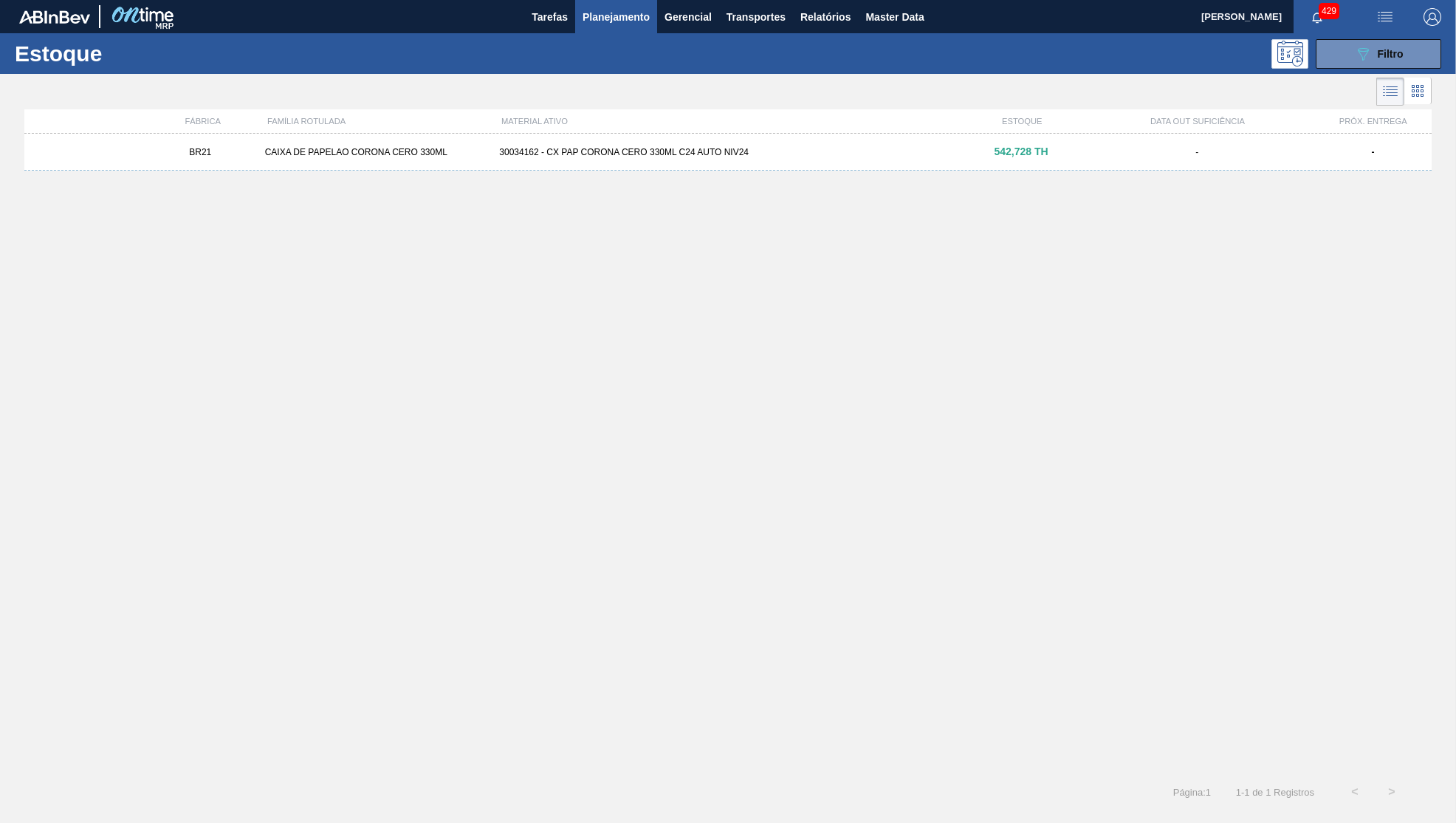
click at [603, 163] on div "BR21 CAIXA DE PAPELAO CORONA CERO 330ML 30034162 - CX PAP CORONA CERO 330ML C24…" at bounding box center [728, 152] width 1407 height 37
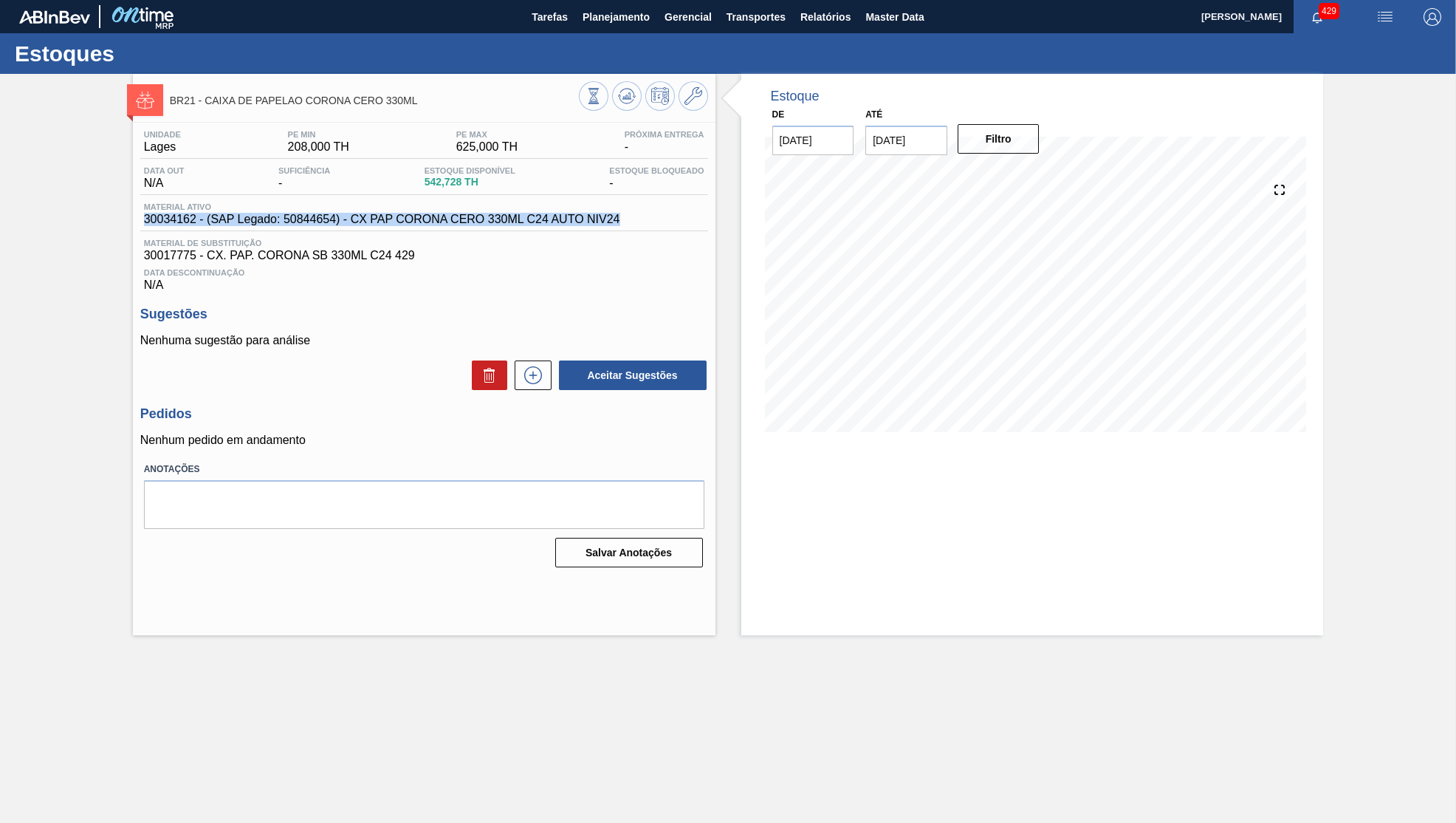
drag, startPoint x: 410, startPoint y: 226, endPoint x: 104, endPoint y: 226, distance: 306.0
click at [104, 226] on div "BR21 - CAIXA DE PAPELAO CORONA CERO 330ML Unidade Lages PE MIN 208,000 TH PE MA…" at bounding box center [728, 354] width 1456 height 561
drag, startPoint x: 457, startPoint y: 189, endPoint x: 438, endPoint y: 189, distance: 19.0
click at [438, 188] on span "542,728 TH" at bounding box center [470, 182] width 91 height 11
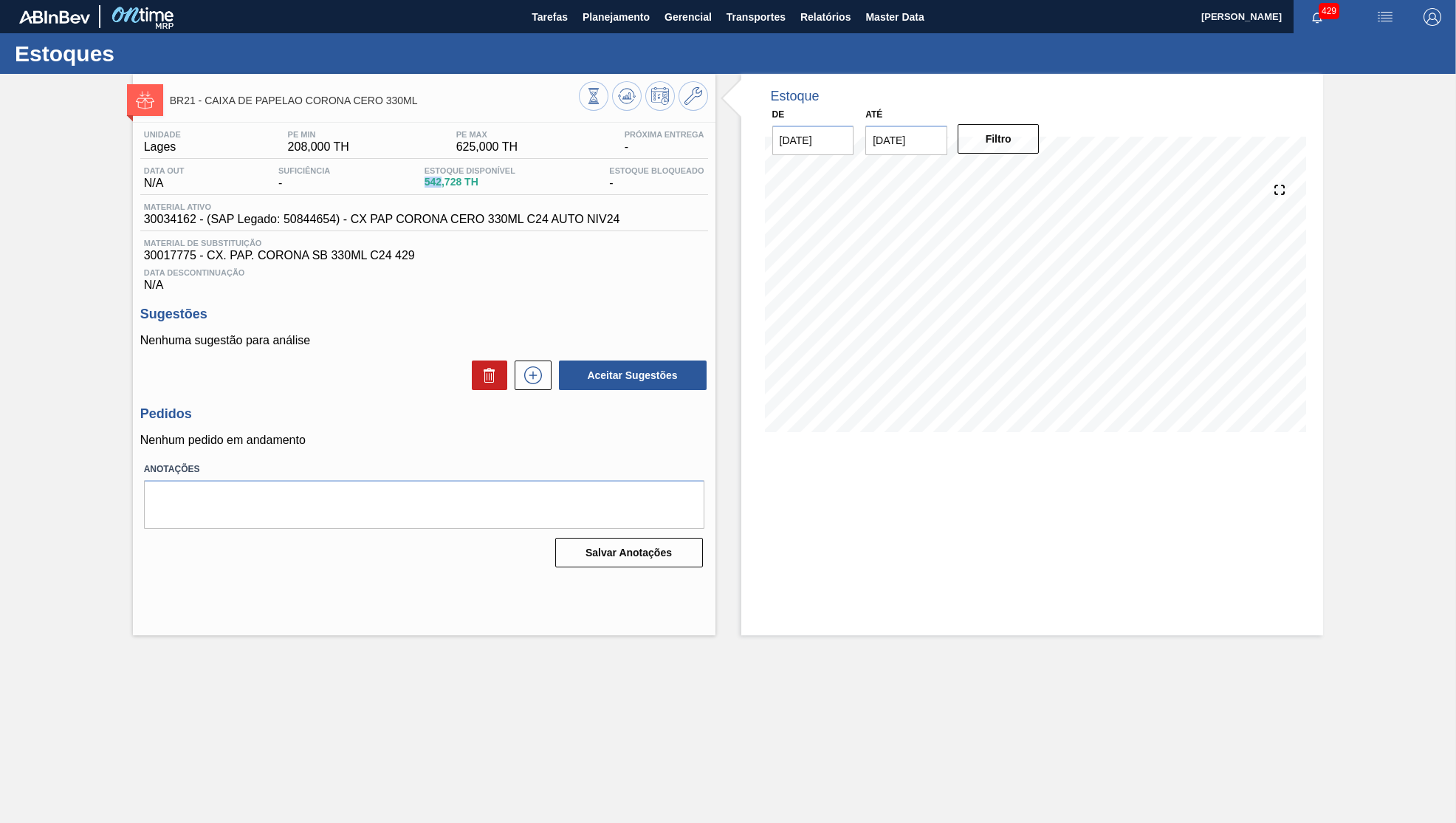
click at [438, 188] on span "542,728 TH" at bounding box center [470, 182] width 91 height 11
drag, startPoint x: 461, startPoint y: 190, endPoint x: 382, endPoint y: 193, distance: 79.1
click at [382, 193] on div "Data out N/A Suficiência - Estoque Disponível 542,728 TH Estoque Bloqueado -" at bounding box center [424, 181] width 568 height 29
copy span "542,728"
click at [1060, 652] on main "Tarefas Planejamento Gerencial Transportes Relatórios Master Data [PERSON_NAME]…" at bounding box center [728, 412] width 1456 height 823
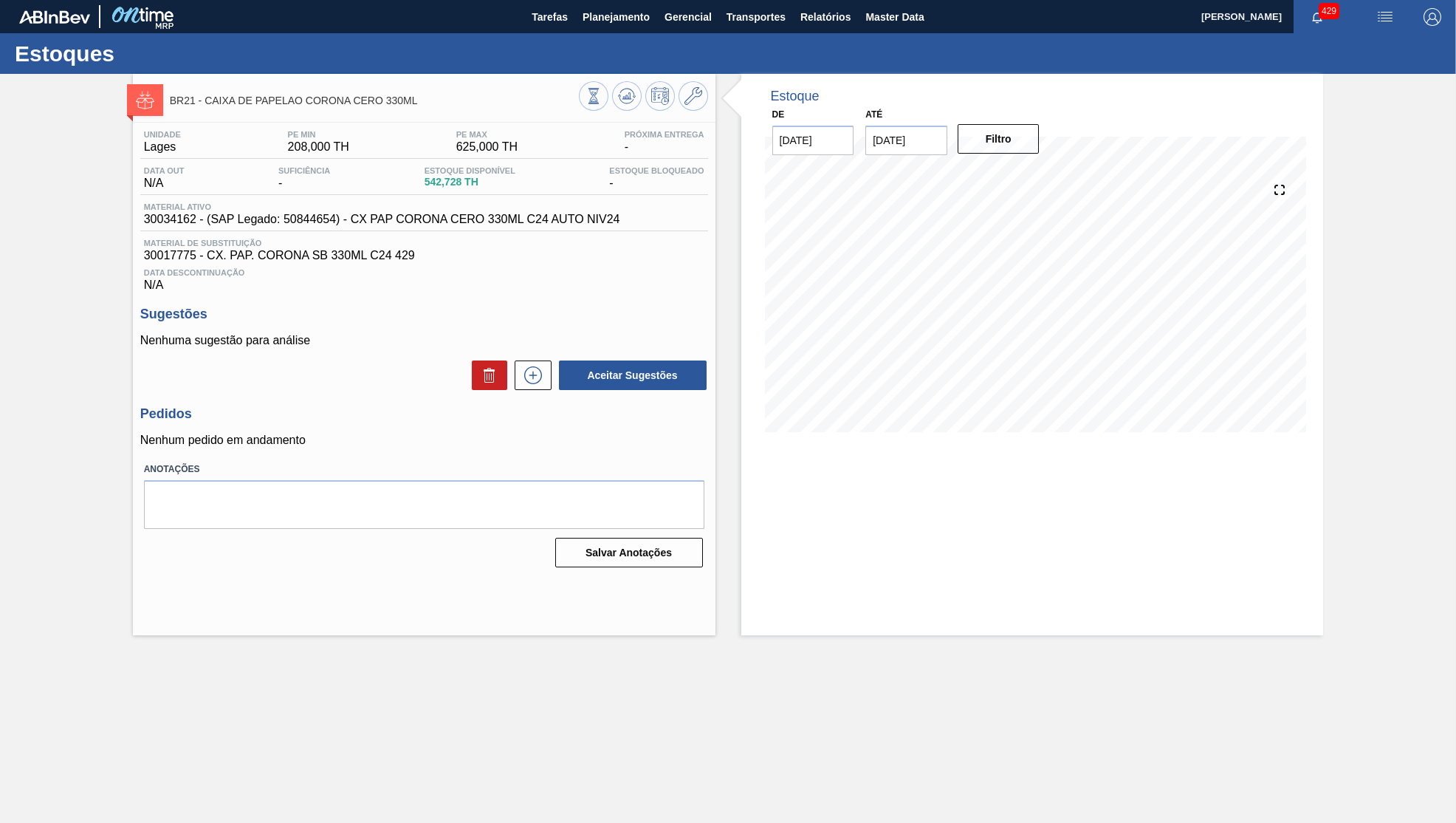
click at [1060, 652] on main "Tarefas Planejamento Gerencial Transportes Relatórios Master Data [PERSON_NAME]…" at bounding box center [728, 412] width 1456 height 823
click at [599, 7] on button "Planejamento" at bounding box center [616, 17] width 82 height 34
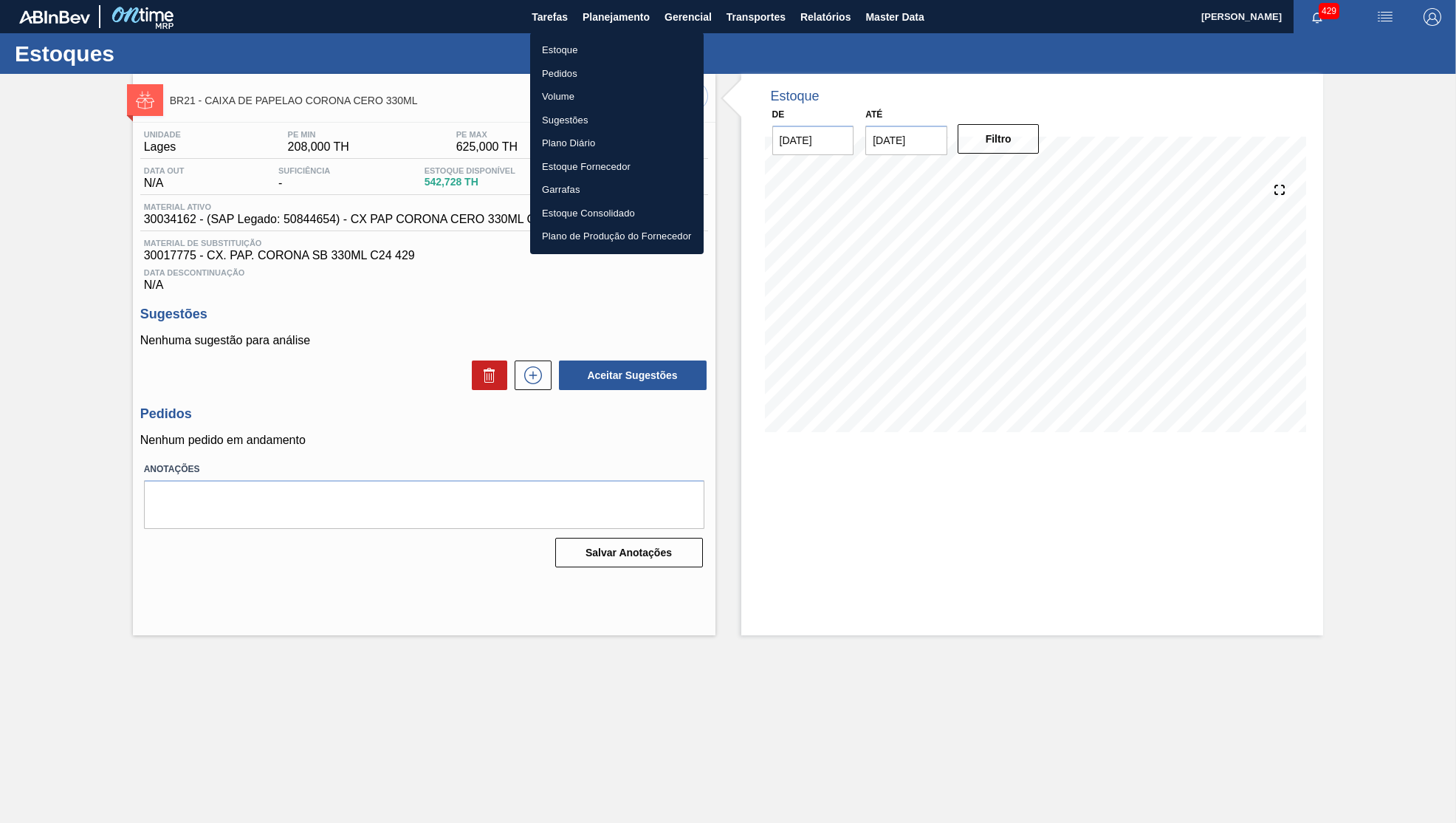
click at [565, 34] on ul "Estoque Pedidos Volume Sugestões Plano Diário Estoque Fornecedor Garrafas Estoq…" at bounding box center [617, 143] width 173 height 221
click at [580, 43] on li "Estoque" at bounding box center [617, 50] width 173 height 24
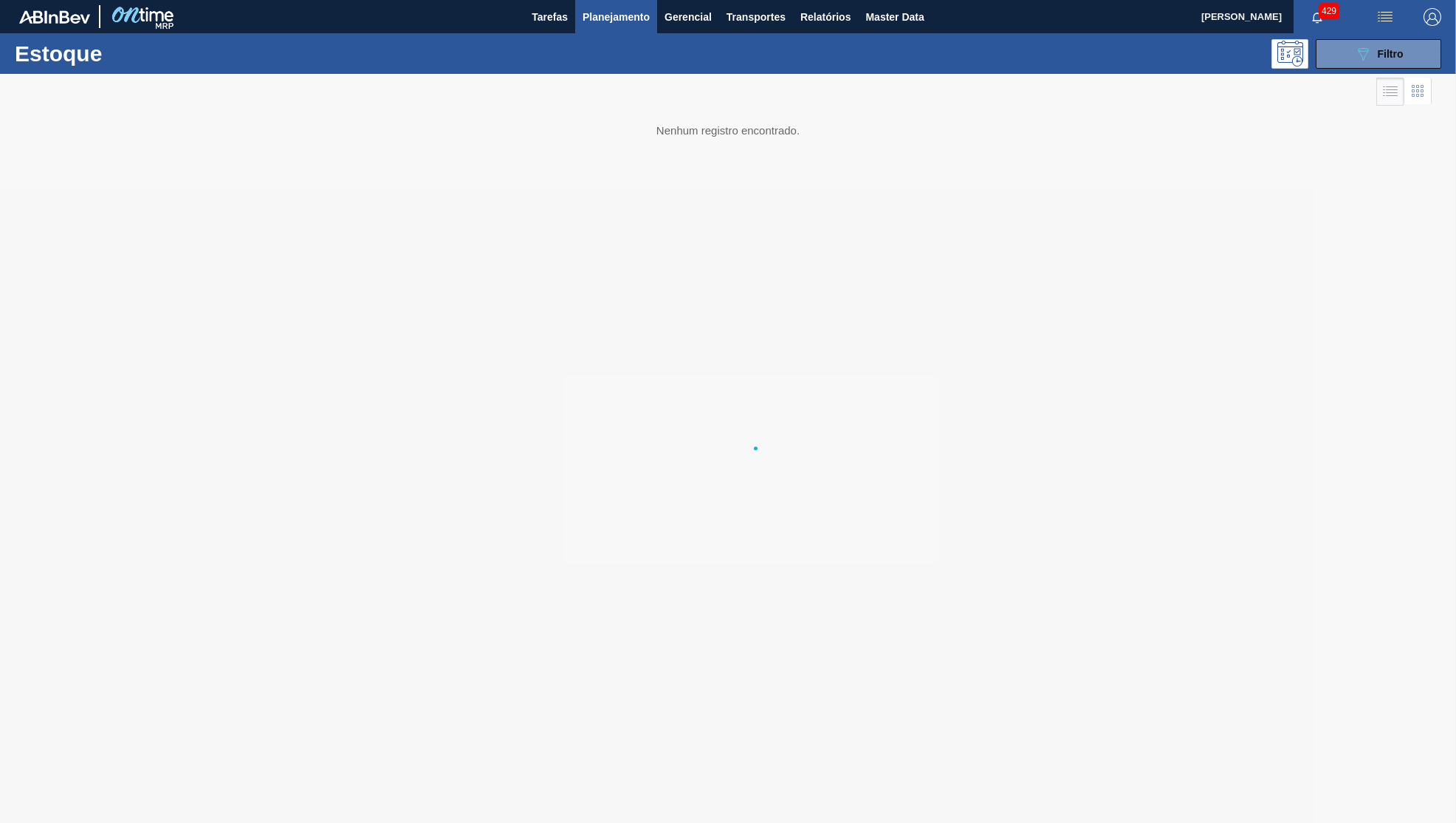
click at [1402, 54] on span "Filtro" at bounding box center [1390, 54] width 26 height 12
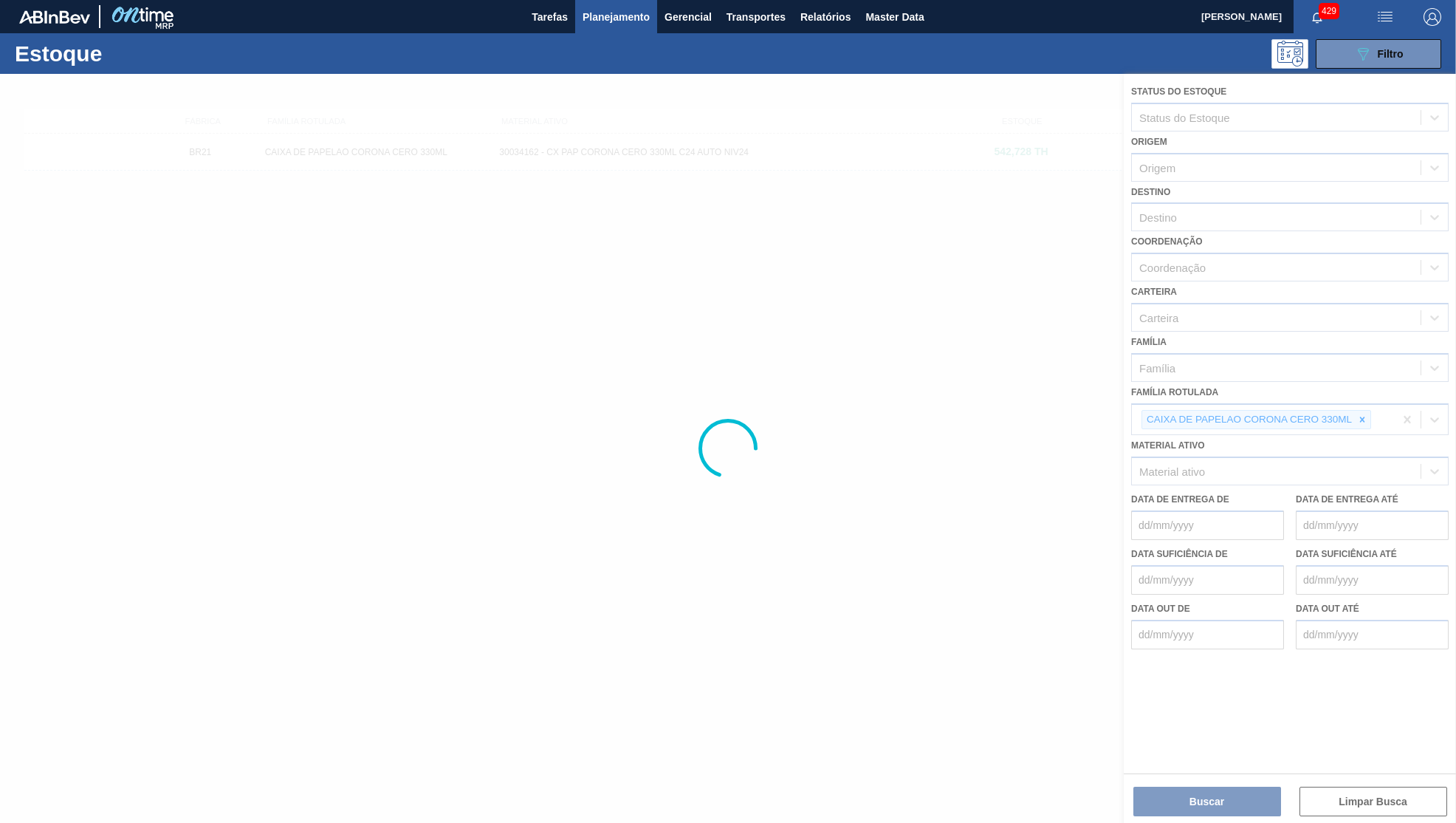
click at [1369, 401] on div at bounding box center [728, 449] width 1456 height 749
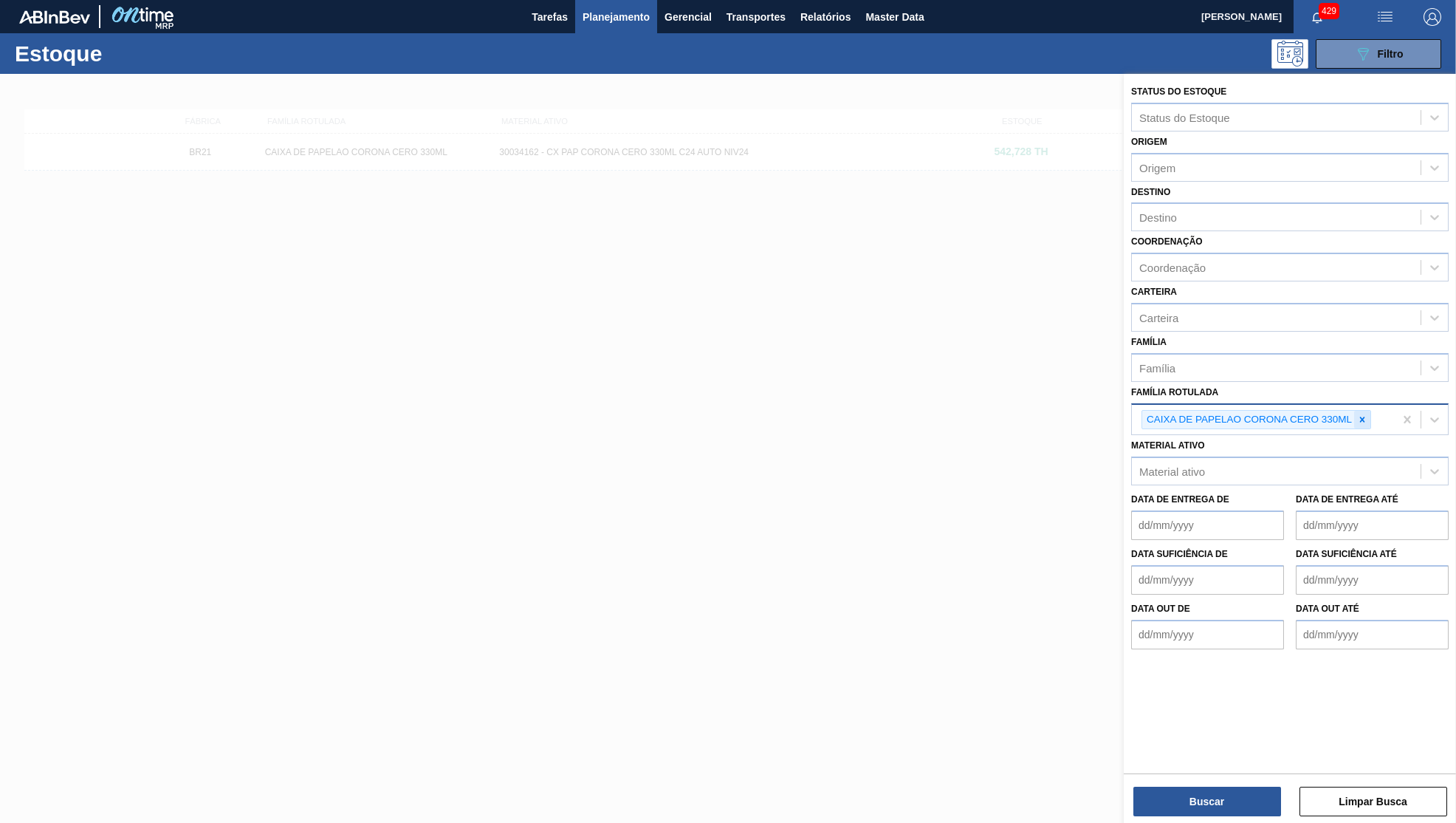
click at [1362, 414] on icon at bounding box center [1362, 419] width 10 height 10
type Rotulada "CAIXA CARTAO CORONA CERO 350ML"
click at [1381, 407] on div "Família Rotulada CAIXA CARTAO CORONA CERO 350ML" at bounding box center [1276, 417] width 289 height 21
click at [1374, 427] on div "option CAIXA DE PAPELAO CORONA CERO 330ML, deselected. Select is focused ,type …" at bounding box center [1289, 417] width 317 height 29
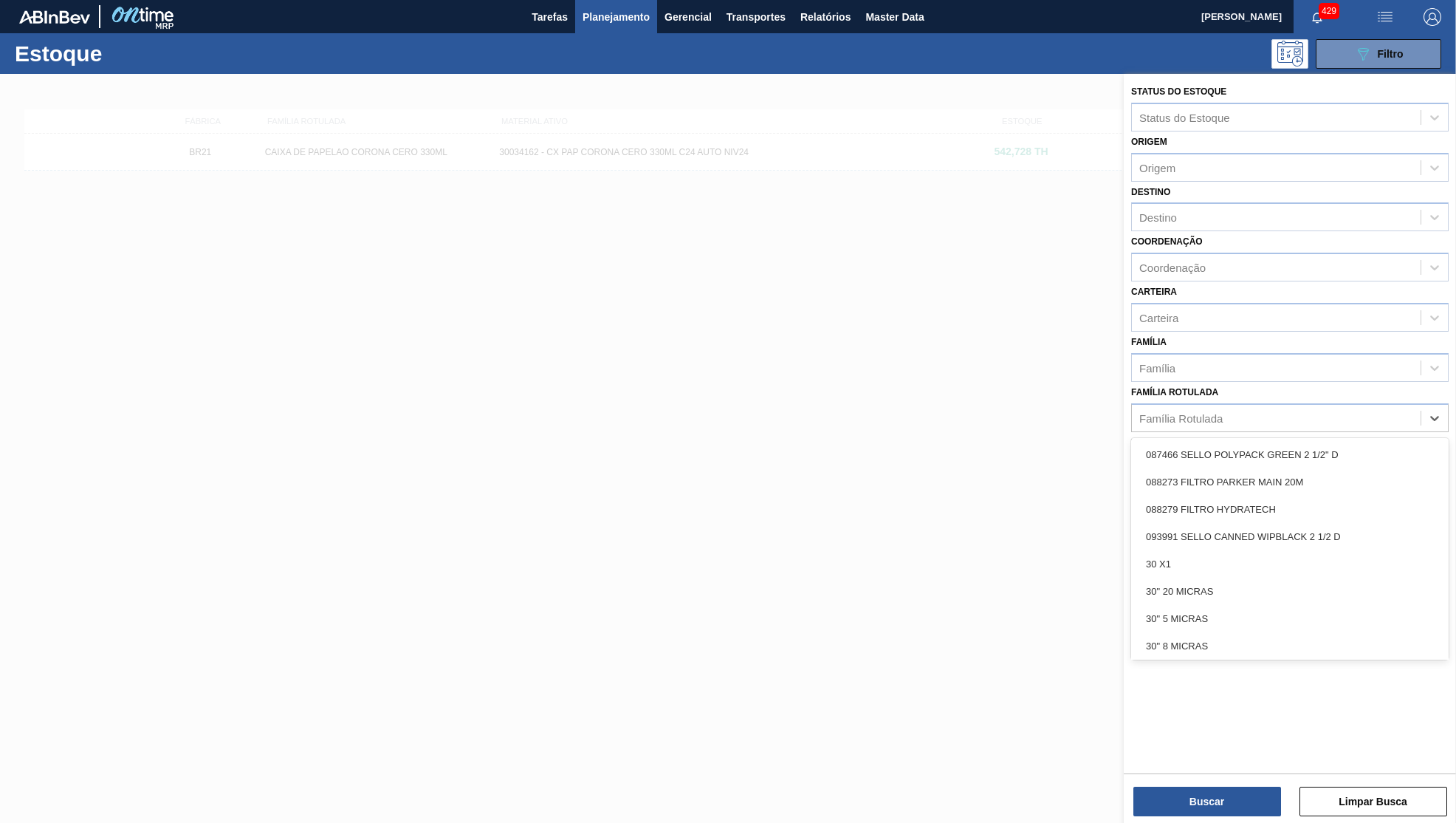
paste Rotulada "CAIXA CARTAO CORONA CERO 350ML"
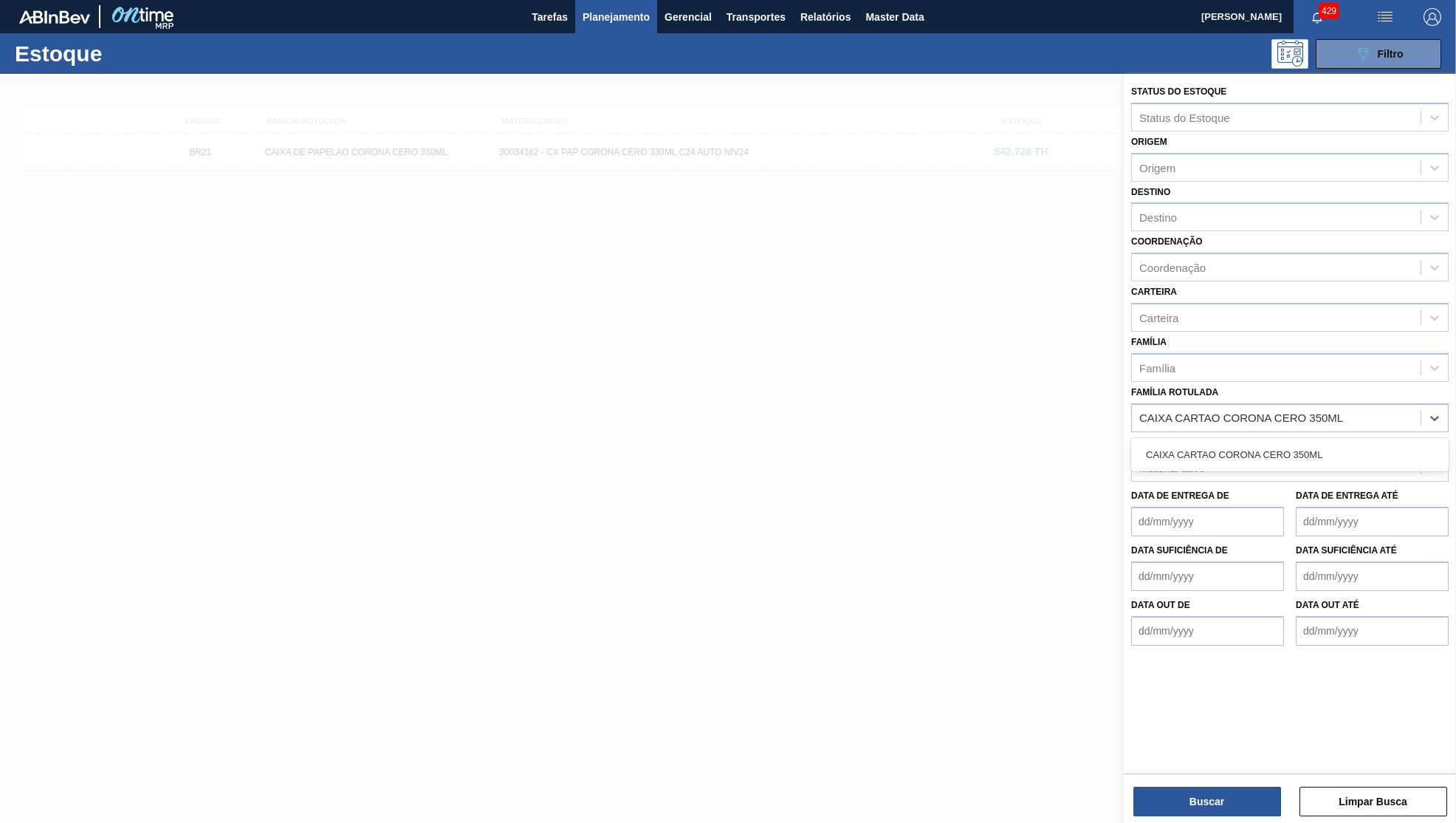
type Rotulada "CAIXA CARTAO CORONA CERO 350ML"
click at [1203, 407] on div "Família Rotulada" at bounding box center [1276, 417] width 289 height 21
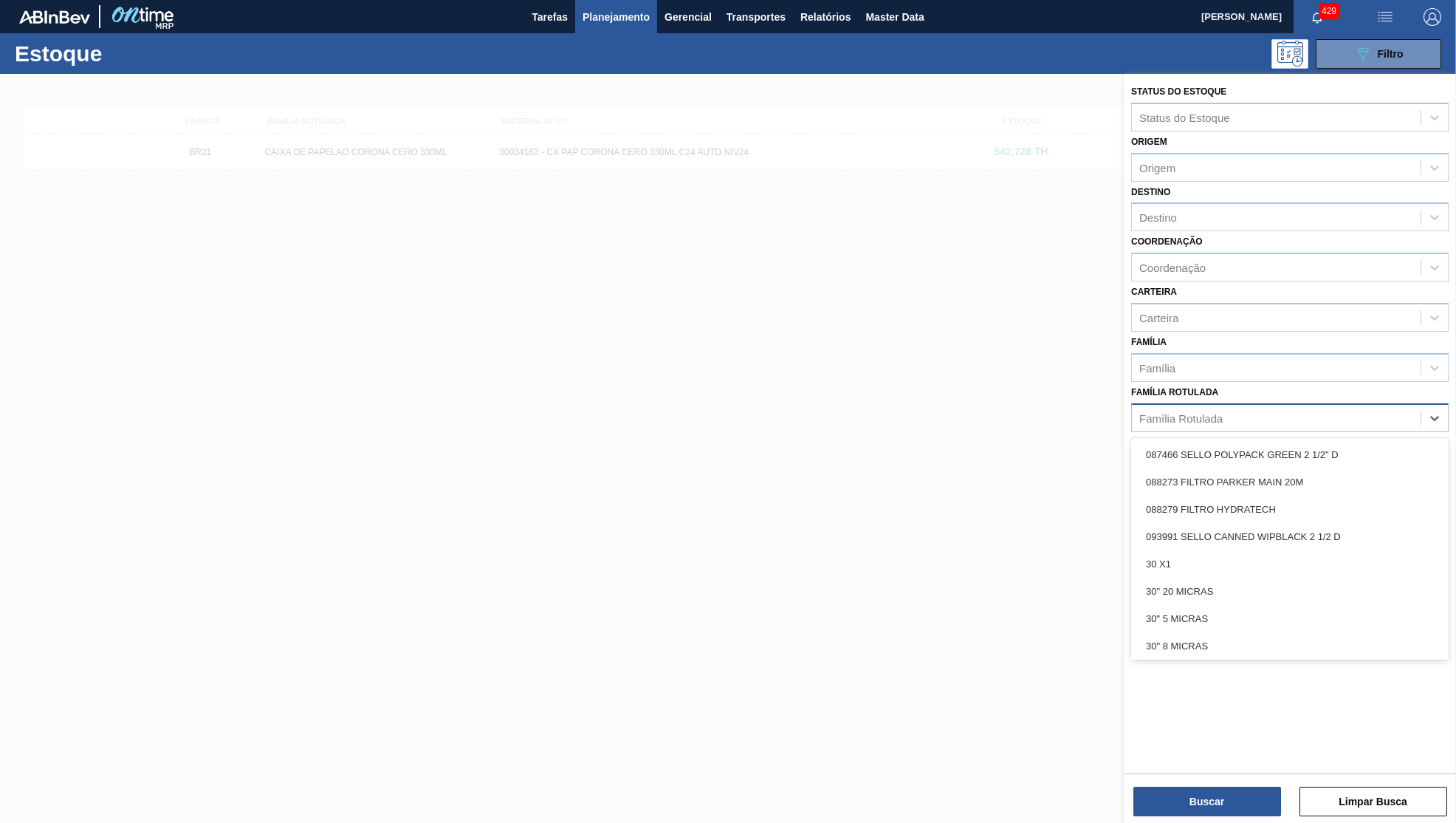
paste Rotulada "CAIXA CARTAO CORONA CERO 350ML"
type Rotulada "CAIXA CARTAO CORONA CERO 350ML"
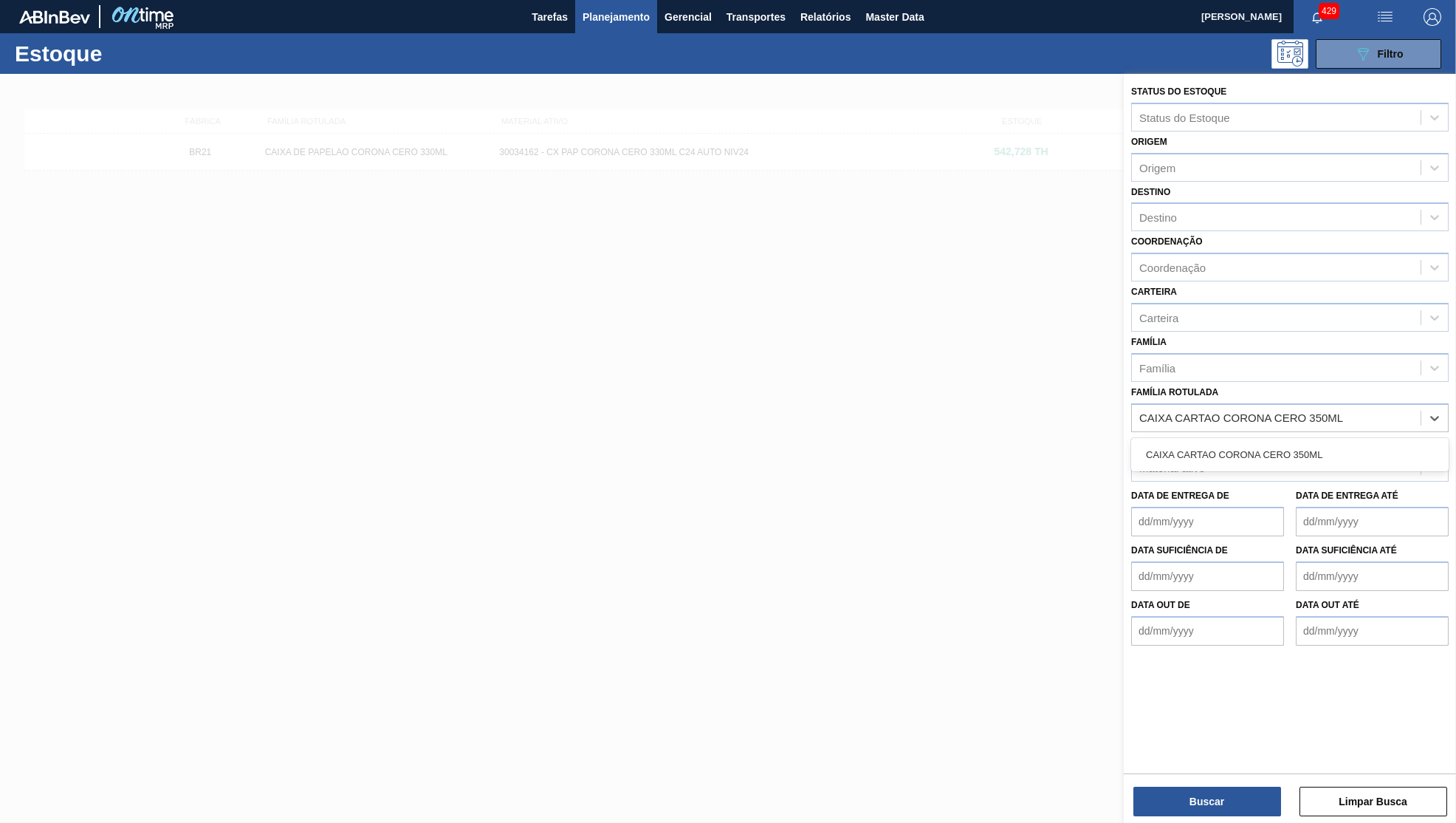
click at [1236, 441] on div "CAIXA CARTAO CORONA CERO 350ML" at bounding box center [1289, 454] width 317 height 27
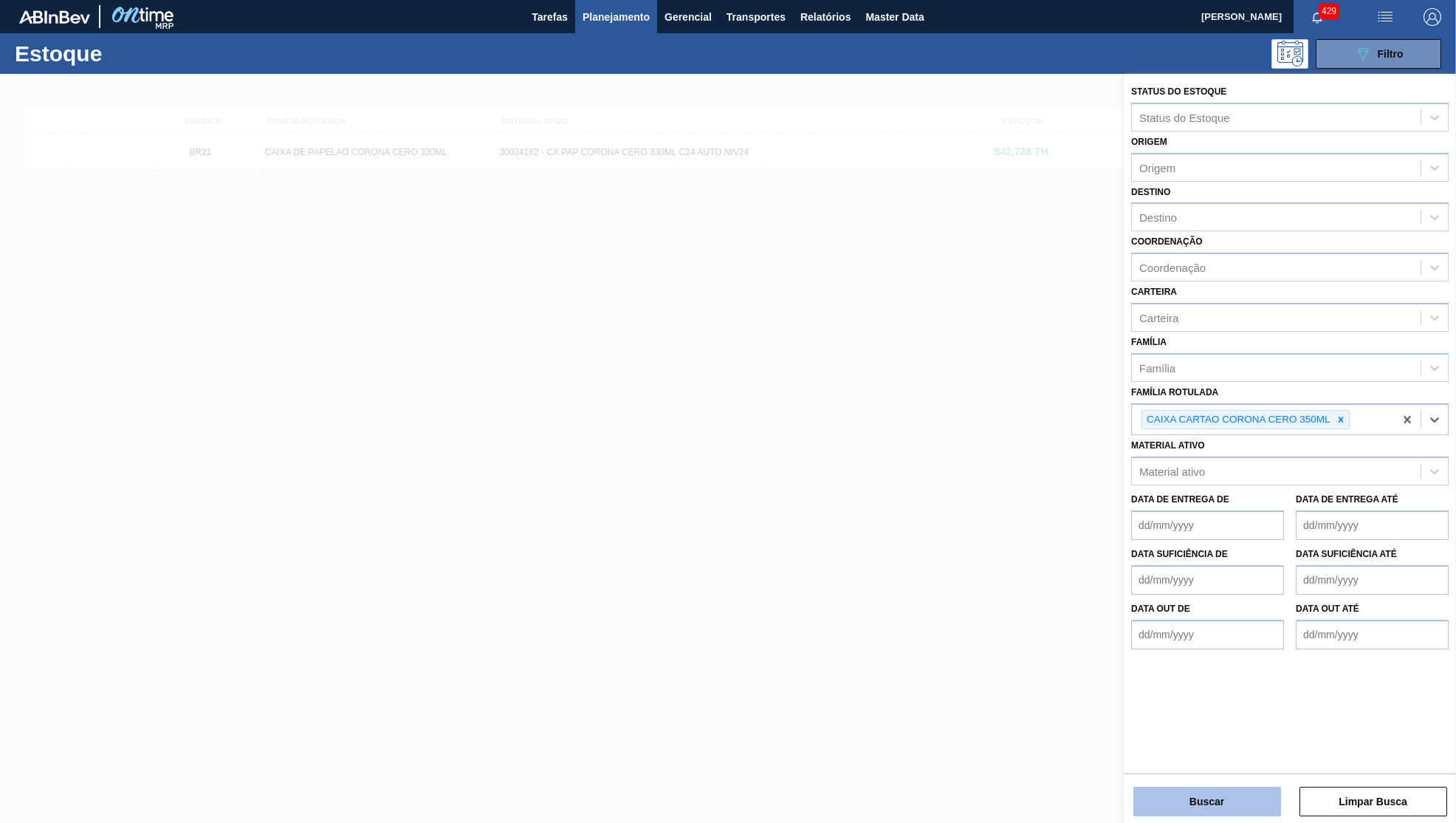
click at [1156, 801] on button "Buscar" at bounding box center [1207, 801] width 148 height 29
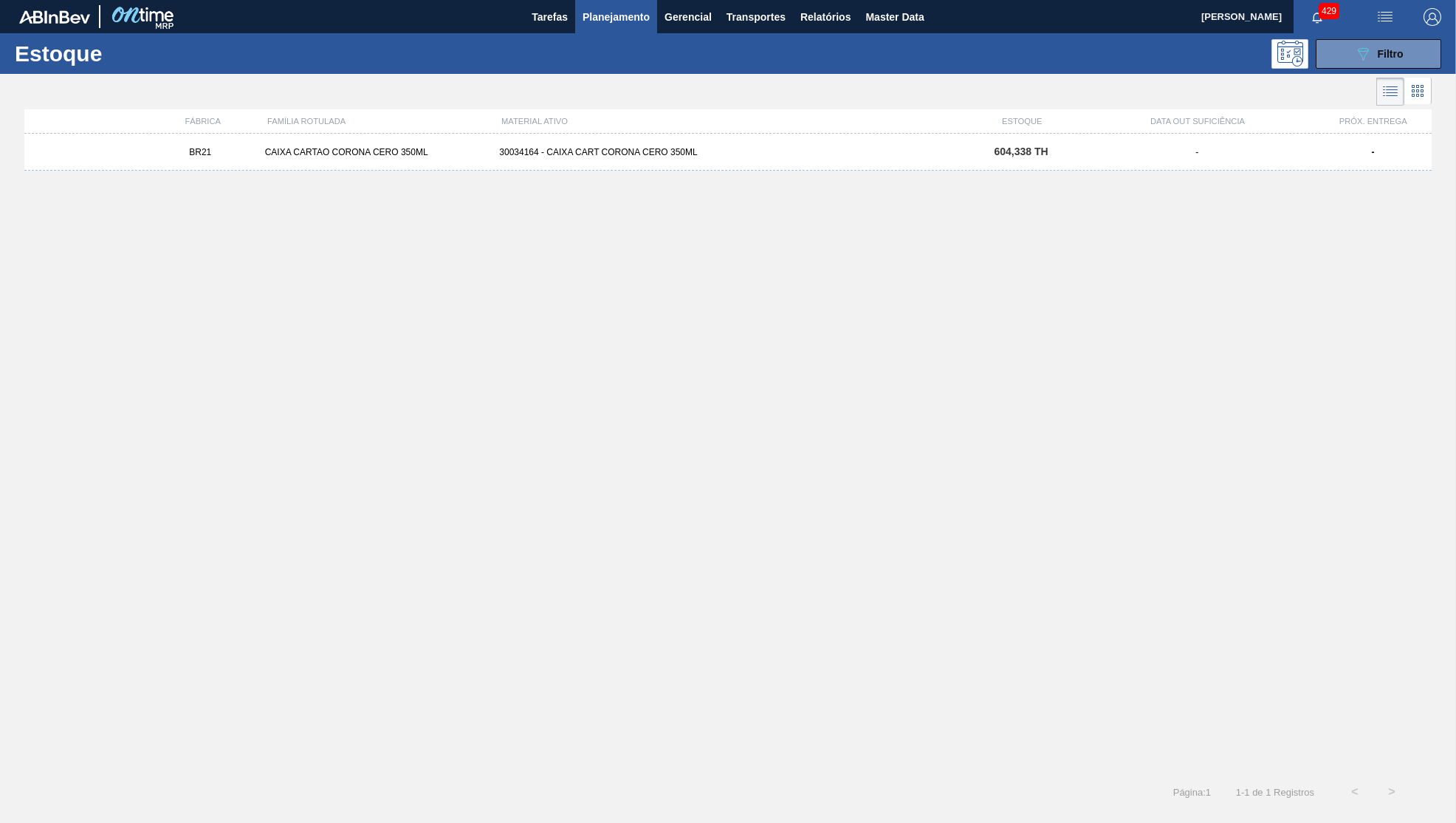
click at [603, 161] on div "BR21 CAIXA CARTAO CORONA CERO 350ML 30034164 - CAIXA CART CORONA CERO 350ML 604…" at bounding box center [728, 152] width 1407 height 37
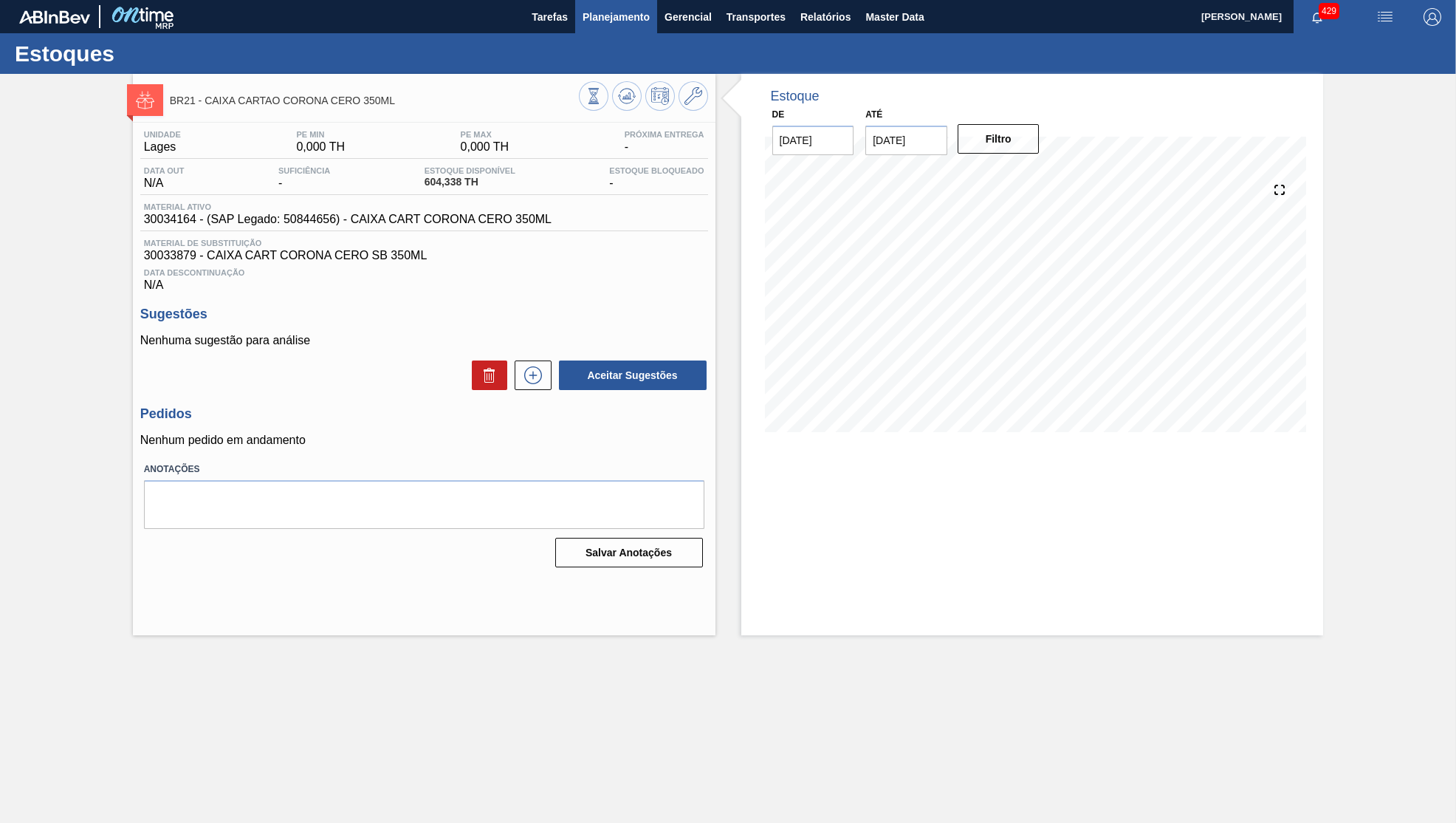
click at [628, 19] on span "Planejamento" at bounding box center [617, 17] width 67 height 18
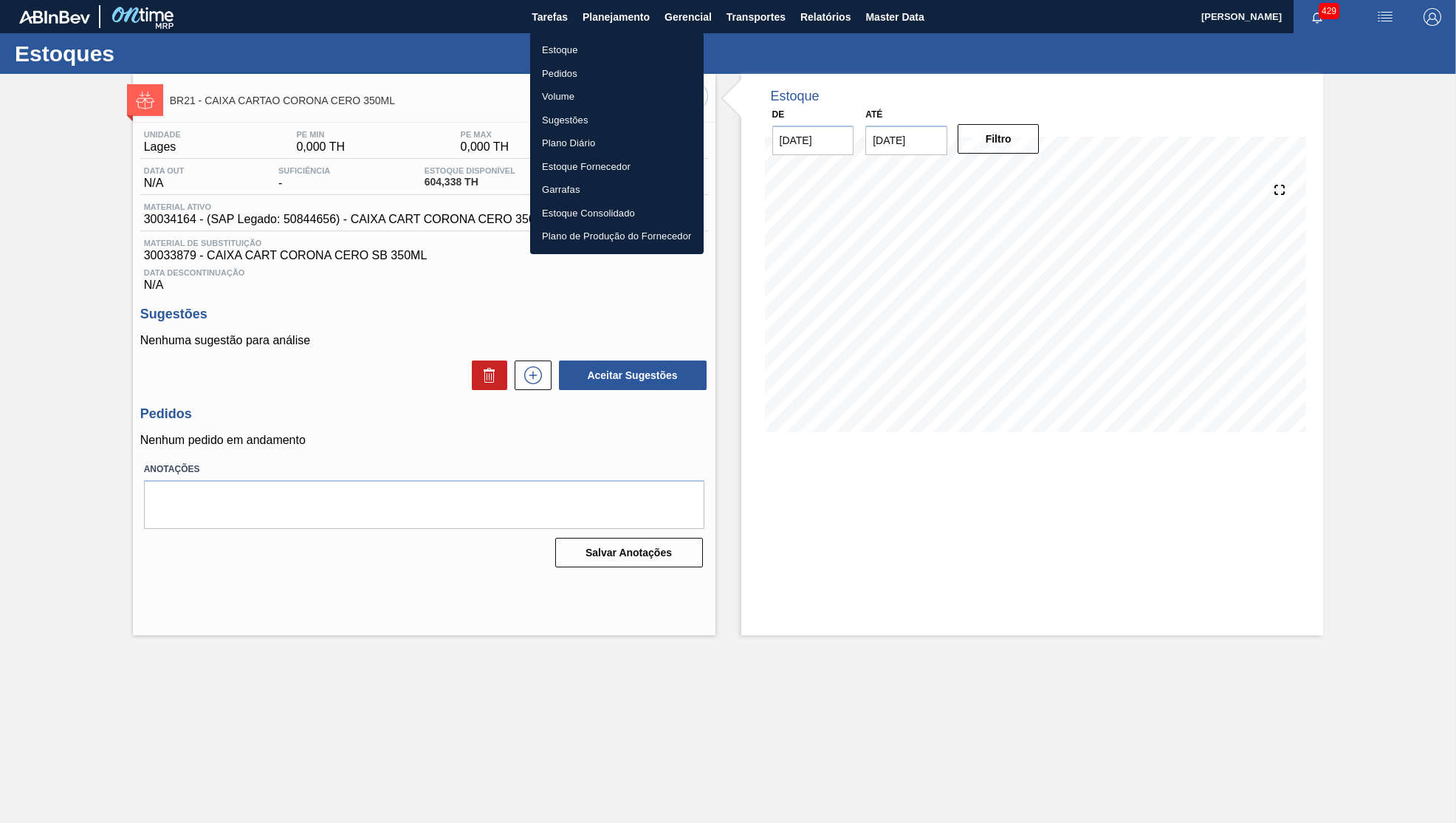
click at [612, 45] on li "Estoque" at bounding box center [617, 50] width 173 height 24
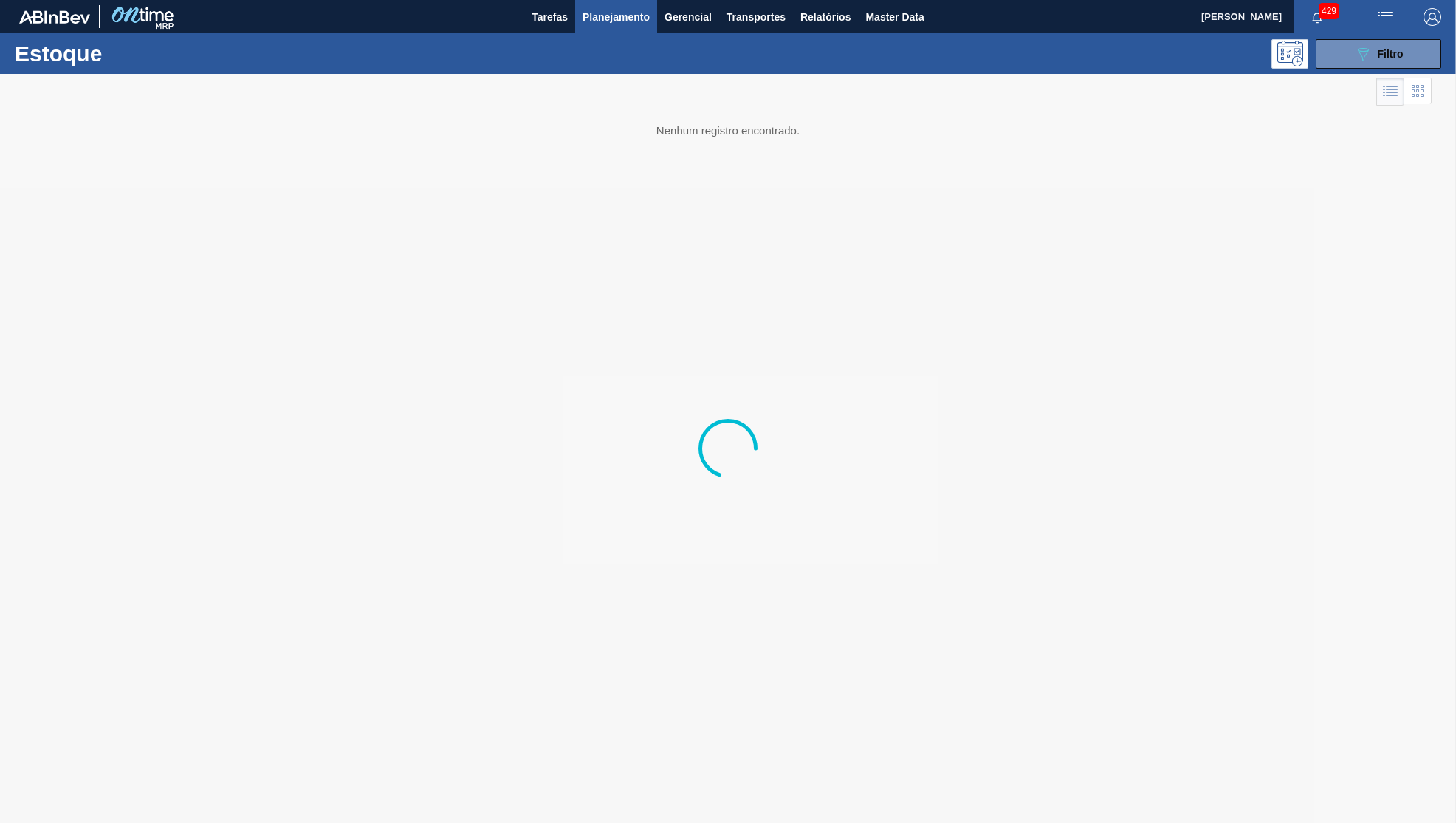
click at [1347, 58] on button "089F7B8B-B2A5-4AFE-B5C0-19BA573D28AC Filtro" at bounding box center [1378, 54] width 125 height 29
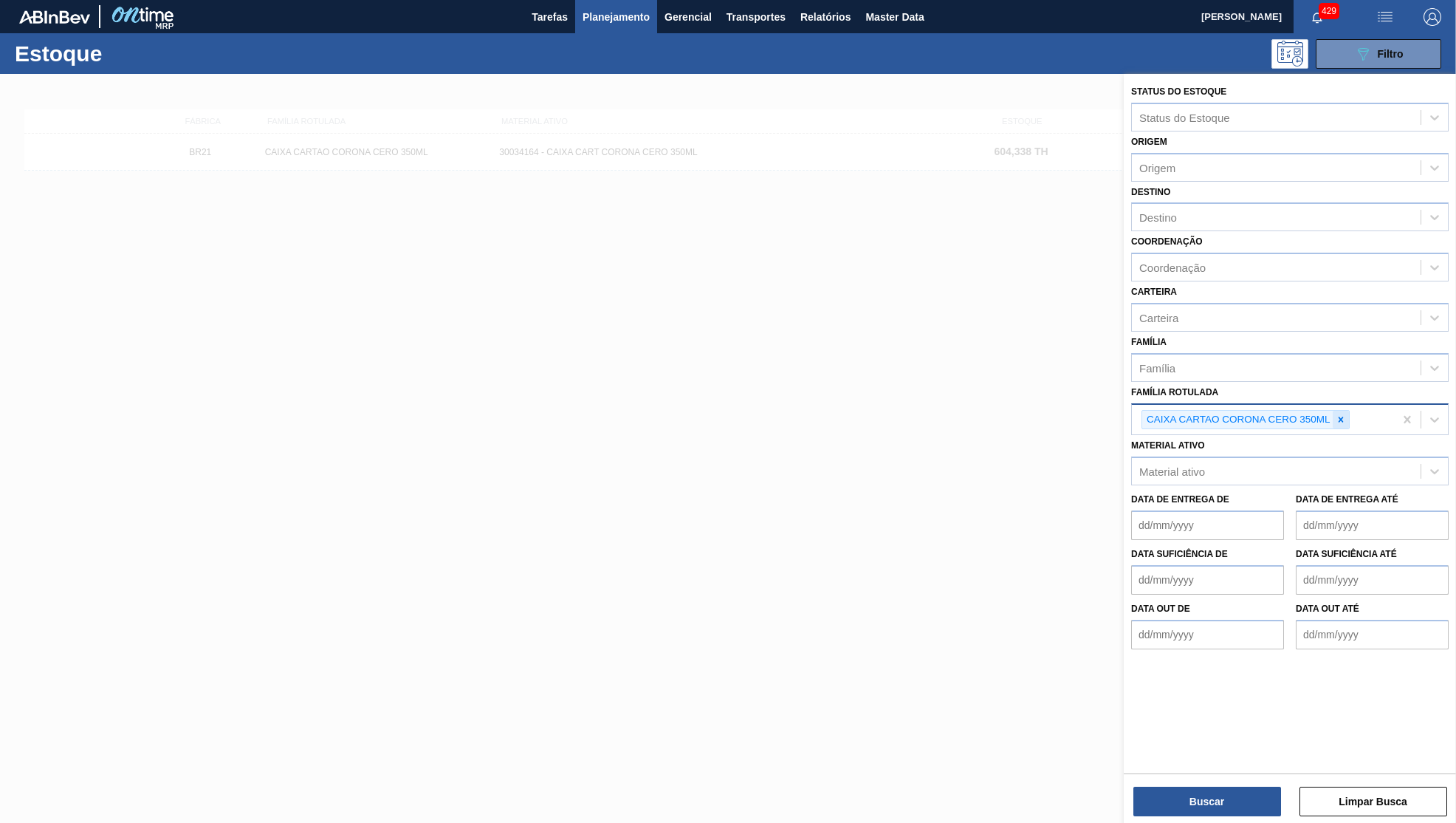
click at [1341, 414] on icon at bounding box center [1341, 419] width 10 height 10
paste Rotulada "GARRAFA DE ALUMINIO CORONA 330ML"
type Rotulada "GARRAFA DE ALUMINIO CORONA 330ML"
click at [1338, 412] on Rotulada "GARRAFA DE ALUMINIO CORONA 330ML" at bounding box center [1247, 417] width 218 height 13
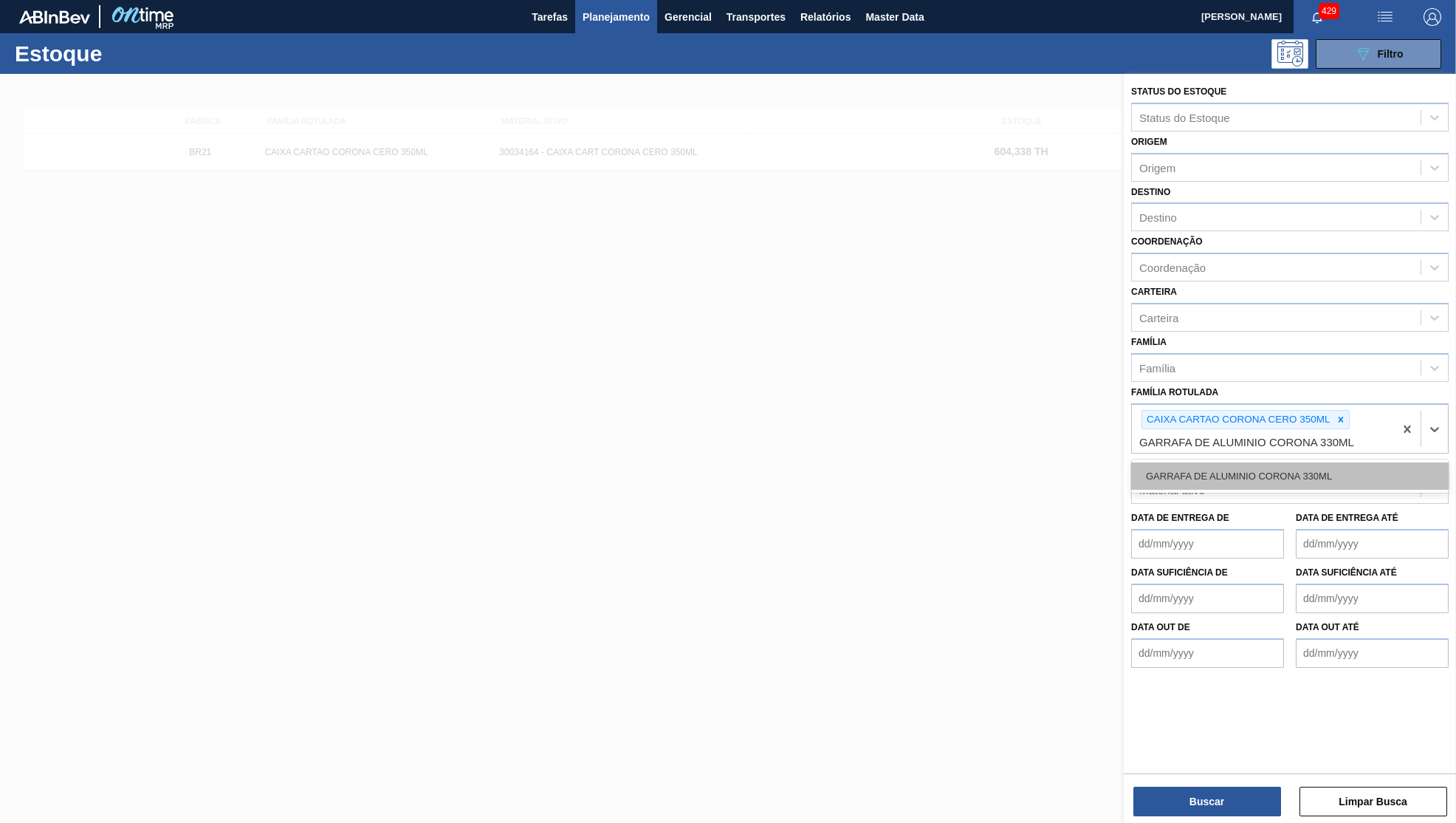
click at [1334, 463] on div "GARRAFA DE ALUMINIO CORONA 330ML" at bounding box center [1289, 476] width 317 height 27
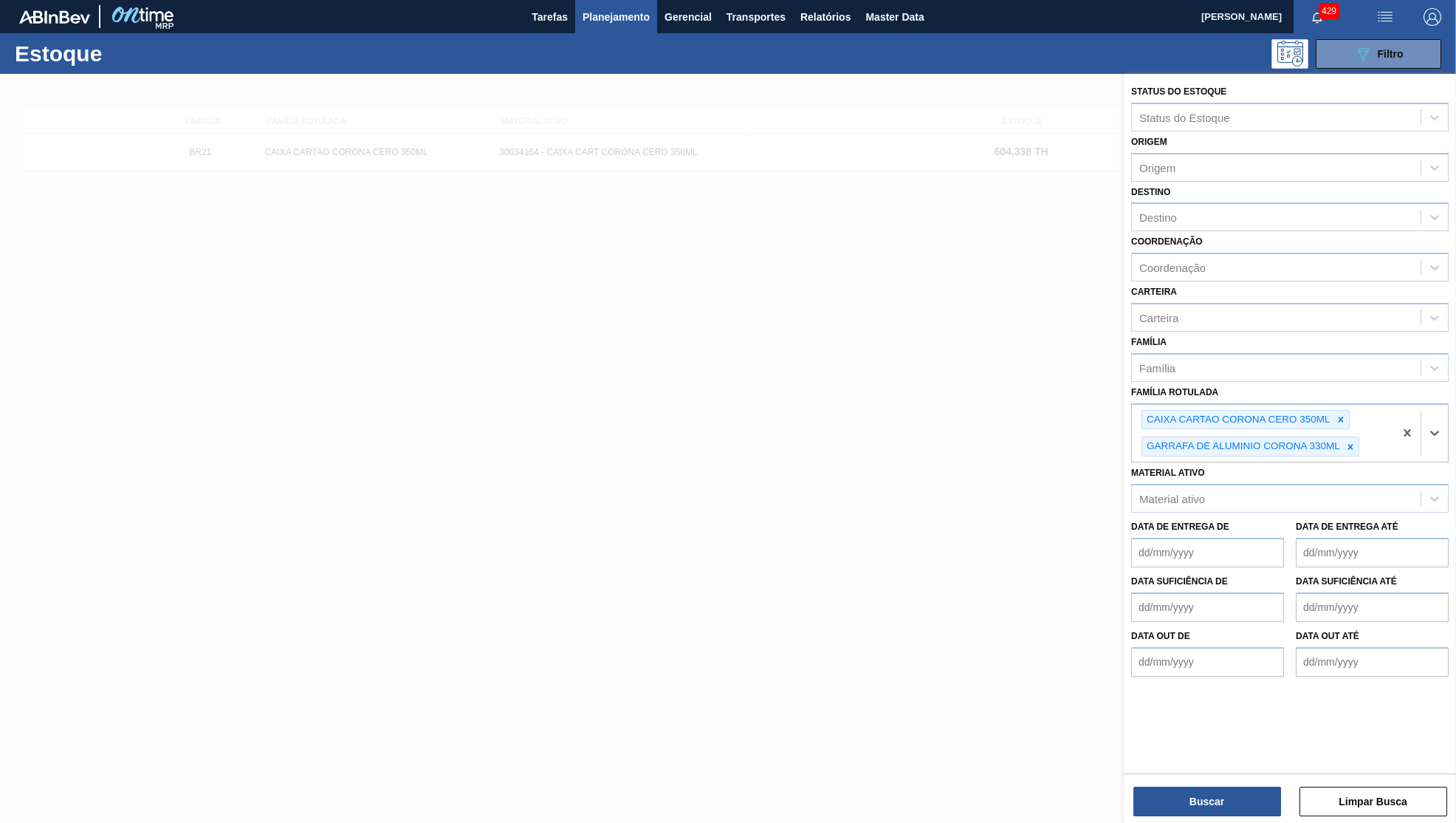
drag, startPoint x: 1342, startPoint y: 393, endPoint x: 1249, endPoint y: 780, distance: 398.0
click at [1341, 414] on icon at bounding box center [1341, 419] width 10 height 10
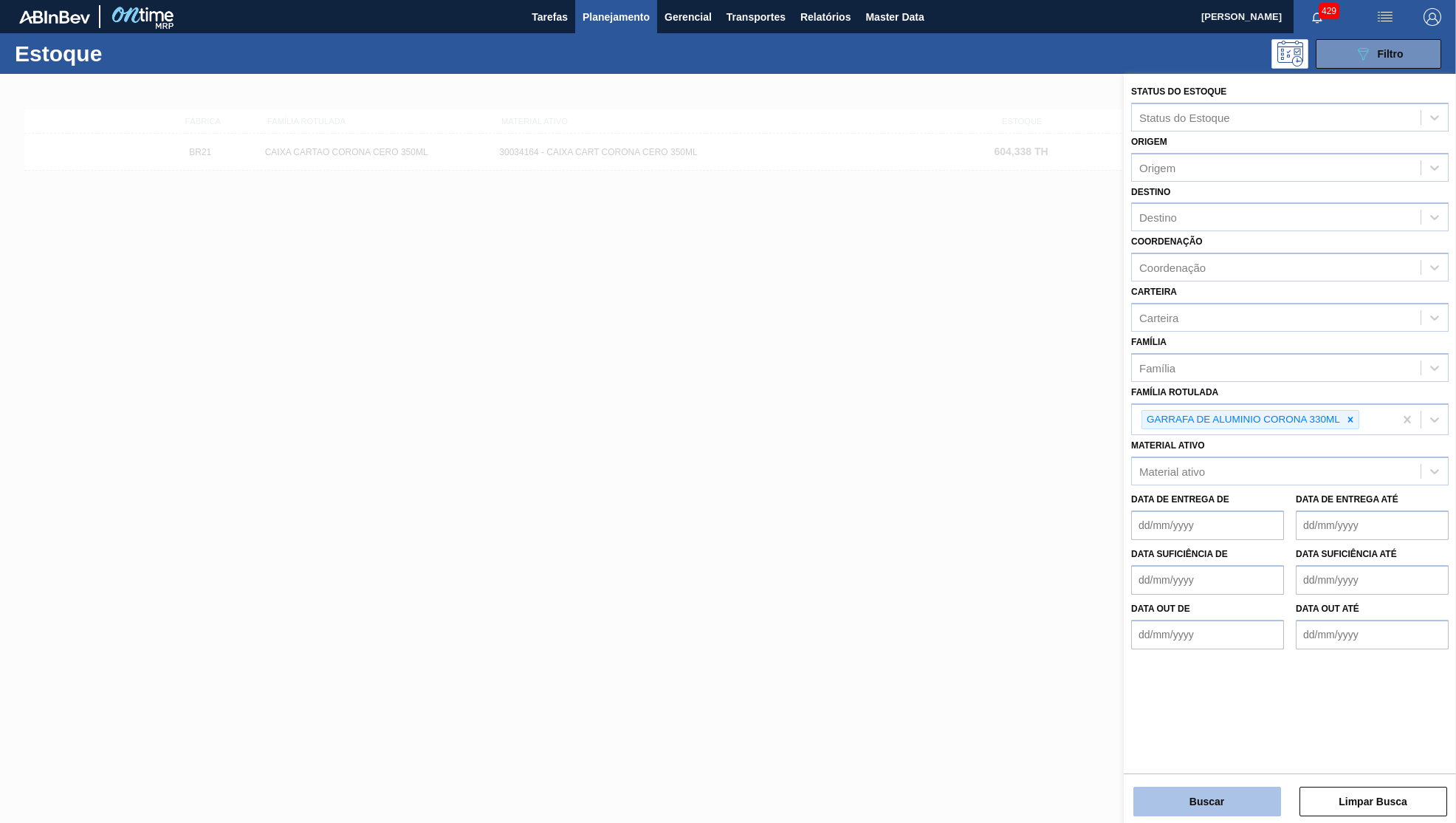
click at [1210, 793] on button "Buscar" at bounding box center [1207, 801] width 148 height 29
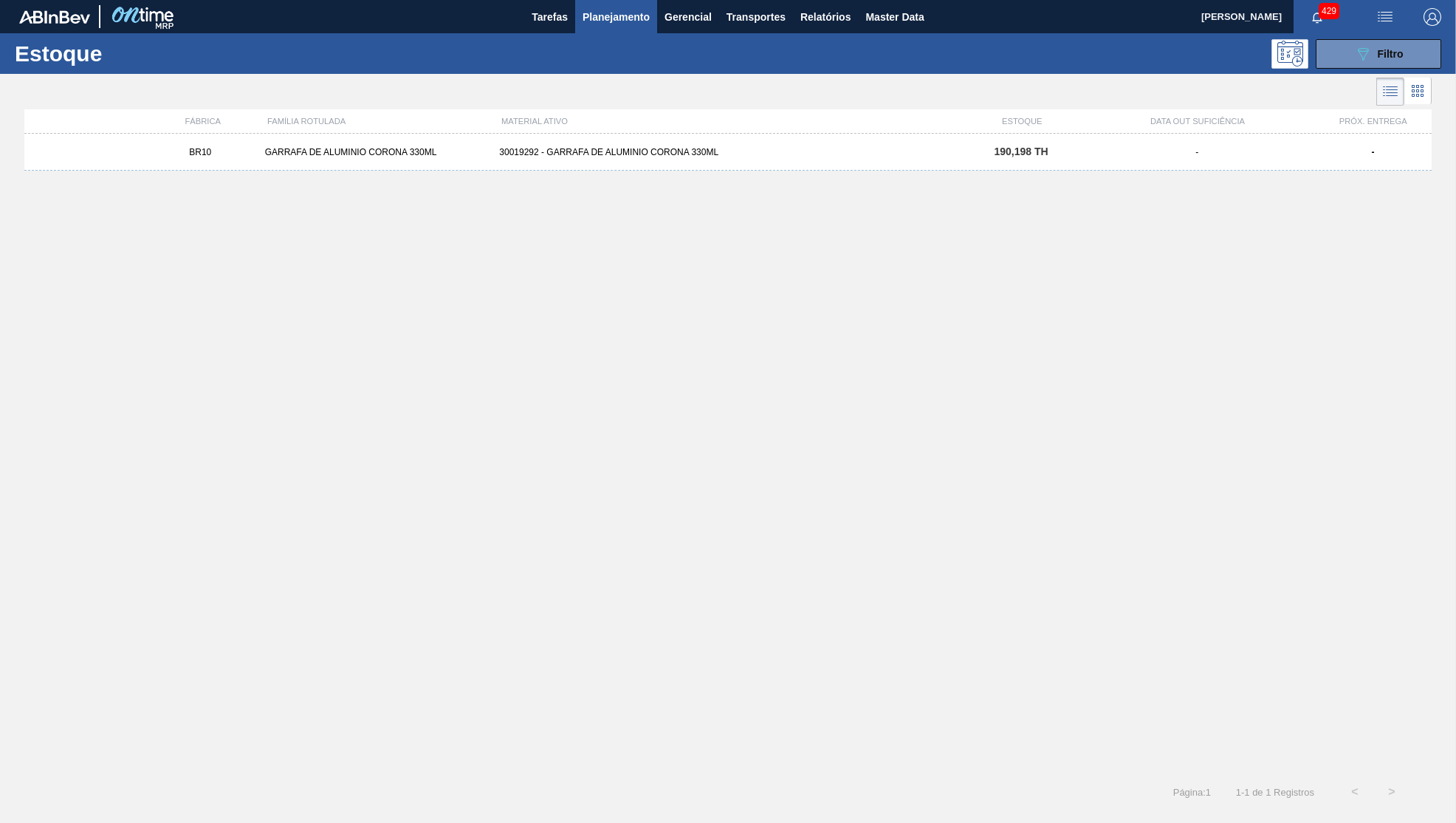
click at [553, 157] on div "30019292 - GARRAFA DE ALUMINIO CORONA 330ML" at bounding box center [727, 152] width 469 height 10
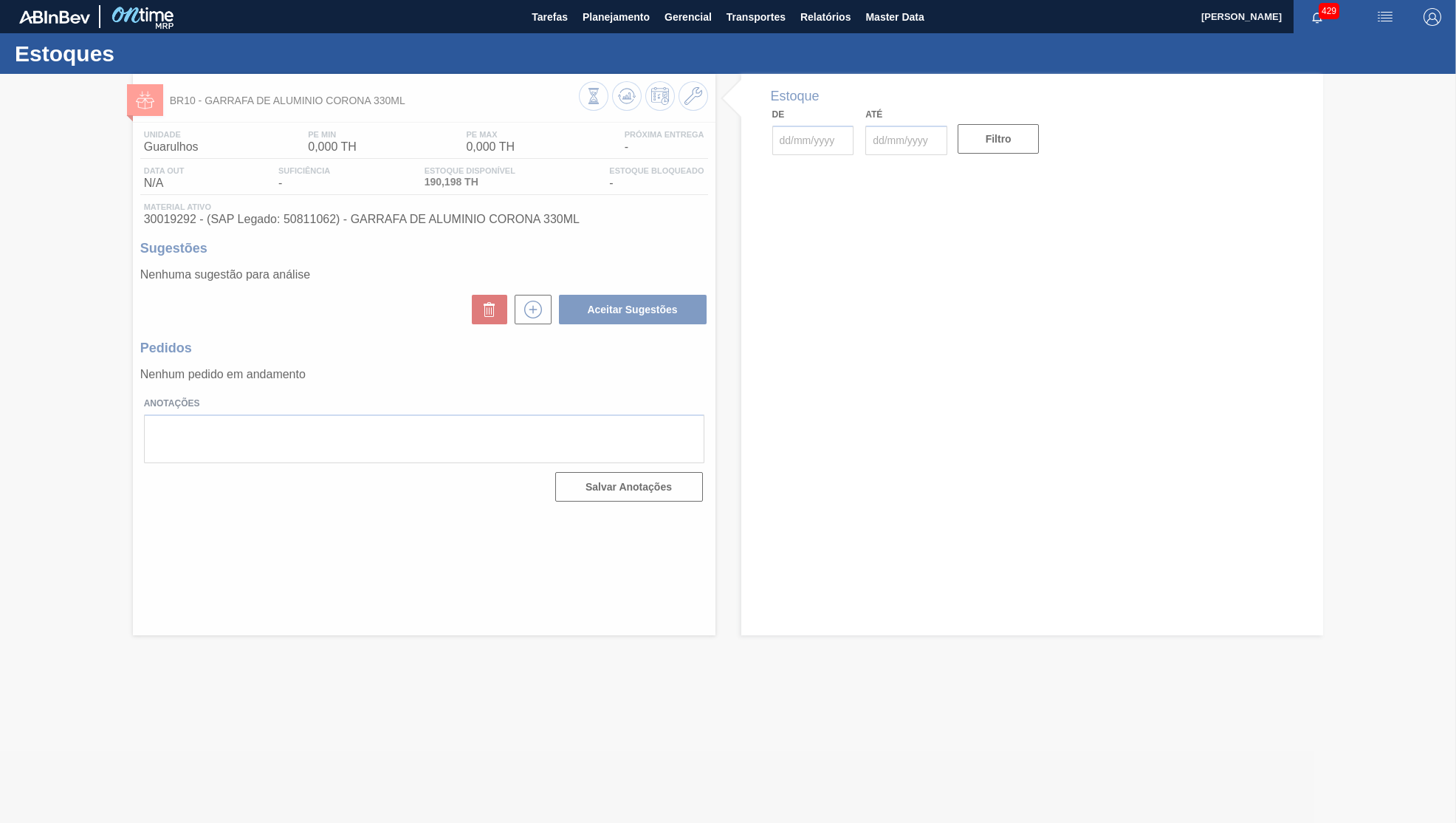
type input "[DATE]"
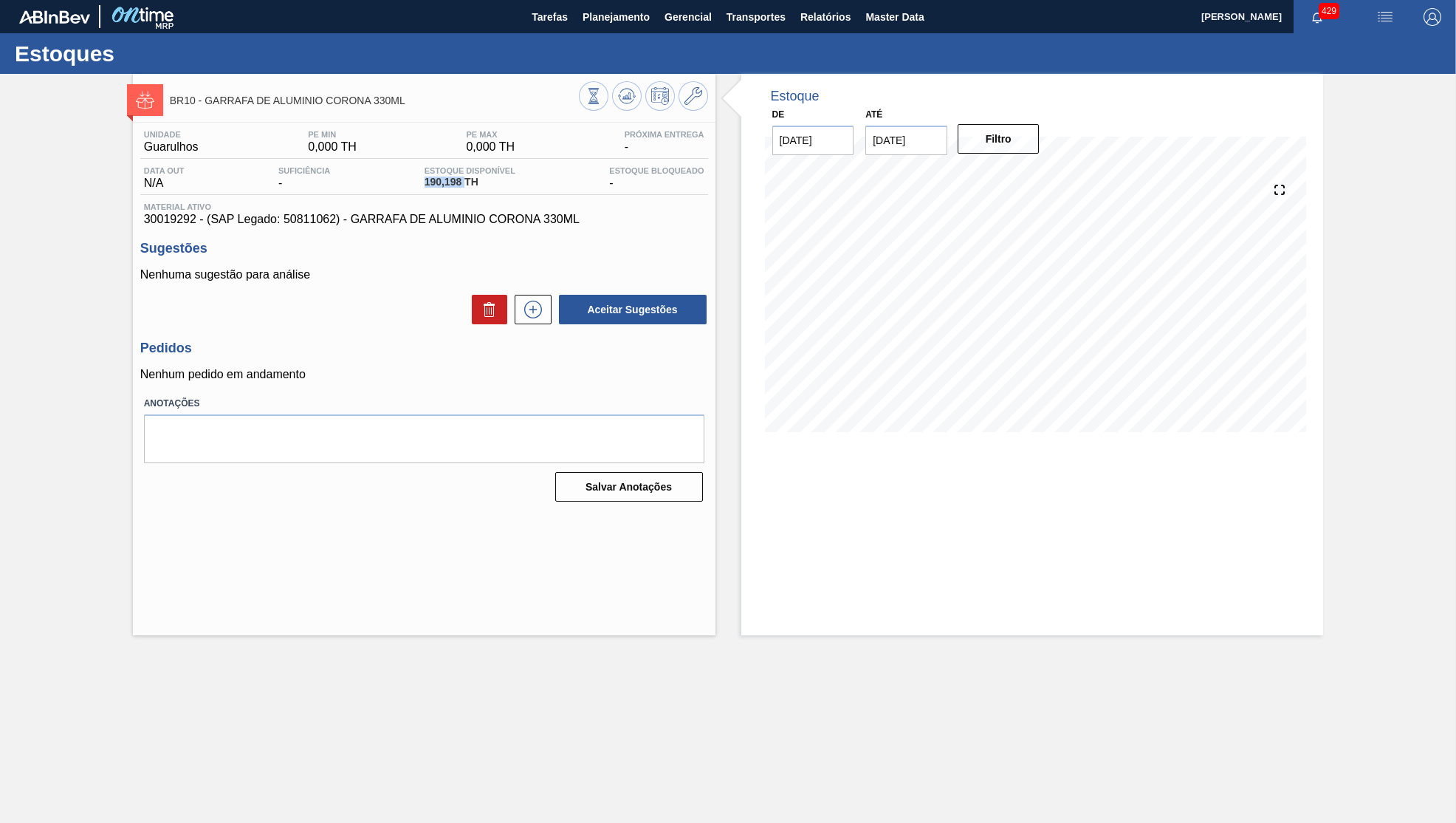
drag, startPoint x: 463, startPoint y: 190, endPoint x: 409, endPoint y: 193, distance: 54.1
click at [409, 193] on div "Data out N/A Suficiência - Estoque Disponível 190,198 TH Estoque Bloqueado -" at bounding box center [424, 181] width 568 height 29
click at [322, 211] on span "Material ativo" at bounding box center [424, 207] width 560 height 9
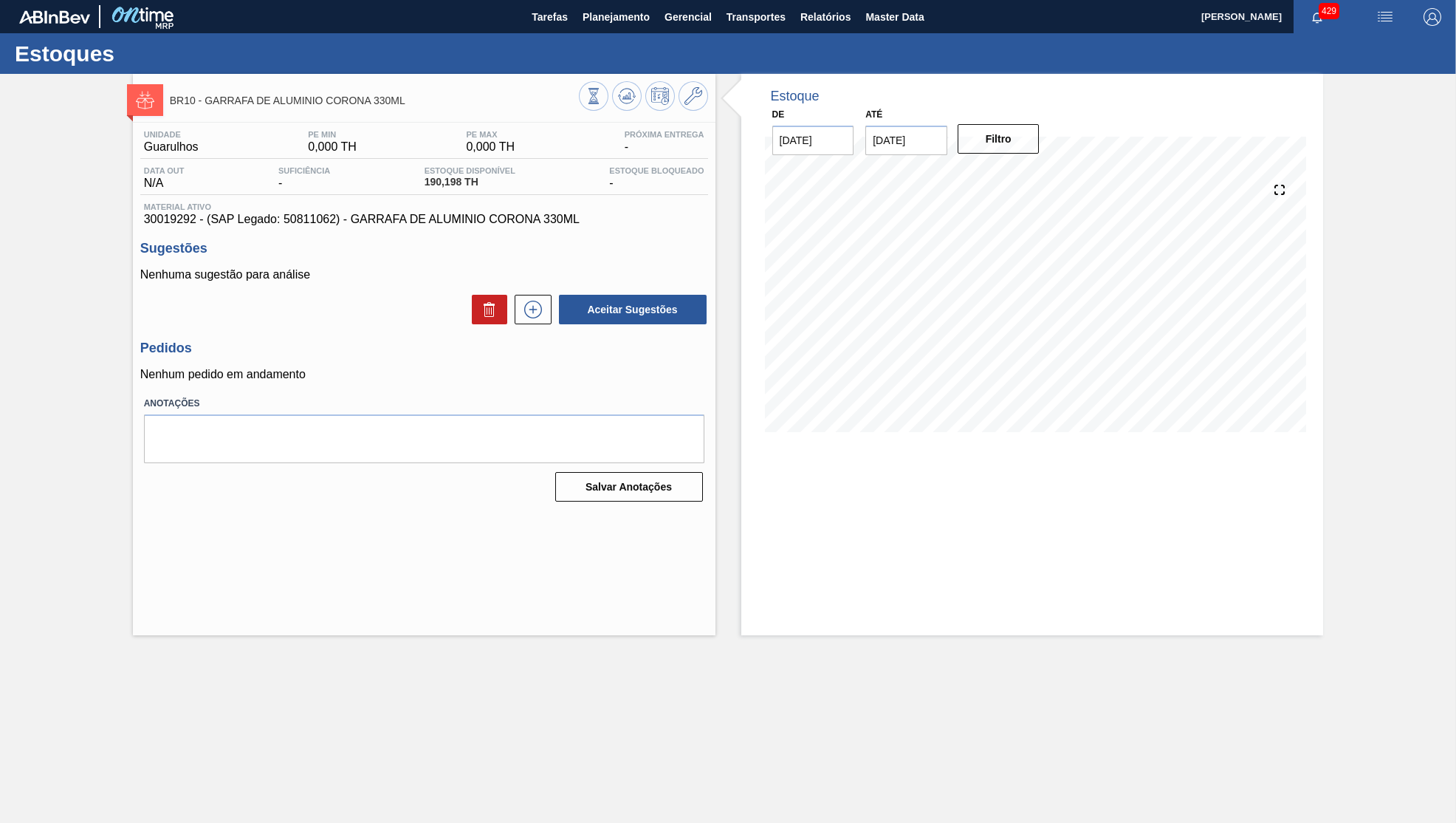
click at [333, 217] on span "30019292 - (SAP Legado: 50811062) - GARRAFA DE ALUMINIO CORONA 330ML" at bounding box center [424, 220] width 560 height 13
drag, startPoint x: 464, startPoint y: 184, endPoint x: 406, endPoint y: 186, distance: 58.0
click at [425, 186] on span "190,198 TH" at bounding box center [470, 182] width 91 height 11
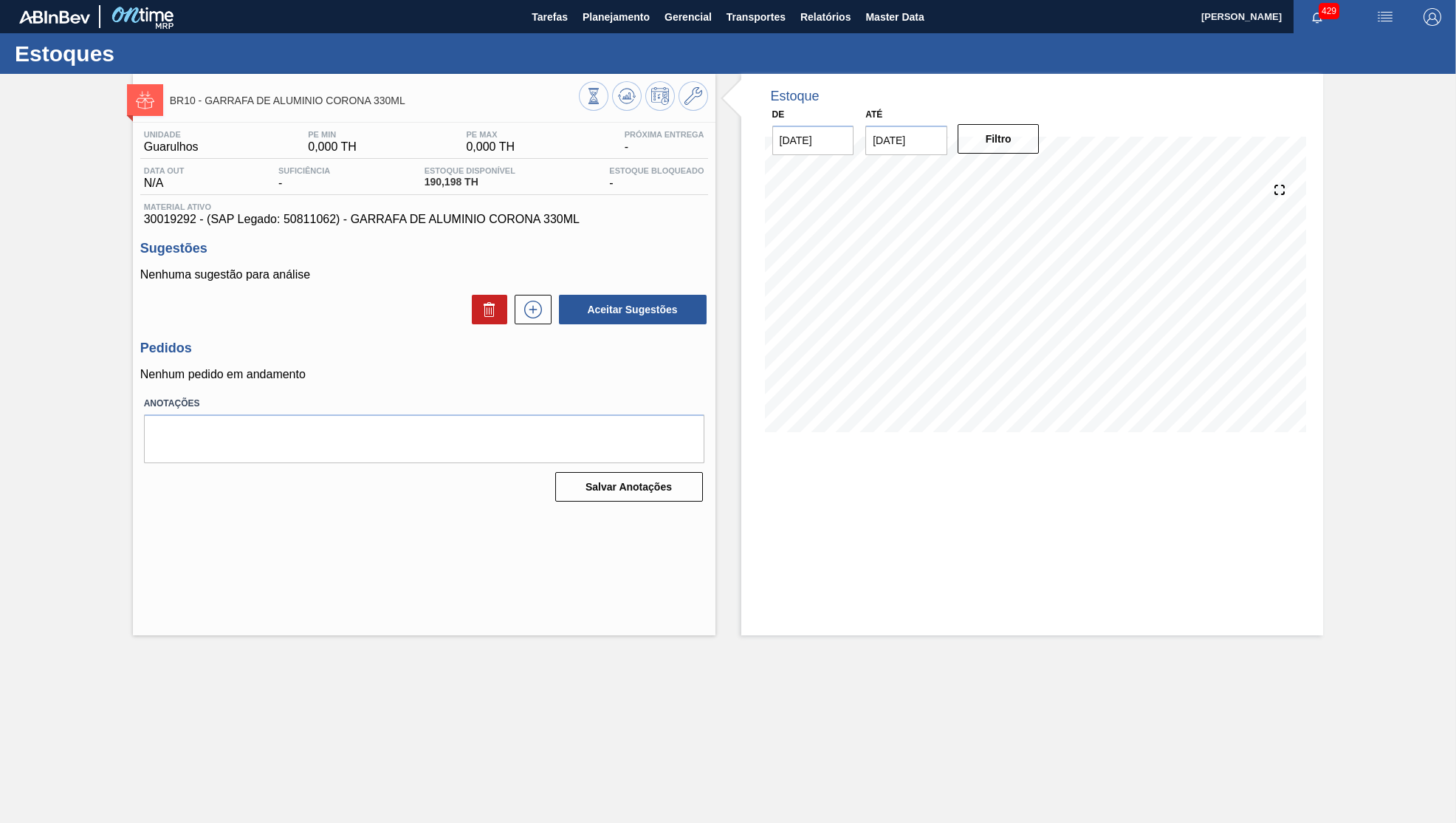
click at [401, 227] on div "Unidade Guarulhos PE MIN 0,000 TH PE MAX 0,000 TH Próxima Entrega - Data out N/…" at bounding box center [424, 315] width 583 height 384
click at [654, 273] on div "BR10 - GARRAFA DE ALUMINIO CORONA 330ML Unidade Guarulhos PE MIN 0,000 TH PE MA…" at bounding box center [728, 354] width 1456 height 561
click at [627, 27] on button "Planejamento" at bounding box center [616, 17] width 82 height 34
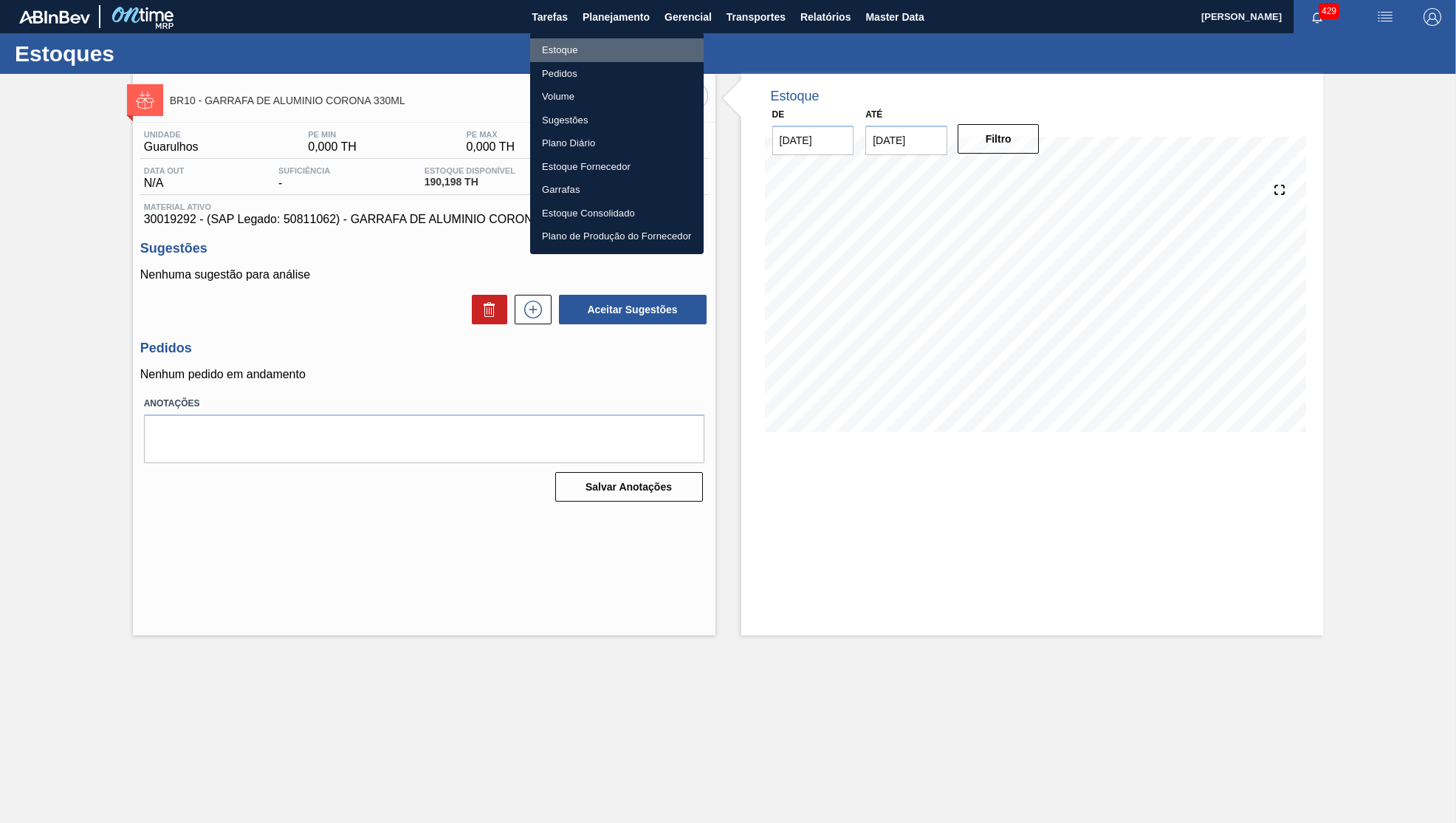
drag, startPoint x: 605, startPoint y: 55, endPoint x: 1040, endPoint y: 79, distance: 435.7
click at [602, 55] on li "Estoque" at bounding box center [617, 50] width 173 height 24
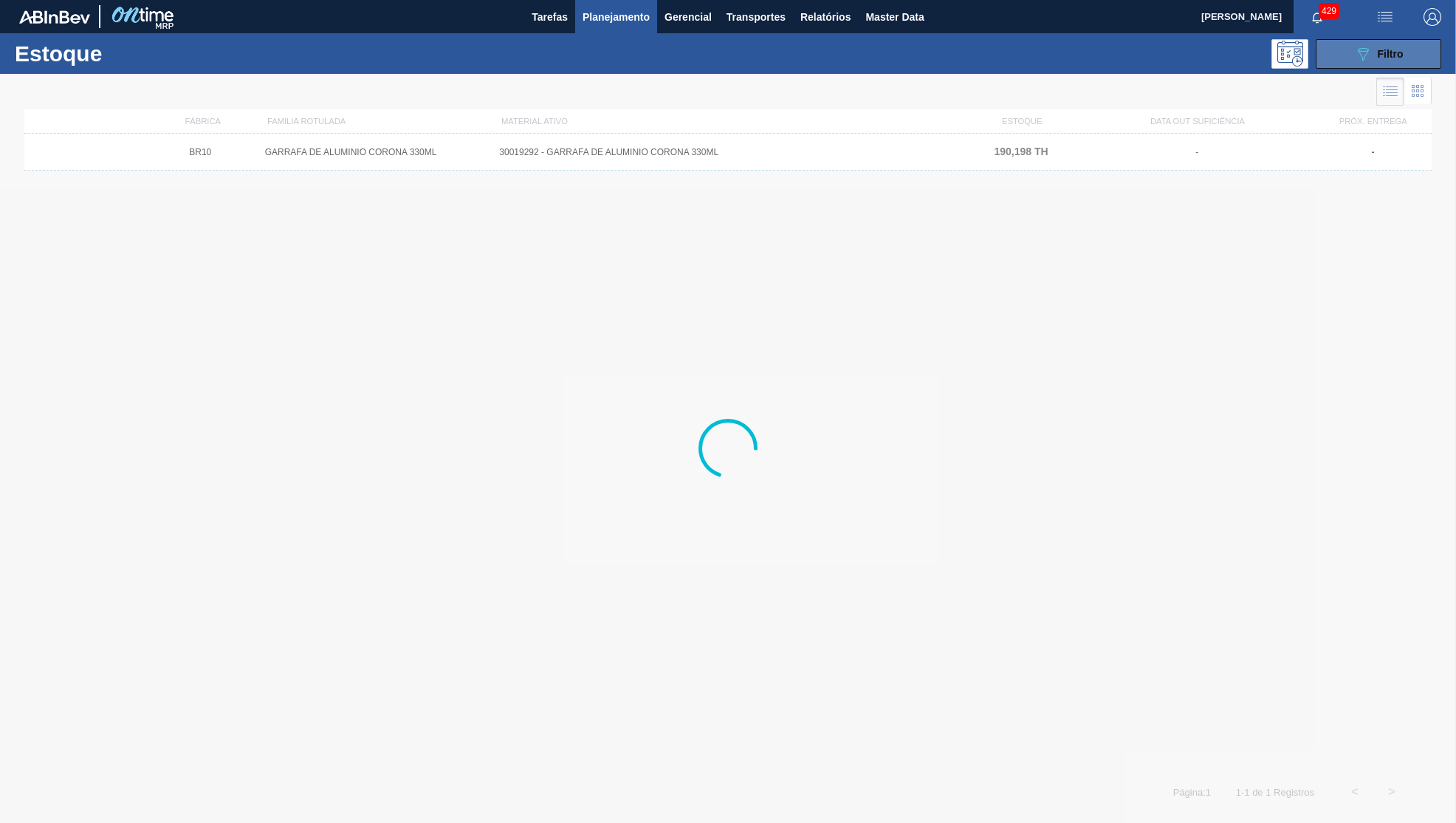
click at [1338, 43] on button "089F7B8B-B2A5-4AFE-B5C0-19BA573D28AC Filtro" at bounding box center [1378, 54] width 125 height 29
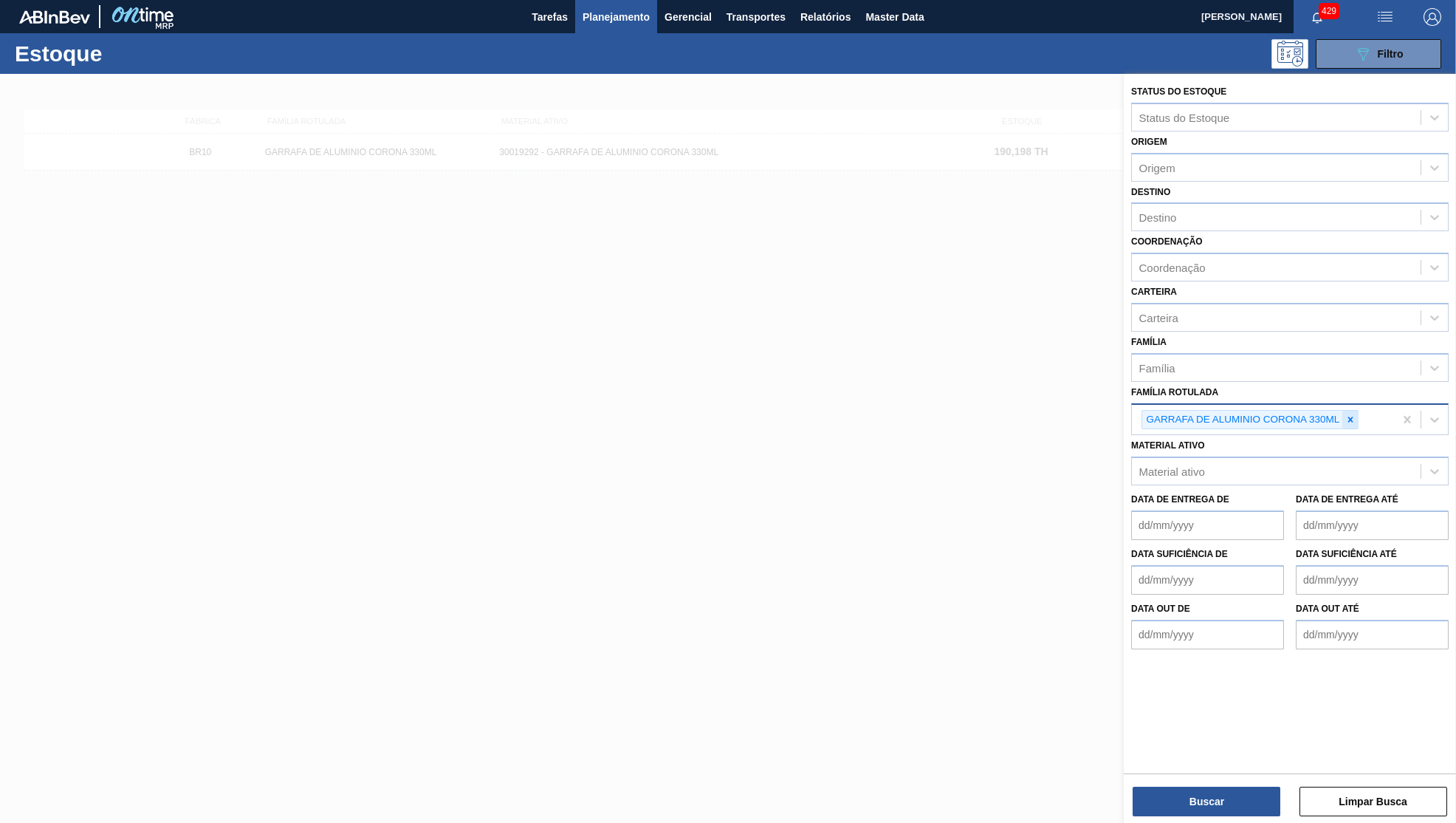
click at [1355, 414] on icon at bounding box center [1350, 419] width 10 height 10
paste Rotulada "ROLHA PRY OFF CORONA 330ML"
type Rotulada "ROLHA PRY OFF CORONA 330ML"
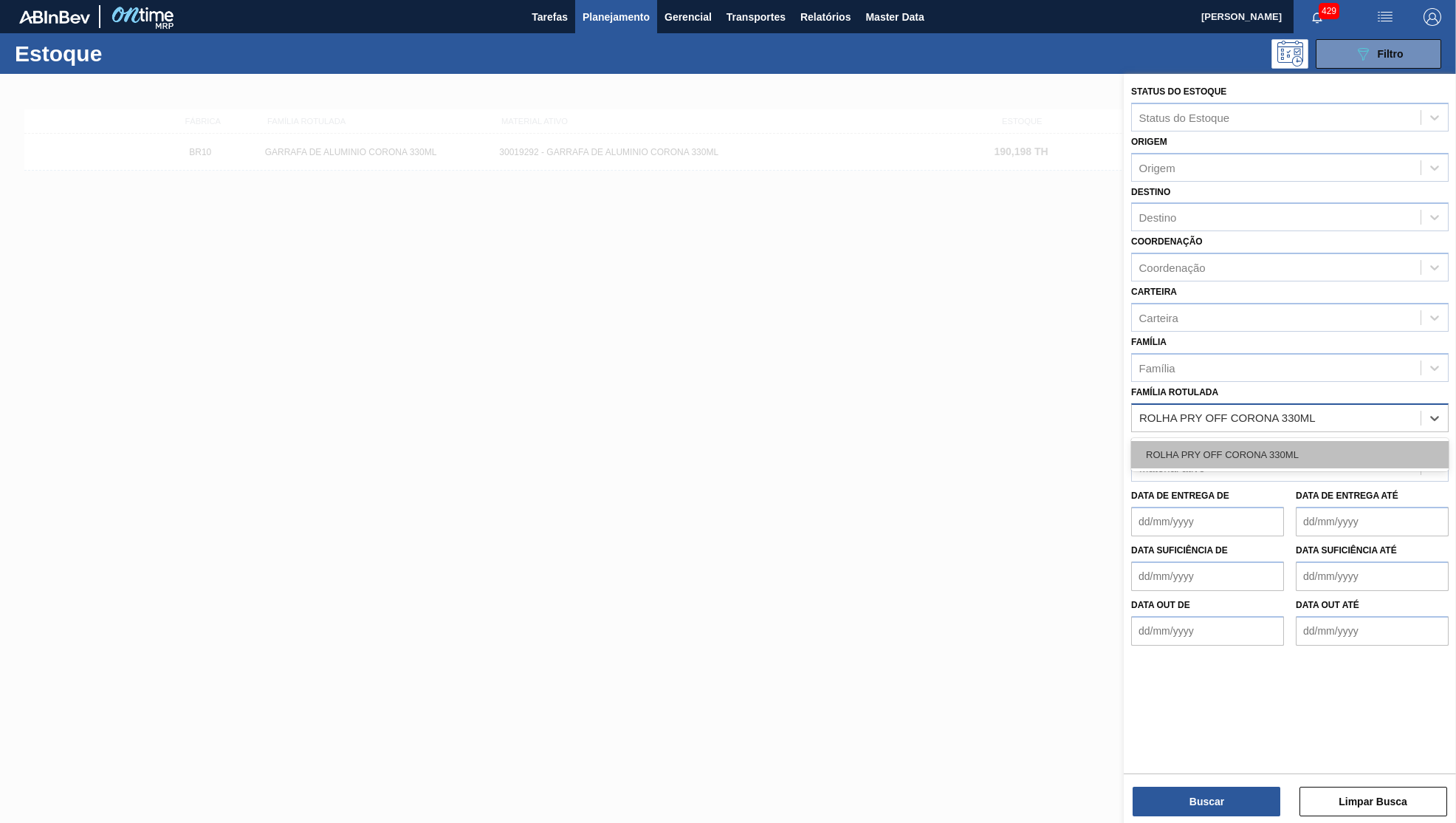
click at [1203, 441] on div "ROLHA PRY OFF CORONA 330ML" at bounding box center [1289, 454] width 317 height 27
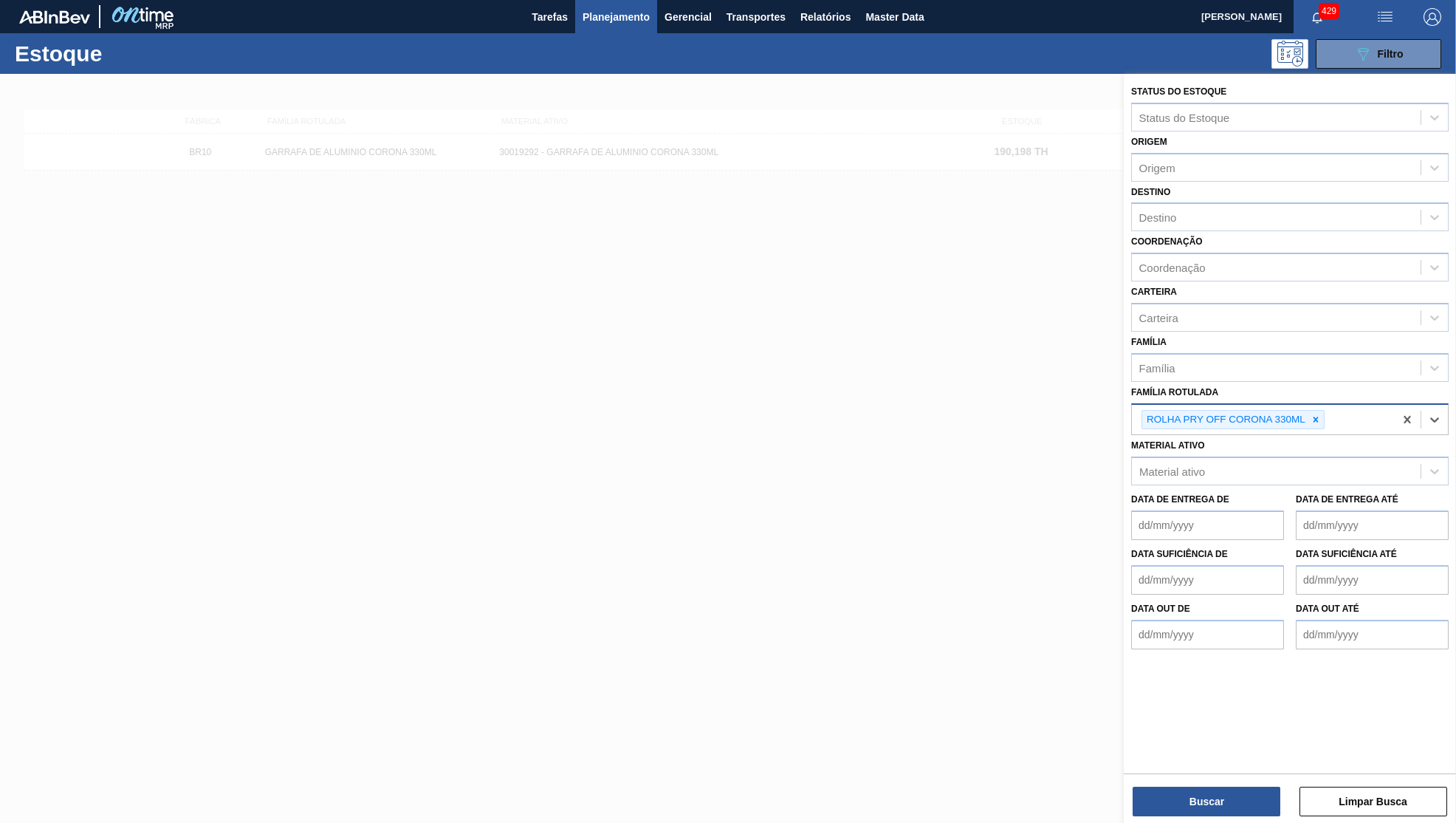
click at [1219, 783] on div "Buscar Limpar Busca" at bounding box center [1289, 794] width 332 height 41
click at [1224, 820] on div "Status do Estoque Status do Estoque Origem Origem Destino Destino Coordenação C…" at bounding box center [1289, 450] width 332 height 752
click at [1218, 799] on button "Buscar" at bounding box center [1207, 801] width 148 height 29
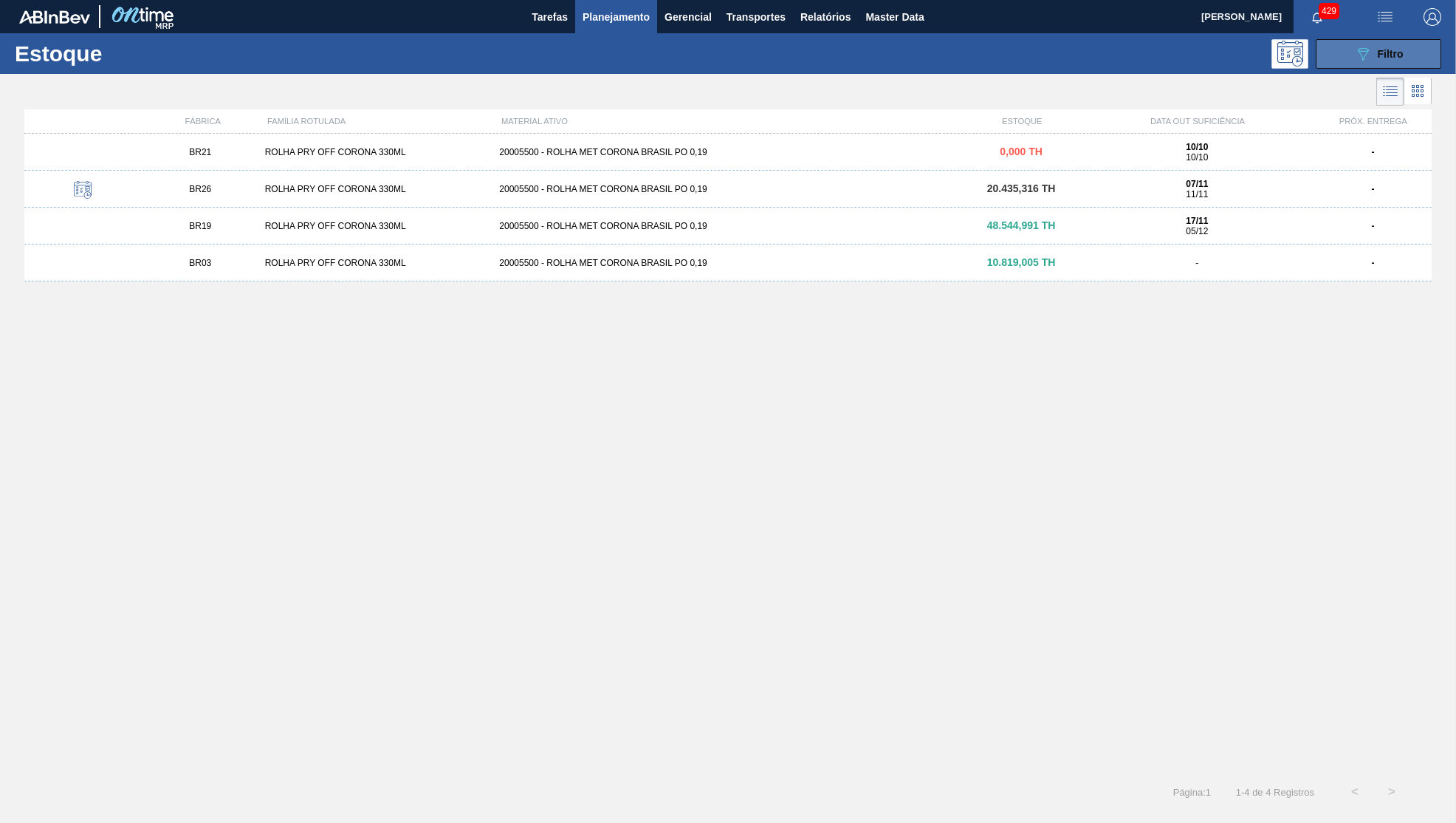
click at [1366, 63] on button "089F7B8B-B2A5-4AFE-B5C0-19BA573D28AC Filtro" at bounding box center [1378, 54] width 125 height 29
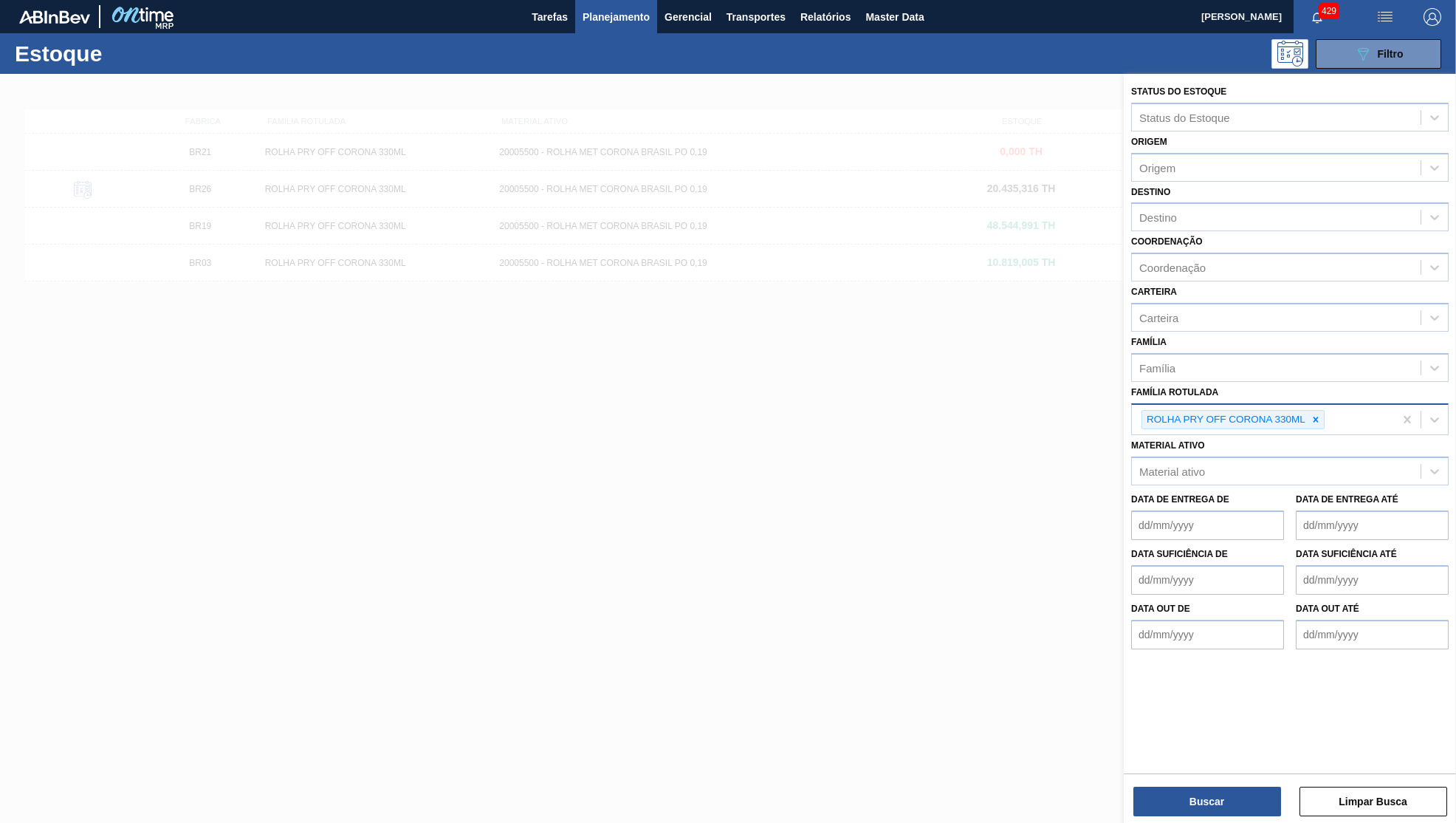
click at [1308, 382] on div "Família Rotulada ROLHA PRY OFF CORONA 330ML" at bounding box center [1289, 409] width 317 height 54
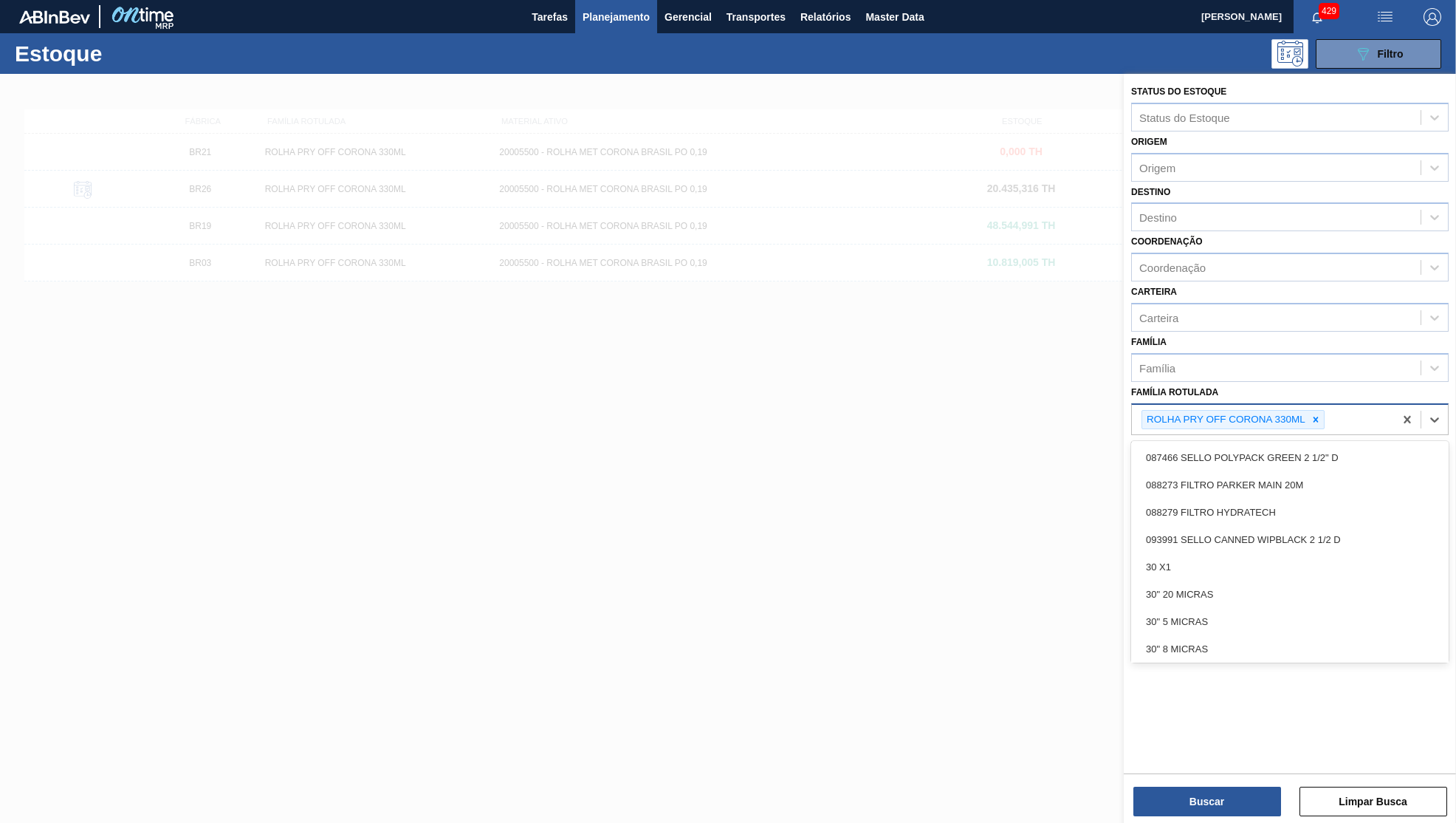
click at [1319, 405] on div "ROLHA PRY OFF CORONA 330ML" at bounding box center [1263, 420] width 262 height 30
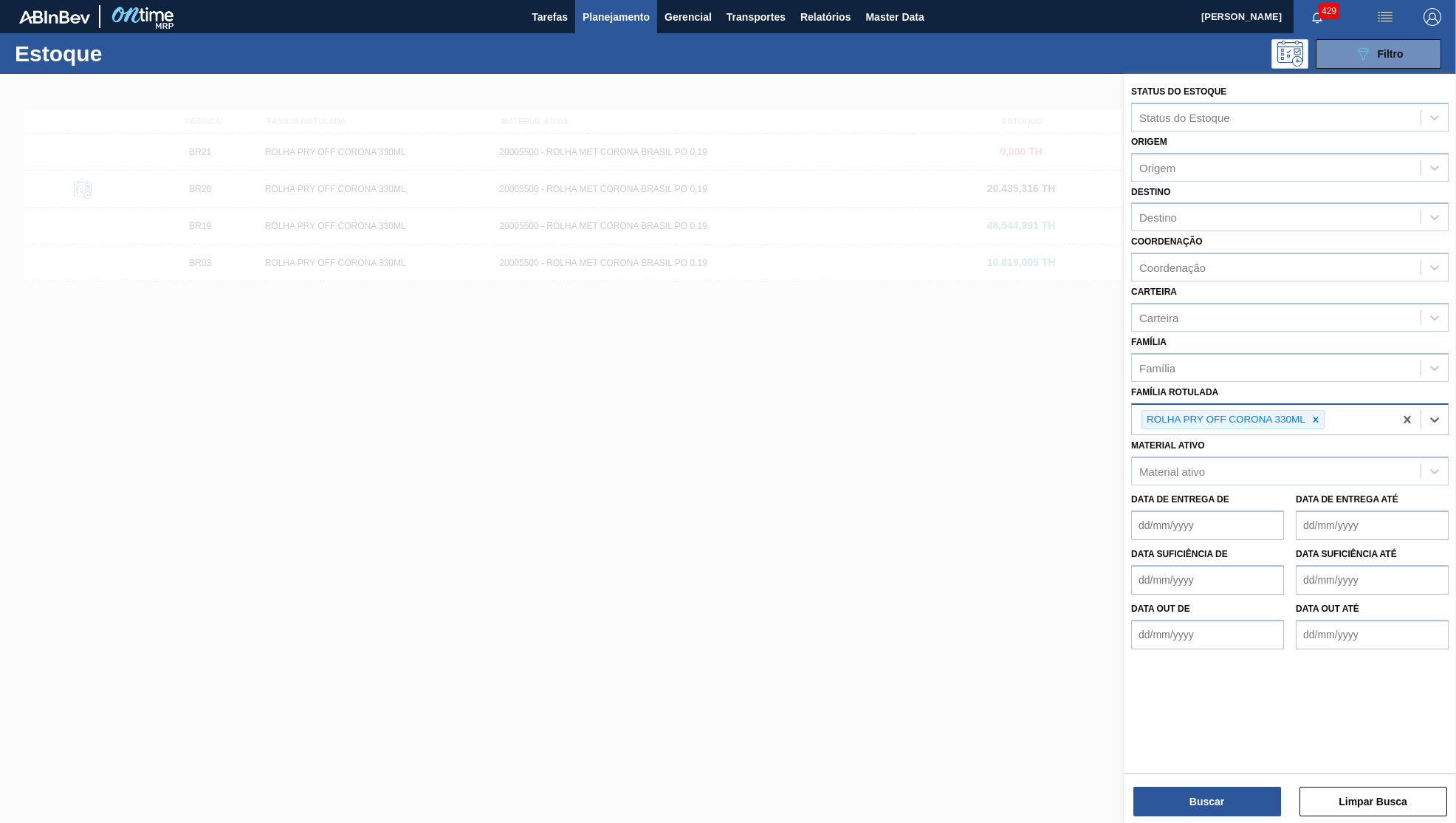
click at [1326, 405] on div "ROLHA PRY OFF CORONA 330ML" at bounding box center [1263, 420] width 262 height 30
click at [1319, 414] on icon at bounding box center [1316, 419] width 10 height 10
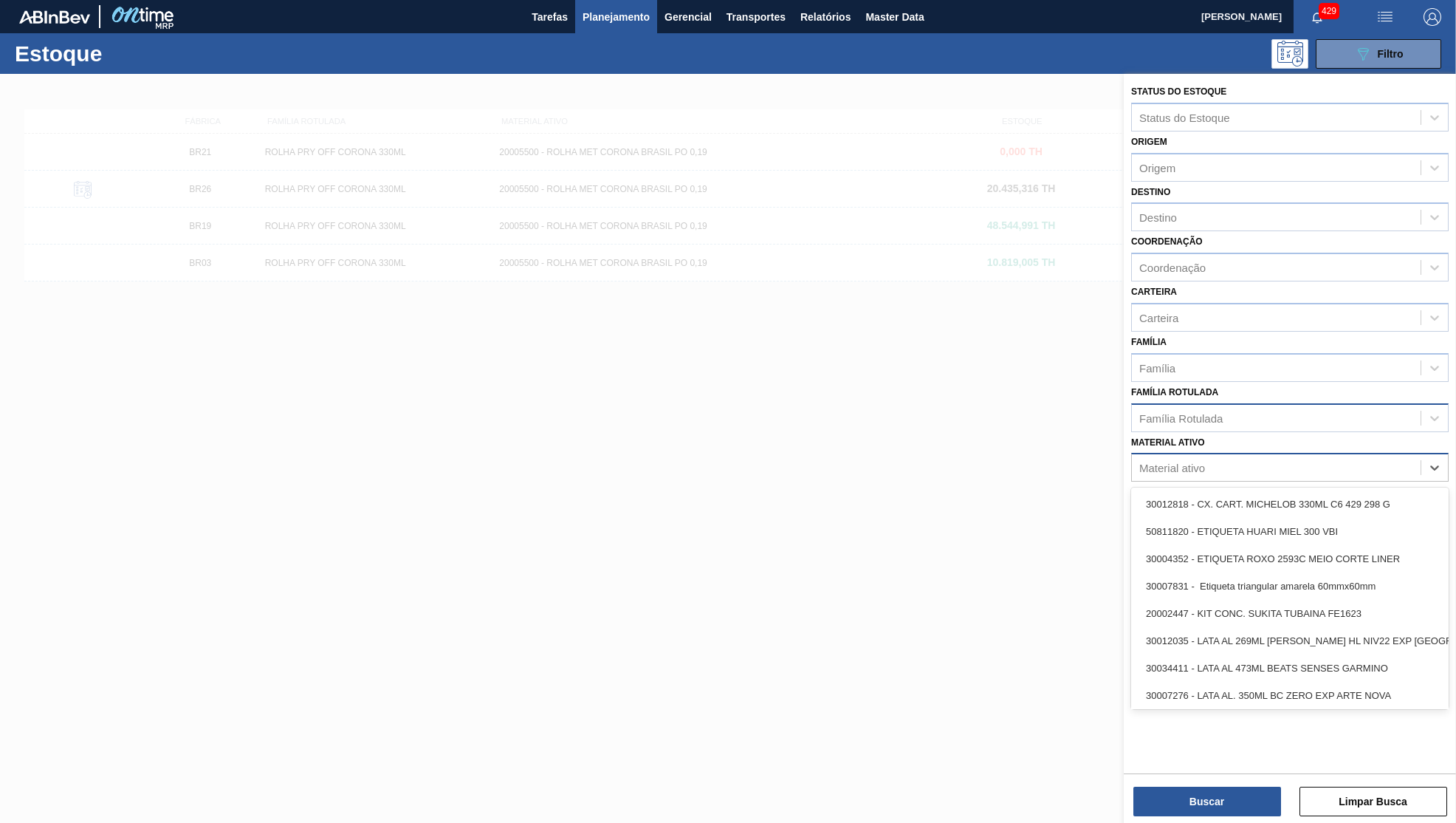
click at [1204, 456] on div "Material ativo" at bounding box center [1289, 467] width 317 height 29
paste ativo "CAIXA PAPELÃO CORONA ALLUBOTTLE 330 ML"
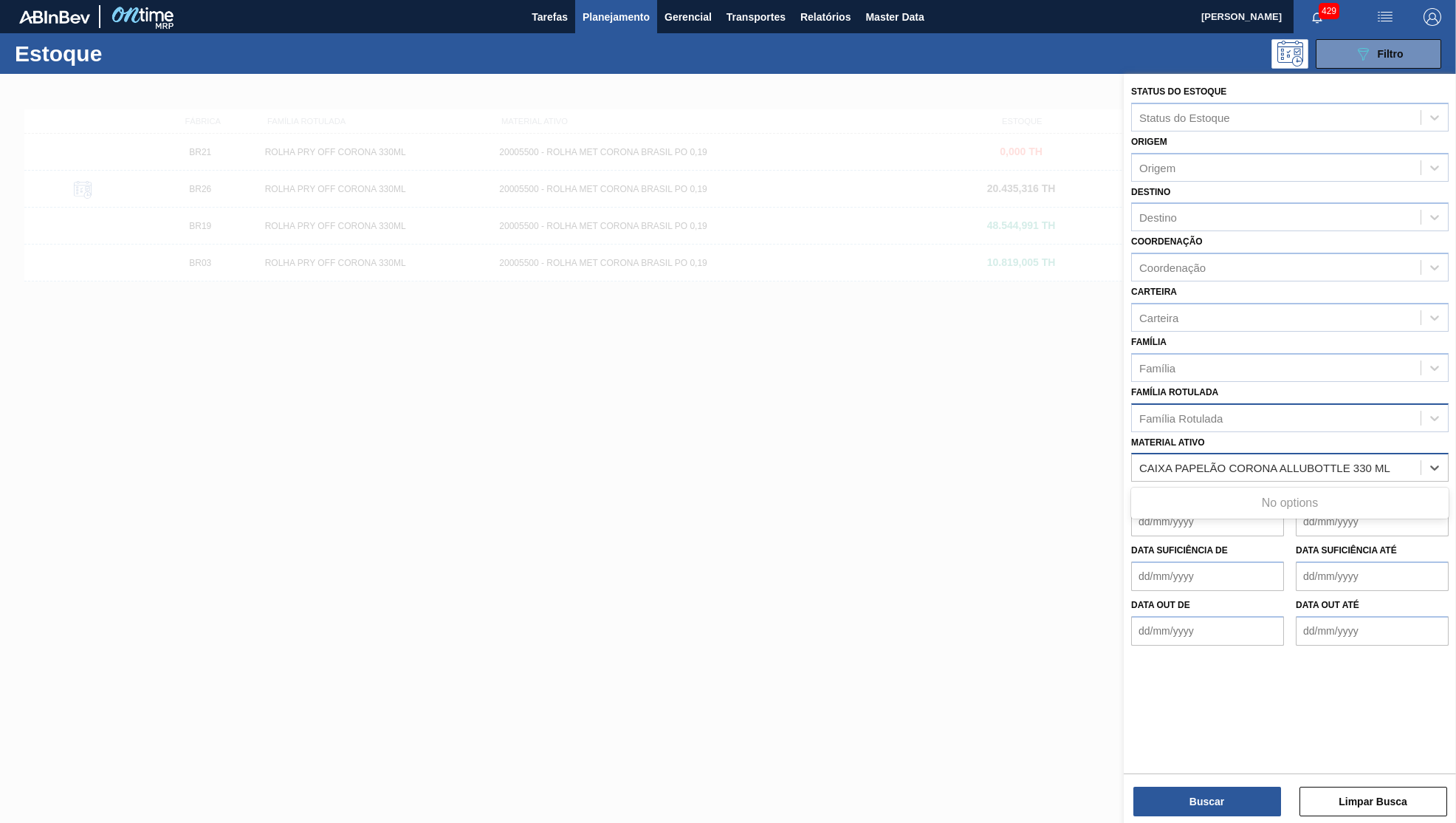
type ativo "CAIXA PAPELÃO CORONA ALLUBOTTLE 330 ML"
click at [1243, 409] on div "Família Rotulada" at bounding box center [1289, 417] width 317 height 29
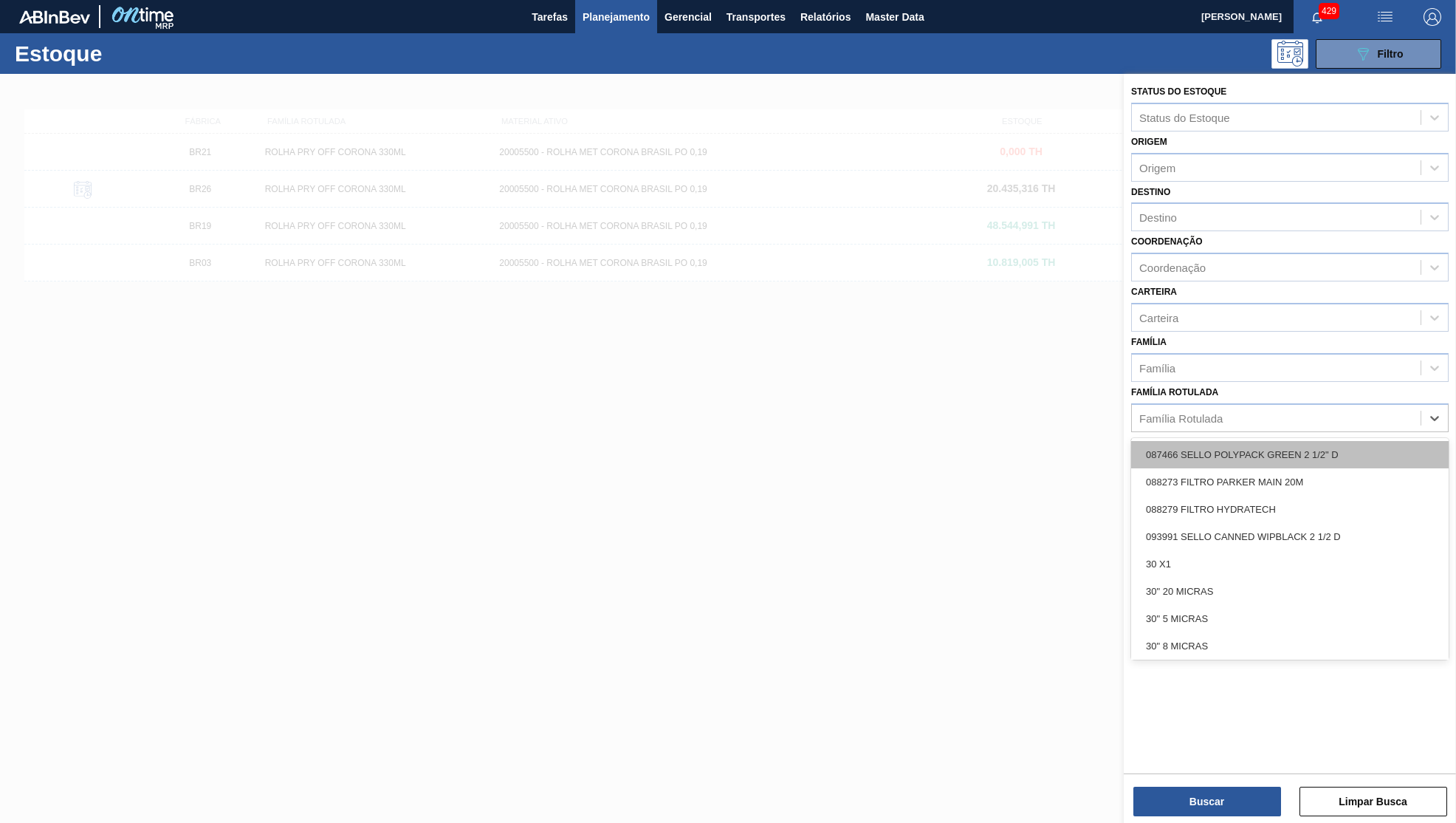
paste Rotulada "CAIXA PAPELÃO CORONA ALLUBOTTLE 330 ML"
type Rotulada "CAIXA PAPELÃO CORONA ALLUBOTTLE 330 ML"
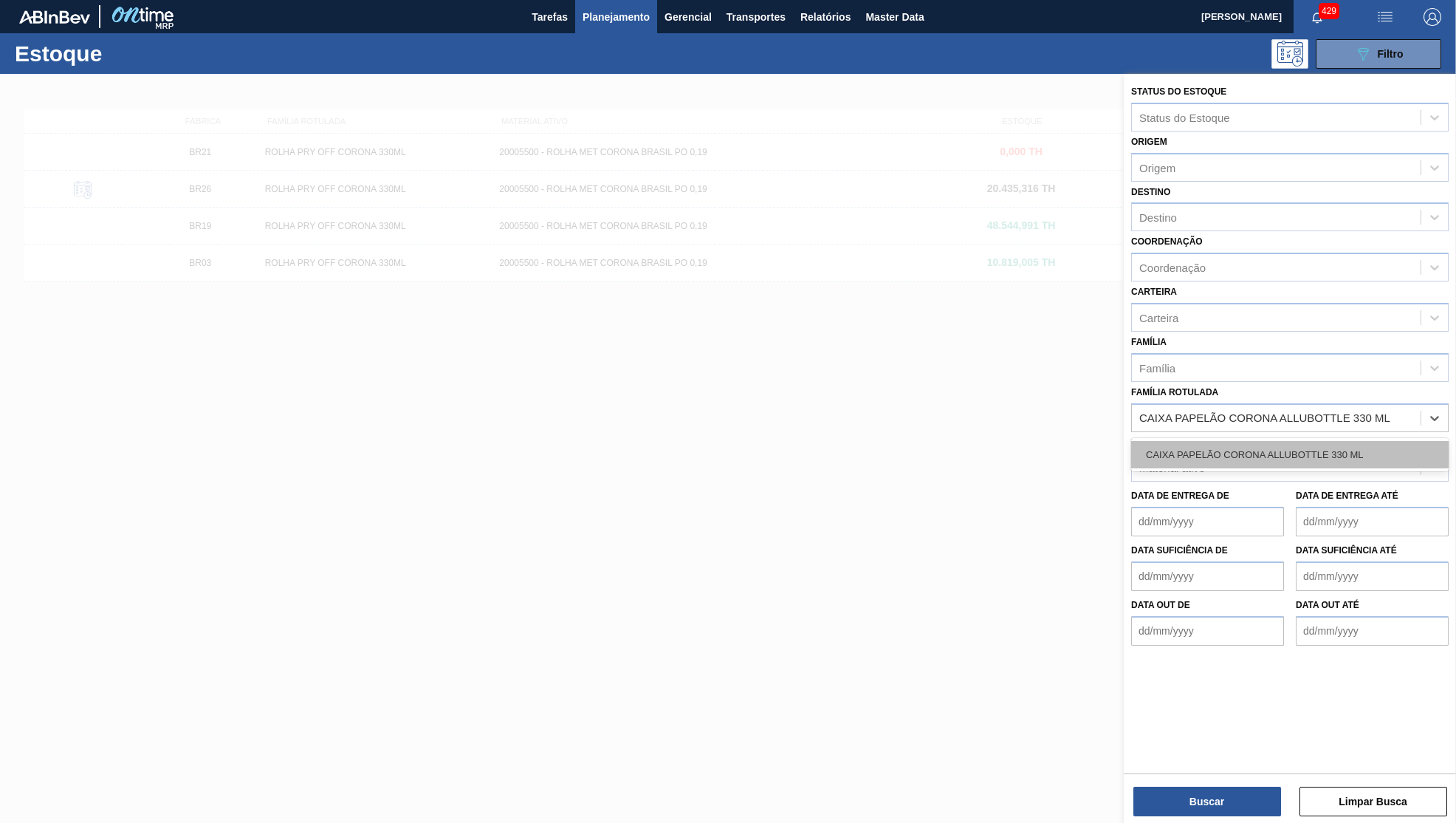
click at [1215, 441] on div "CAIXA PAPELÃO CORONA ALLUBOTTLE 330 ML" at bounding box center [1289, 454] width 317 height 27
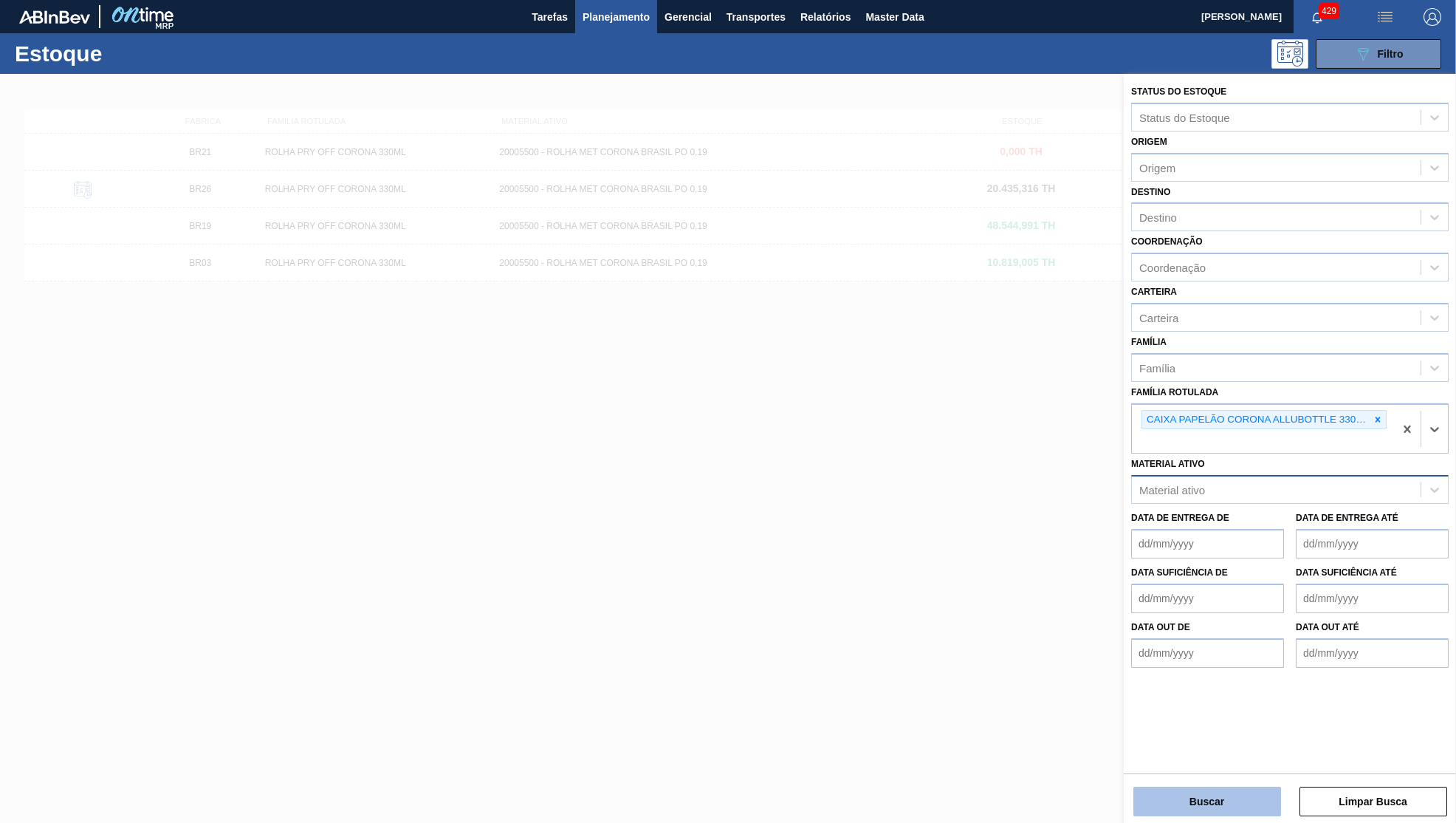
click at [1231, 800] on button "Buscar" at bounding box center [1207, 801] width 148 height 29
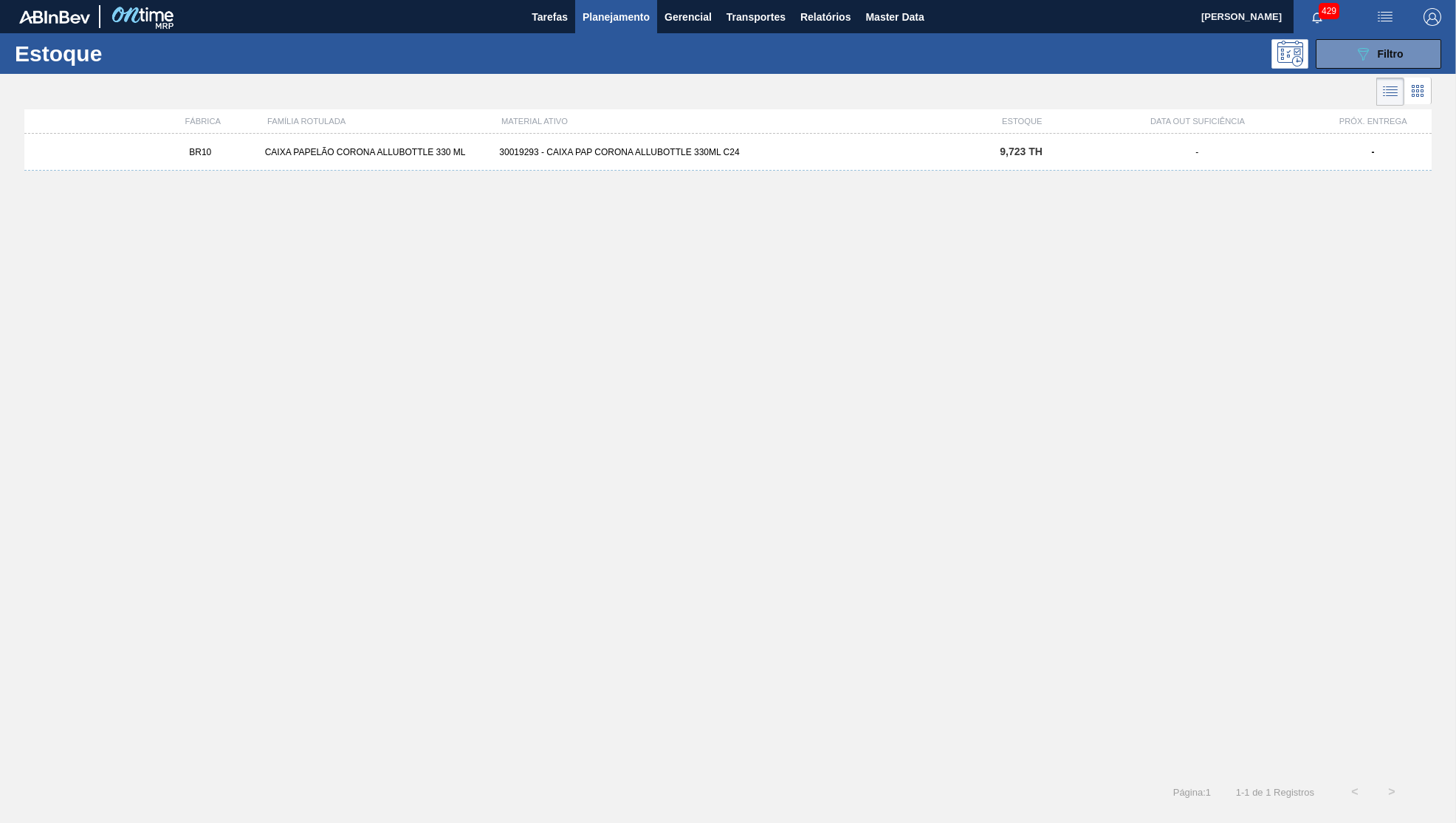
click at [1175, 152] on div "-" at bounding box center [1196, 152] width 235 height 10
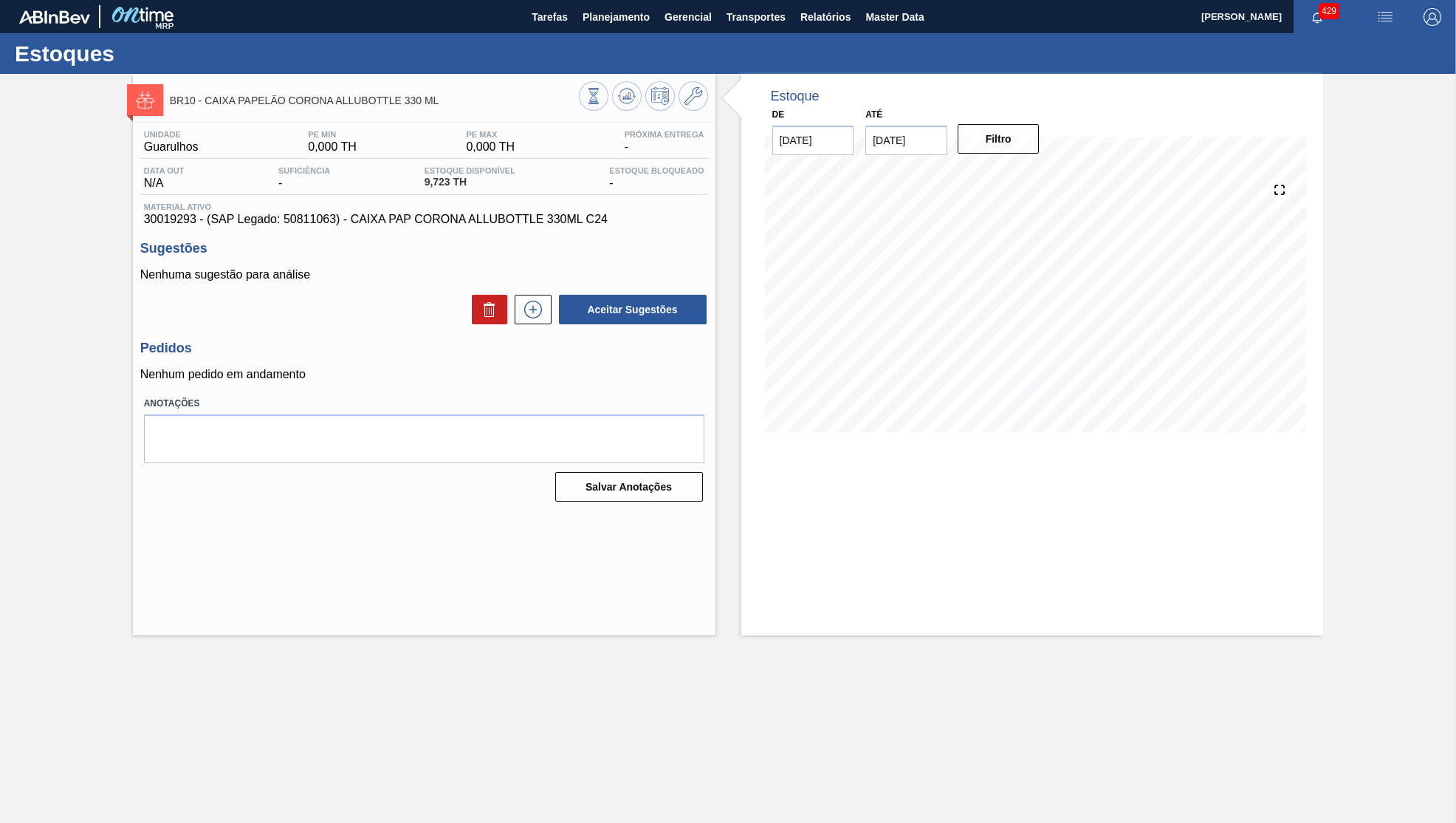
click at [556, 228] on div "Unidade Guarulhos PE MIN 0,000 TH PE MAX 0,000 TH Próxima Entrega - Data out N/…" at bounding box center [424, 315] width 583 height 384
click at [591, 23] on span "Planejamento" at bounding box center [617, 17] width 67 height 18
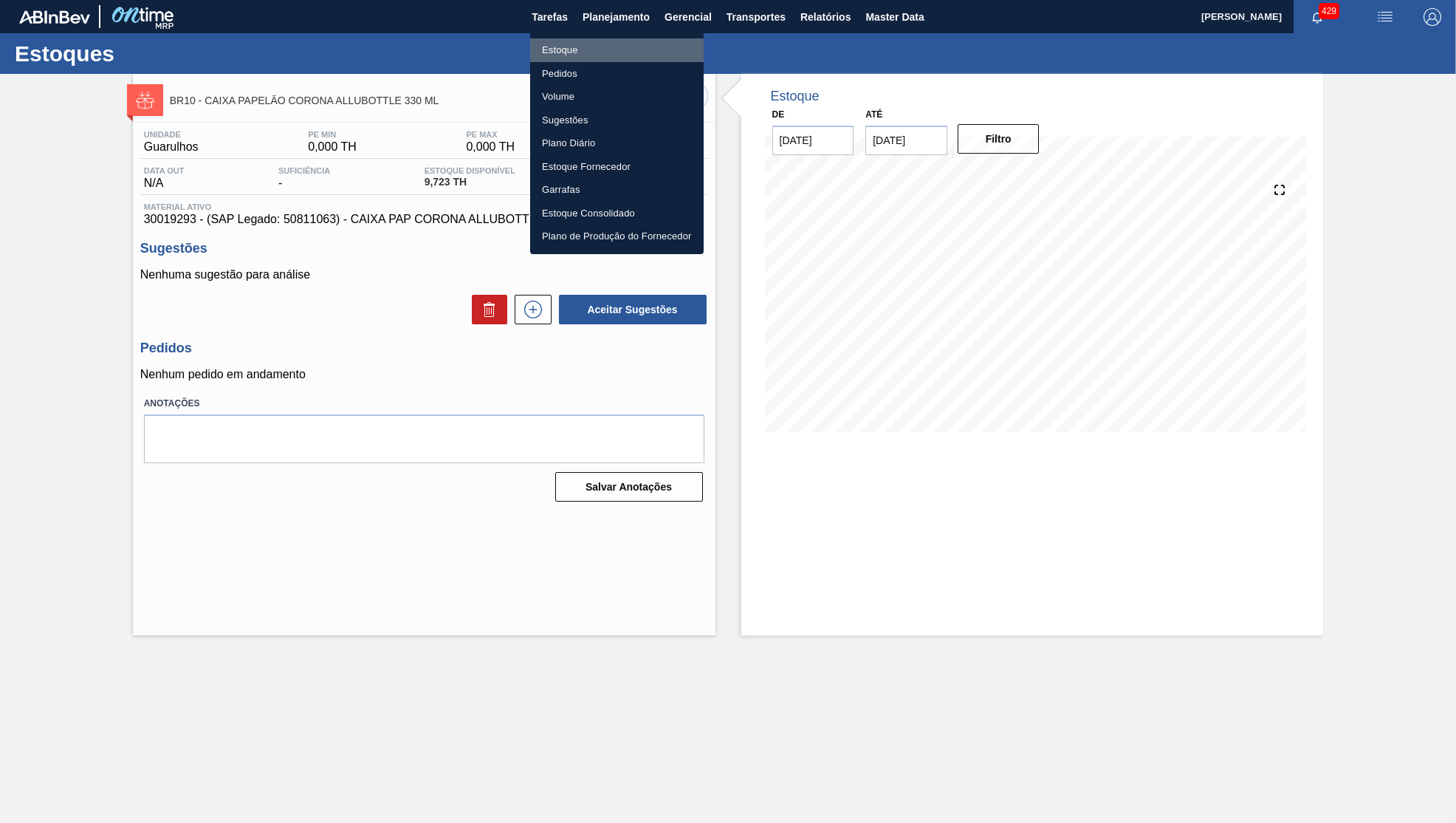
click at [564, 51] on li "Estoque" at bounding box center [617, 50] width 173 height 24
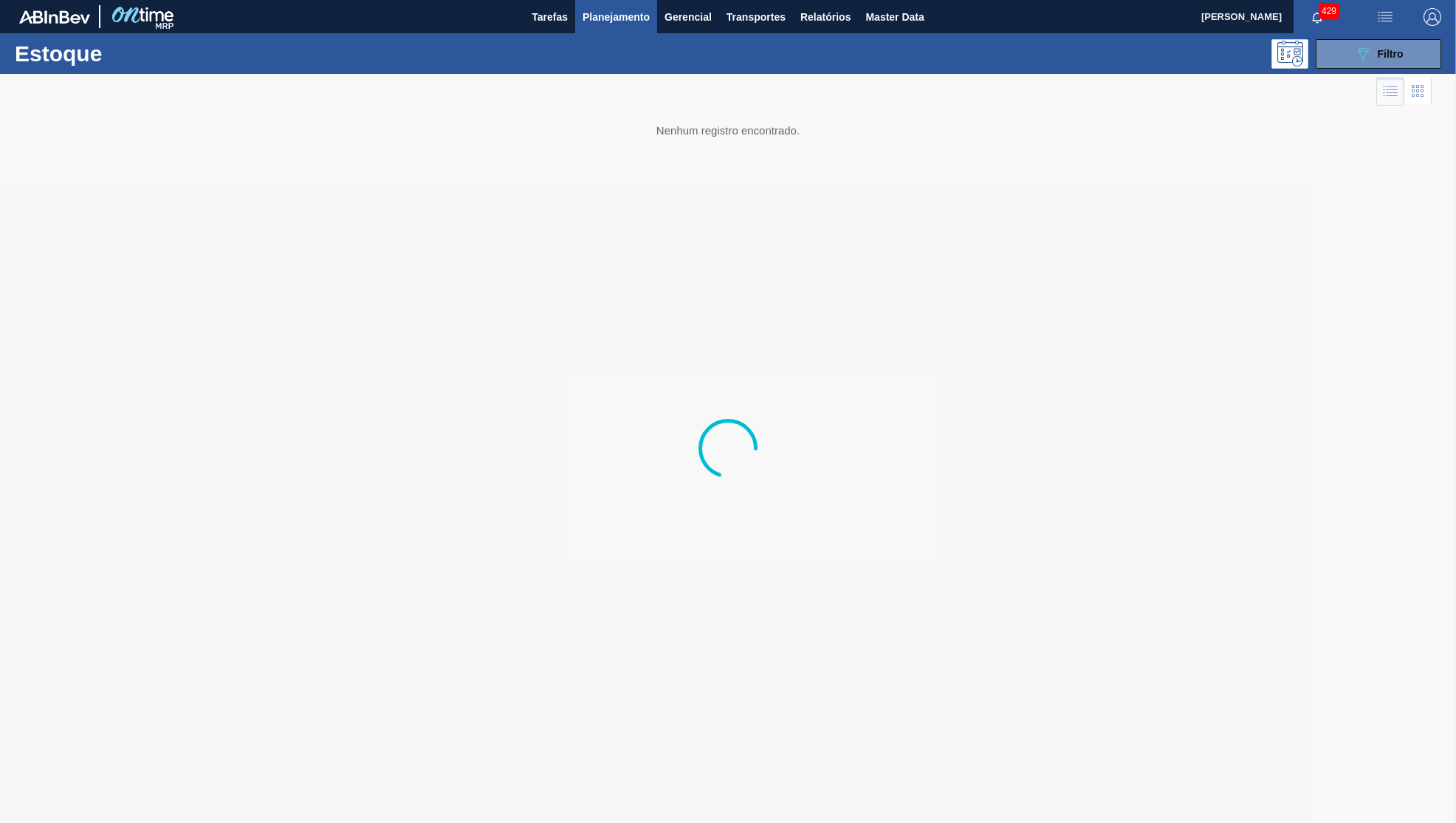
click at [1367, 56] on icon "089F7B8B-B2A5-4AFE-B5C0-19BA573D28AC" at bounding box center [1363, 54] width 18 height 18
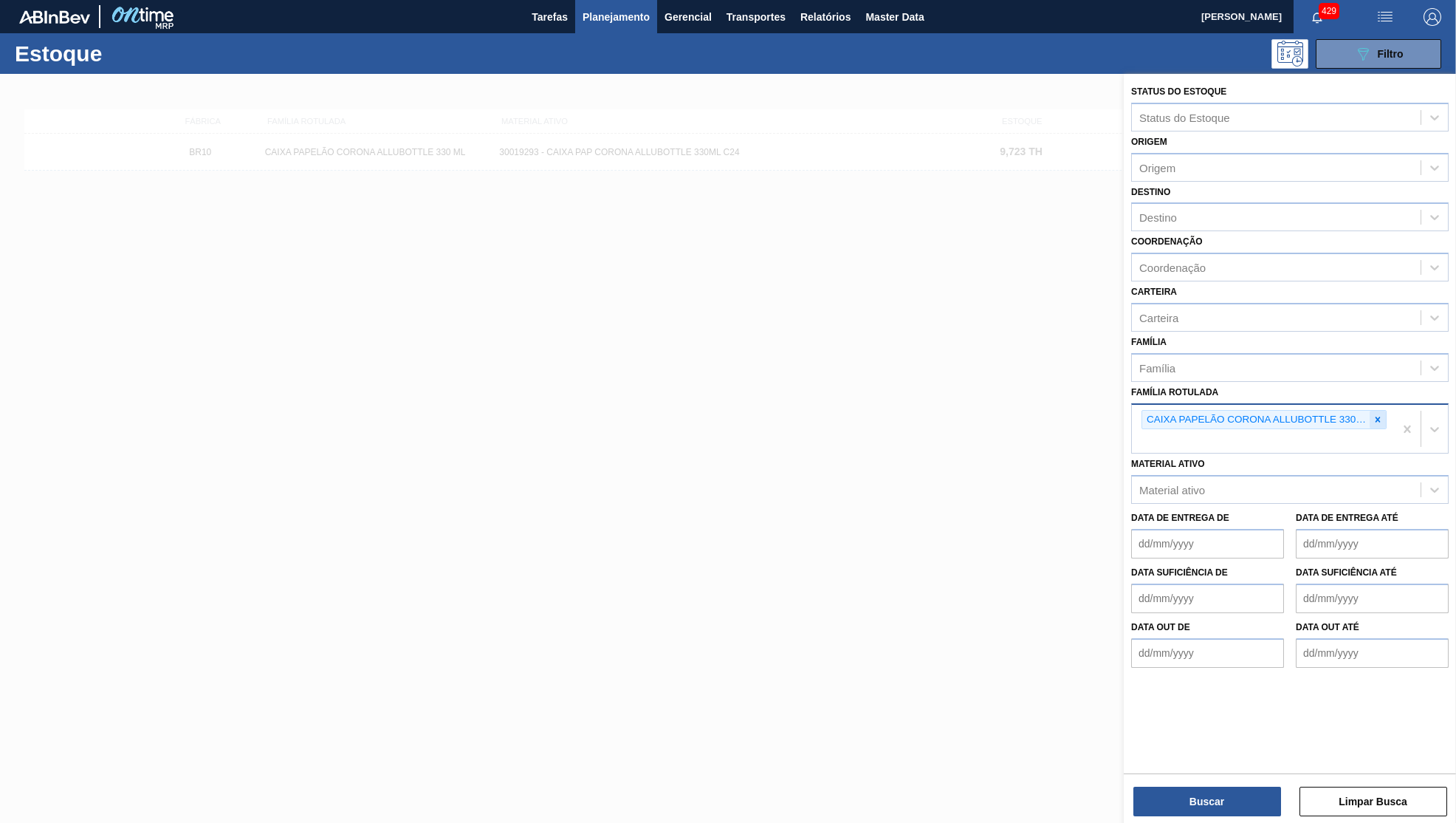
click at [1379, 414] on icon at bounding box center [1378, 419] width 10 height 10
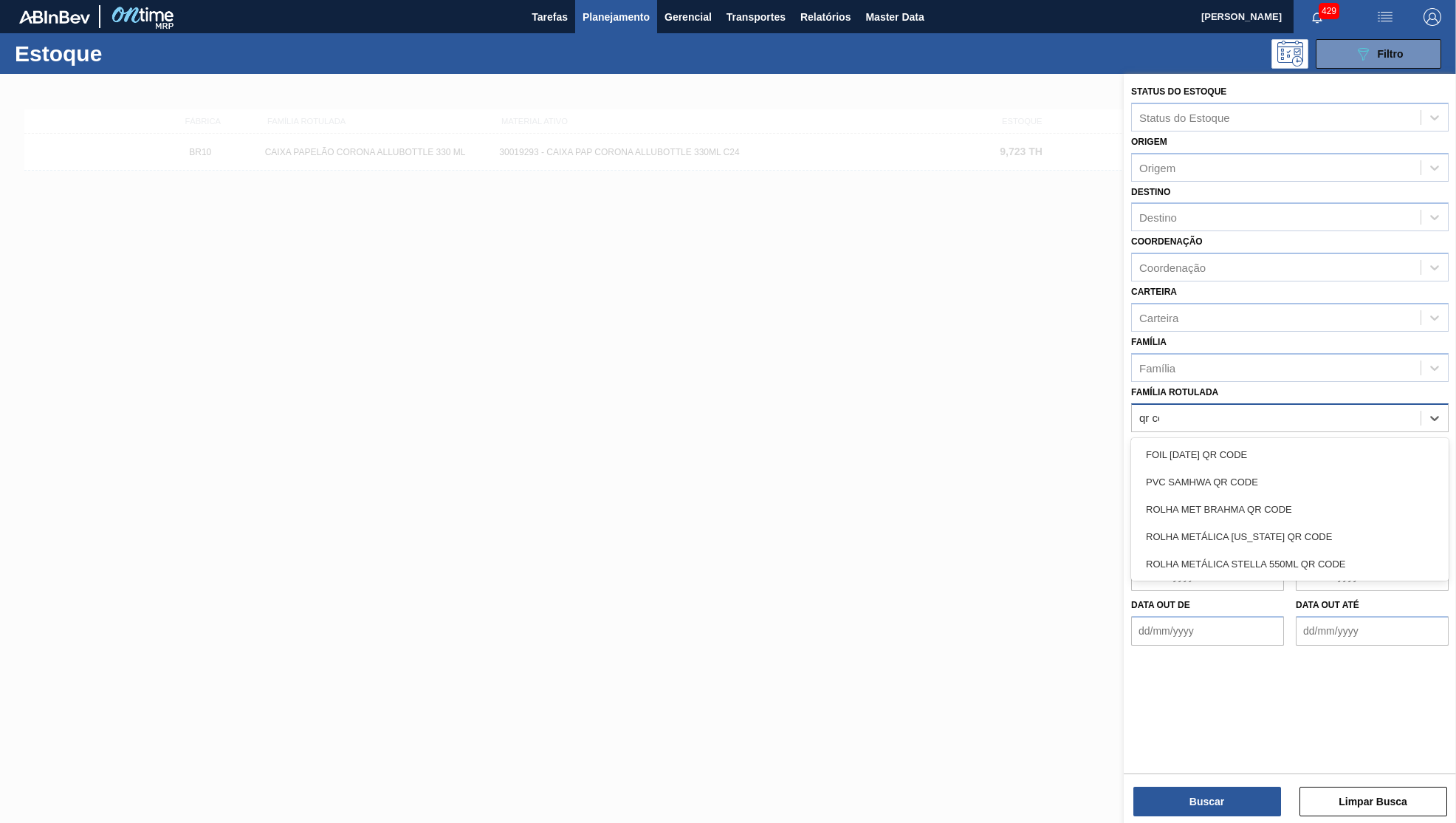
type Rotulada "qr cod"
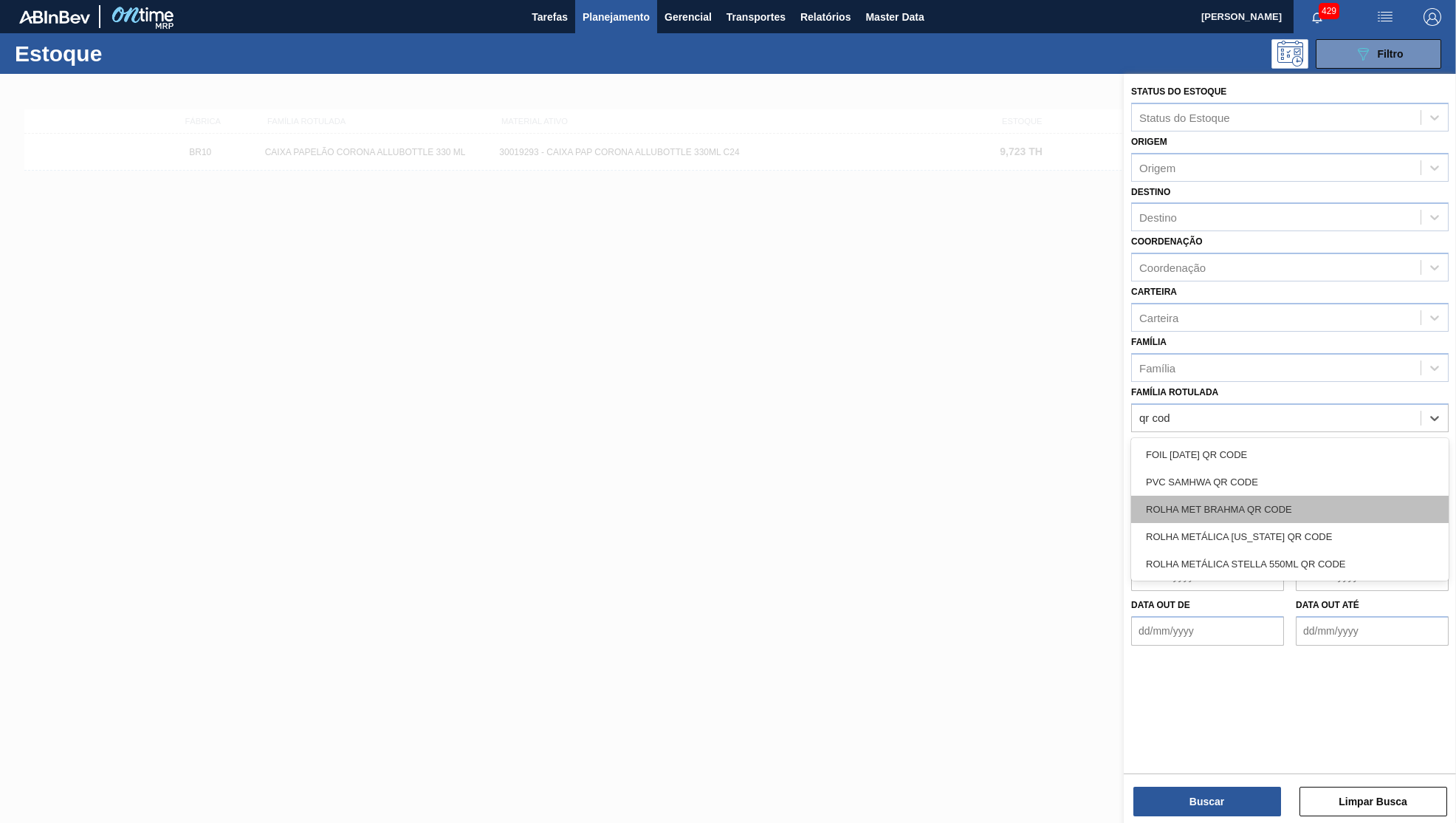
click at [1387, 496] on div "ROLHA MET BRAHMA QR CODE" at bounding box center [1289, 509] width 317 height 27
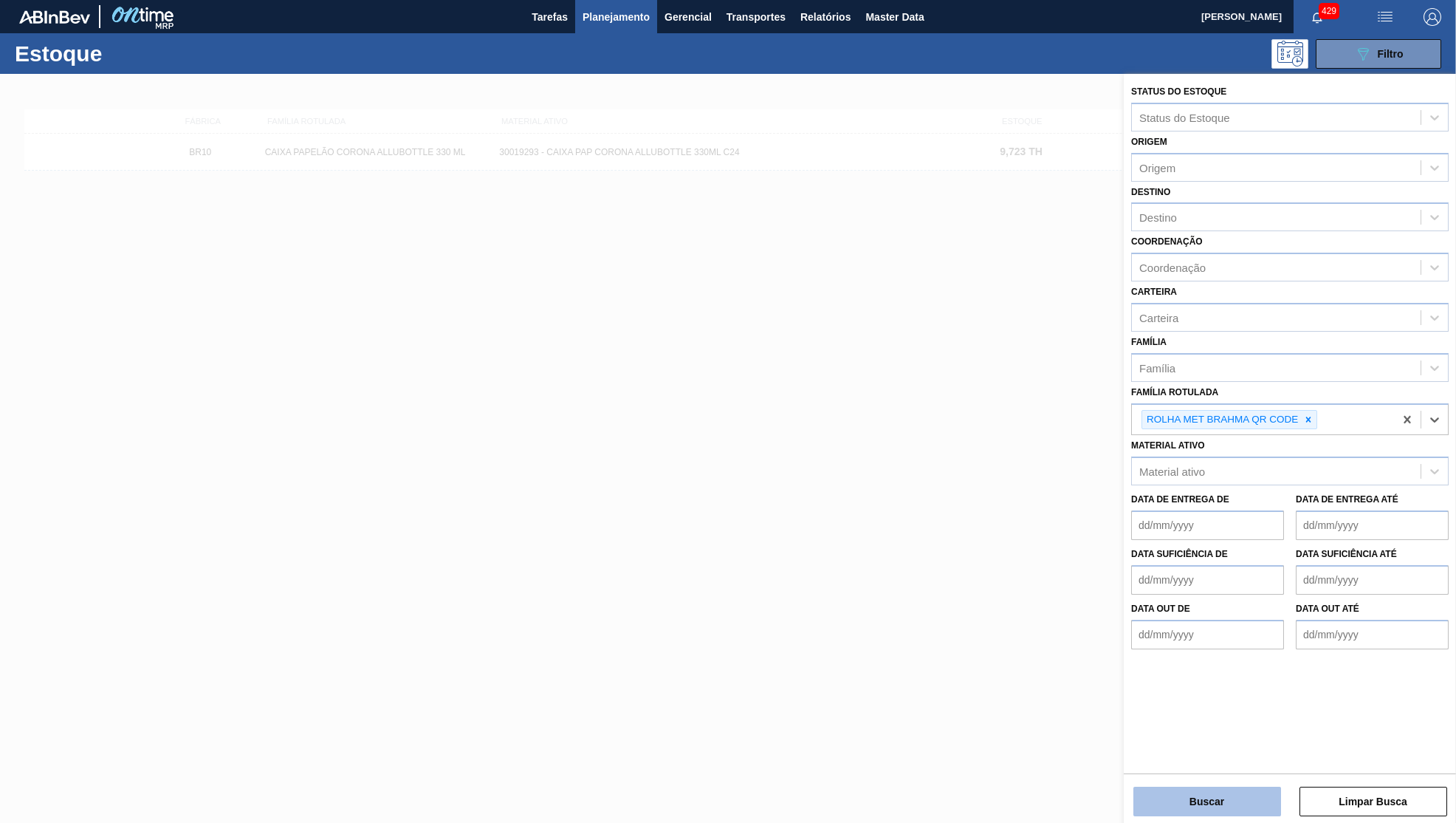
click at [1249, 799] on button "Buscar" at bounding box center [1207, 801] width 148 height 29
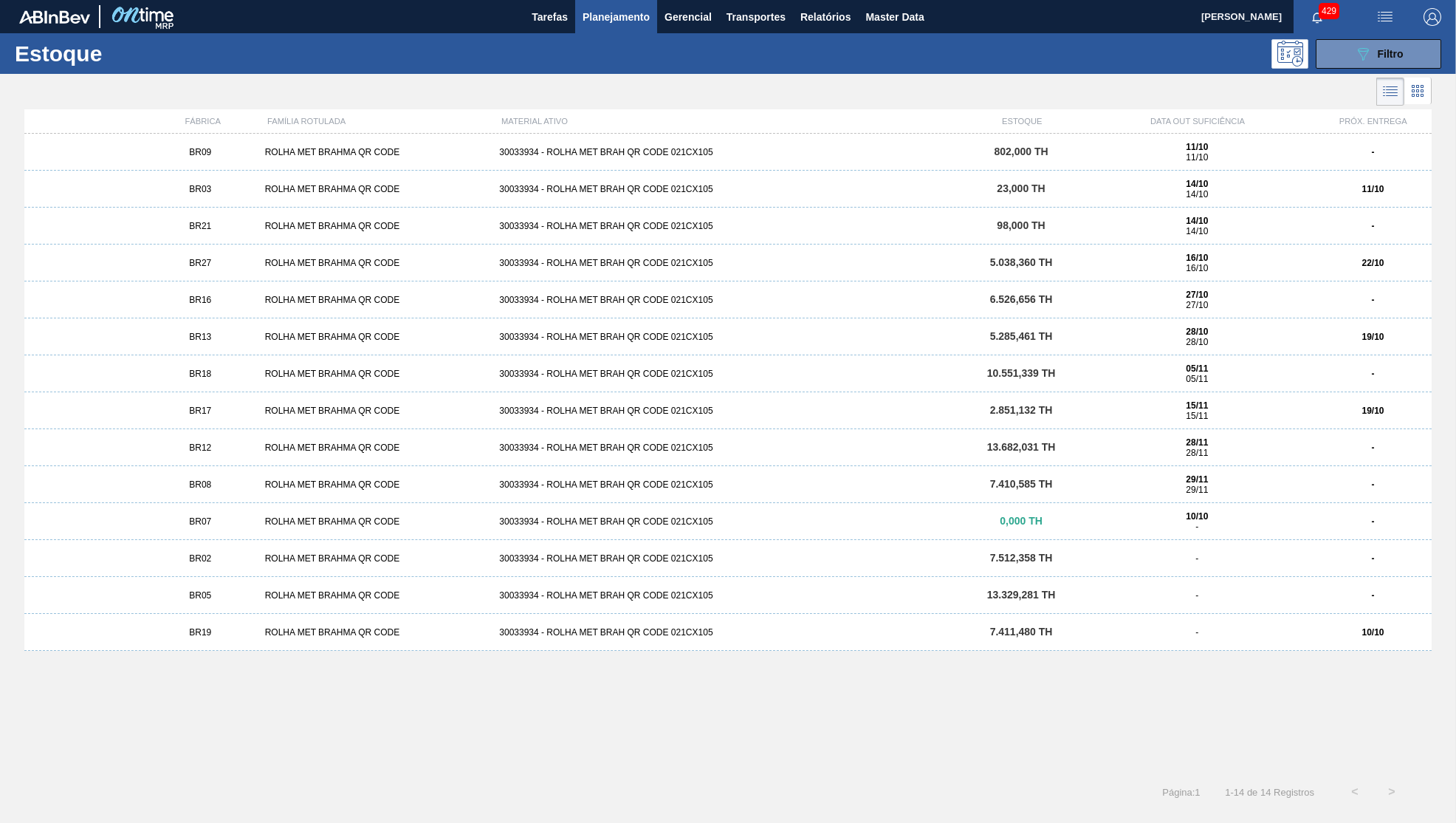
click at [156, 486] on div "BR08" at bounding box center [201, 485] width 118 height 10
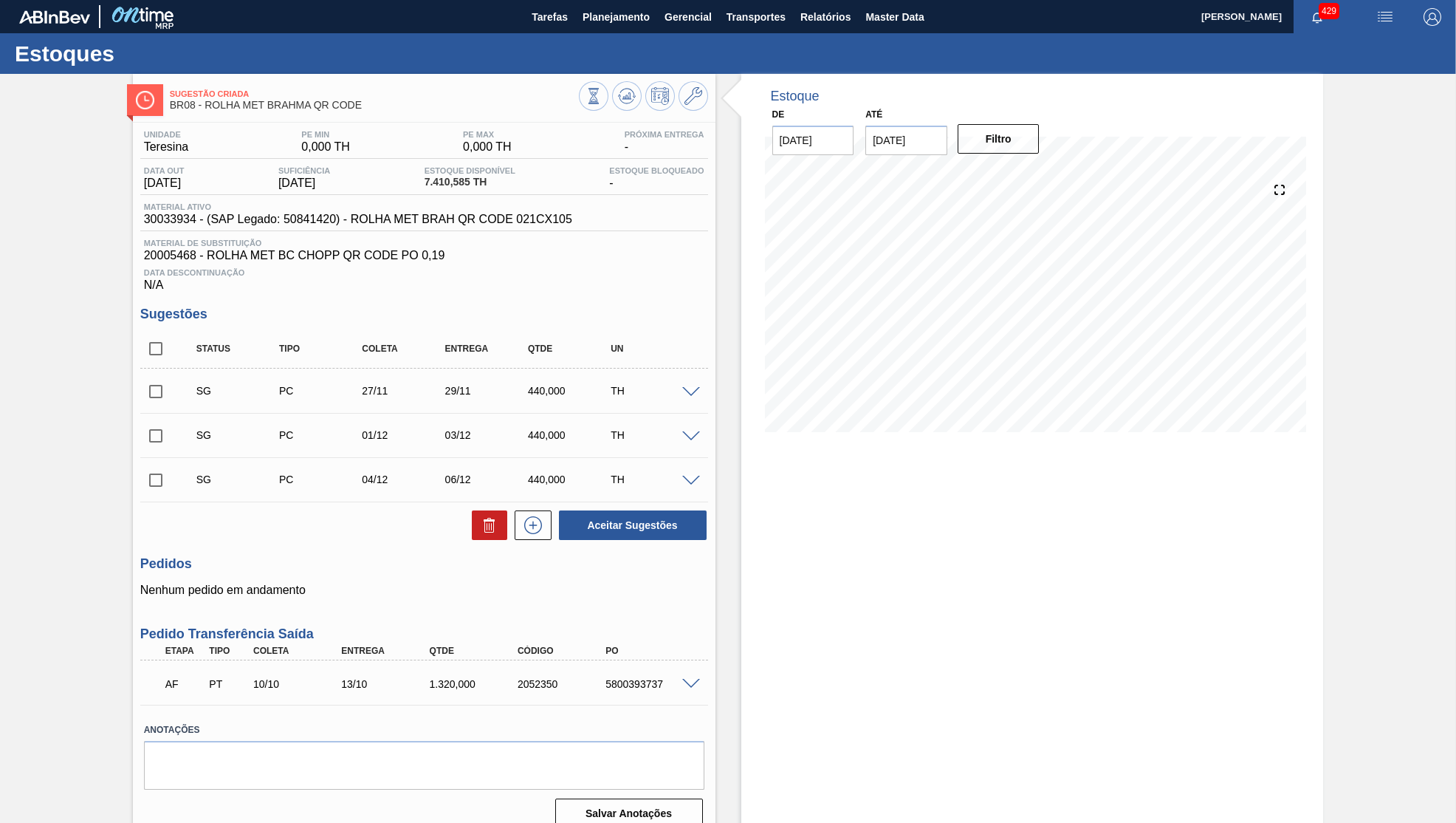
click at [469, 175] on span "Estoque Disponível" at bounding box center [470, 171] width 91 height 9
click at [583, 93] on button at bounding box center [593, 96] width 29 height 29
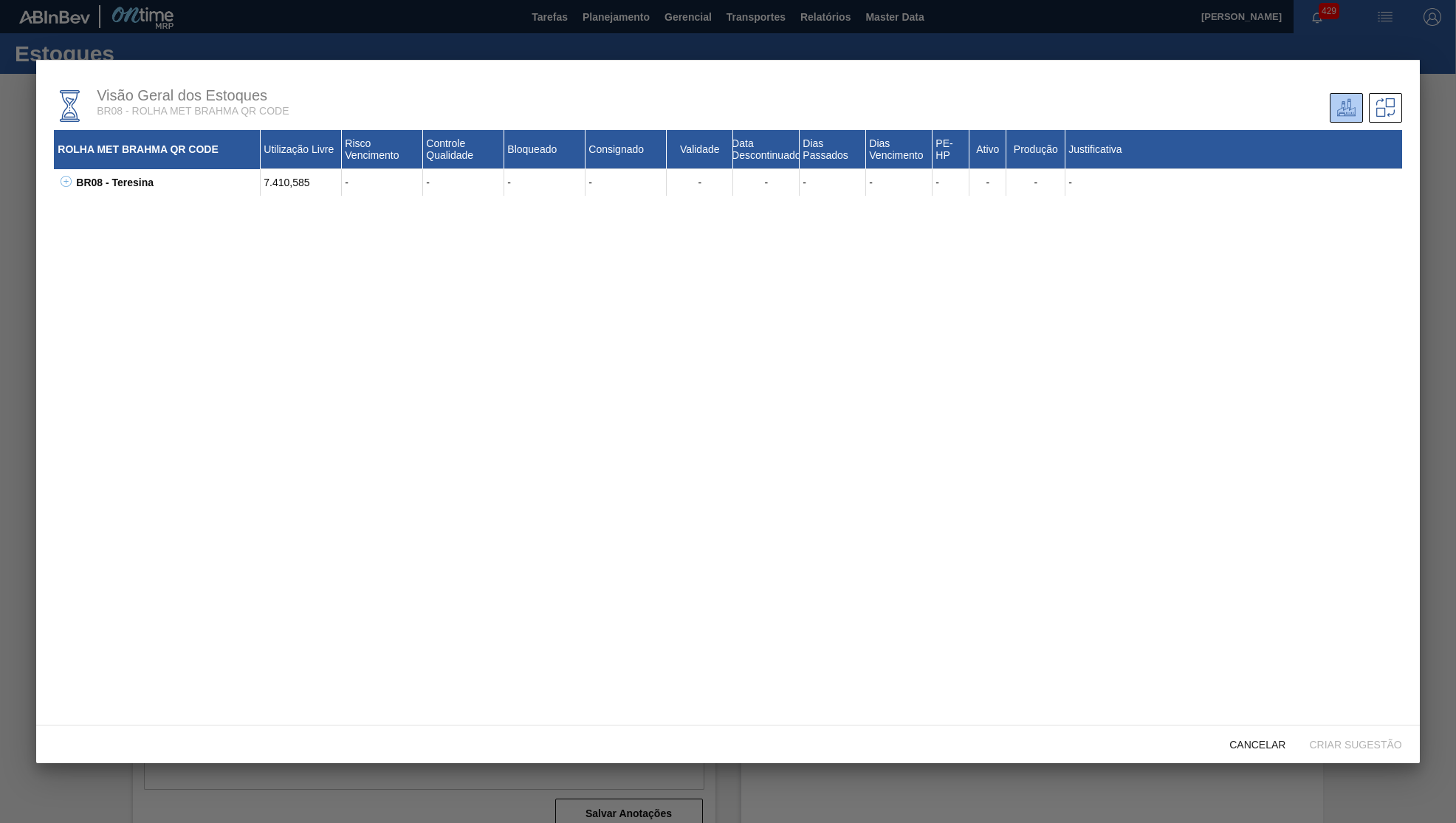
click at [66, 181] on icon at bounding box center [66, 181] width 11 height 11
click at [230, 209] on div "20009555 - ROLHA MET BC IN LINE INT PO 0,19 CX10MIL" at bounding box center [176, 210] width 170 height 27
click at [118, 236] on div "30033934 - ROLHA MET BRAH QR CODE 021CX105" at bounding box center [176, 236] width 170 height 27
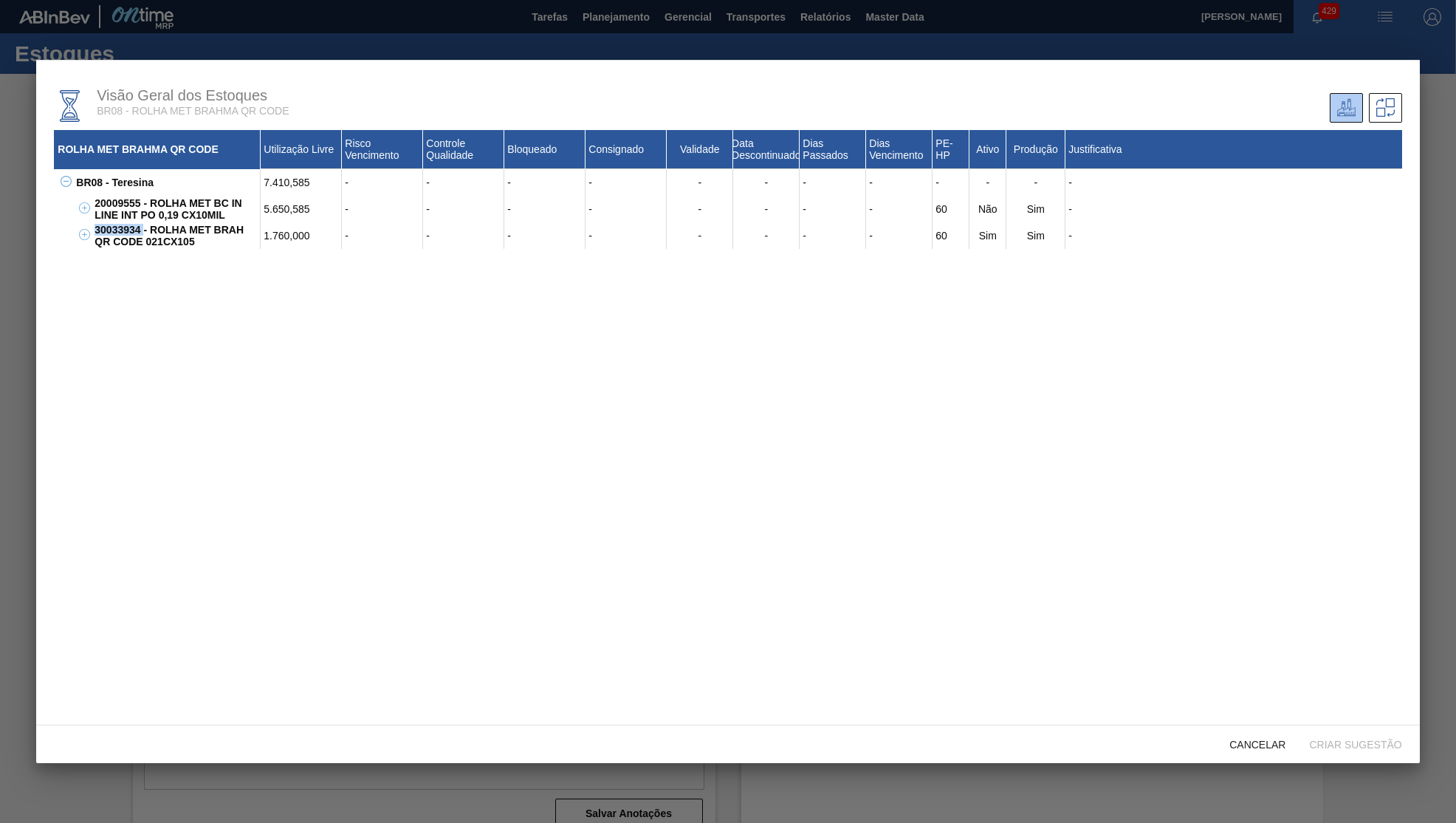
click at [118, 236] on div "30033934 - ROLHA MET BRAH QR CODE 021CX105" at bounding box center [176, 236] width 170 height 27
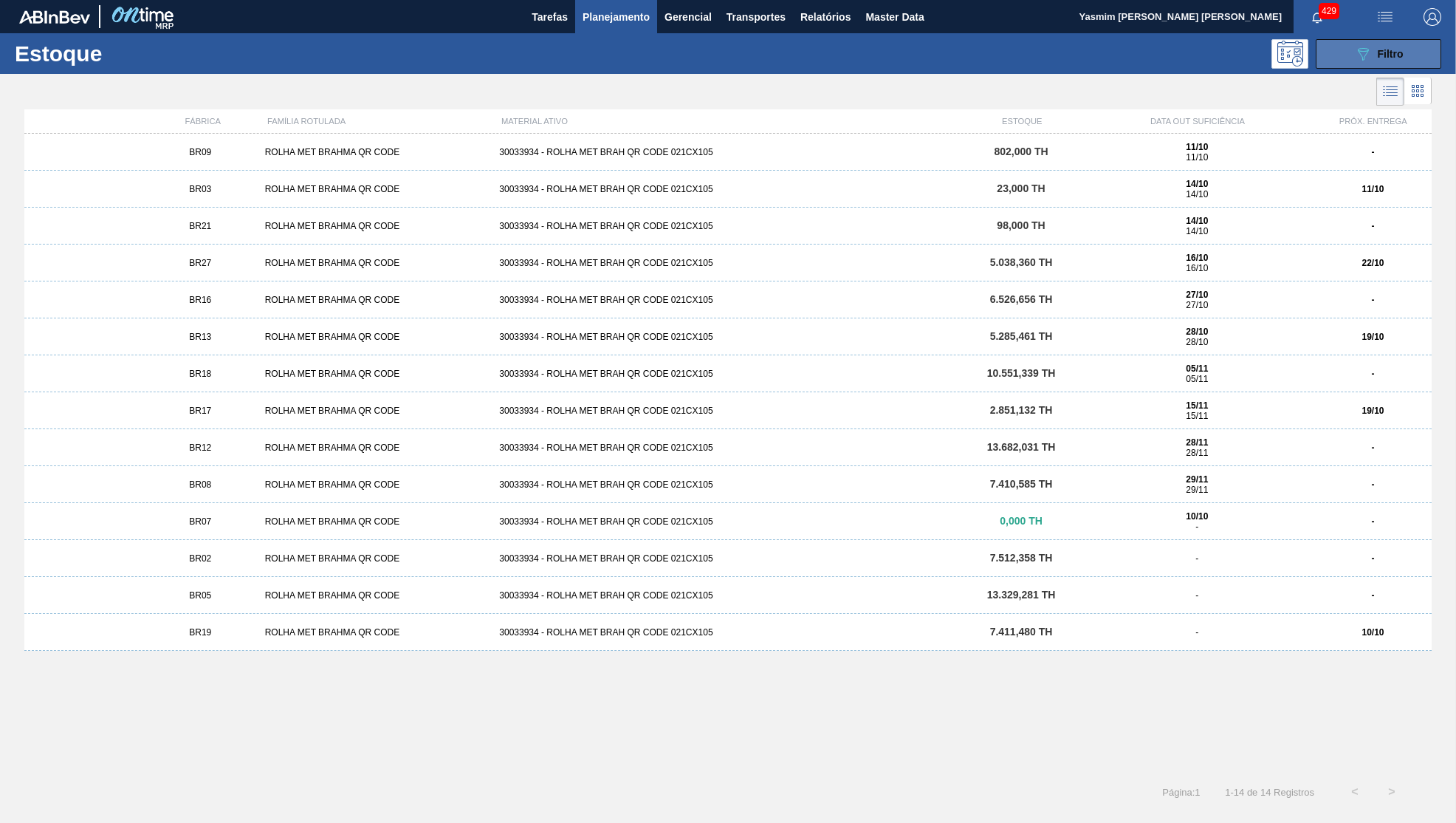
click at [1406, 48] on button "089F7B8B-B2A5-4AFE-B5C0-19BA573D28AC Filtro" at bounding box center [1378, 54] width 125 height 29
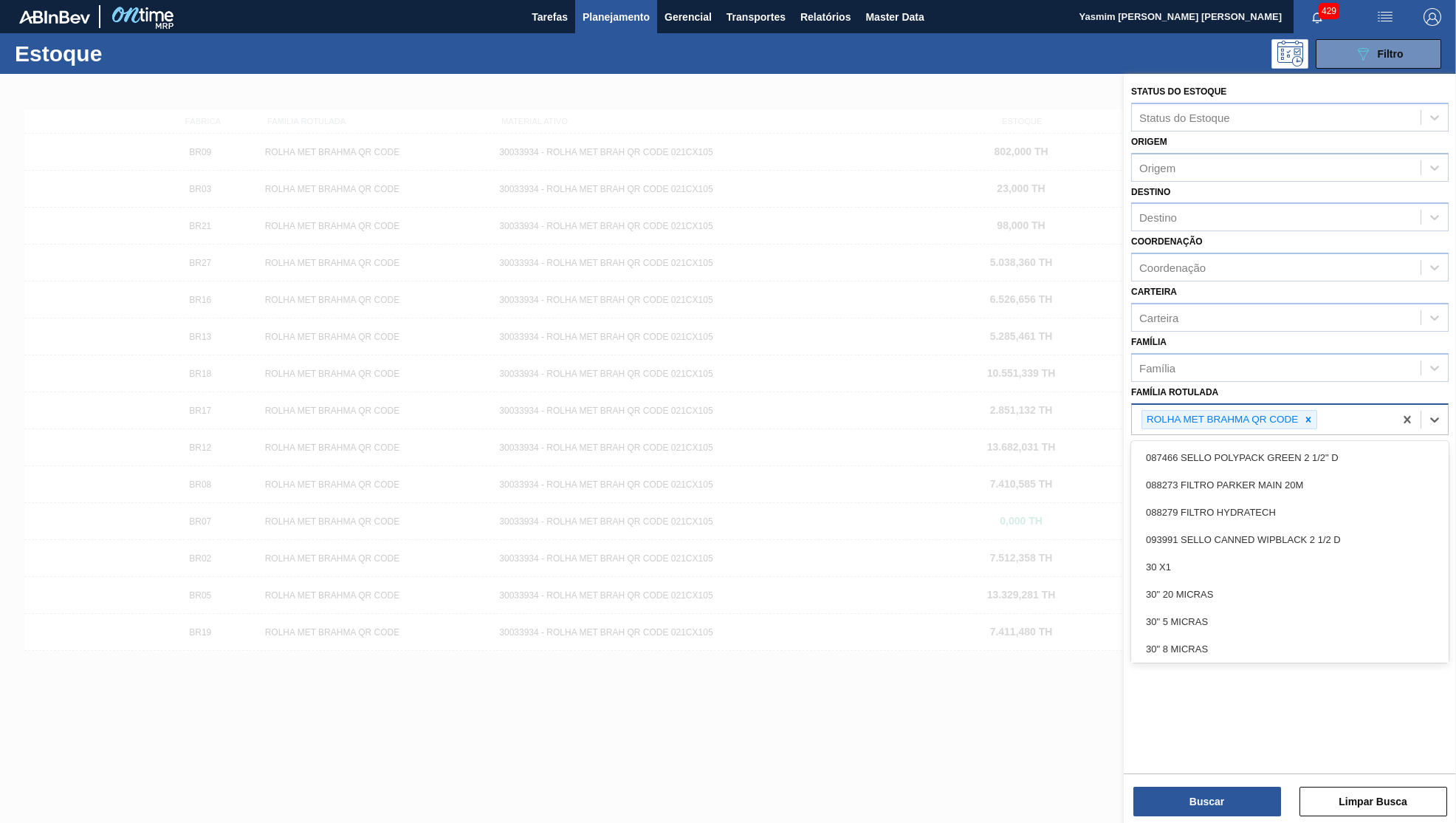
click at [1300, 411] on div "ROLHA MET BRAHMA QR CODE" at bounding box center [1221, 420] width 158 height 19
click at [1311, 414] on icon at bounding box center [1308, 419] width 10 height 10
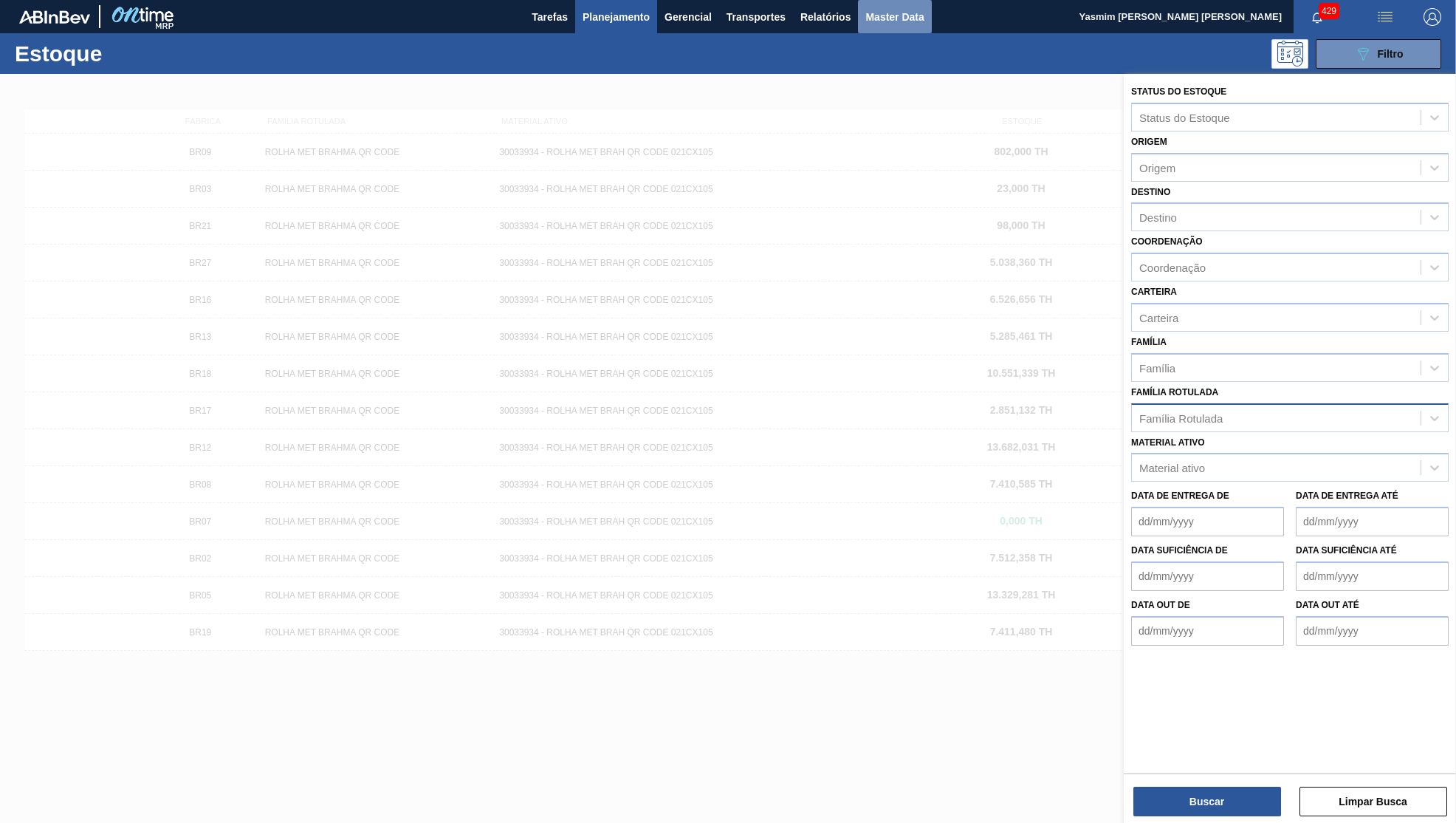
click at [903, 18] on span "Master Data" at bounding box center [894, 17] width 58 height 18
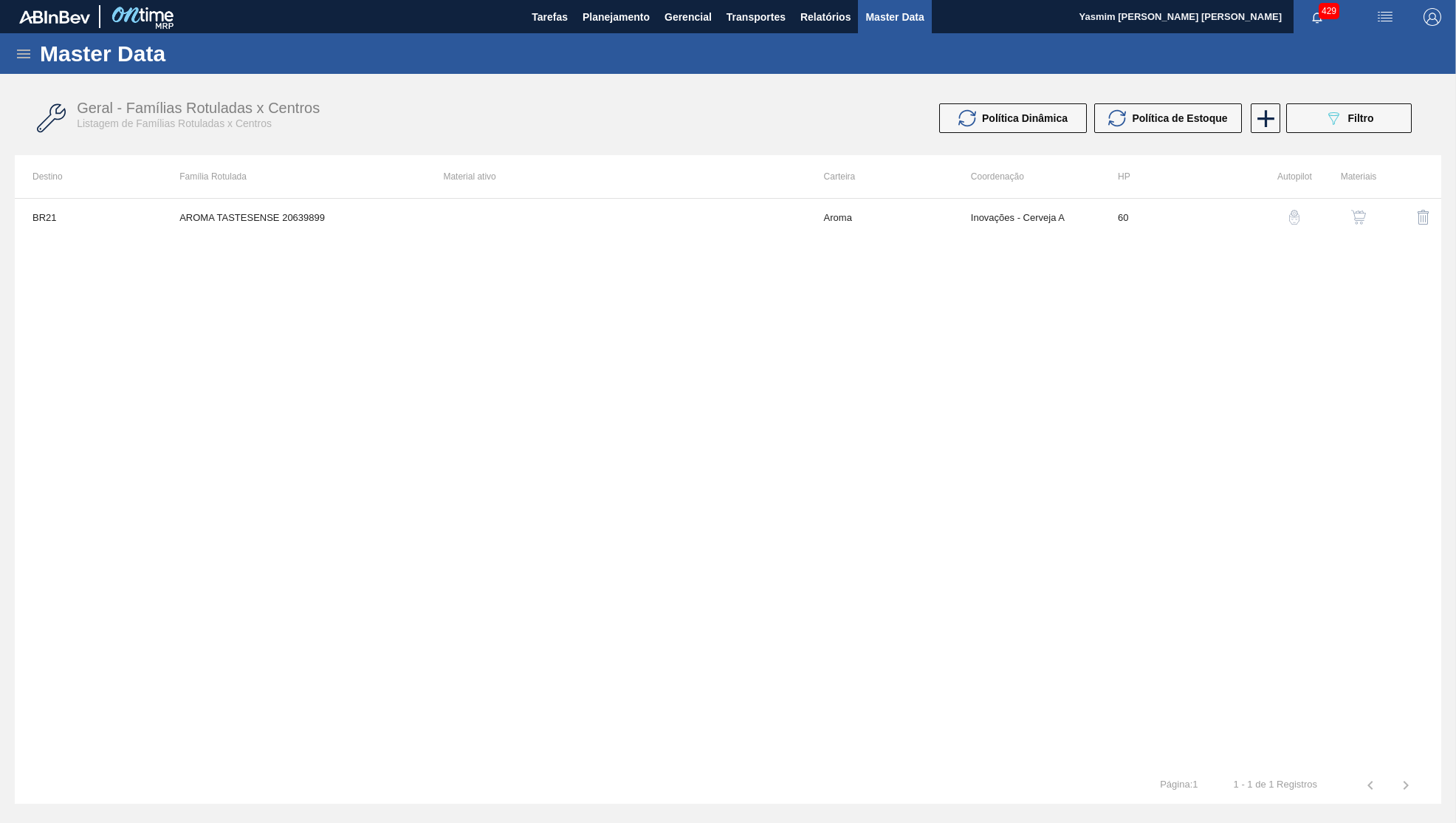
click at [26, 46] on icon at bounding box center [24, 54] width 18 height 18
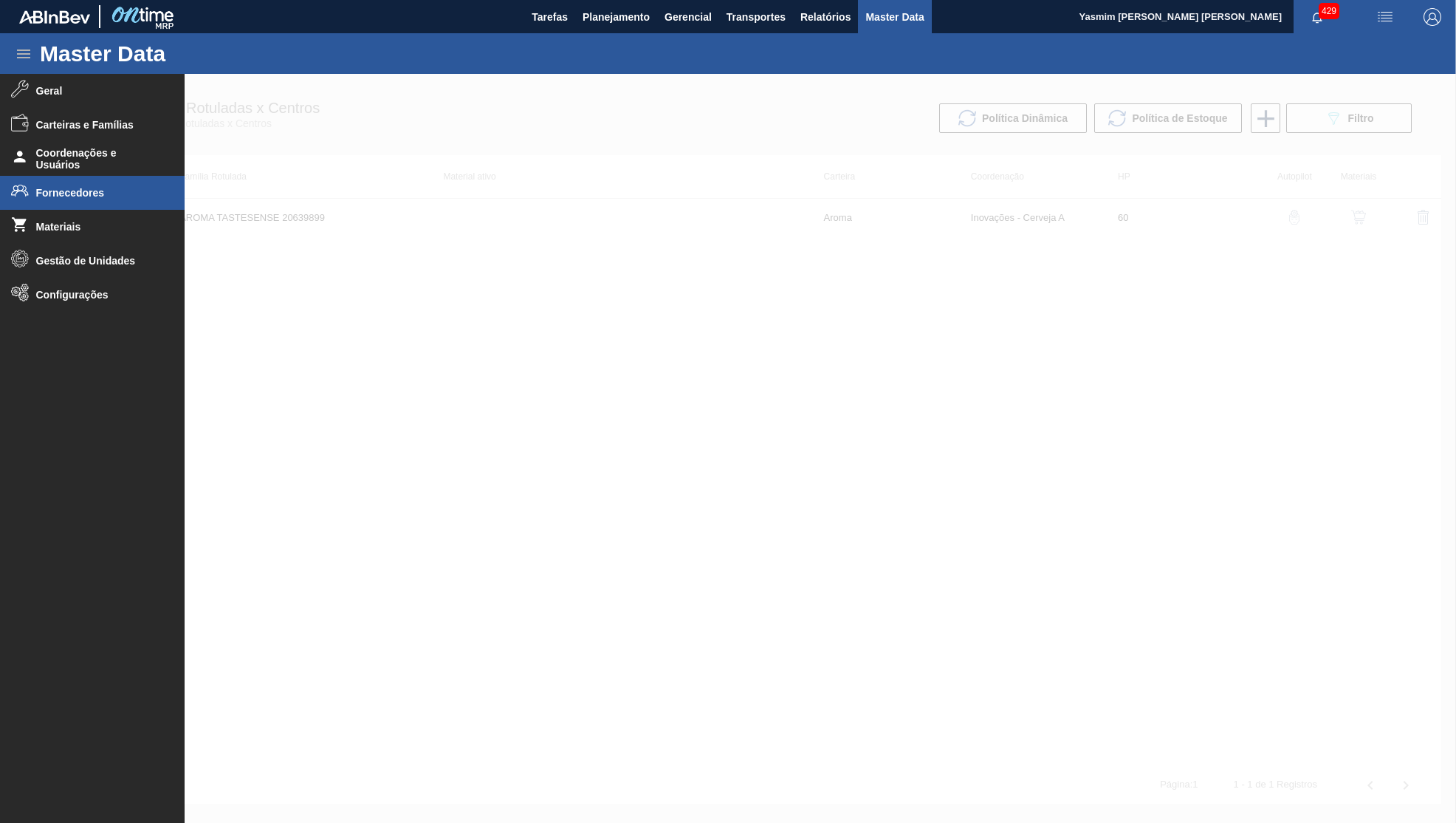
click at [71, 180] on li "Fornecedores" at bounding box center [92, 193] width 184 height 34
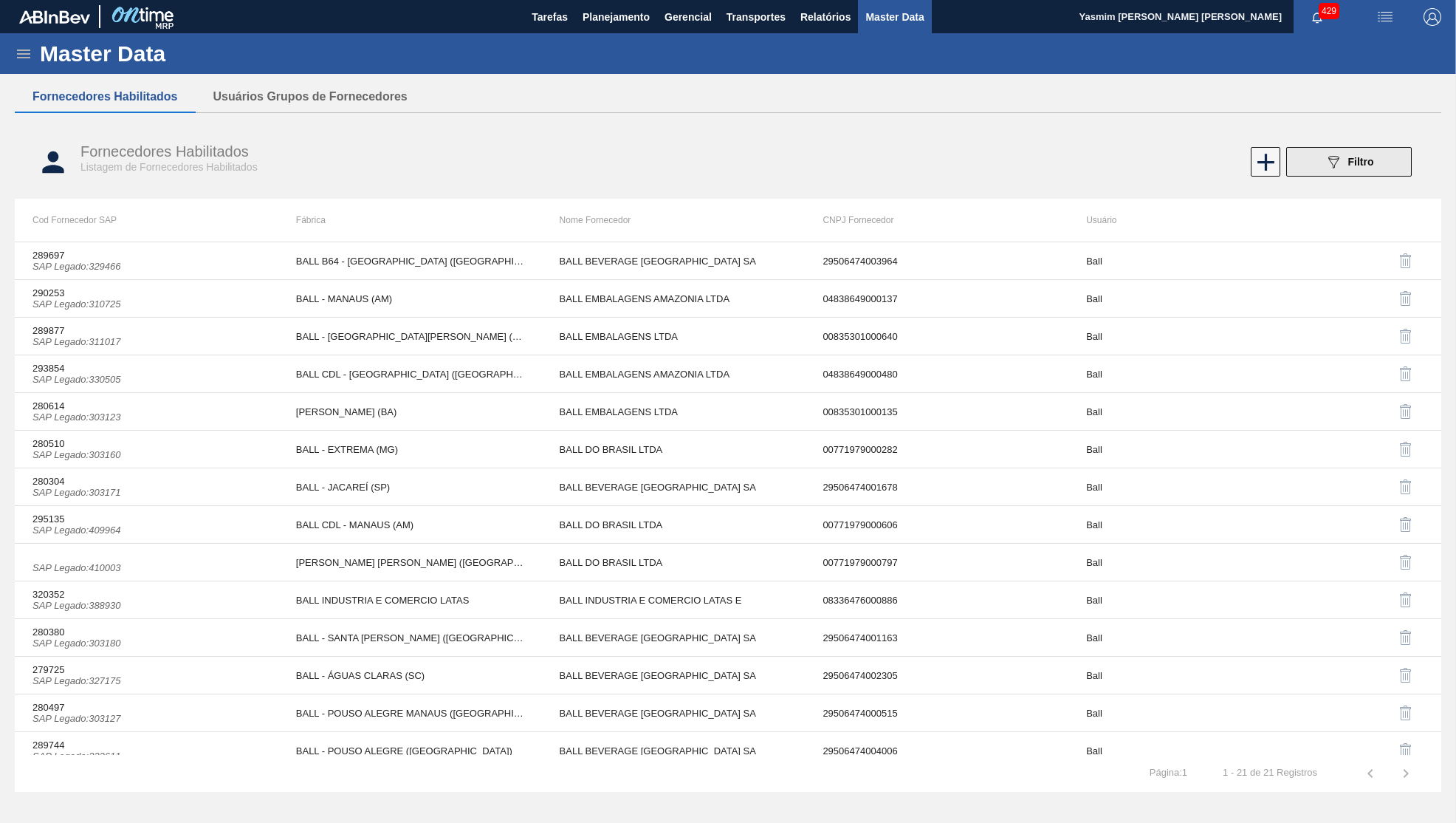
click at [1352, 158] on span "Filtro" at bounding box center [1361, 162] width 26 height 12
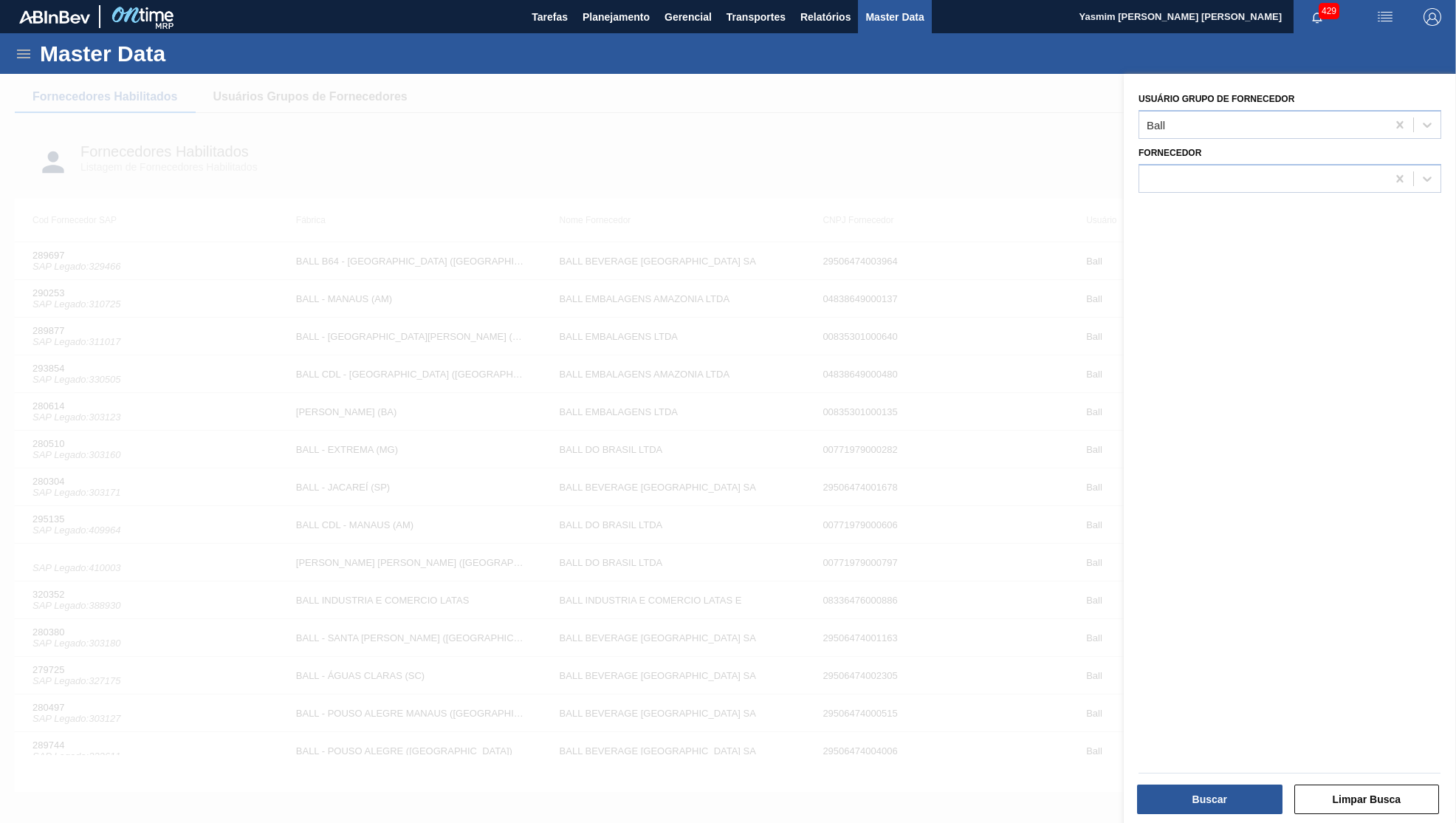
click at [1404, 139] on div "Fornecedor" at bounding box center [1290, 166] width 315 height 54
click at [1194, 812] on button "Buscar" at bounding box center [1210, 799] width 146 height 29
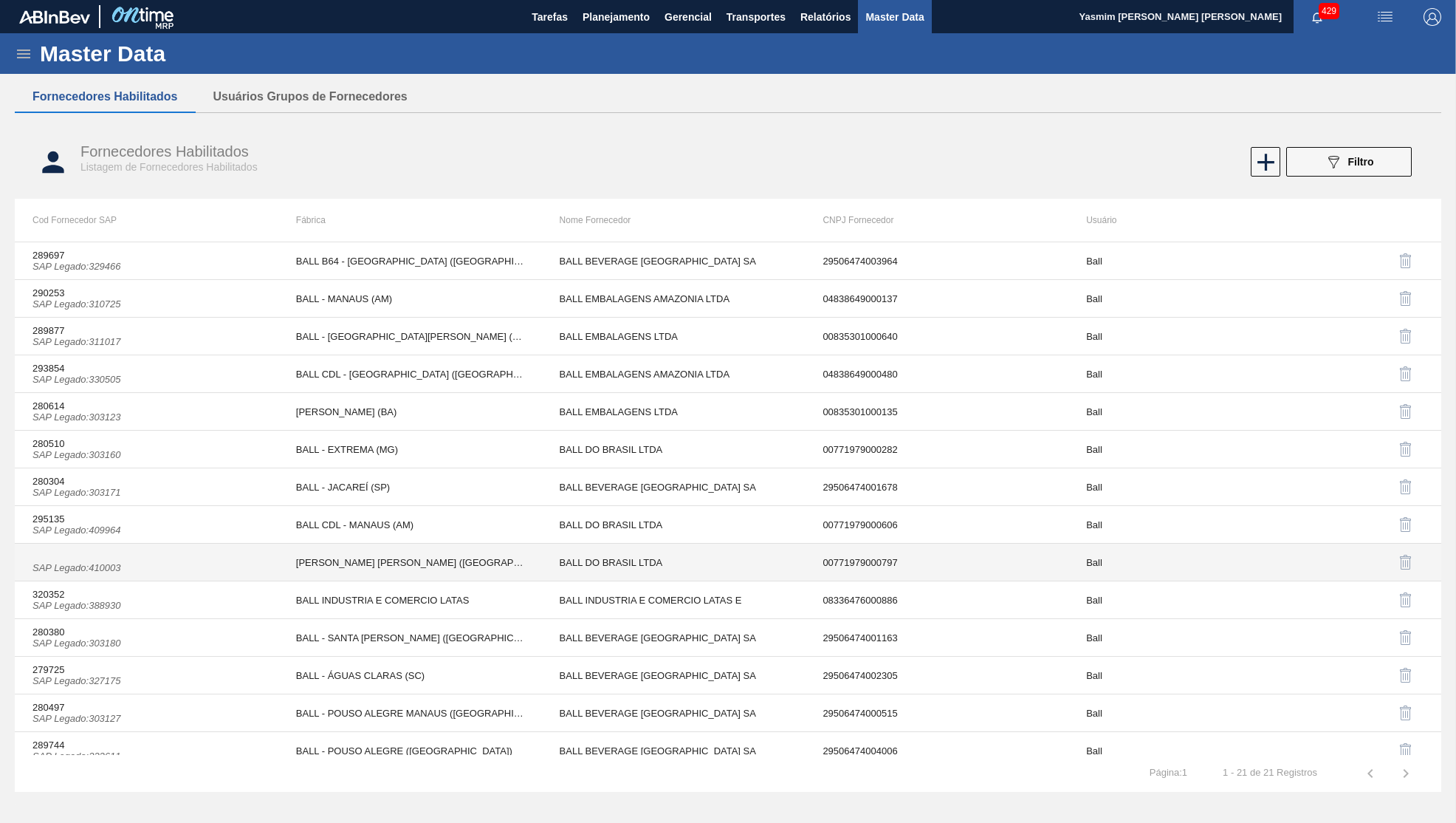
scroll to position [279, 0]
